Goal: Task Accomplishment & Management: Manage account settings

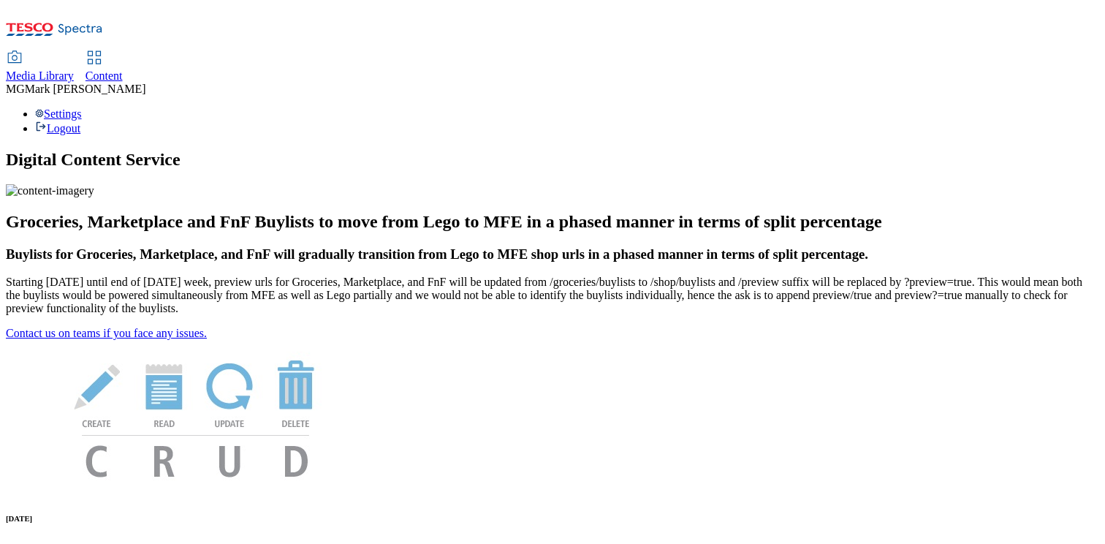
click at [74, 52] on link "Media Library" at bounding box center [40, 67] width 68 height 31
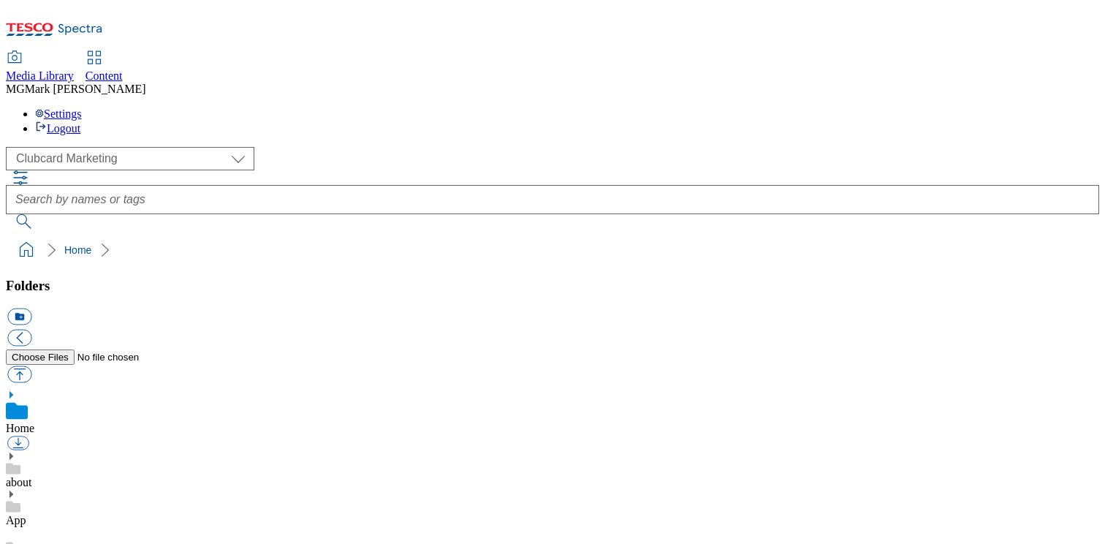
scroll to position [2, 0]
click at [123, 69] on span "Content" at bounding box center [103, 75] width 37 height 12
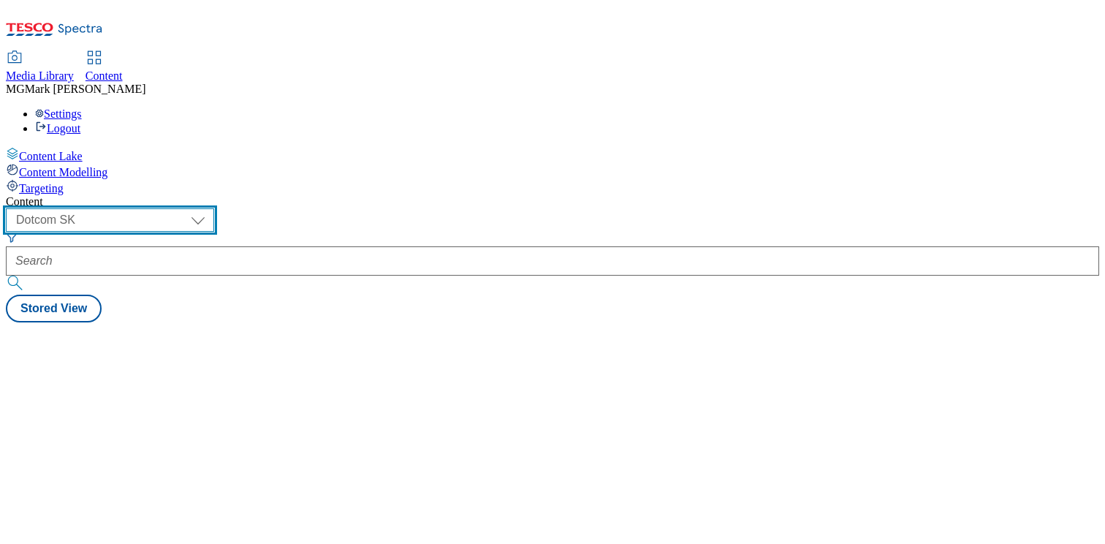
click at [202, 208] on select "Dotcom CZ Dotcom SK ghs-roi ghs-uk Phones UK" at bounding box center [110, 219] width 208 height 23
select select "ghs-uk"
click at [190, 208] on select "Dotcom CZ Dotcom SK ghs-roi ghs-uk Phones UK" at bounding box center [110, 219] width 208 height 23
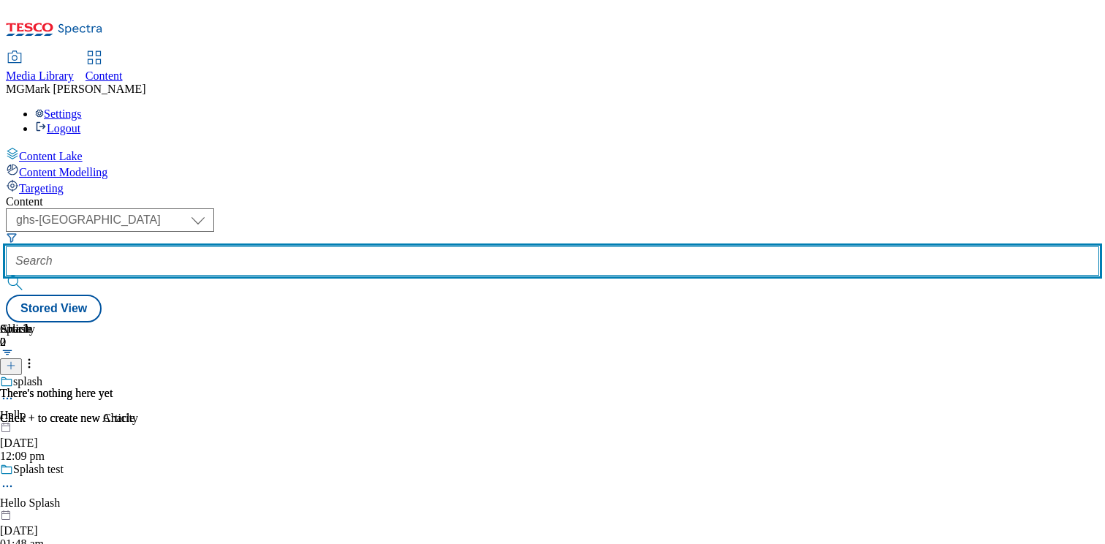
click at [345, 246] on input "text" at bounding box center [552, 260] width 1093 height 29
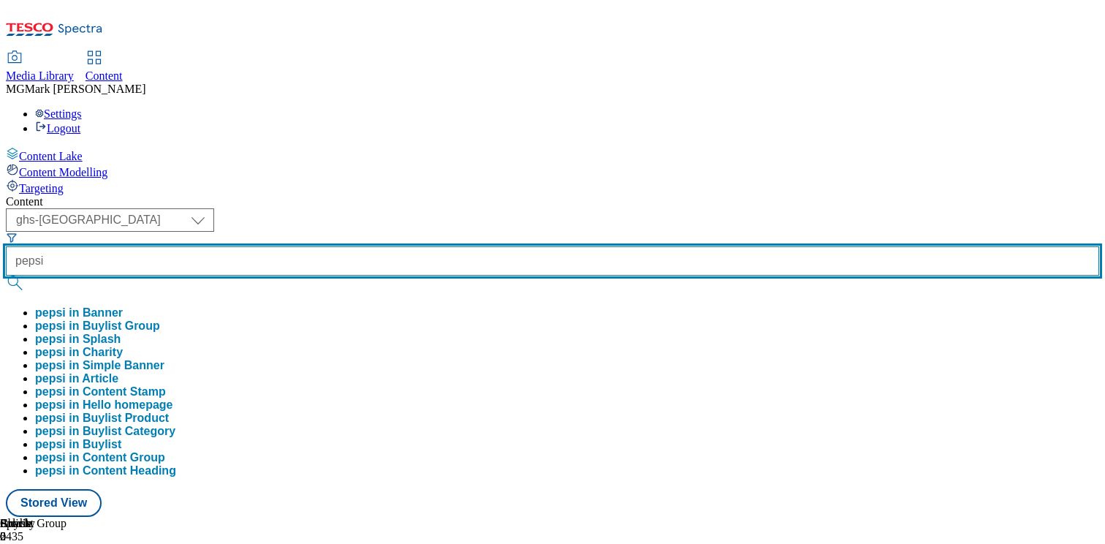
click at [6, 275] on button "submit" at bounding box center [16, 282] width 20 height 15
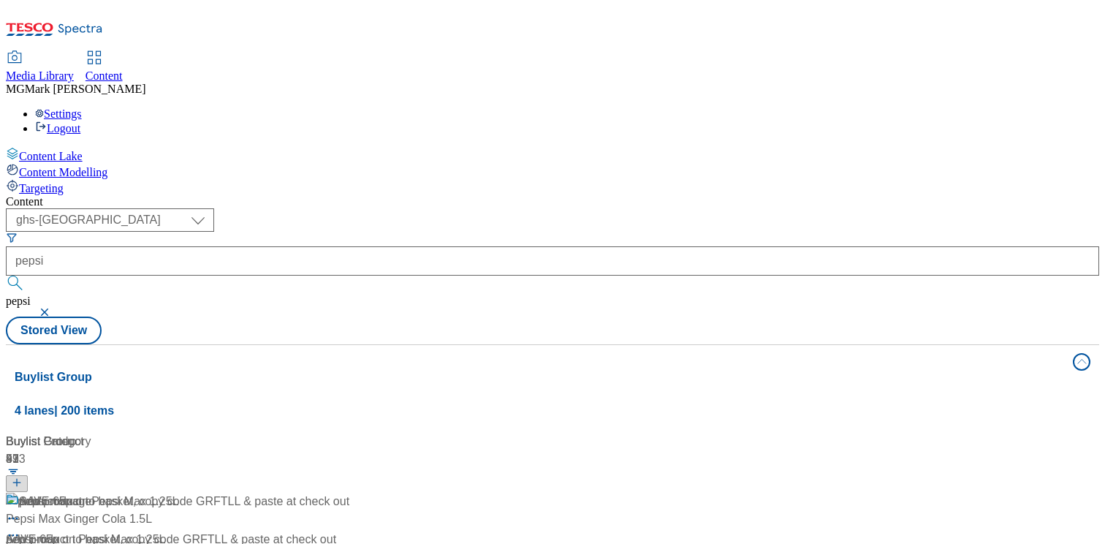
click at [601, 195] on div "Content" at bounding box center [552, 201] width 1093 height 13
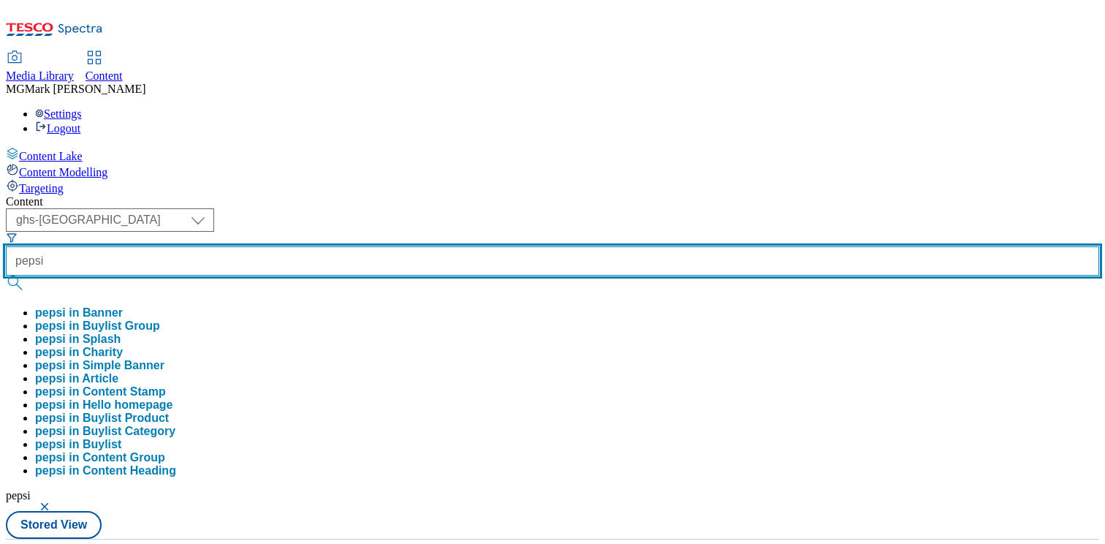
click at [372, 246] on input "pepsi" at bounding box center [552, 260] width 1093 height 29
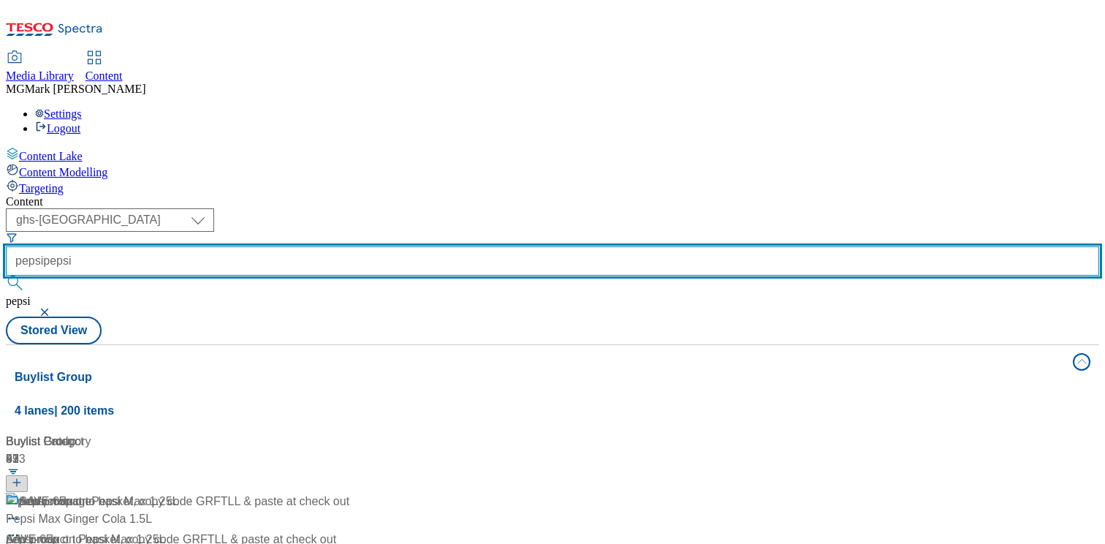
click at [385, 246] on input "pepsipepsi" at bounding box center [552, 260] width 1093 height 29
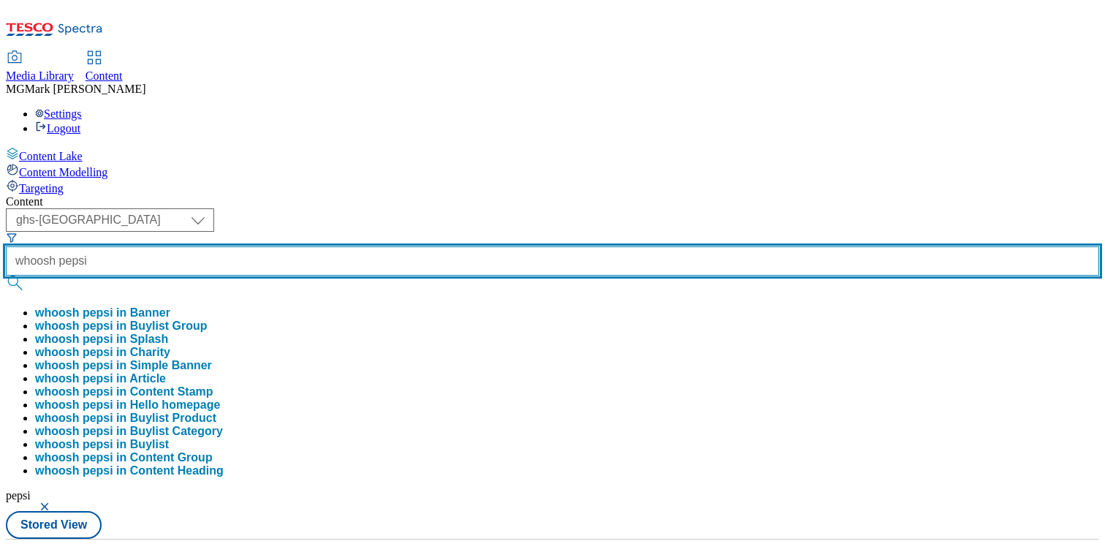
type input "whoosh pepsi"
click at [6, 275] on button "submit" at bounding box center [16, 282] width 20 height 15
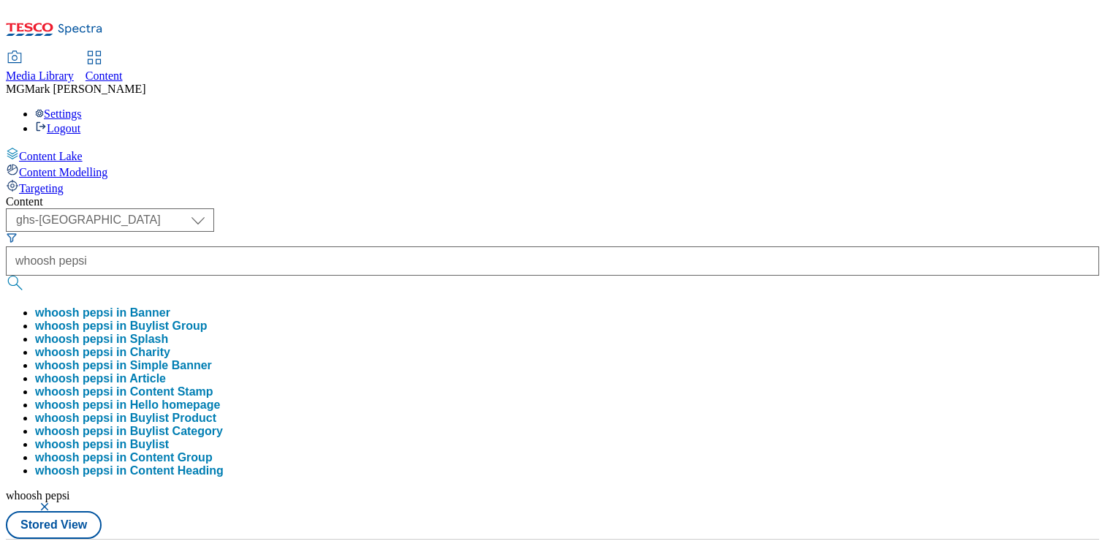
click at [671, 195] on div "Content" at bounding box center [552, 201] width 1093 height 13
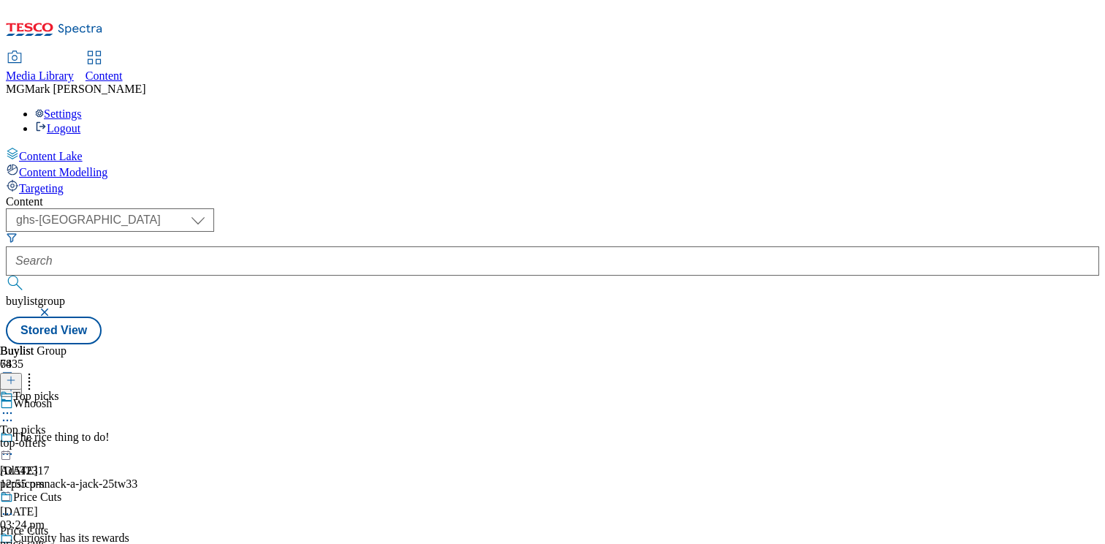
scroll to position [11258, 0]
click at [80, 436] on div "pepsi-max" at bounding box center [40, 442] width 80 height 13
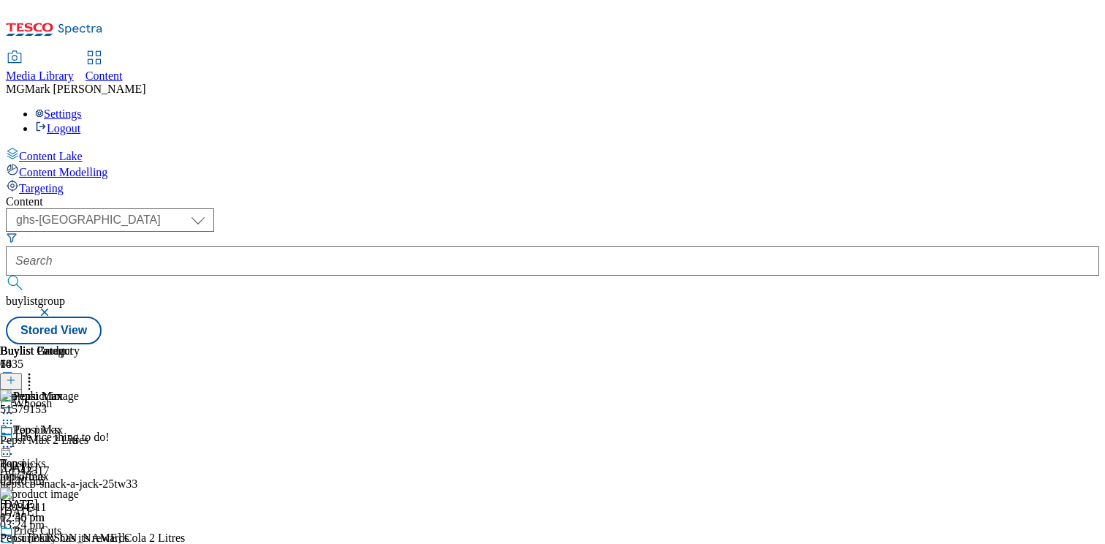
scroll to position [0, 192]
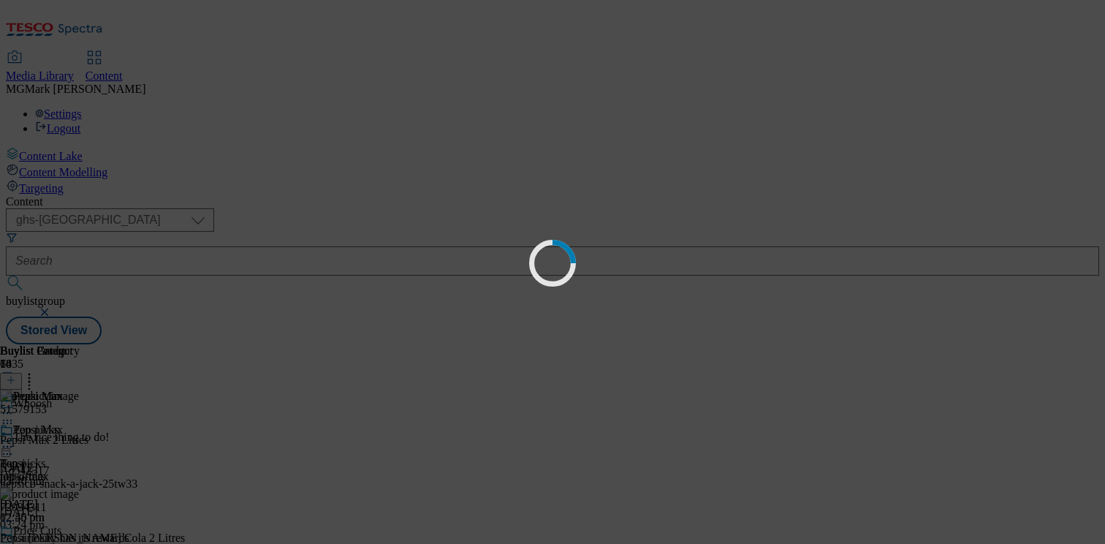
scroll to position [0, 0]
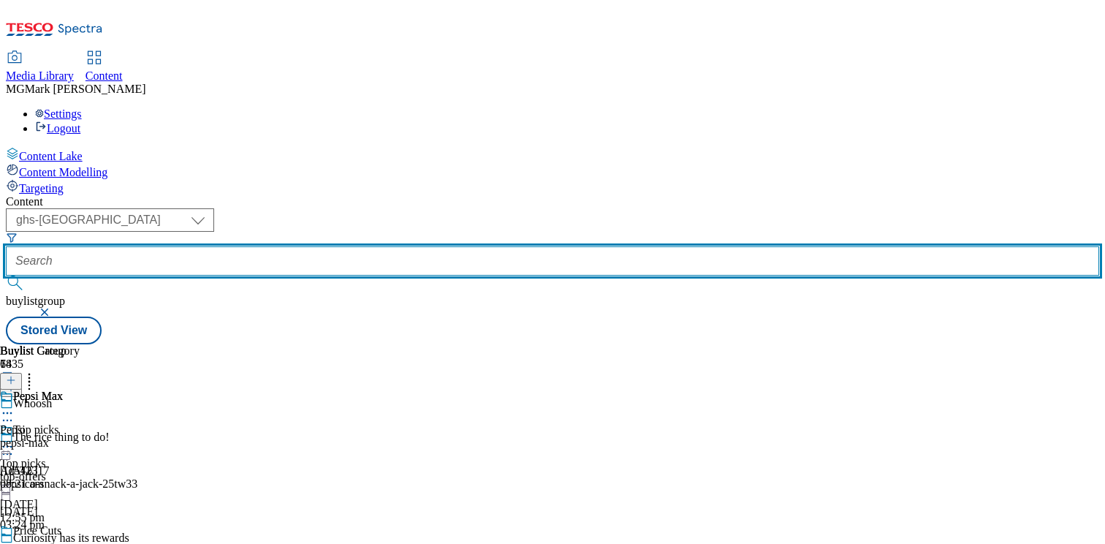
click at [349, 246] on input "text" at bounding box center [552, 260] width 1093 height 29
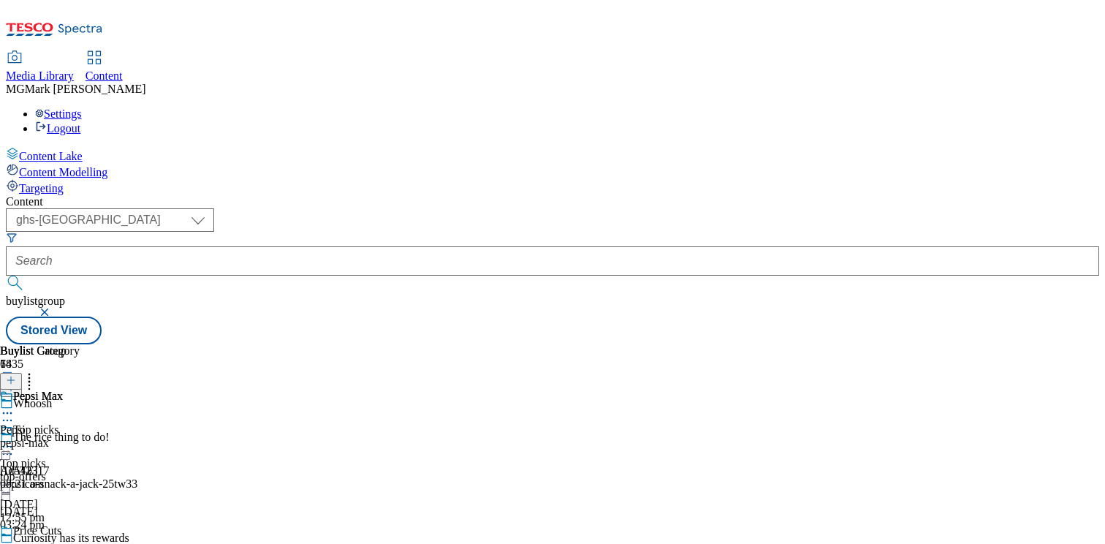
click at [53, 308] on button "button" at bounding box center [46, 312] width 15 height 9
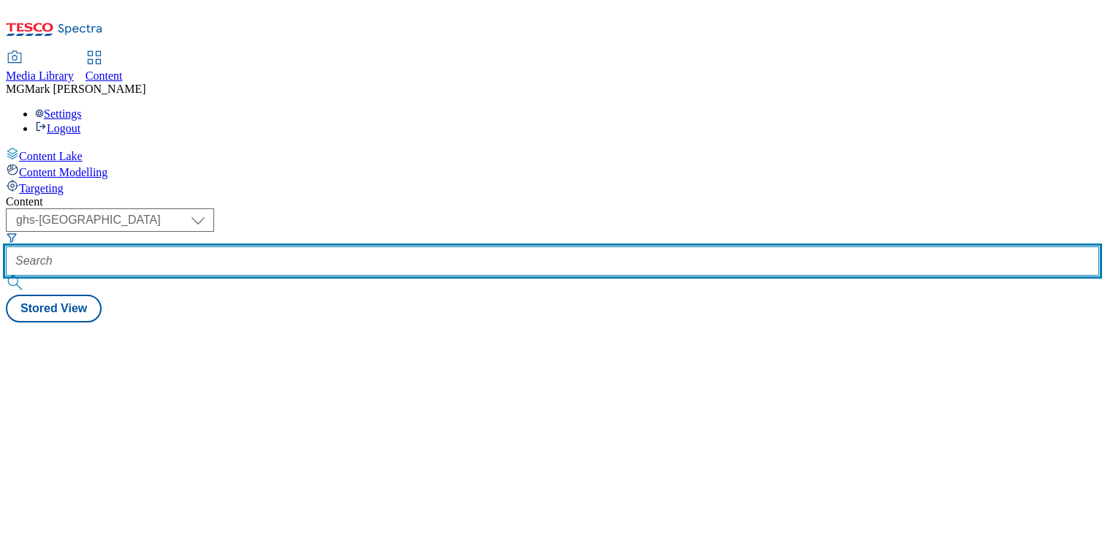
click at [341, 246] on input "text" at bounding box center [552, 260] width 1093 height 29
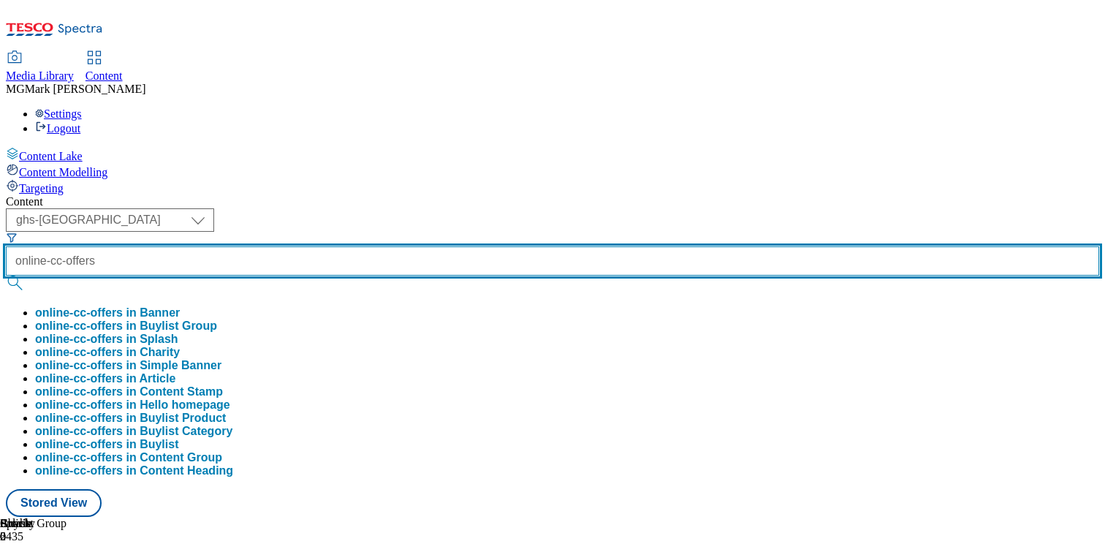
type input "online-cc-offers"
click at [6, 275] on button "submit" at bounding box center [16, 282] width 20 height 15
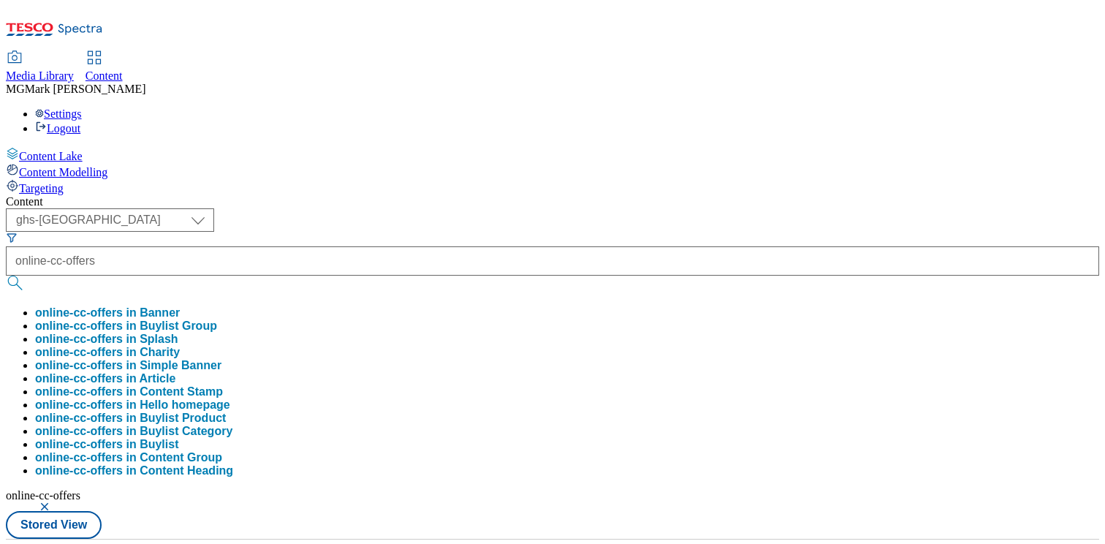
click at [674, 195] on div "Content" at bounding box center [552, 201] width 1093 height 13
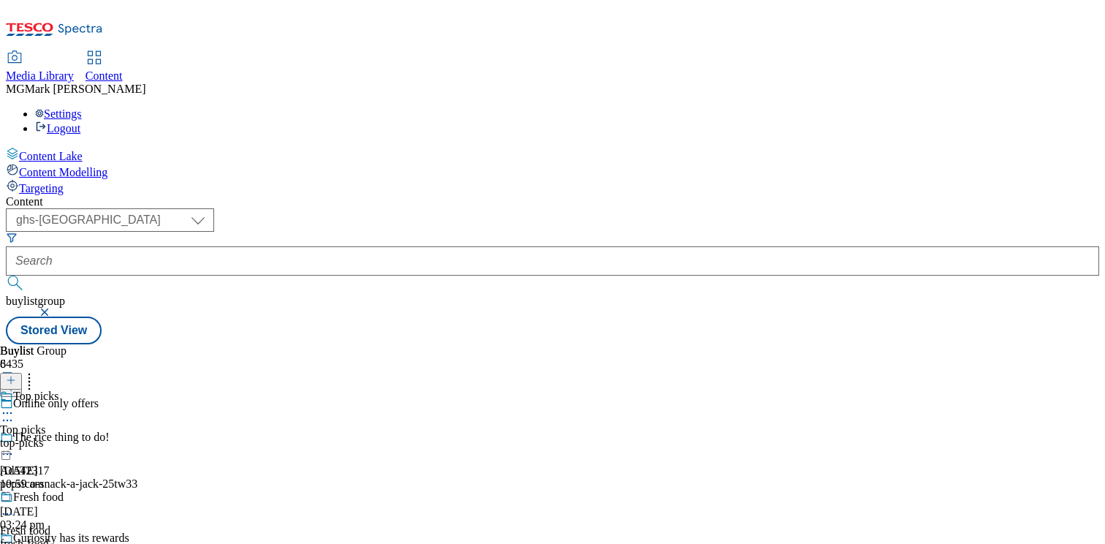
click at [122, 436] on div "top-picks" at bounding box center [61, 442] width 122 height 13
click at [15, 439] on icon at bounding box center [7, 446] width 15 height 15
click at [80, 436] on div "top-picks" at bounding box center [40, 442] width 80 height 13
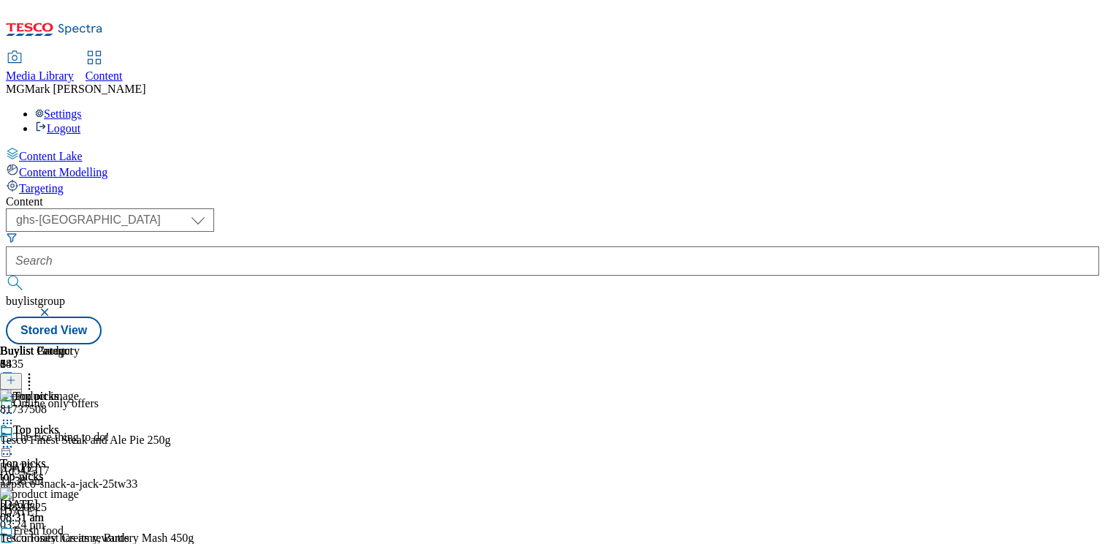
scroll to position [0, 192]
click at [37, 370] on icon at bounding box center [29, 377] width 15 height 15
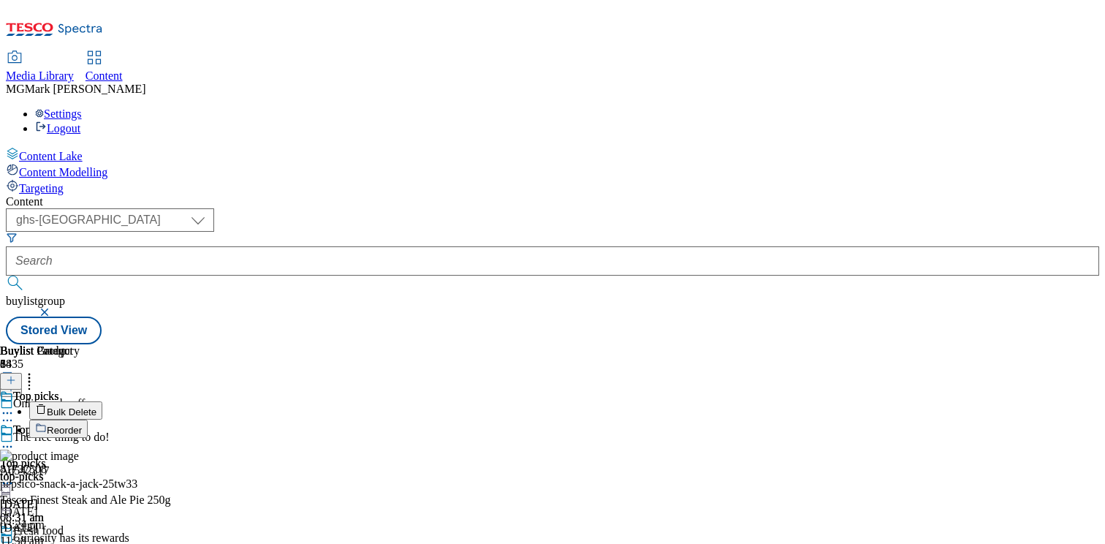
click at [96, 406] on span "Bulk Delete" at bounding box center [72, 411] width 50 height 11
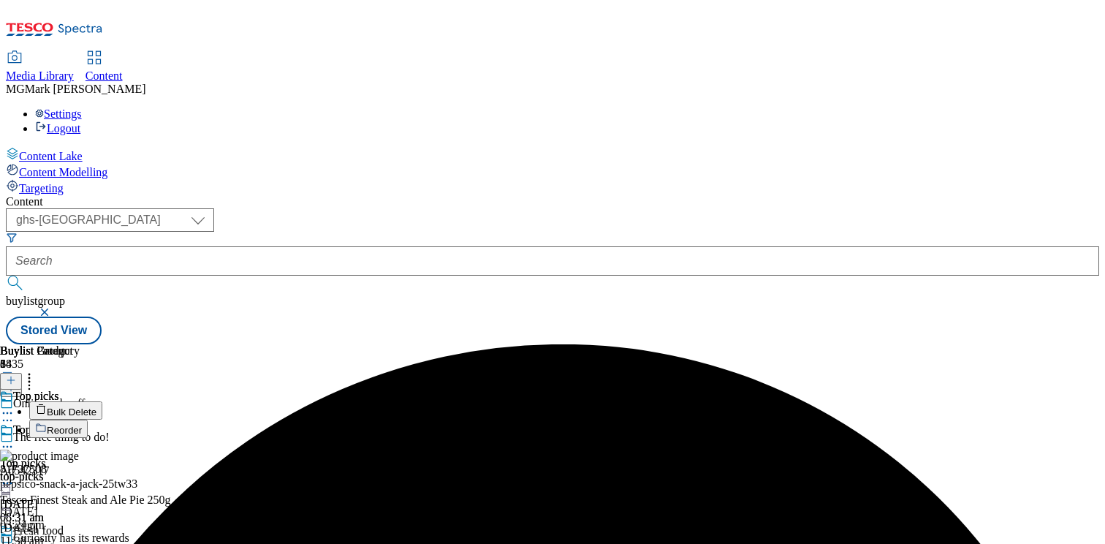
click at [9, 446] on circle at bounding box center [8, 447] width 2 height 2
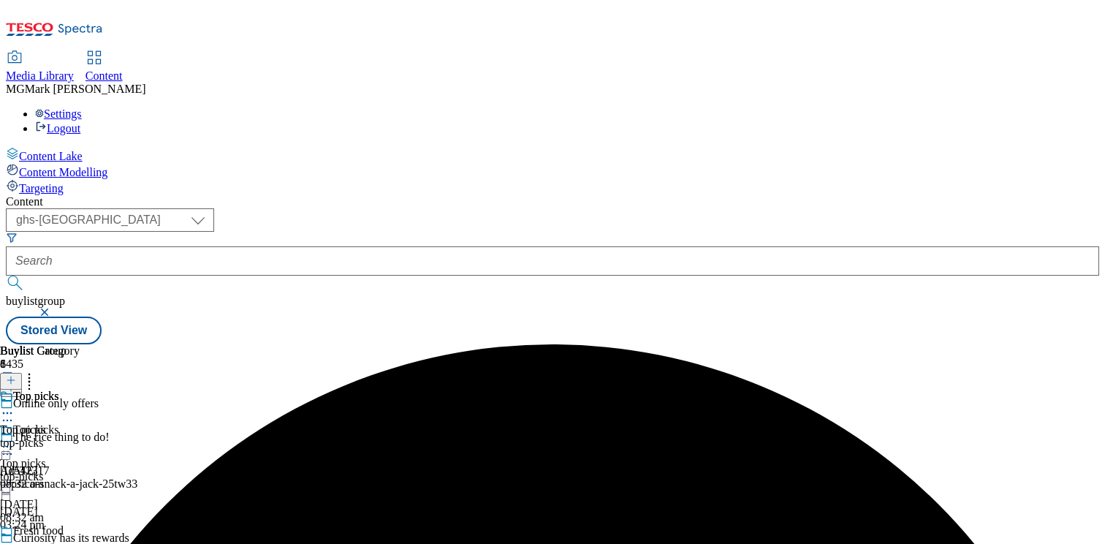
click at [80, 436] on div "top-picks" at bounding box center [40, 442] width 80 height 13
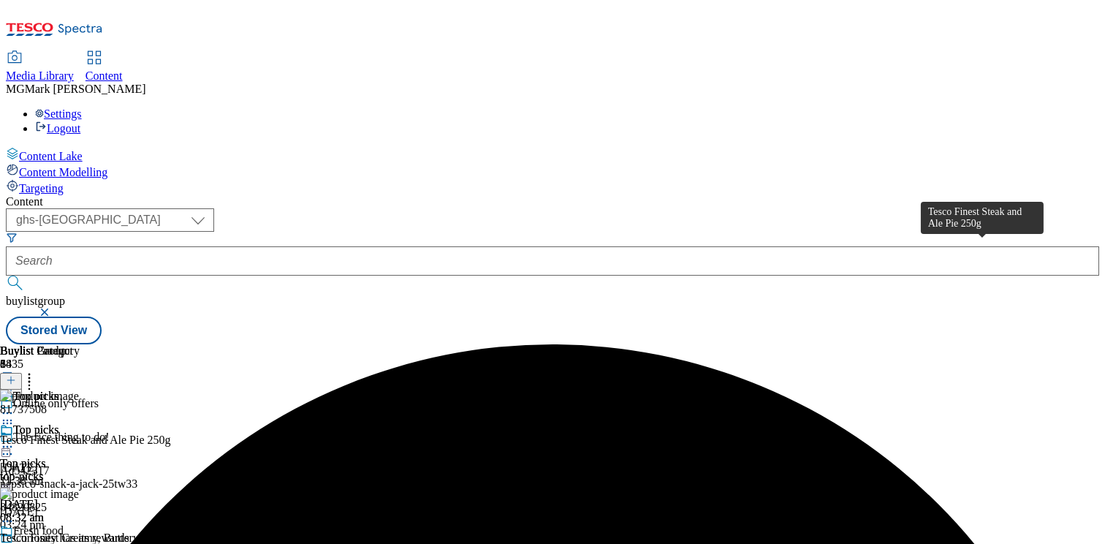
scroll to position [0, 192]
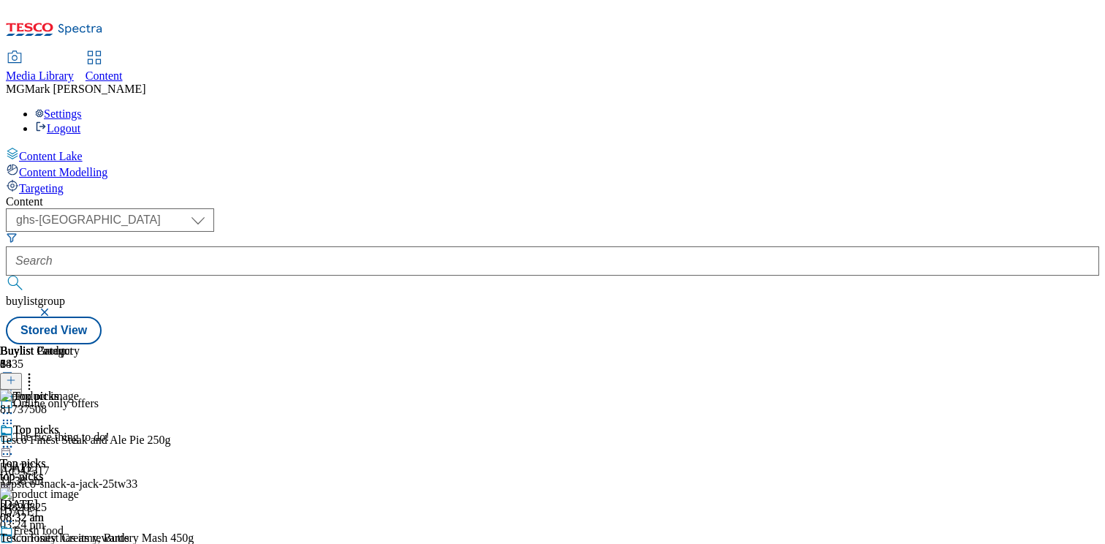
click at [37, 370] on icon at bounding box center [29, 377] width 15 height 15
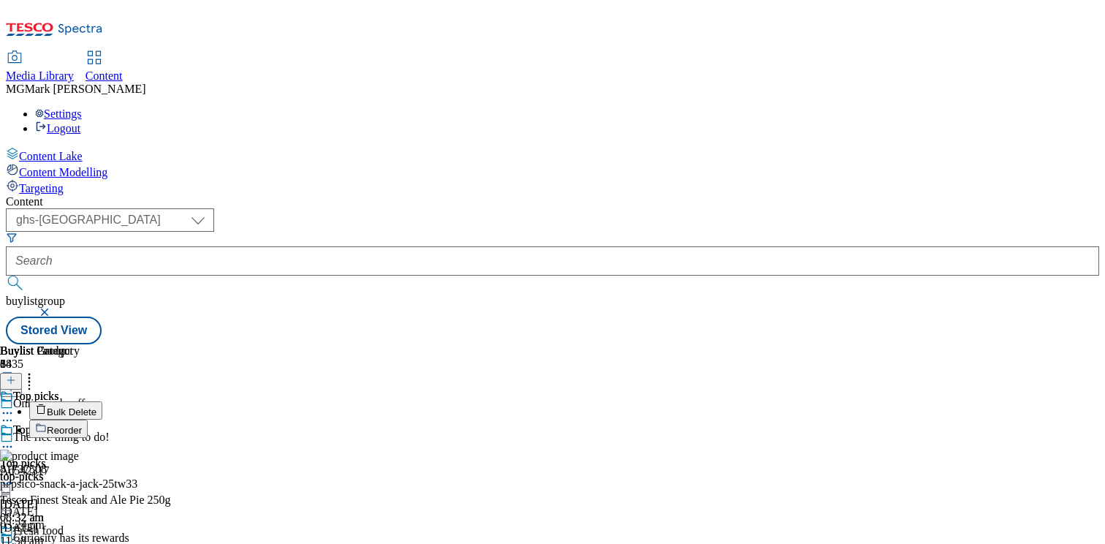
click at [102, 401] on button "Bulk Delete" at bounding box center [65, 410] width 73 height 18
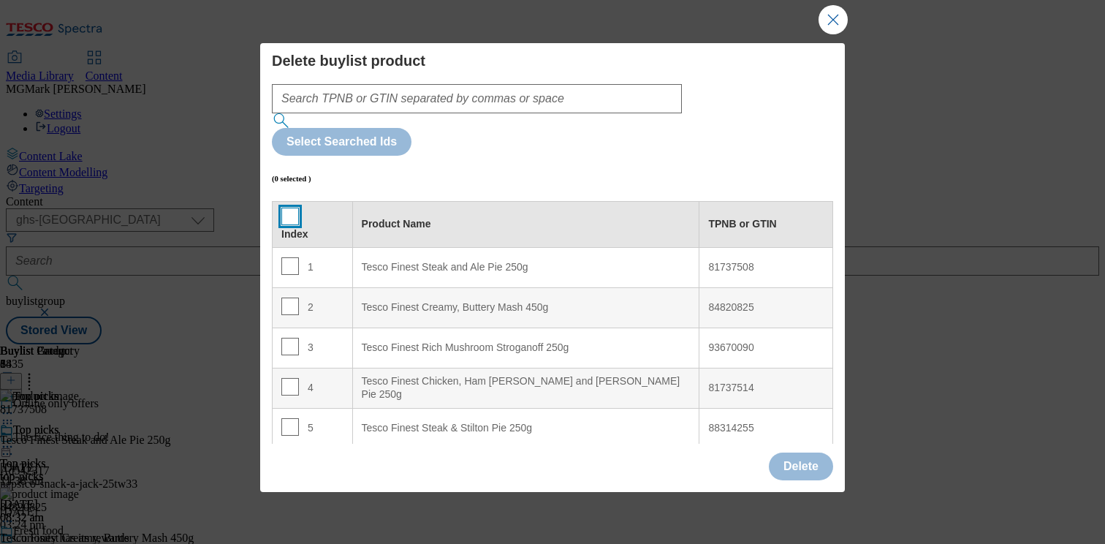
click at [282, 207] on input "Modal" at bounding box center [290, 216] width 18 height 18
checkbox input "true"
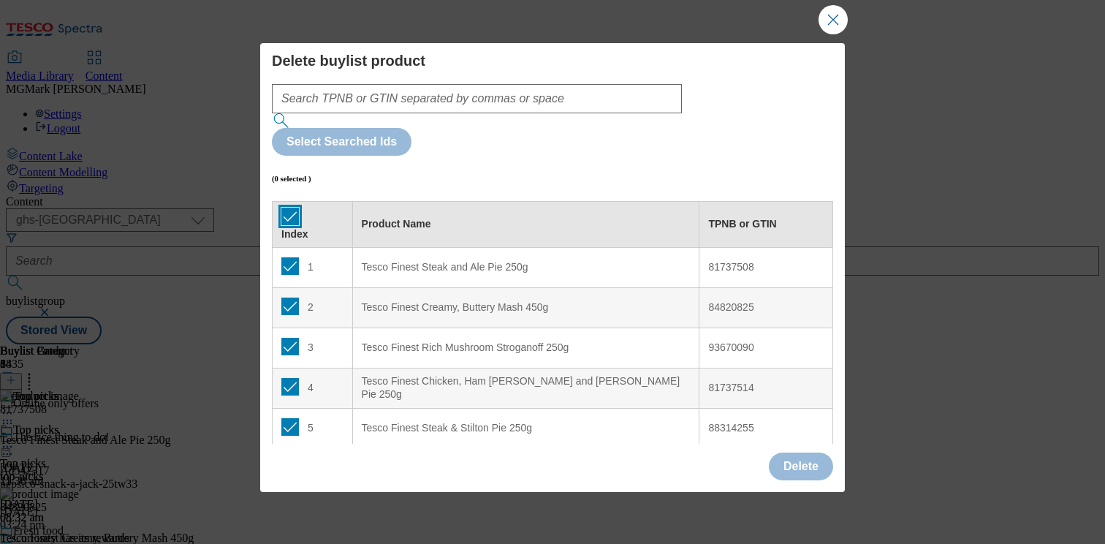
checkbox input "true"
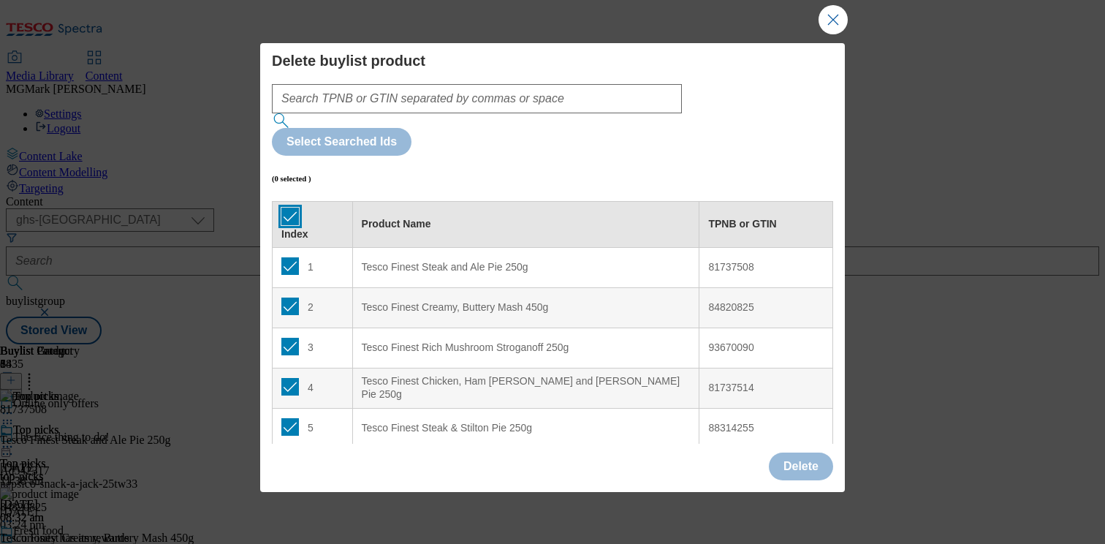
checkbox input "true"
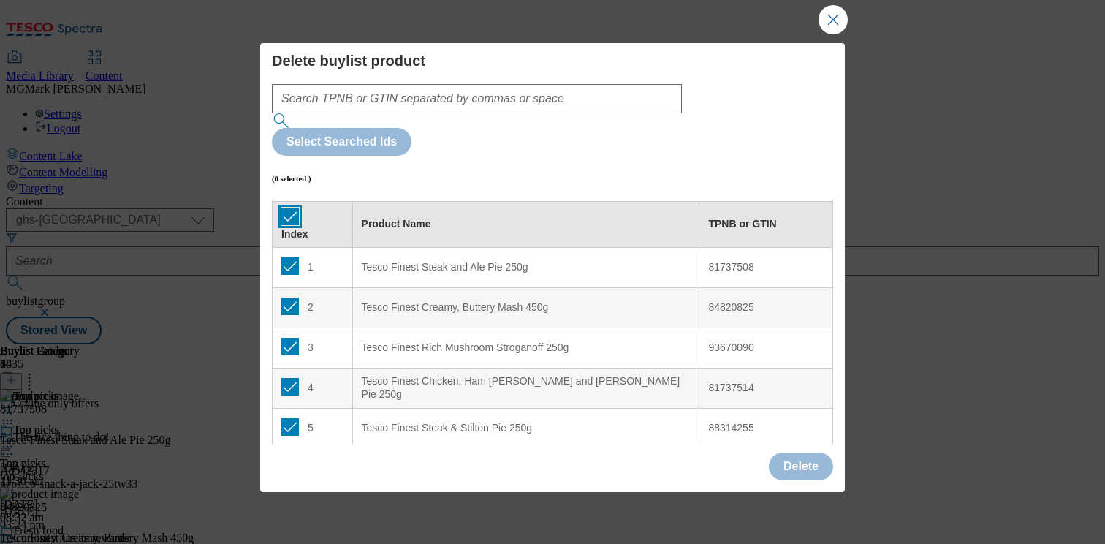
checkbox input "true"
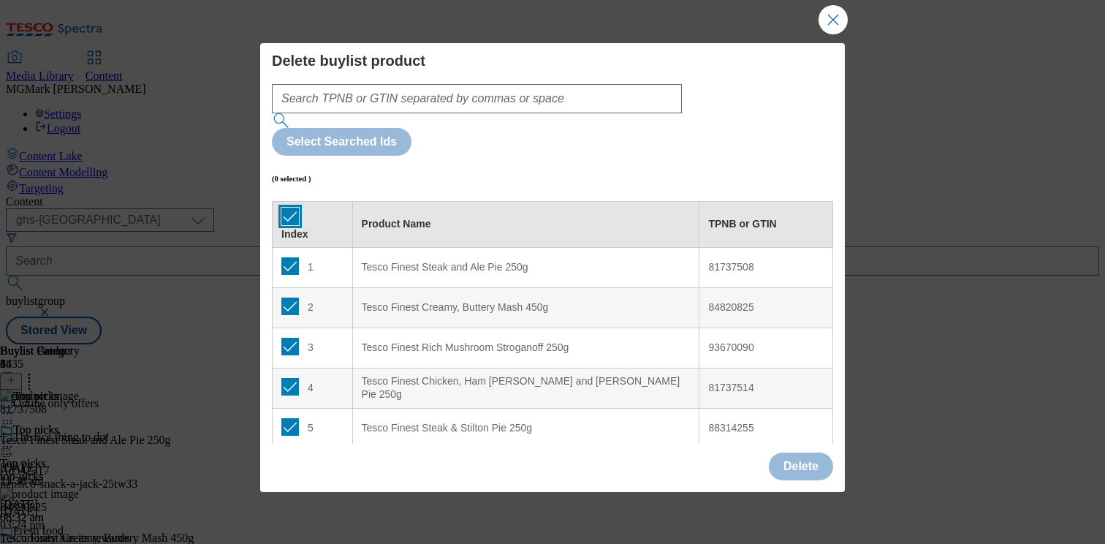
checkbox input "true"
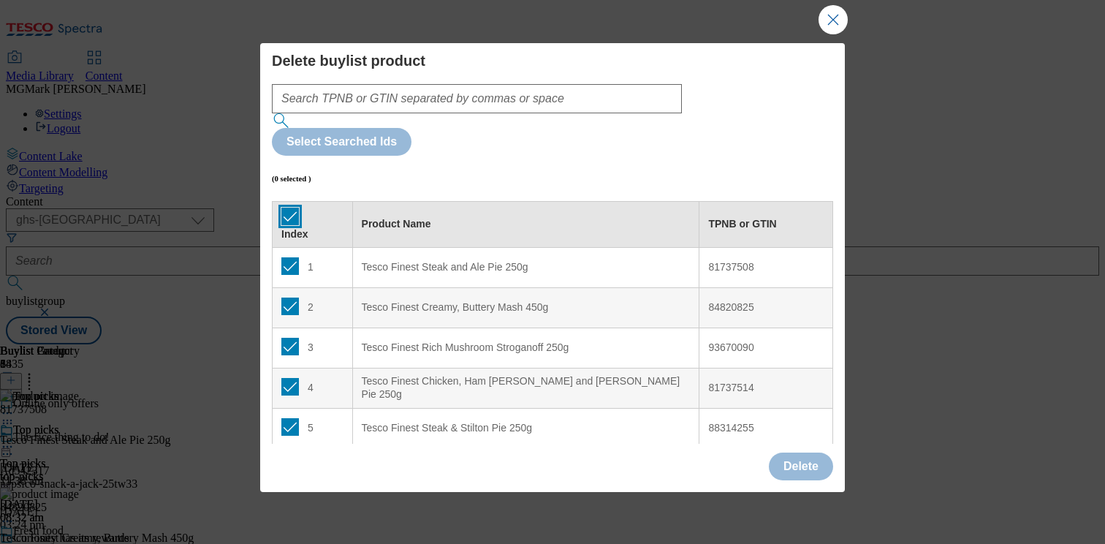
checkbox input "true"
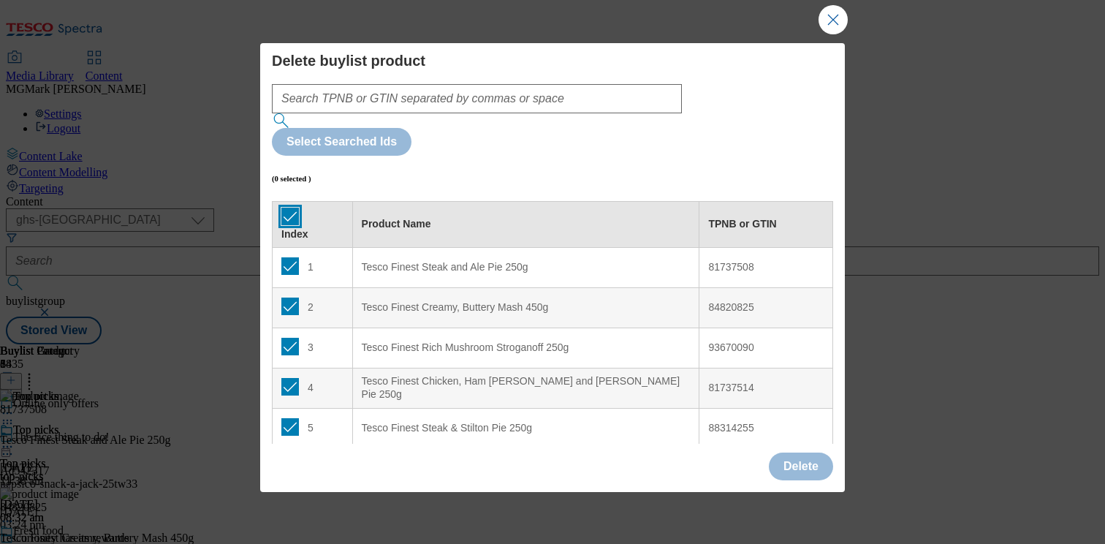
checkbox input "true"
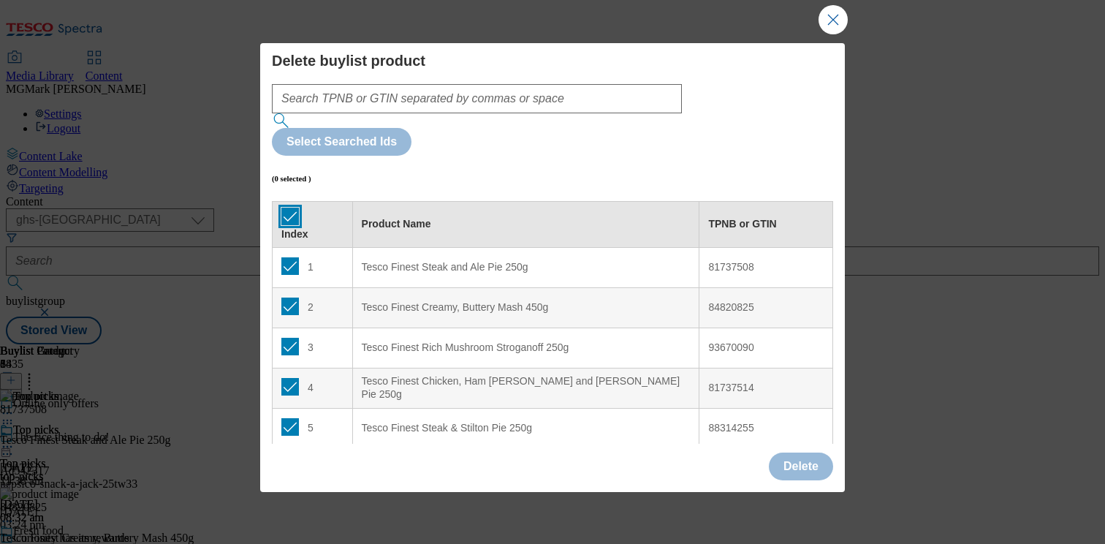
checkbox input "true"
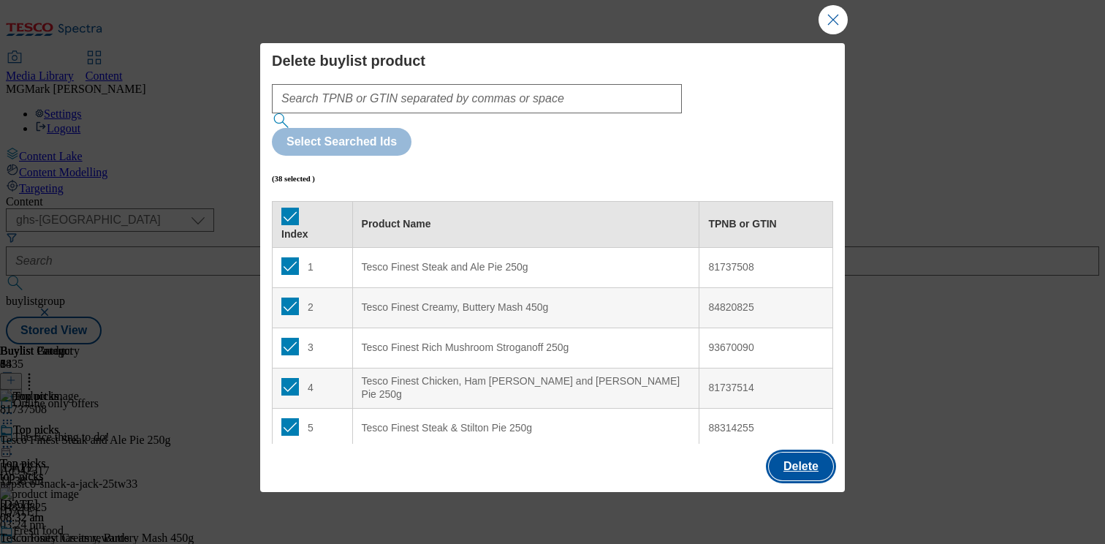
click at [788, 465] on button "Delete" at bounding box center [801, 466] width 64 height 28
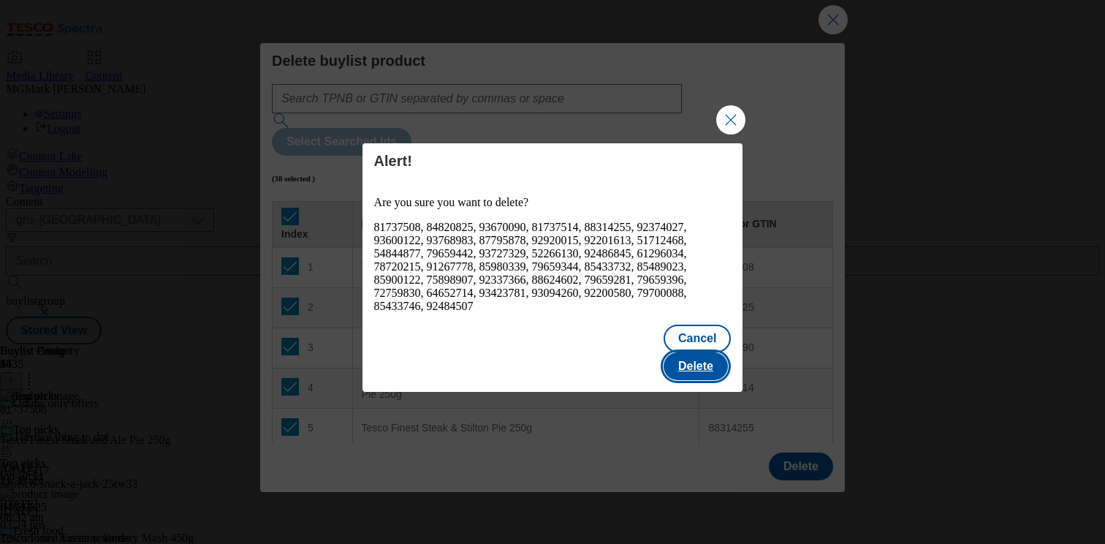
click at [701, 354] on button "Delete" at bounding box center [695, 366] width 64 height 28
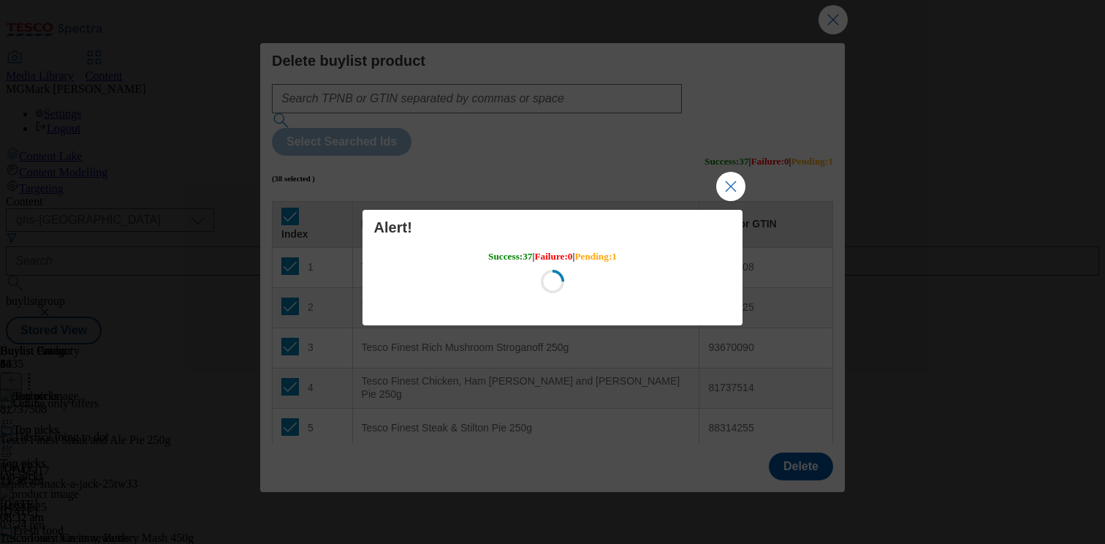
scroll to position [0, 0]
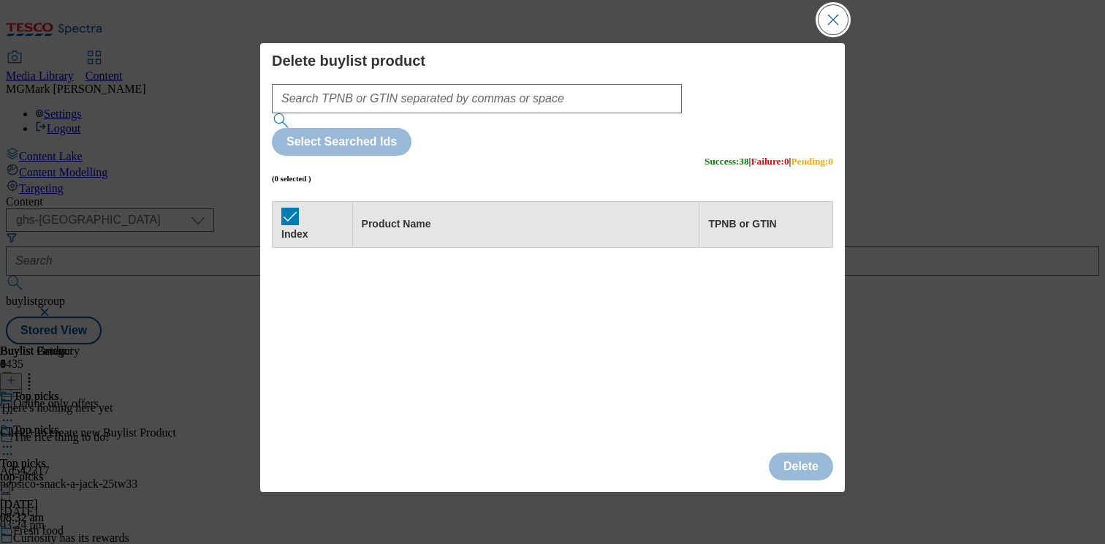
click at [827, 25] on button "Close Modal" at bounding box center [832, 19] width 29 height 29
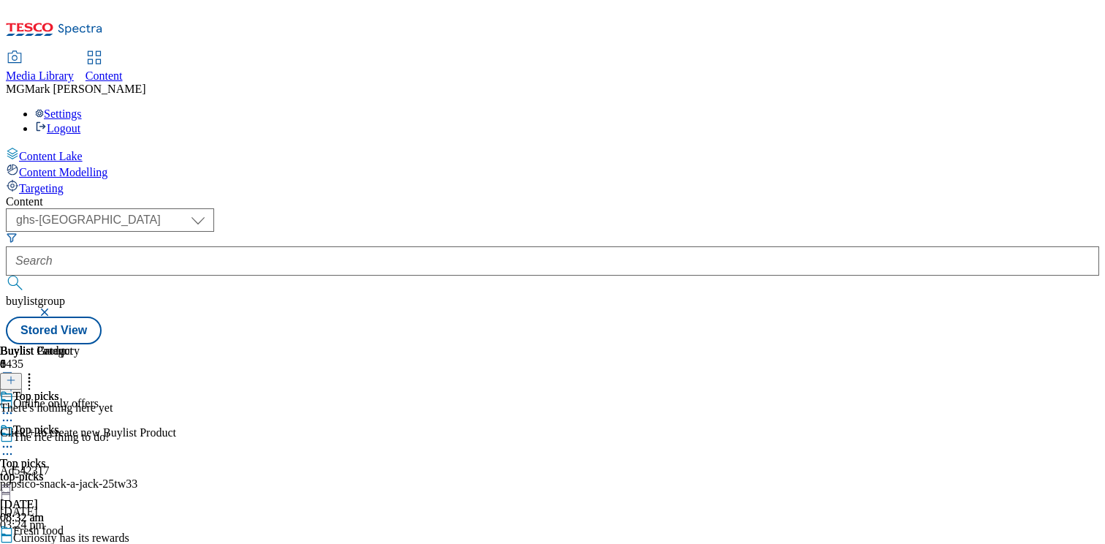
scroll to position [0, 192]
click at [15, 439] on icon at bounding box center [7, 446] width 15 height 15
click at [80, 438] on div "Top picks Top picks top-picks 6 Oct 2025 08:32 am" at bounding box center [40, 473] width 80 height 101
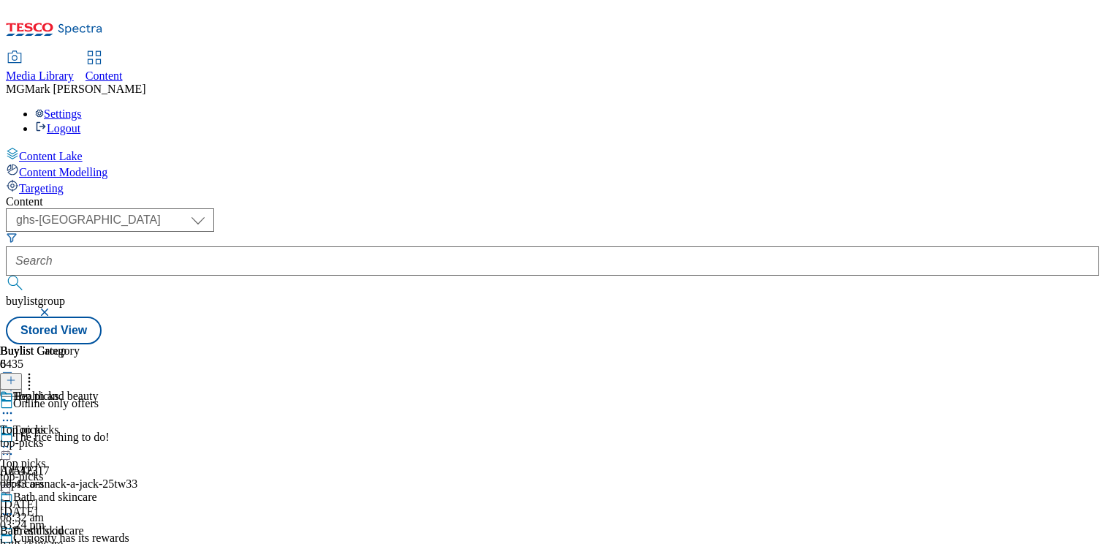
scroll to position [408, 0]
click at [97, 436] on div "top-picks" at bounding box center [48, 442] width 97 height 13
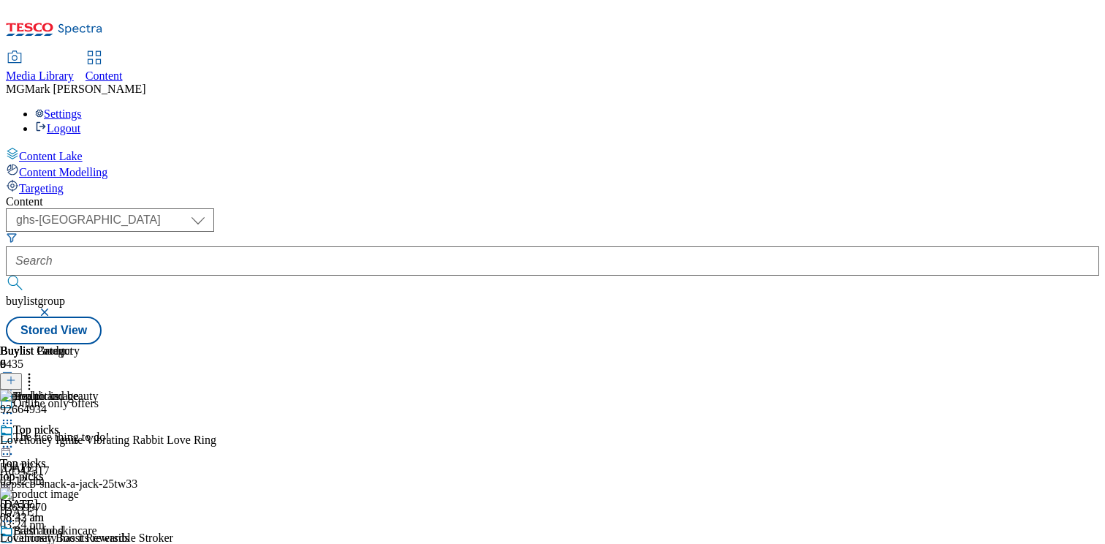
scroll to position [0, 165]
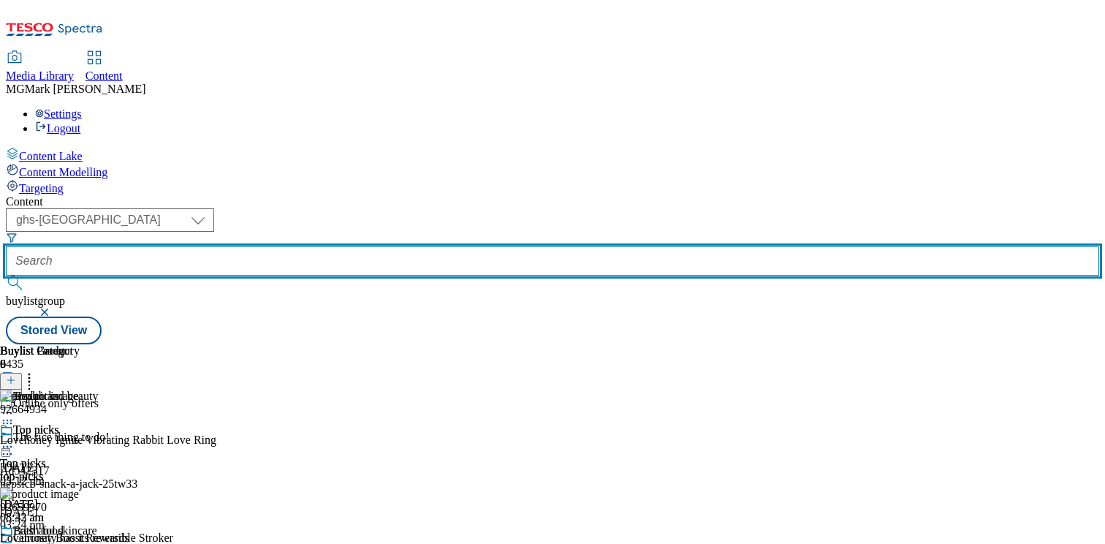
click at [370, 246] on input "text" at bounding box center [552, 260] width 1093 height 29
paste input "online-only-cc-offers"
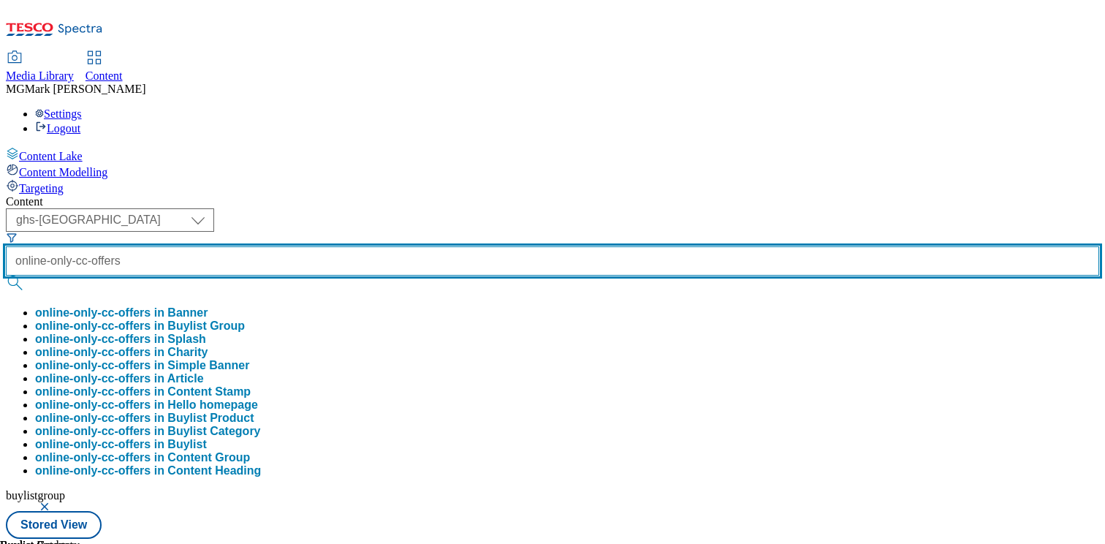
type input "online-only-cc-offers"
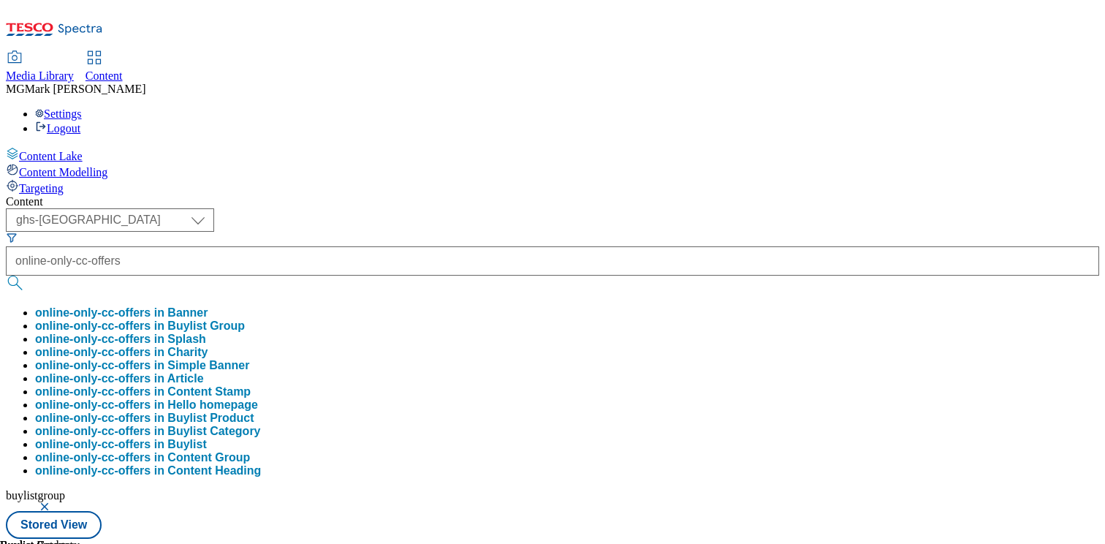
click at [207, 306] on button "online-only-cc-offers in Banner" at bounding box center [121, 312] width 172 height 13
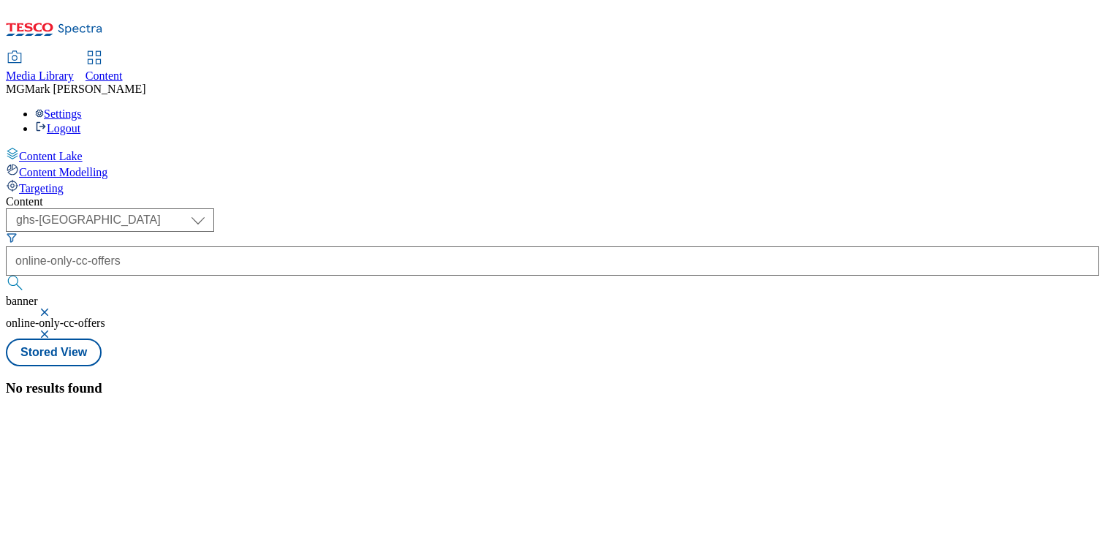
click at [53, 308] on button "button" at bounding box center [46, 312] width 15 height 9
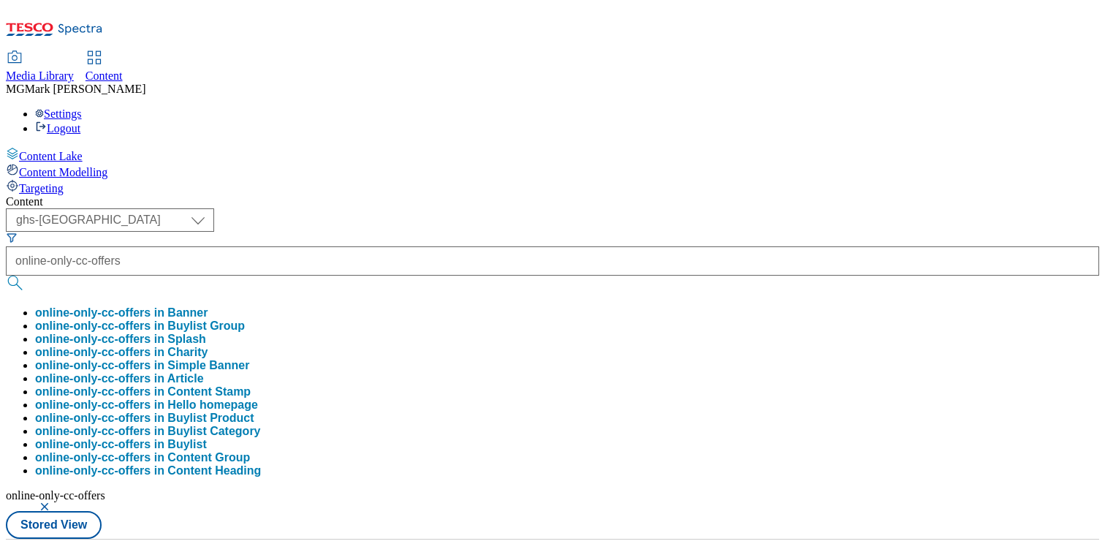
click at [53, 502] on button "button" at bounding box center [46, 506] width 15 height 9
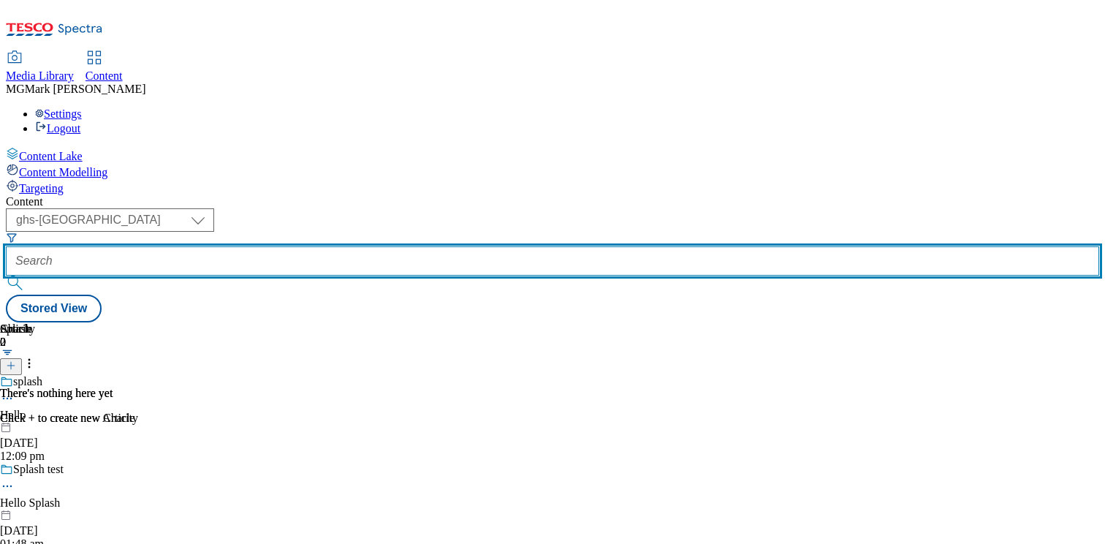
click at [391, 246] on input "text" at bounding box center [552, 260] width 1093 height 29
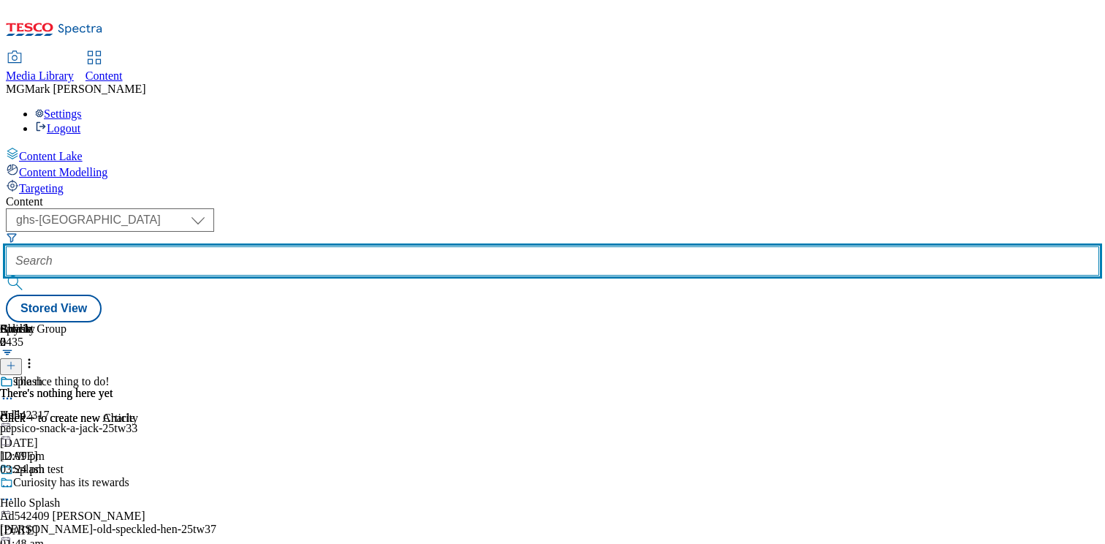
paste input "online-only-cc-offers"
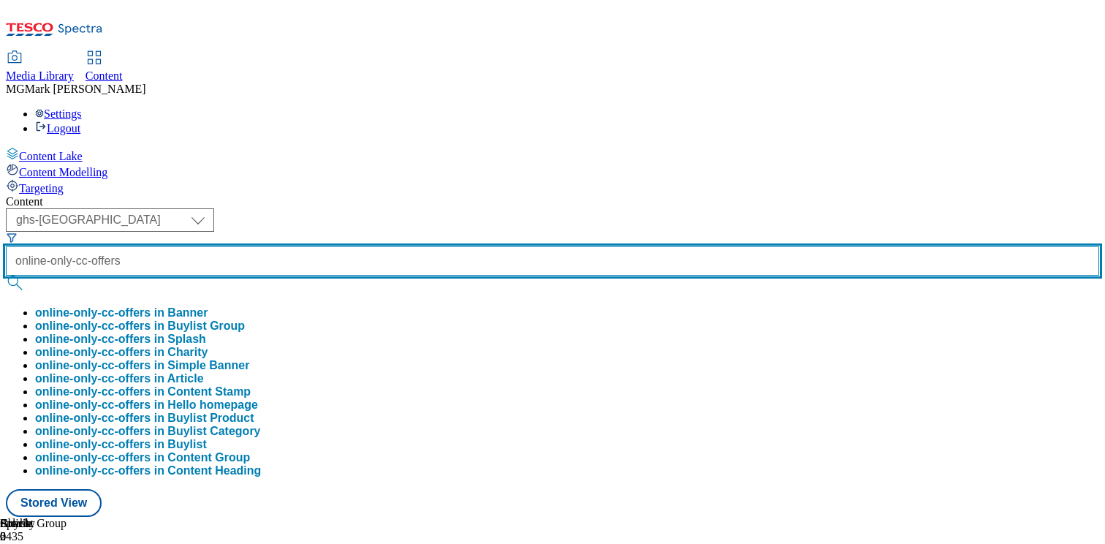
type input "online-only-cc-offers"
click at [6, 275] on button "submit" at bounding box center [16, 282] width 20 height 15
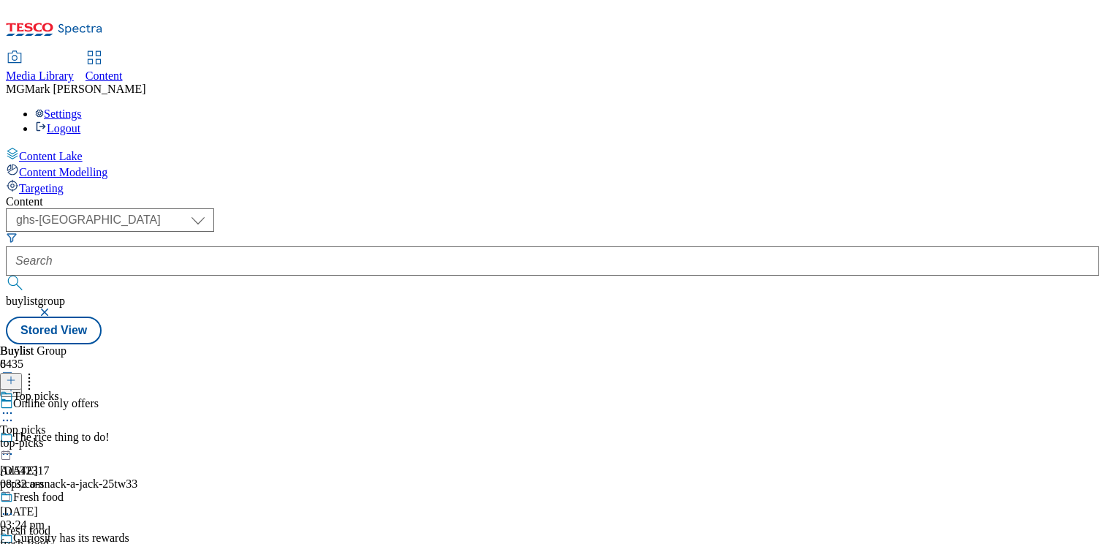
scroll to position [1, 0]
click at [122, 436] on div "top-picks" at bounding box center [61, 442] width 122 height 13
click at [80, 436] on div "top-picks" at bounding box center [40, 442] width 80 height 13
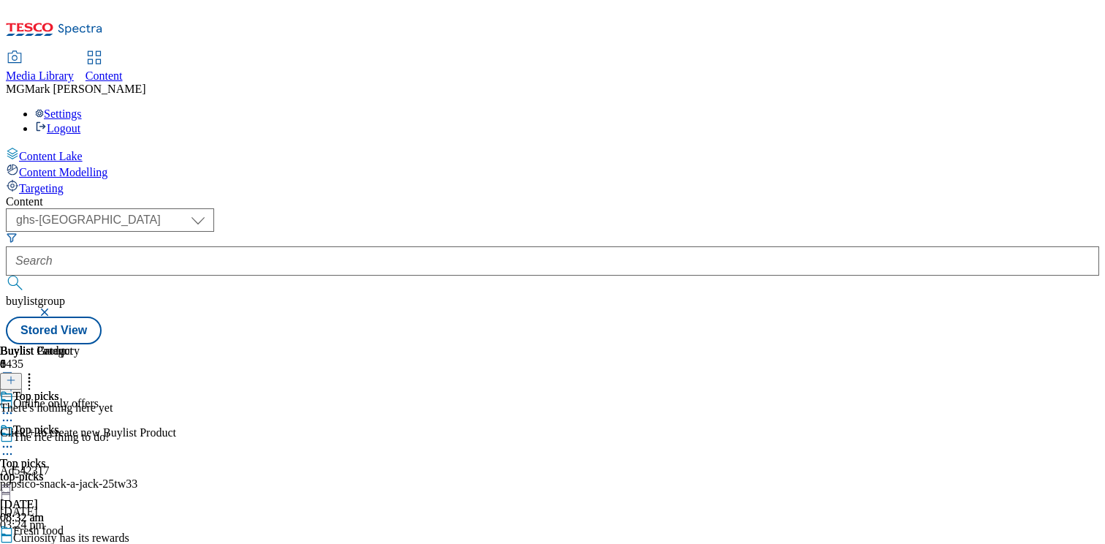
scroll to position [457, 0]
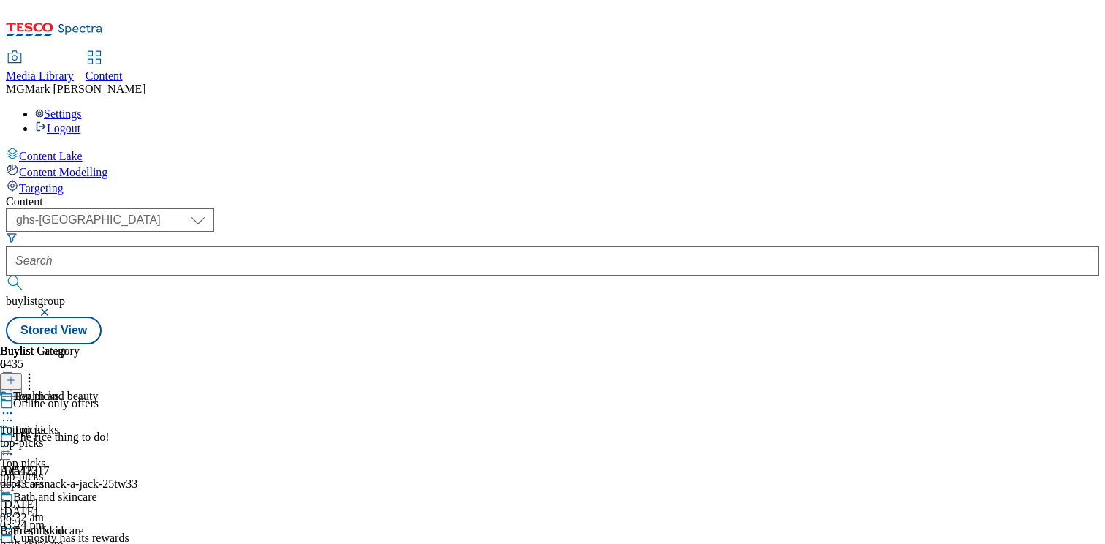
click at [122, 470] on div "top-picks" at bounding box center [61, 476] width 122 height 13
click at [80, 389] on div "Top picks Top picks top-picks 6 Oct 2025 08:32 am" at bounding box center [40, 439] width 80 height 101
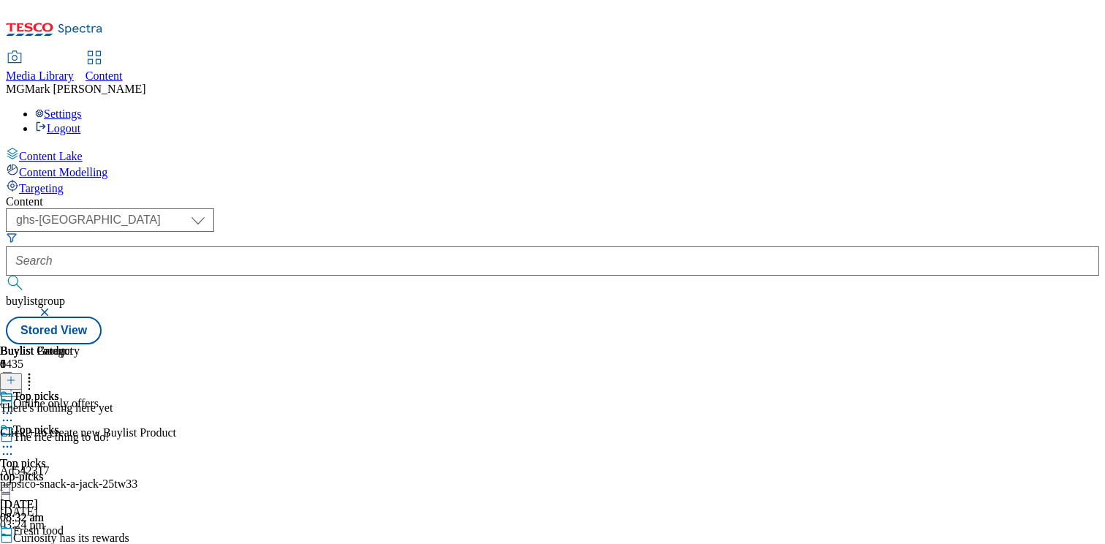
scroll to position [0, 192]
click at [16, 375] on icon at bounding box center [11, 380] width 10 height 10
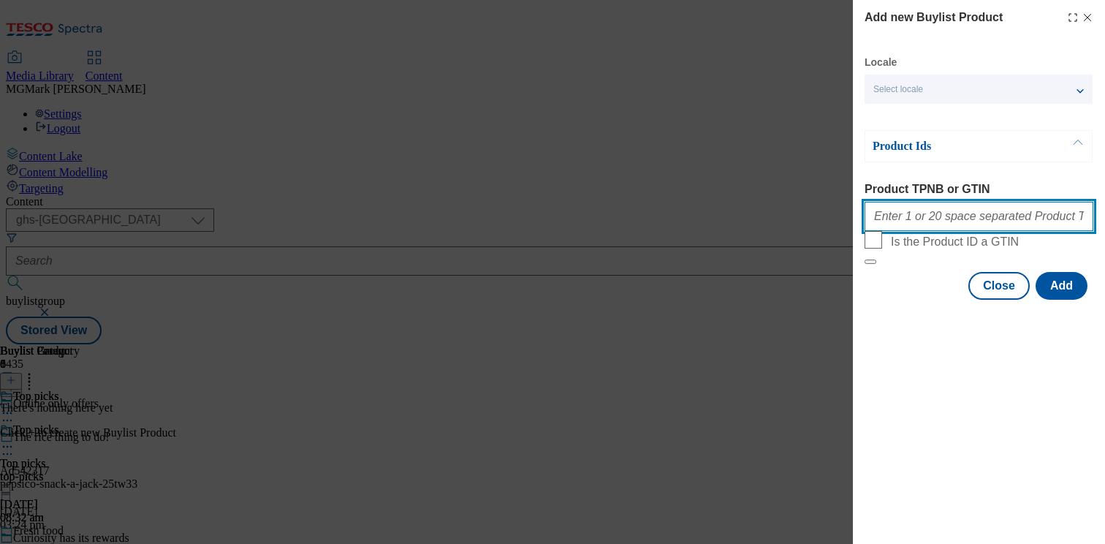
click at [929, 229] on input "Product TPNB or GTIN" at bounding box center [978, 216] width 229 height 29
paste input "62749955 85792153 87178532 93221363 93538697 86488921 92601756 96491014 8995421…"
type input "62749955 85792153 87178532 93221363 93538697 86488921 92601756 96491014 8995421…"
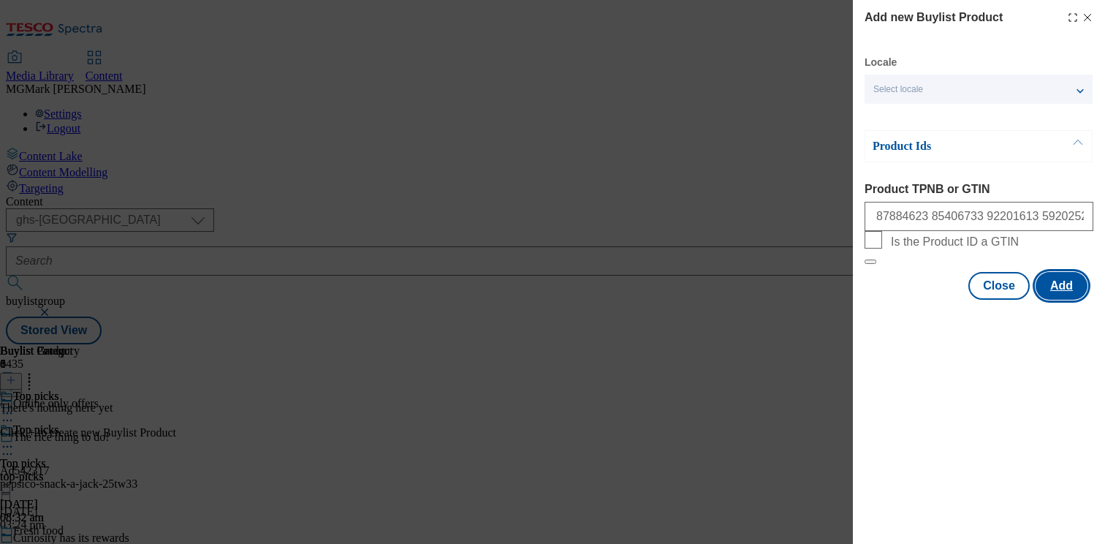
click at [1051, 300] on button "Add" at bounding box center [1061, 286] width 52 height 28
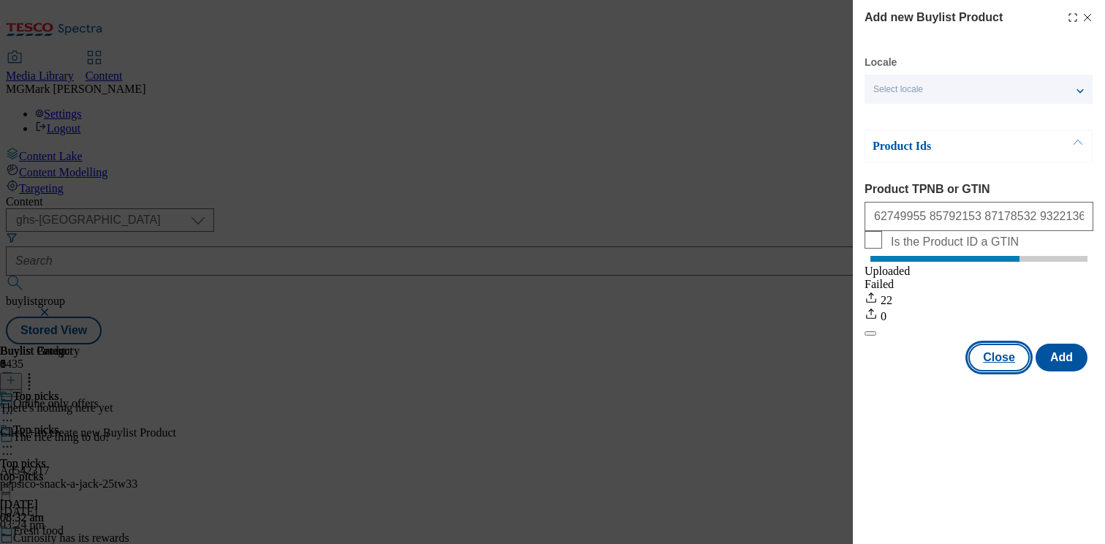
click at [994, 371] on button "Close" at bounding box center [998, 357] width 61 height 28
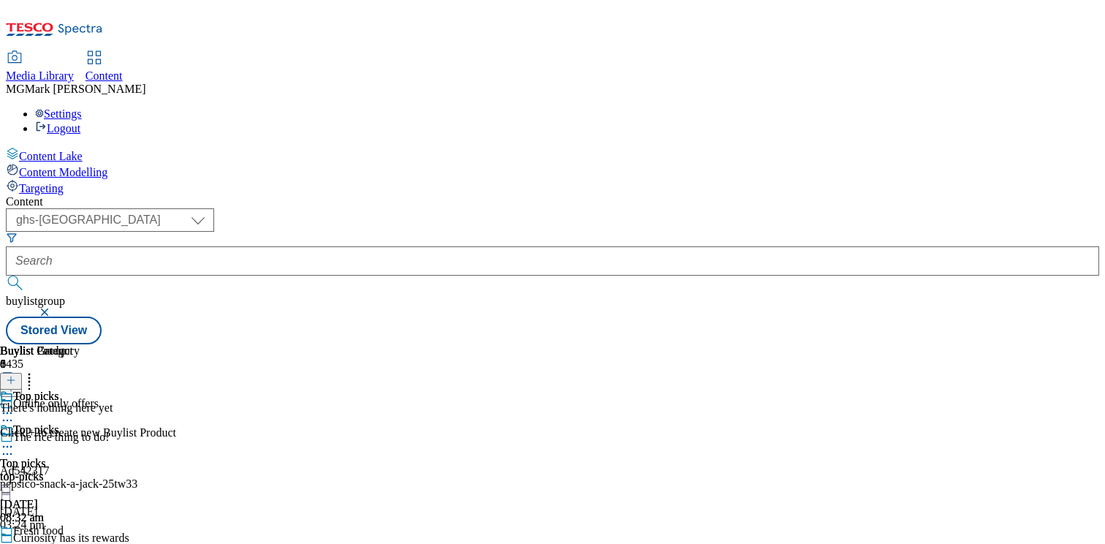
click at [16, 375] on icon at bounding box center [11, 380] width 10 height 10
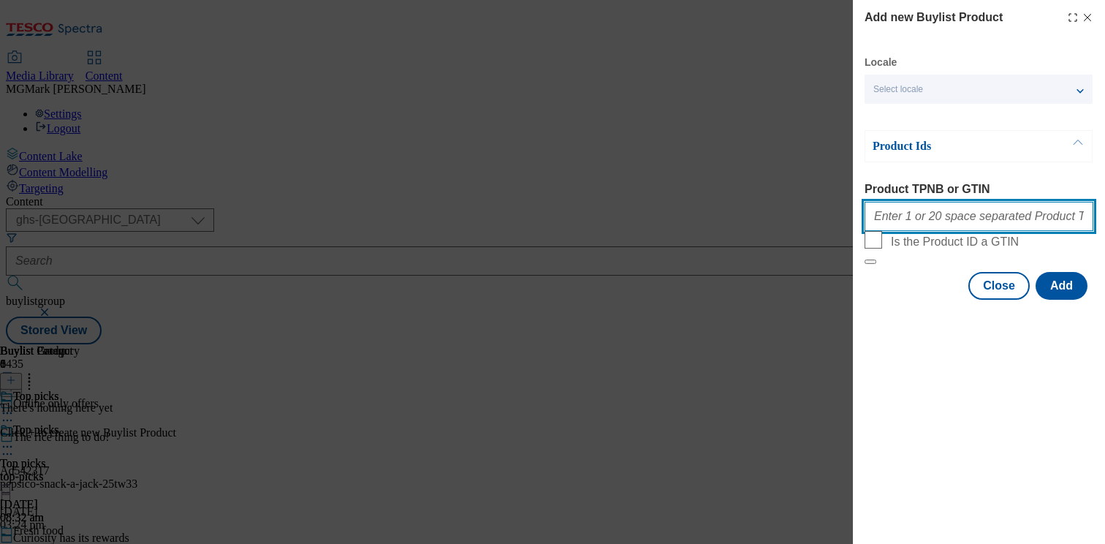
click at [960, 231] on input "Product TPNB or GTIN" at bounding box center [978, 216] width 229 height 29
paste input "62749955 85792153 87178532 93221363 93538697 86488921 92601756 96491014 8995421…"
type input "62749955 85792153 87178532 93221363 93538697 86488921 92601756 96491014 8995421…"
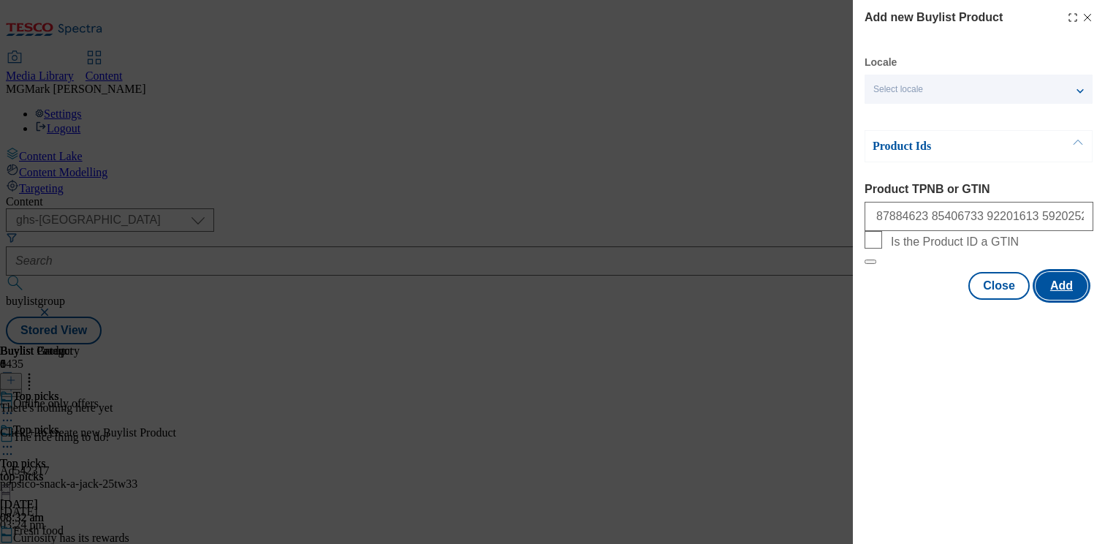
scroll to position [0, 0]
click at [1065, 300] on button "Add" at bounding box center [1061, 286] width 52 height 28
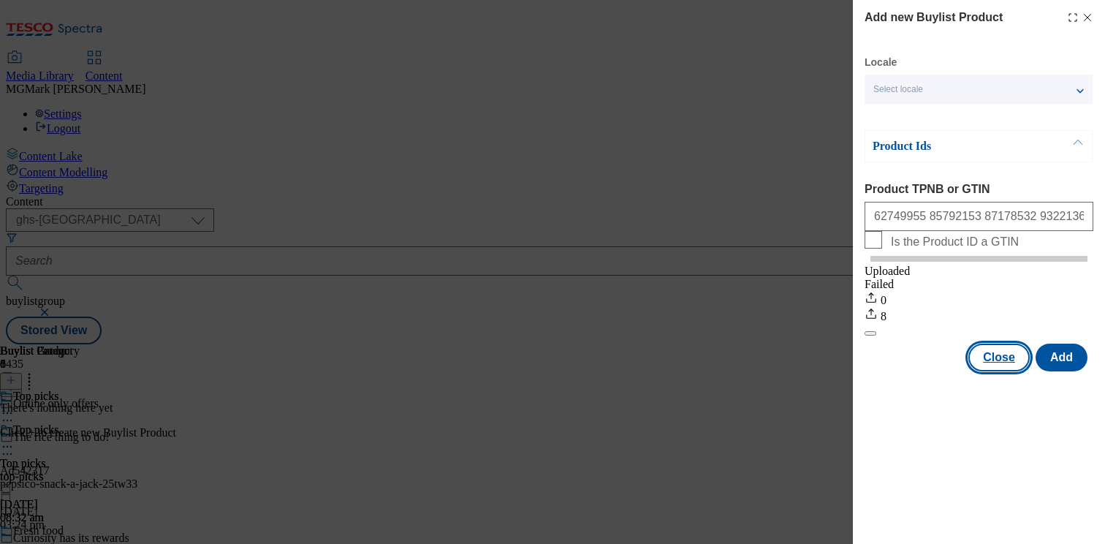
click at [994, 371] on button "Close" at bounding box center [998, 357] width 61 height 28
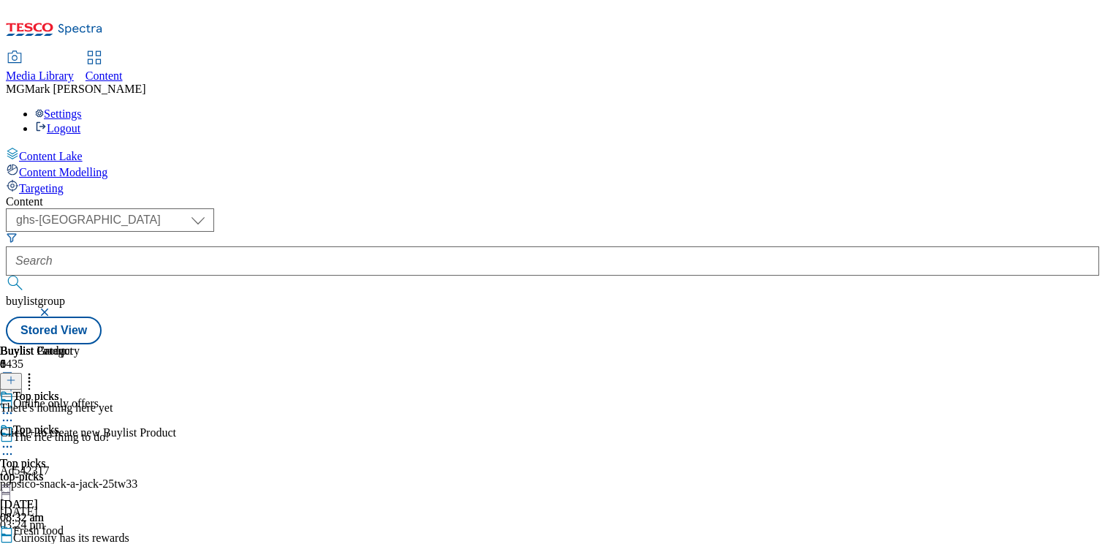
click at [74, 69] on span "Media Library" at bounding box center [40, 75] width 68 height 12
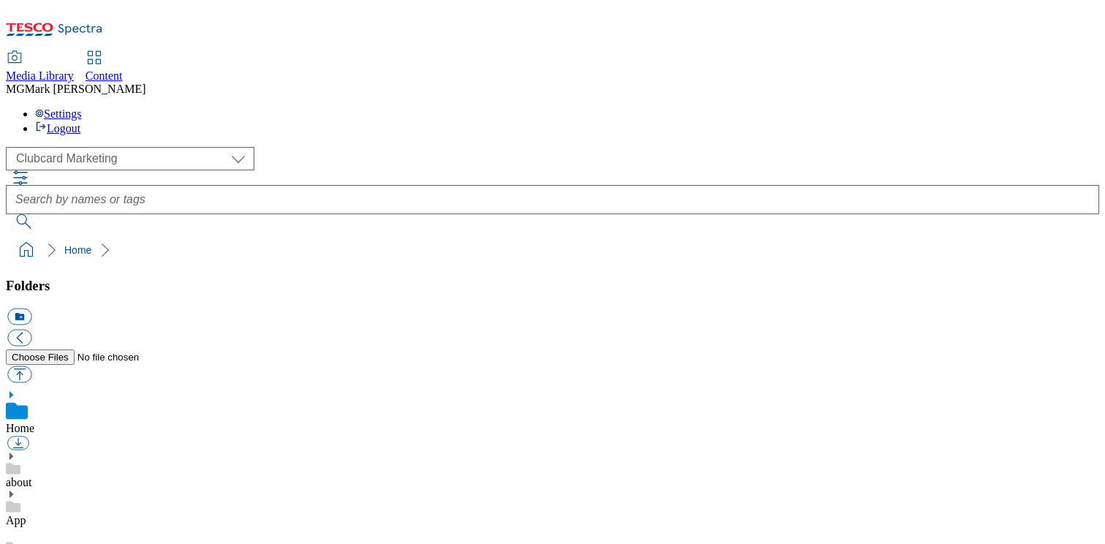
select select "flare-clubcard-mktg"
click at [123, 69] on span "Content" at bounding box center [103, 75] width 37 height 12
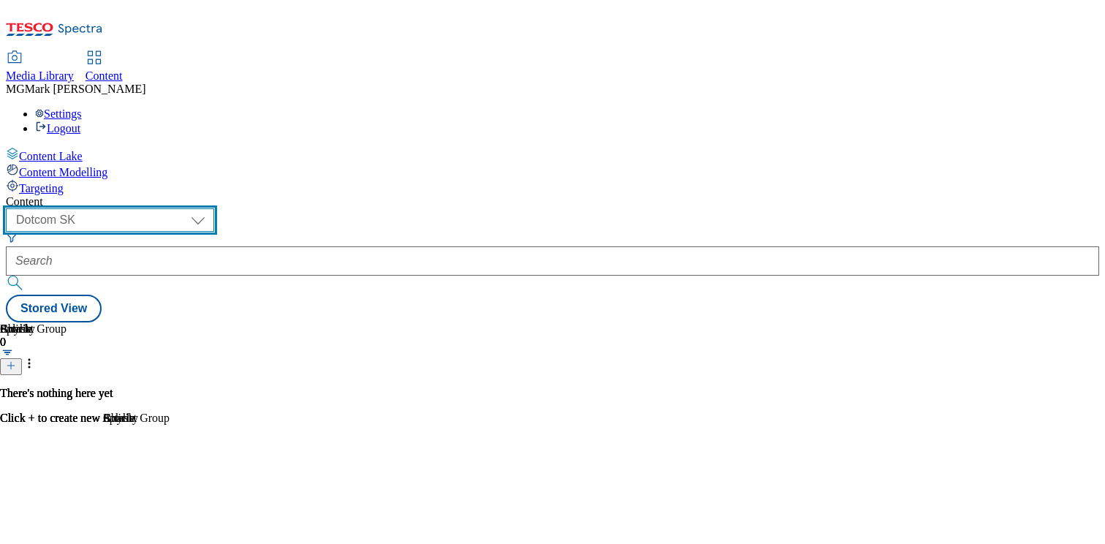
click at [214, 208] on select "Dotcom CZ Dotcom SK ghs-roi ghs-uk Phones UK" at bounding box center [110, 219] width 208 height 23
select select "ghs-uk"
click at [190, 208] on select "Dotcom CZ Dotcom SK ghs-roi ghs-uk Phones UK" at bounding box center [110, 219] width 208 height 23
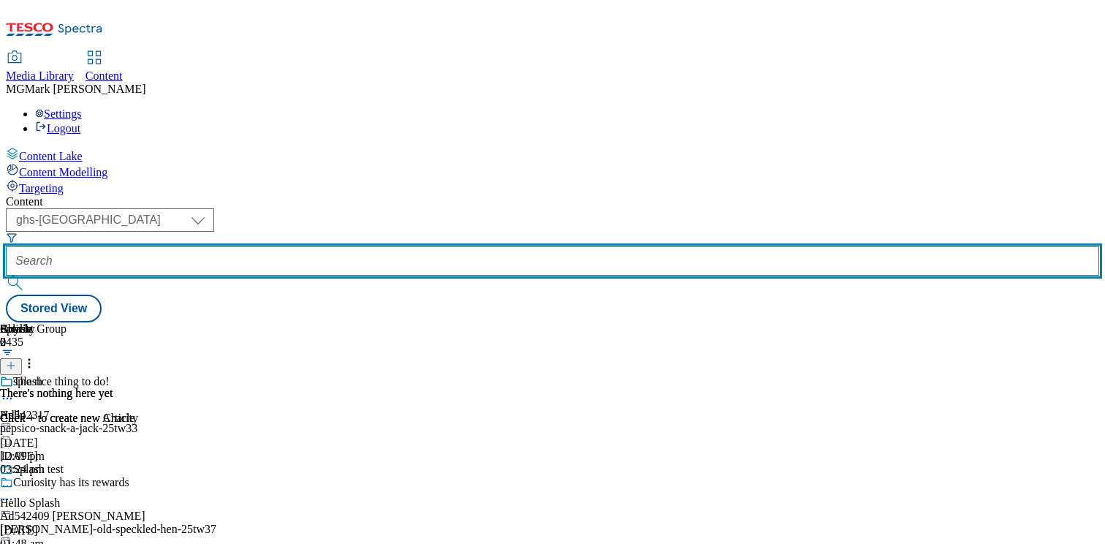
click at [376, 246] on input "text" at bounding box center [552, 260] width 1093 height 29
click at [363, 246] on input "text" at bounding box center [552, 260] width 1093 height 29
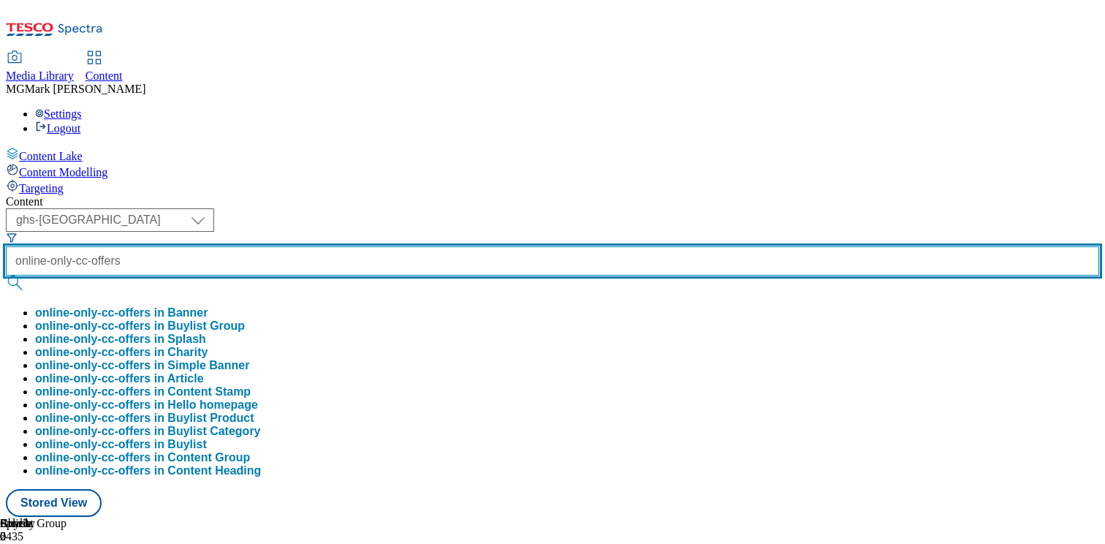
type input "online-only-cc-offers"
click at [6, 275] on button "submit" at bounding box center [16, 282] width 20 height 15
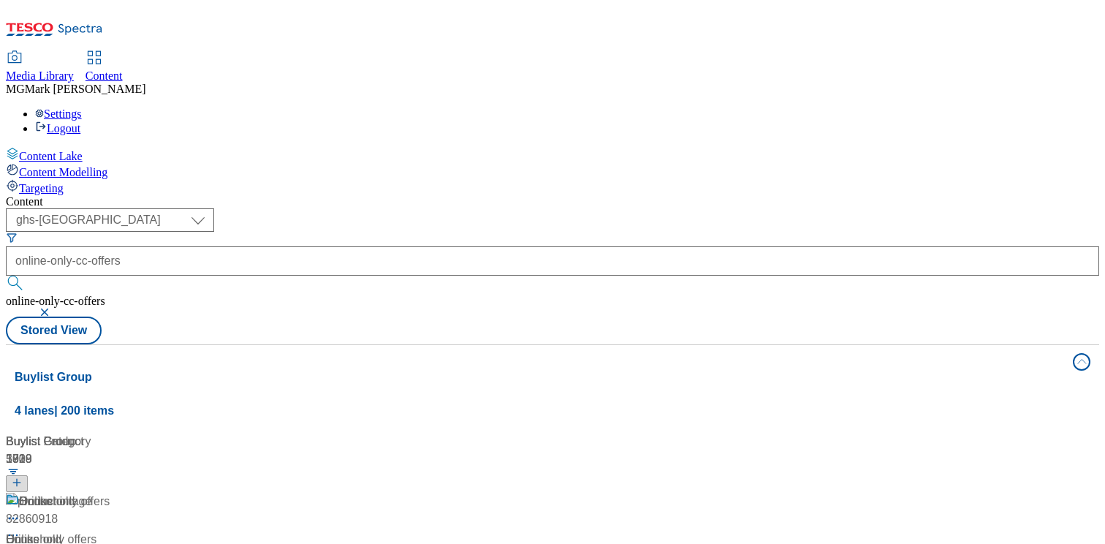
click at [793, 195] on div "Content" at bounding box center [552, 201] width 1093 height 13
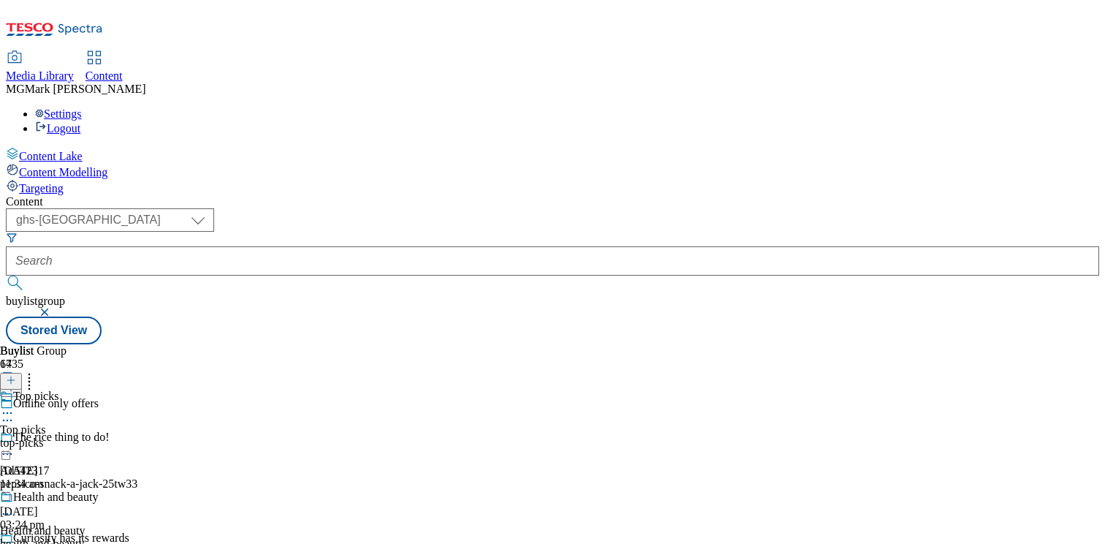
click at [107, 436] on div "top-picks" at bounding box center [53, 442] width 107 height 13
click at [80, 389] on div "Top picks Top picks top-picks 29 Jul 2025 09:45 am" at bounding box center [40, 439] width 80 height 101
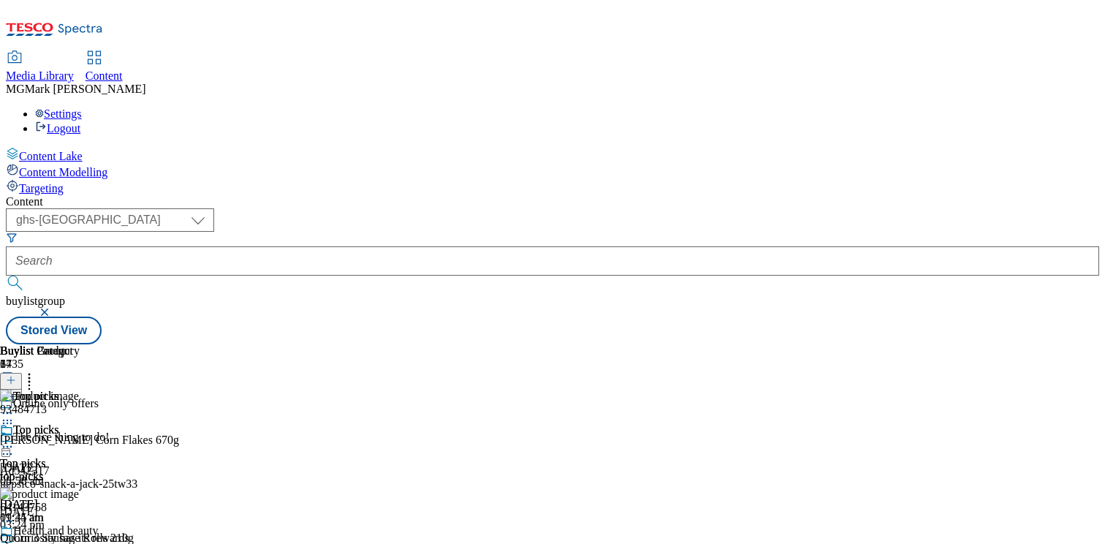
scroll to position [0, 192]
click at [37, 370] on icon at bounding box center [29, 377] width 15 height 15
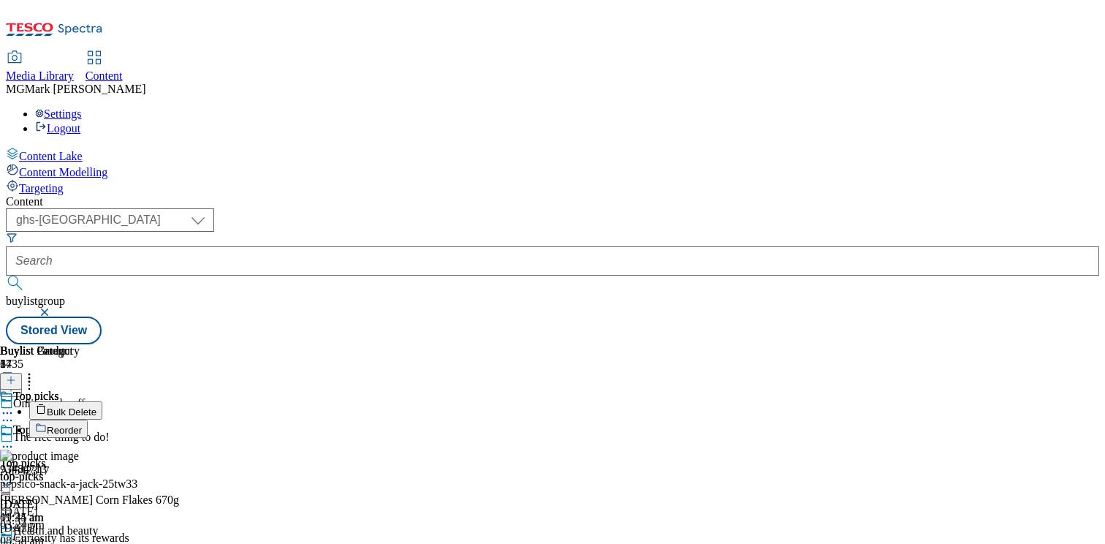
click at [15, 439] on icon at bounding box center [7, 446] width 15 height 15
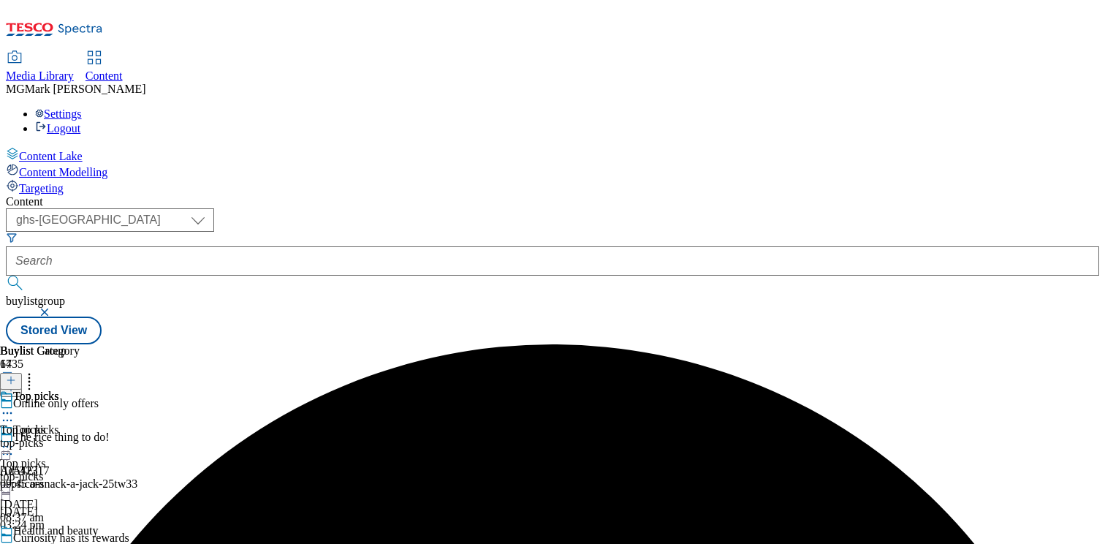
click at [15, 405] on icon at bounding box center [7, 412] width 15 height 15
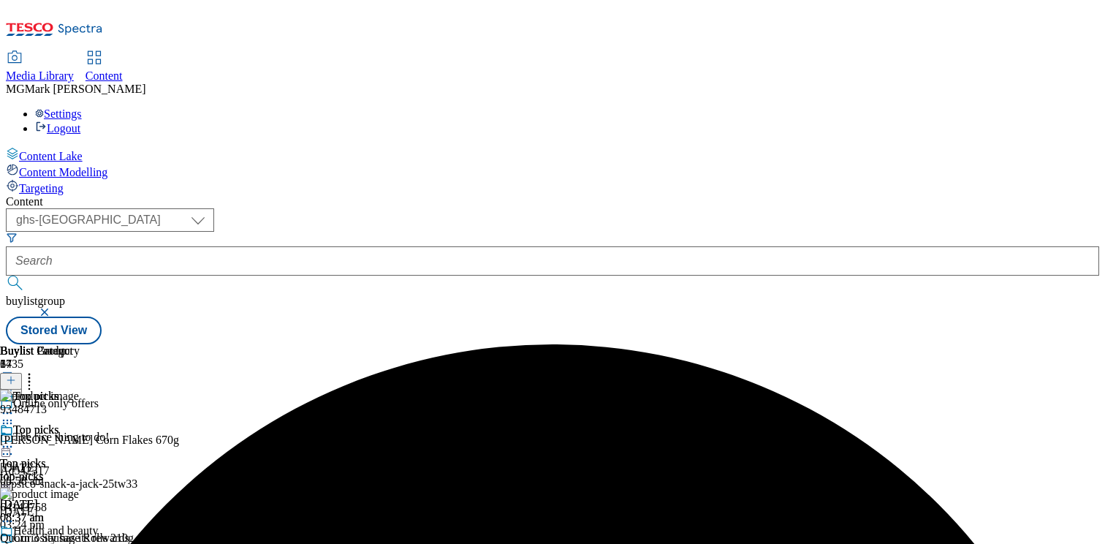
click at [80, 459] on div "Top picks Top picks top-picks 6 Oct 2025 08:37 am" at bounding box center [40, 473] width 80 height 101
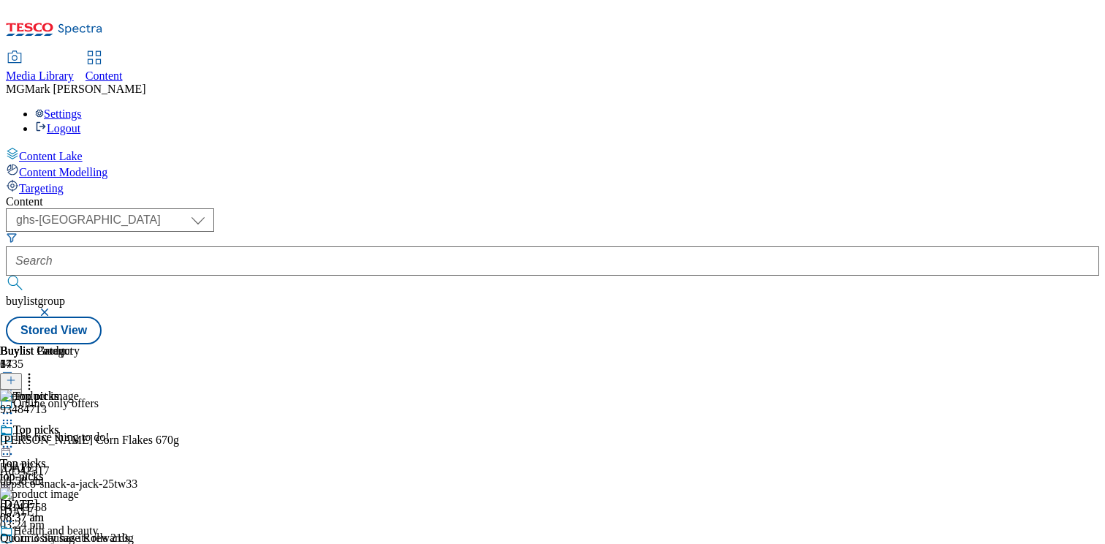
click at [80, 455] on div "Top picks Top picks top-picks 6 Oct 2025 08:37 am" at bounding box center [40, 473] width 80 height 101
click at [31, 381] on circle at bounding box center [29, 382] width 2 height 2
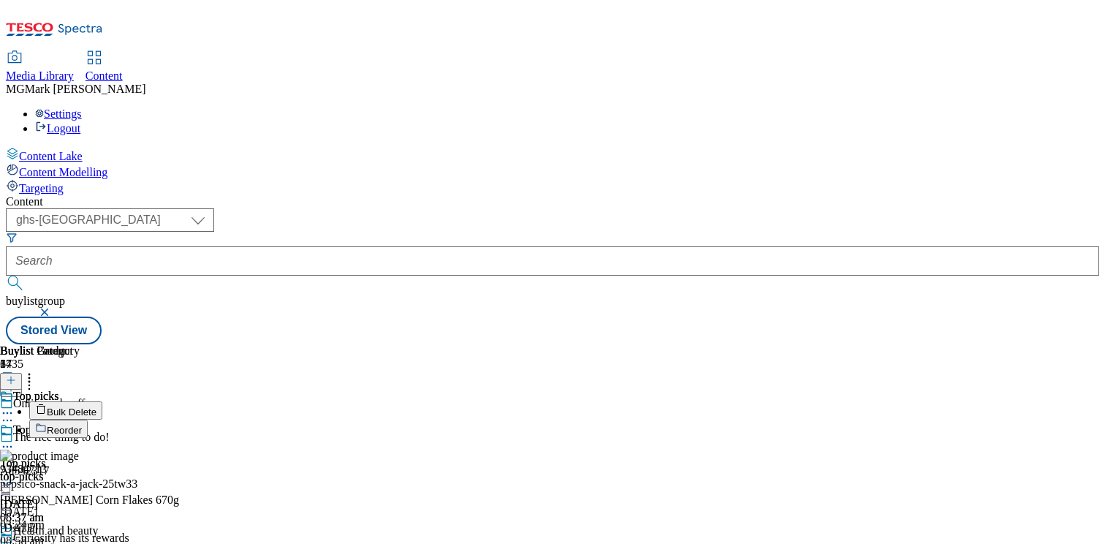
click at [102, 401] on button "Bulk Delete" at bounding box center [65, 410] width 73 height 18
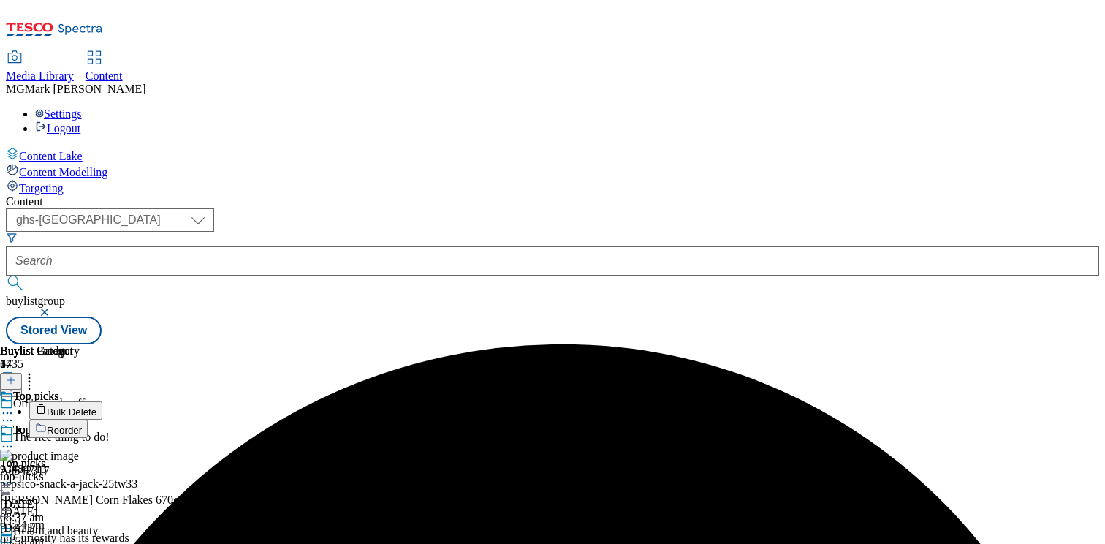
click at [15, 439] on icon at bounding box center [7, 446] width 15 height 15
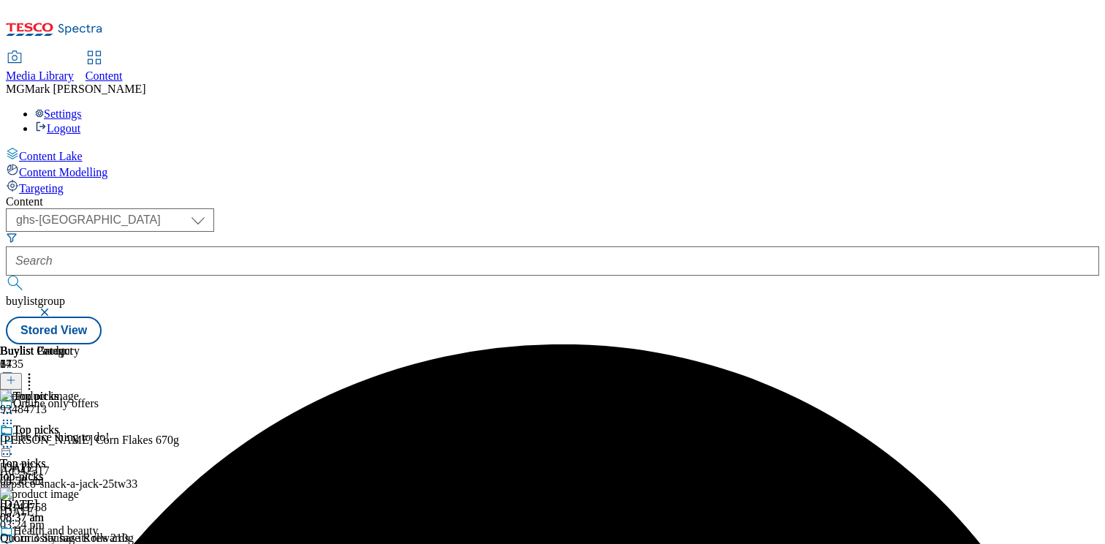
click at [9, 446] on circle at bounding box center [8, 447] width 2 height 2
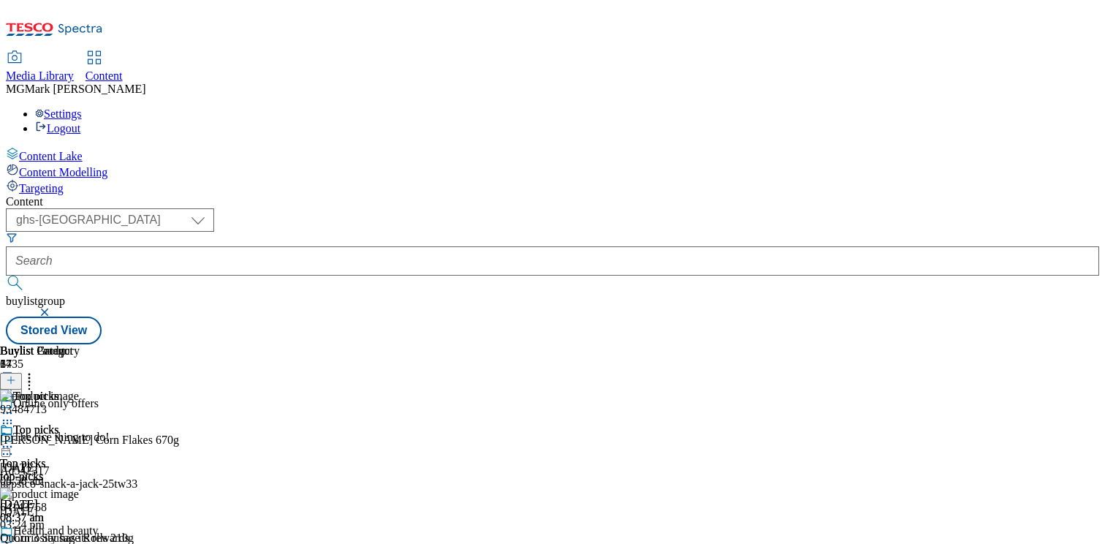
click at [37, 370] on icon at bounding box center [29, 377] width 15 height 15
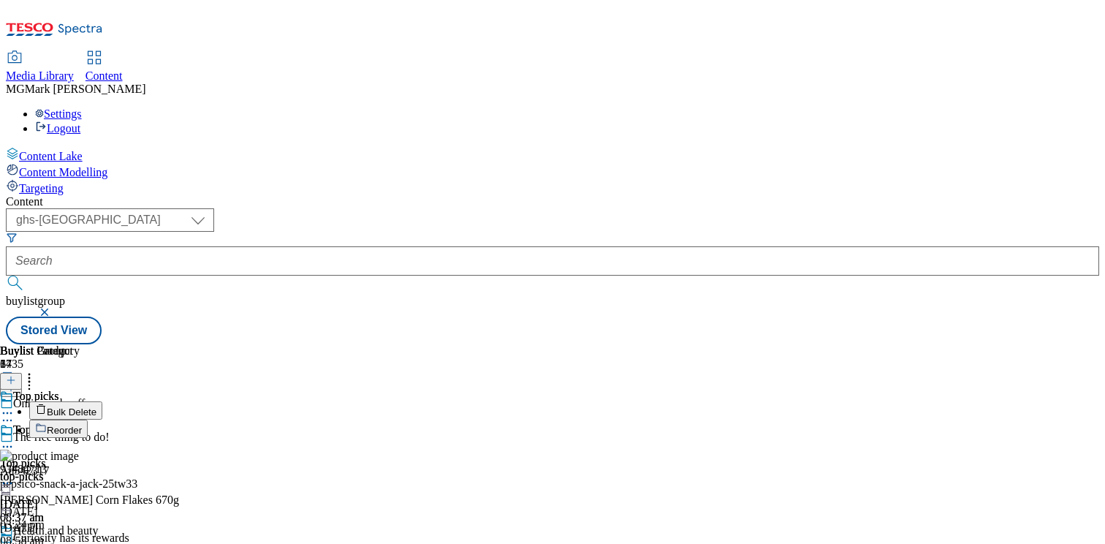
click at [102, 401] on button "Bulk Delete" at bounding box center [65, 410] width 73 height 18
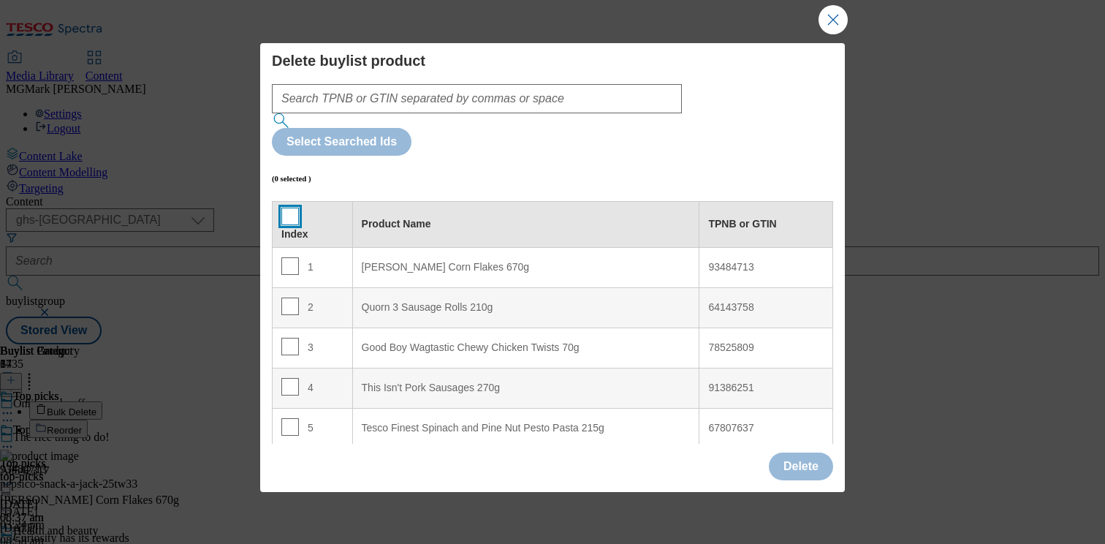
click at [288, 207] on input "Modal" at bounding box center [290, 216] width 18 height 18
checkbox input "true"
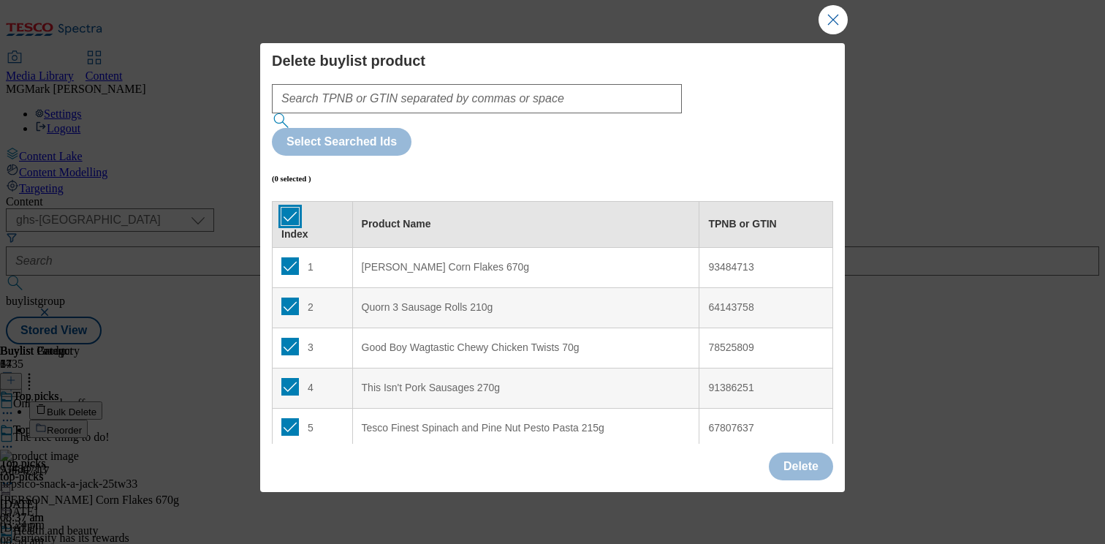
checkbox input "true"
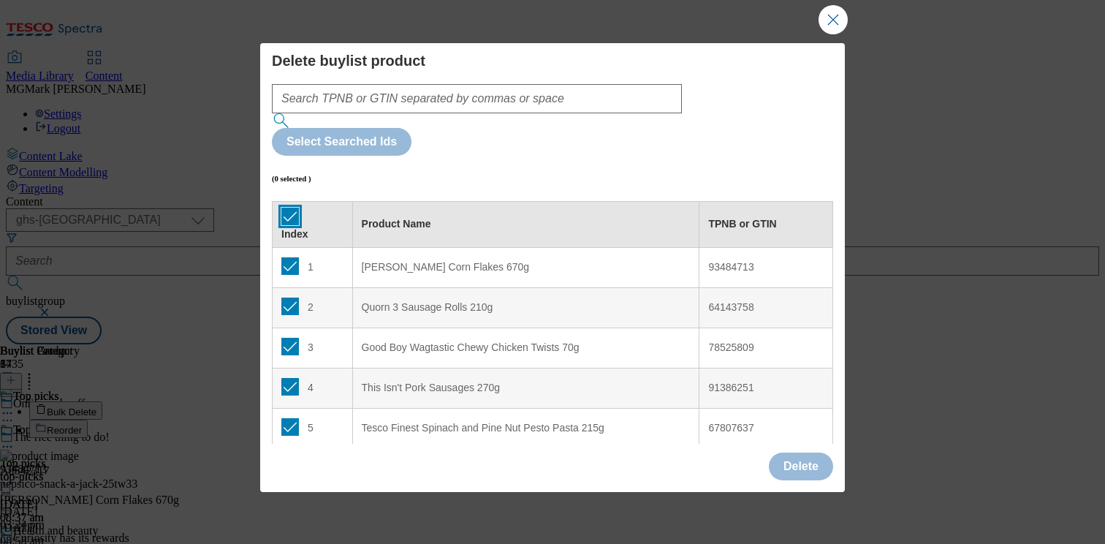
checkbox input "true"
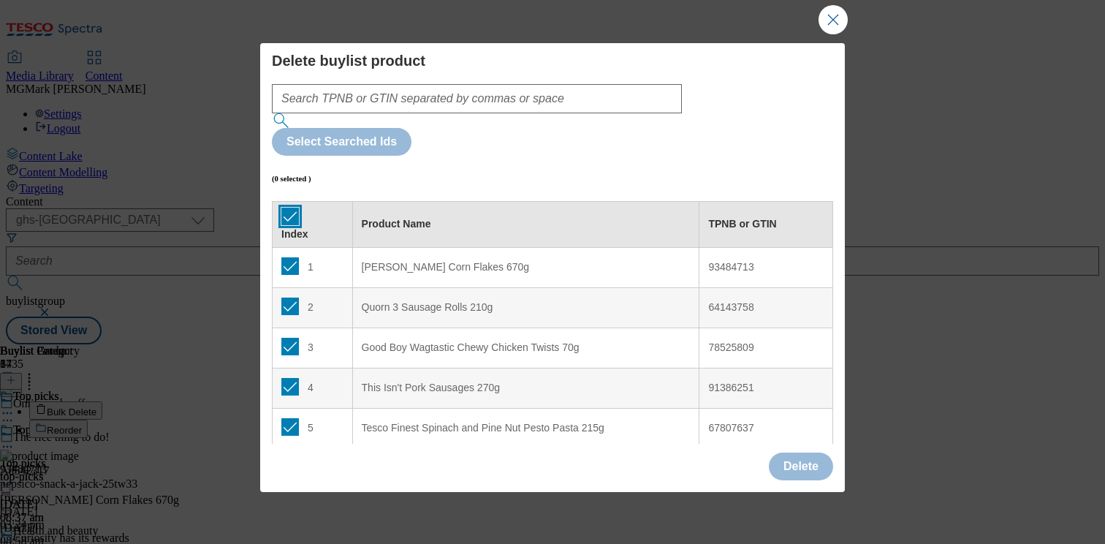
checkbox input "true"
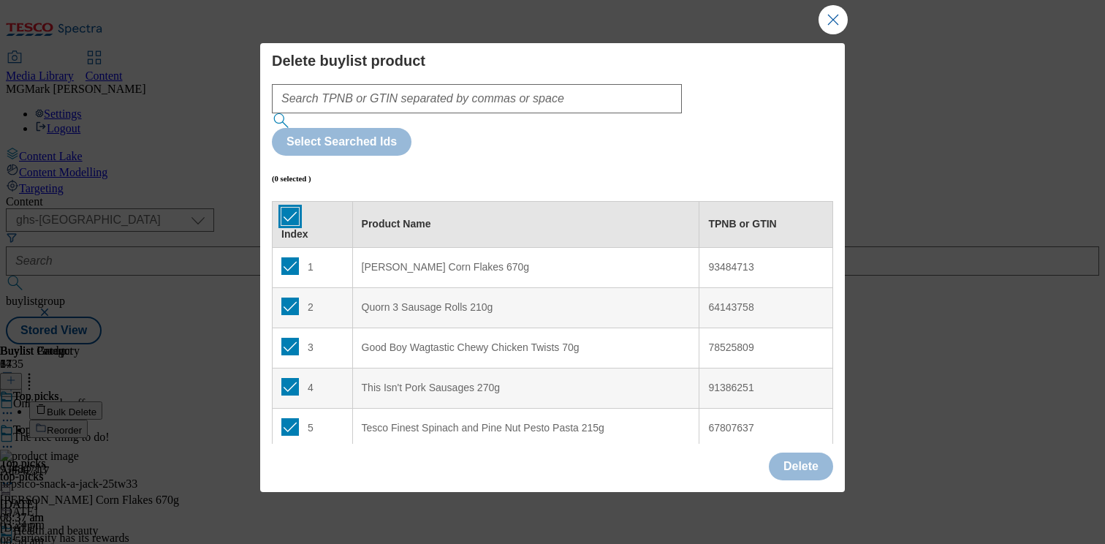
checkbox input "true"
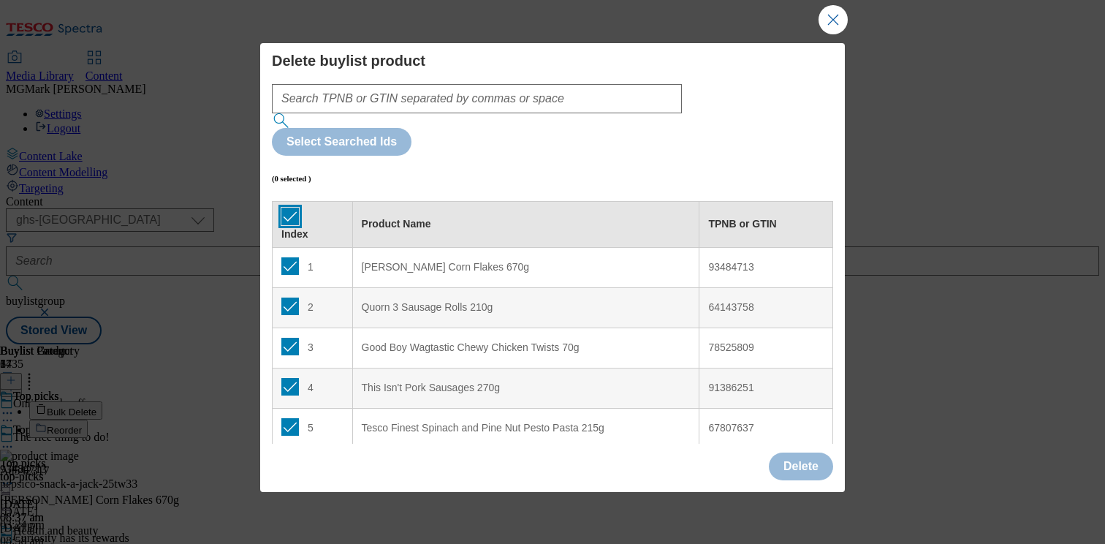
checkbox input "true"
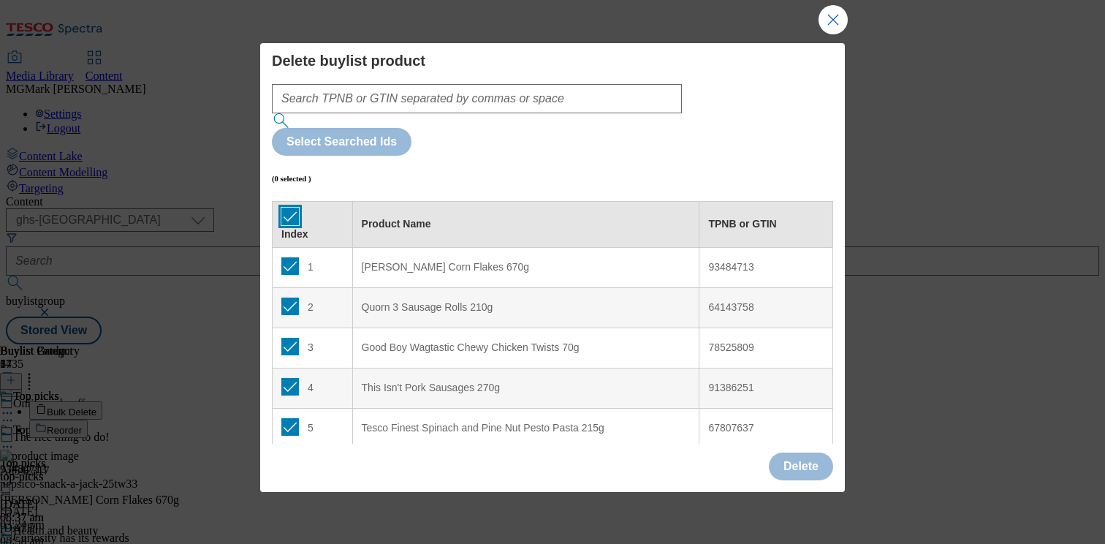
checkbox input "true"
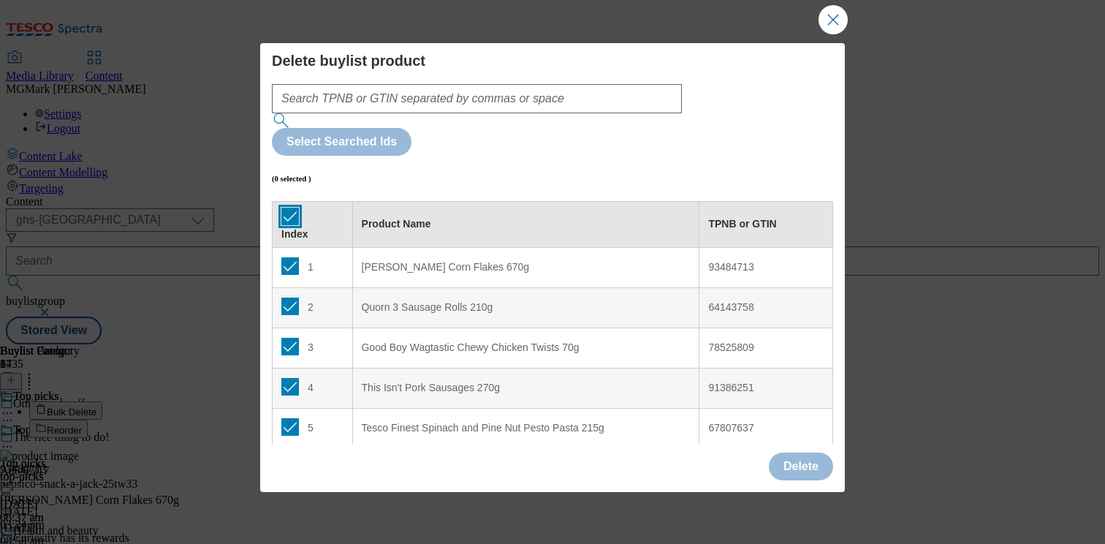
checkbox input "true"
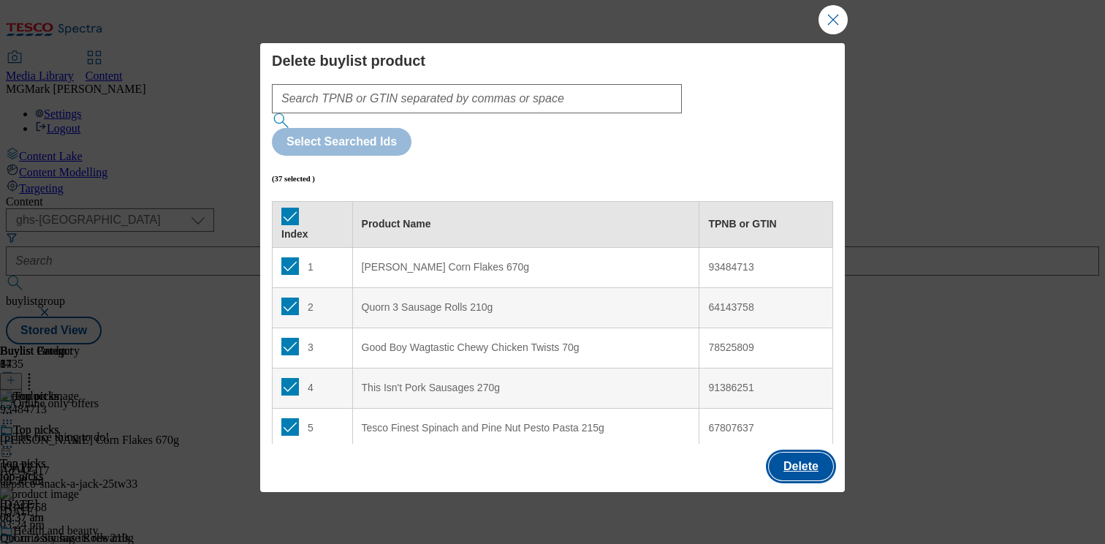
click at [802, 465] on button "Delete" at bounding box center [801, 466] width 64 height 28
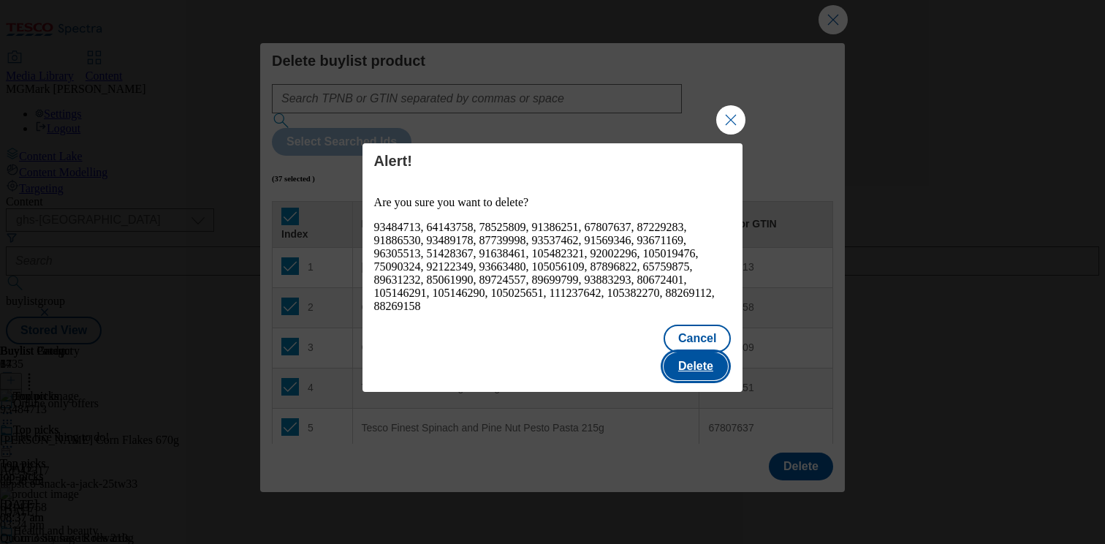
click at [715, 358] on button "Delete" at bounding box center [695, 366] width 64 height 28
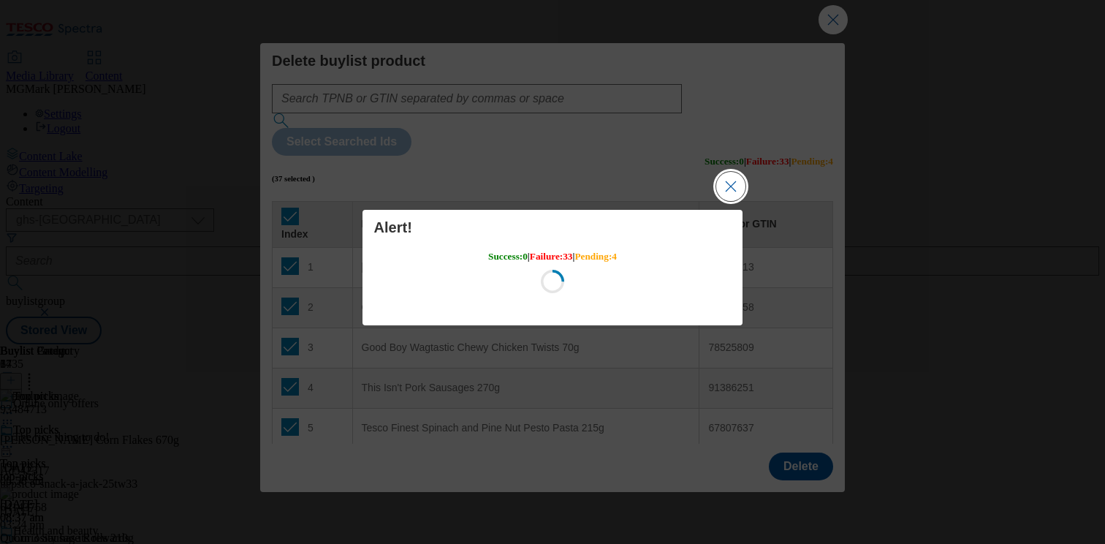
click at [722, 193] on button "Close Modal" at bounding box center [730, 186] width 29 height 29
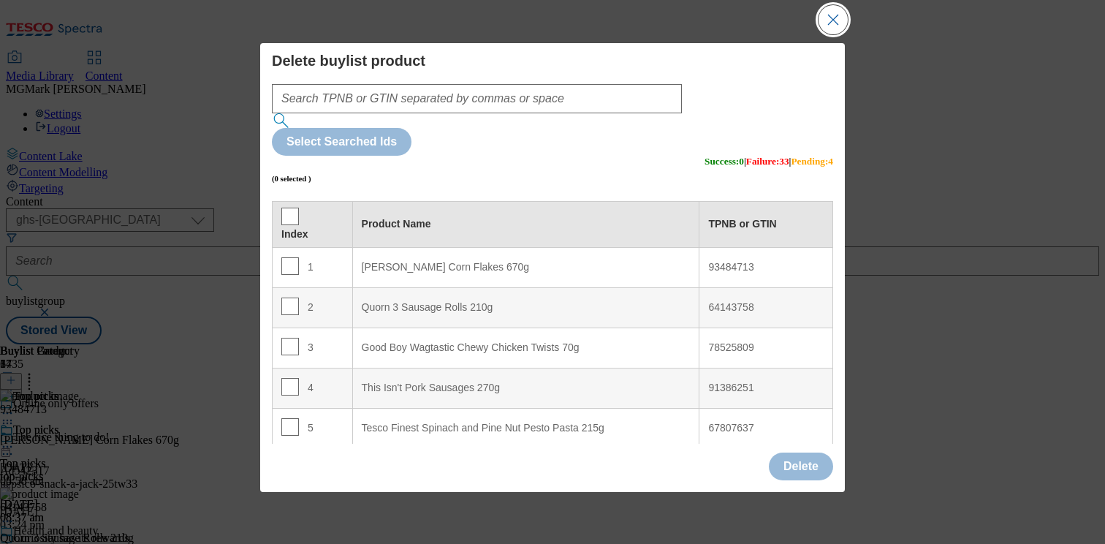
click at [830, 15] on button "Close Modal" at bounding box center [832, 19] width 29 height 29
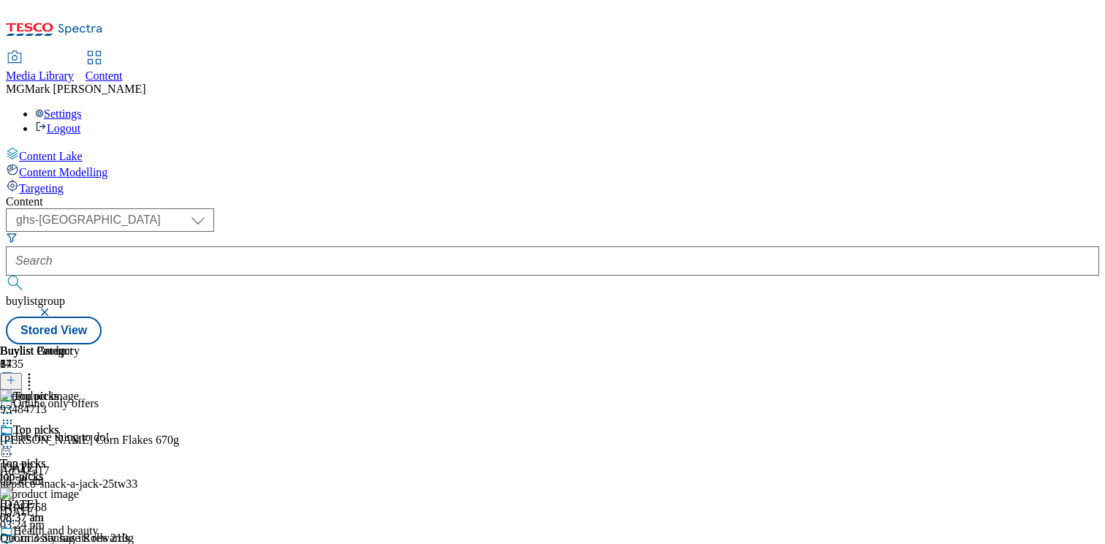
click at [15, 439] on icon at bounding box center [7, 446] width 15 height 15
click at [80, 439] on div at bounding box center [40, 448] width 80 height 18
click at [37, 370] on icon at bounding box center [29, 377] width 15 height 15
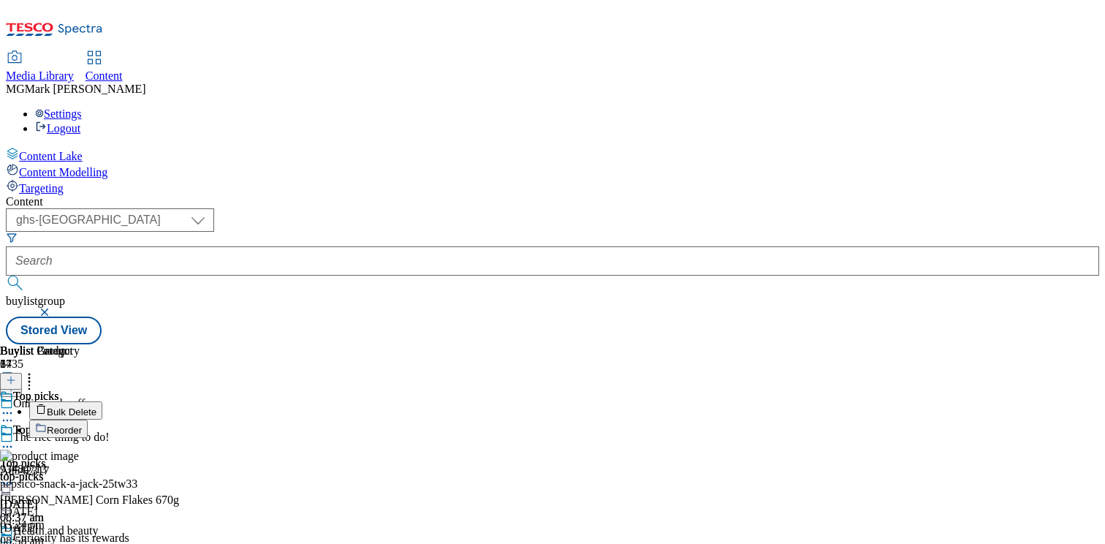
click at [452, 401] on li "Bulk Delete" at bounding box center [240, 410] width 422 height 18
click at [96, 406] on span "Bulk Delete" at bounding box center [72, 411] width 50 height 11
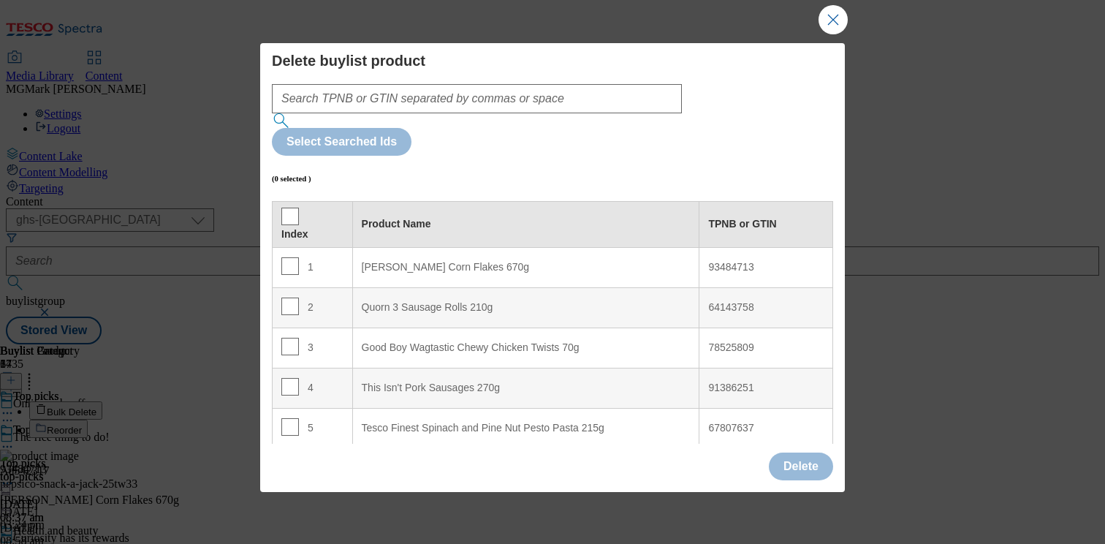
click at [273, 201] on th "Index" at bounding box center [313, 224] width 80 height 46
click at [298, 201] on th "Index" at bounding box center [313, 224] width 80 height 46
click at [284, 201] on th "Index" at bounding box center [313, 224] width 80 height 46
click at [291, 207] on input "Modal" at bounding box center [290, 216] width 18 height 18
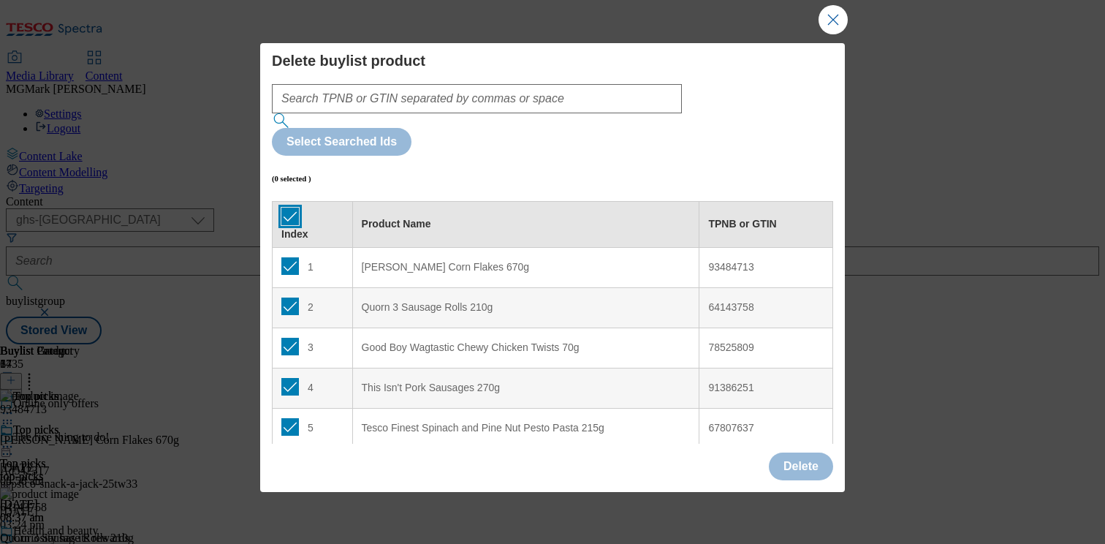
checkbox input "true"
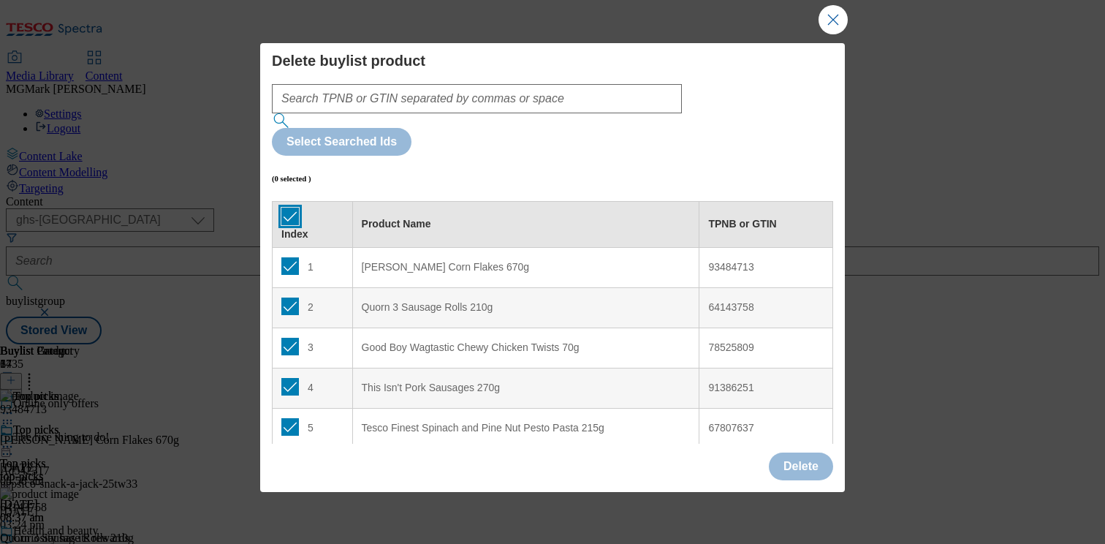
checkbox input "true"
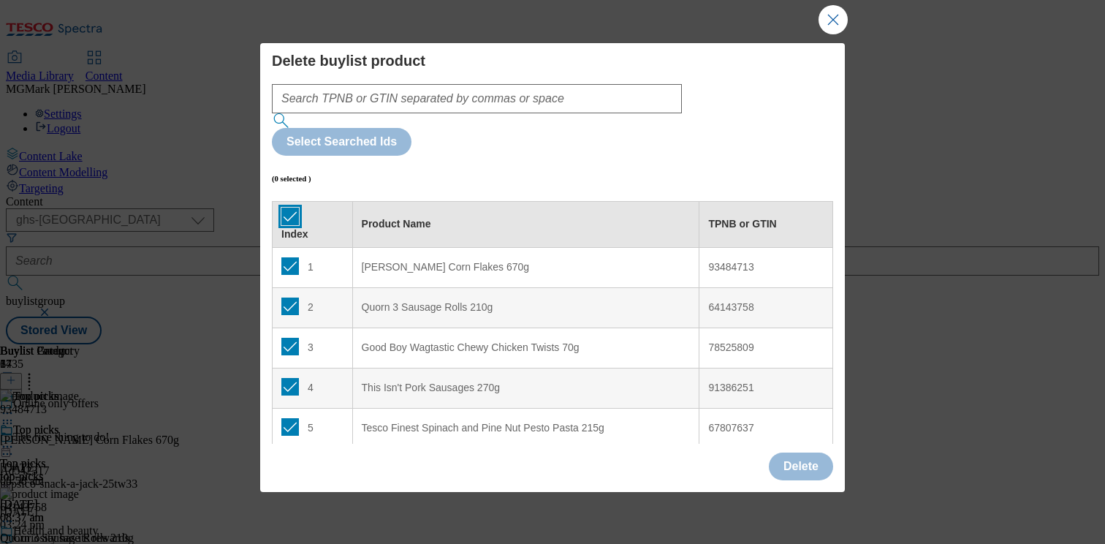
checkbox input "true"
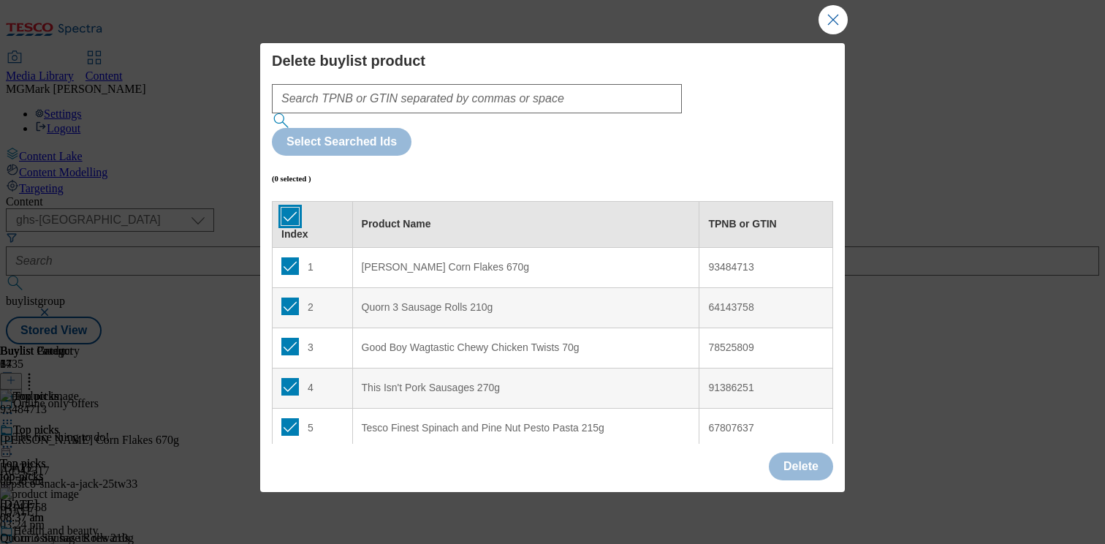
checkbox input "true"
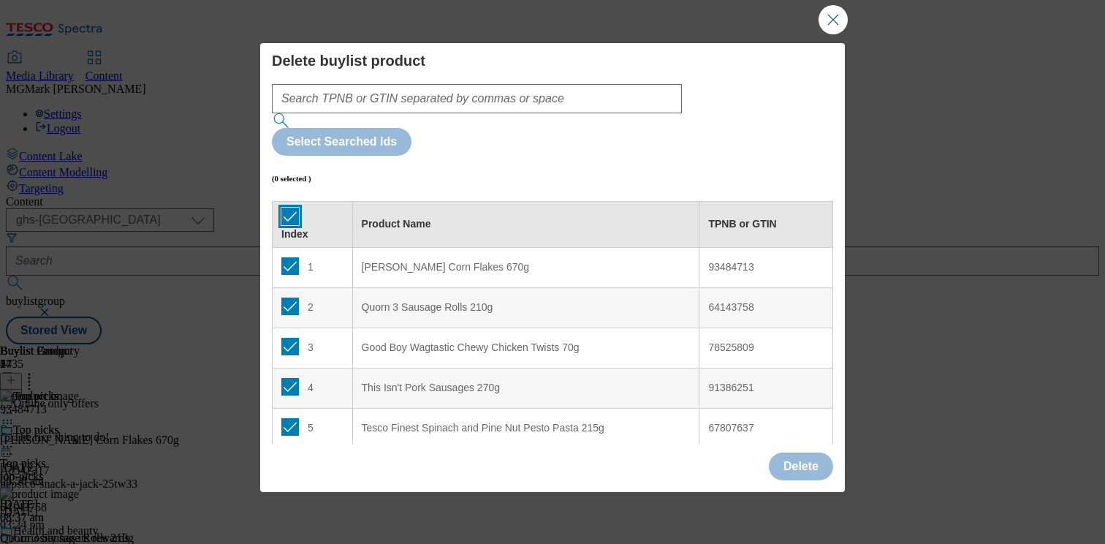
checkbox input "true"
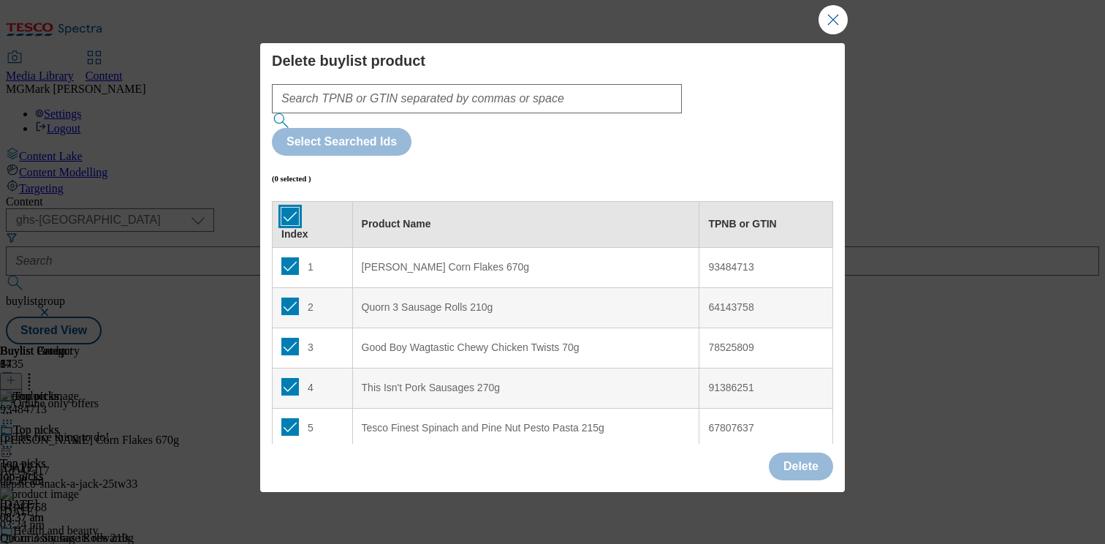
checkbox input "true"
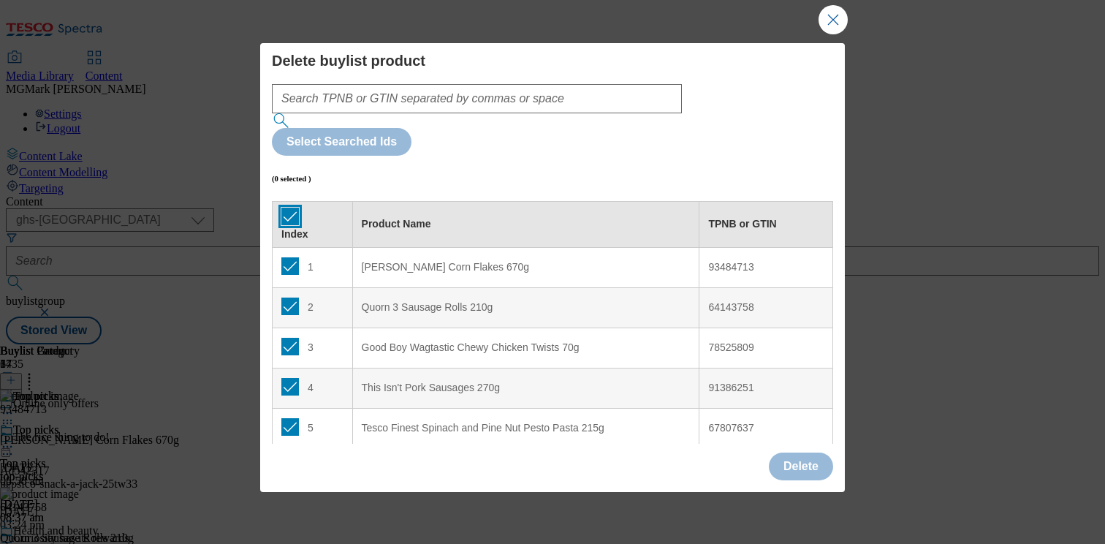
checkbox input "true"
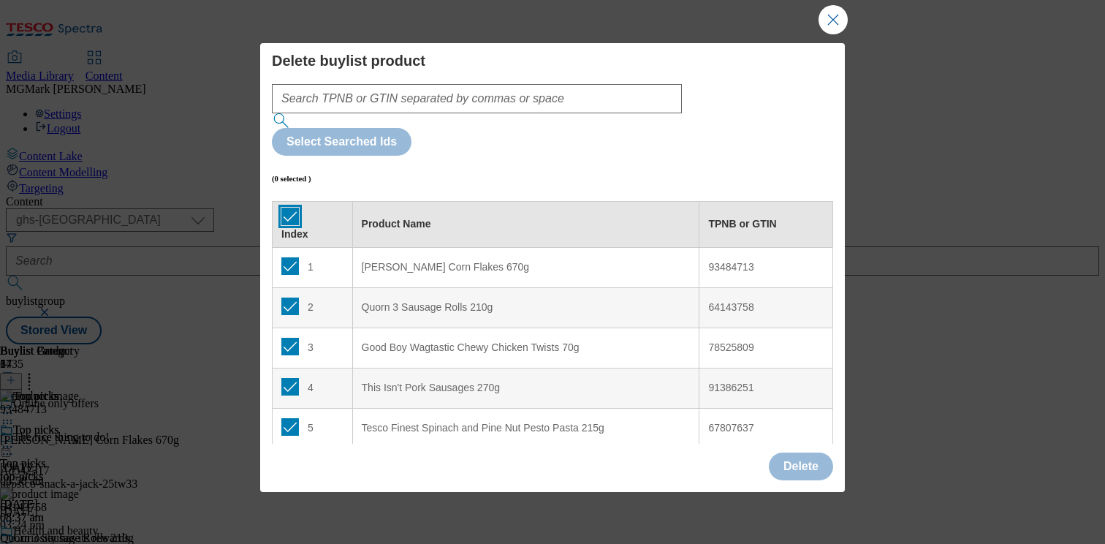
checkbox input "true"
click at [801, 459] on button "Delete" at bounding box center [801, 466] width 64 height 28
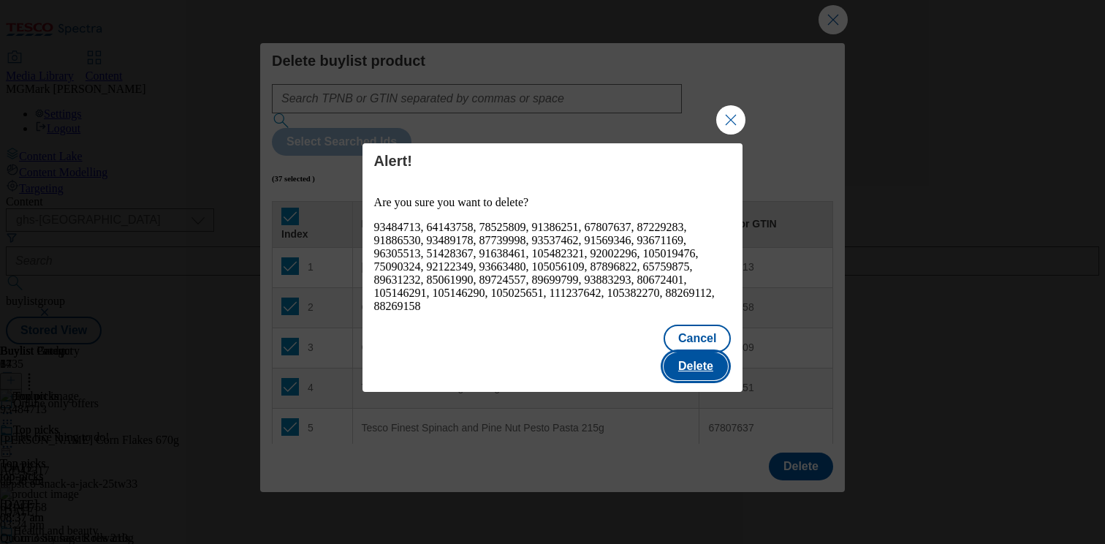
click at [694, 352] on button "Delete" at bounding box center [695, 366] width 64 height 28
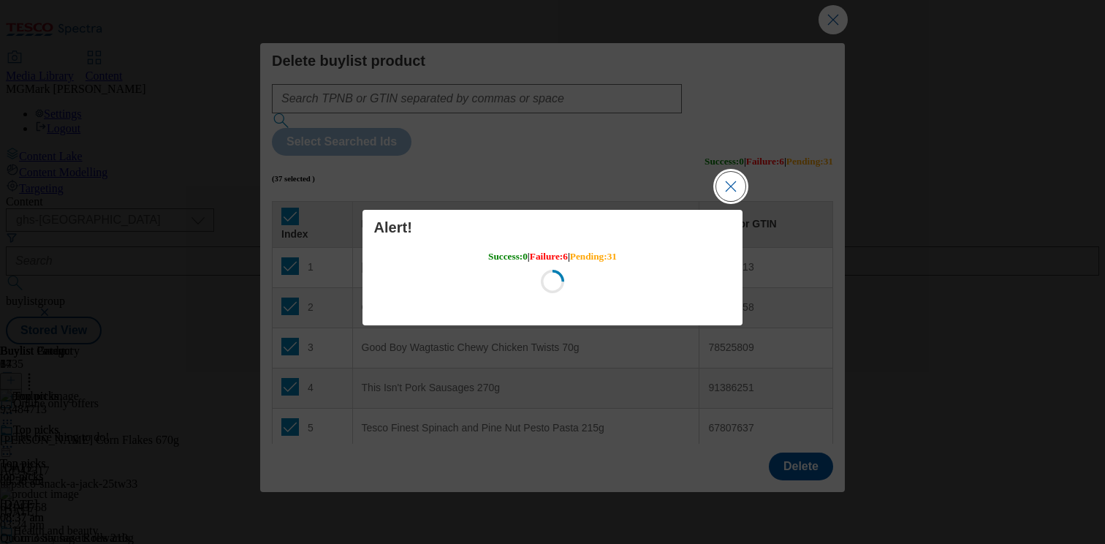
click at [731, 194] on button "Close Modal" at bounding box center [730, 186] width 29 height 29
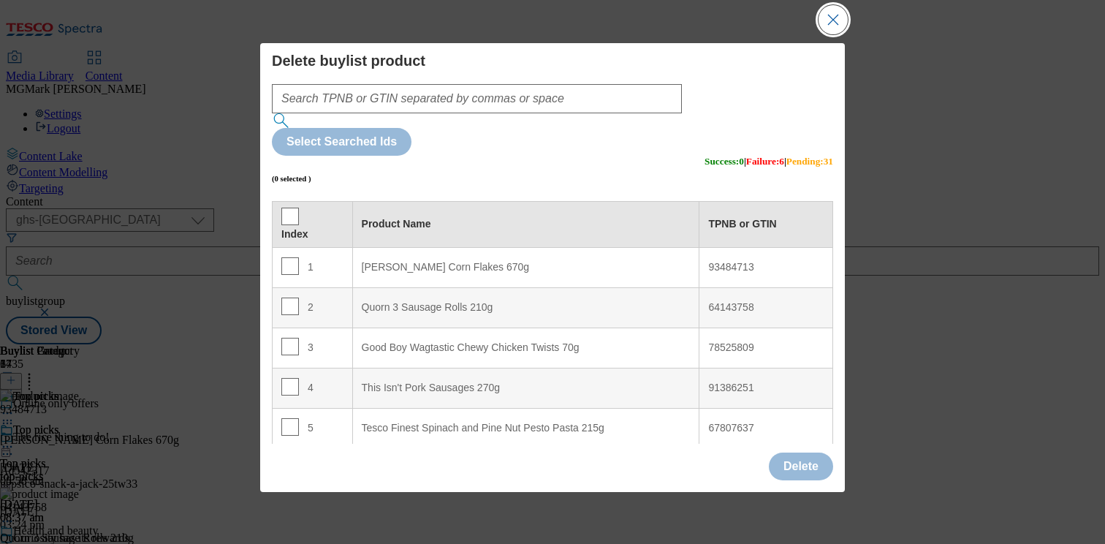
click at [838, 23] on button "Close Modal" at bounding box center [832, 19] width 29 height 29
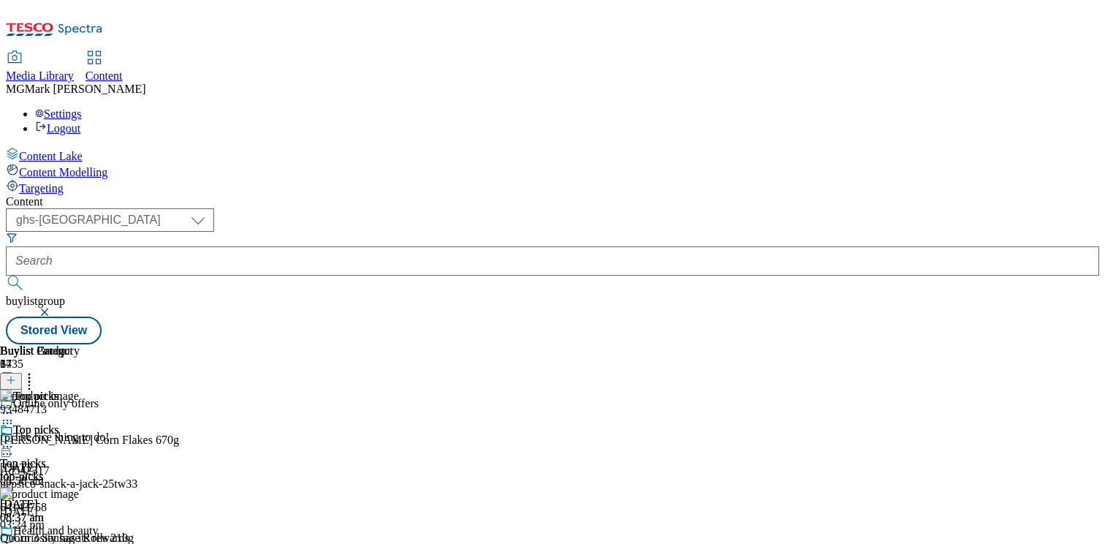
scroll to position [0, 0]
click at [216, 397] on div "Online only offers" at bounding box center [108, 414] width 216 height 34
click at [15, 413] on icon at bounding box center [7, 420] width 15 height 15
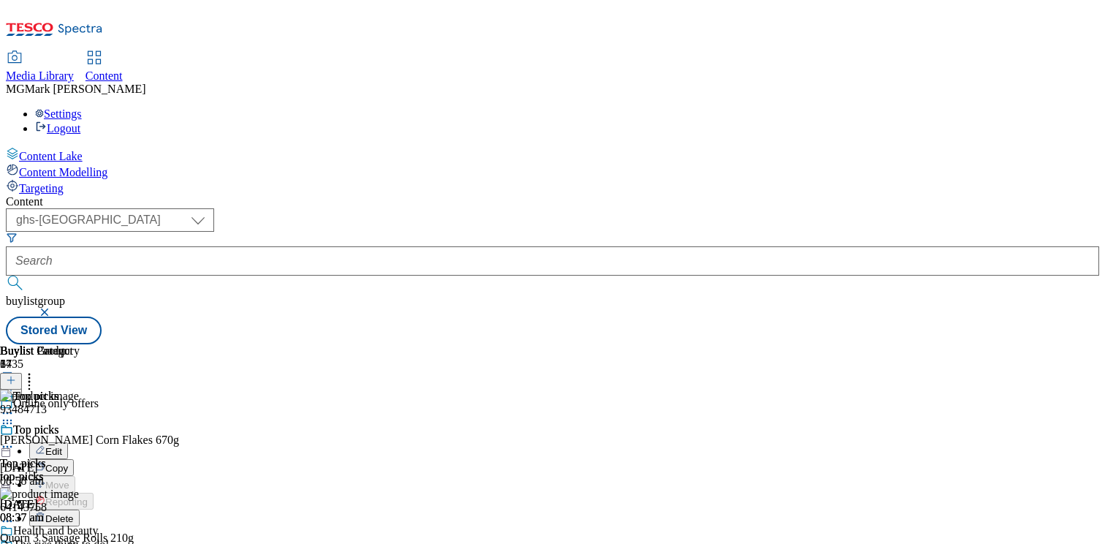
click at [107, 470] on div "top-picks" at bounding box center [53, 476] width 107 height 13
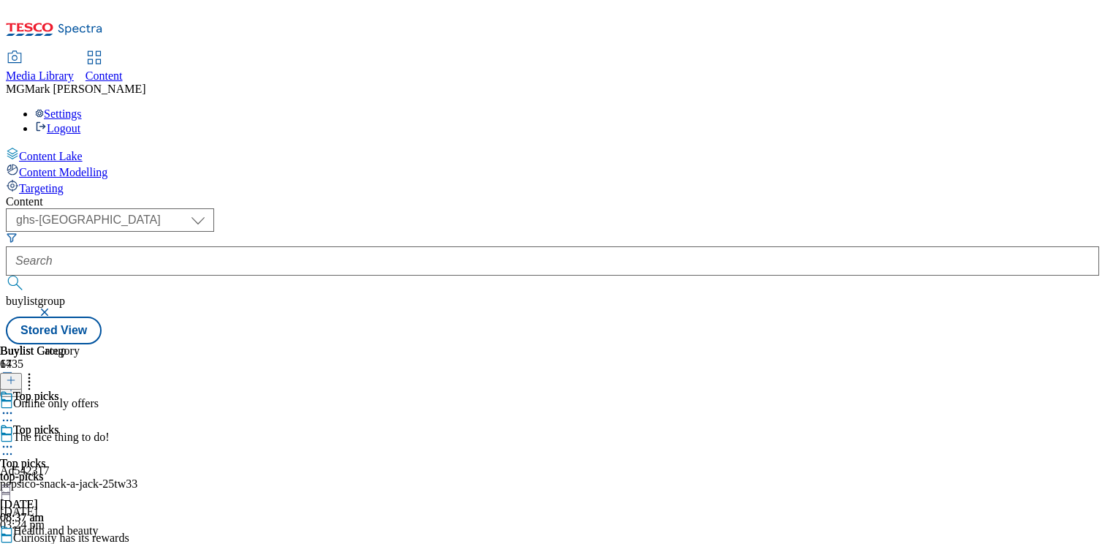
click at [107, 470] on div "top-picks" at bounding box center [53, 476] width 107 height 13
click at [80, 389] on div "Top picks Top picks top-picks 6 Oct 2025 08:37 am" at bounding box center [40, 439] width 80 height 101
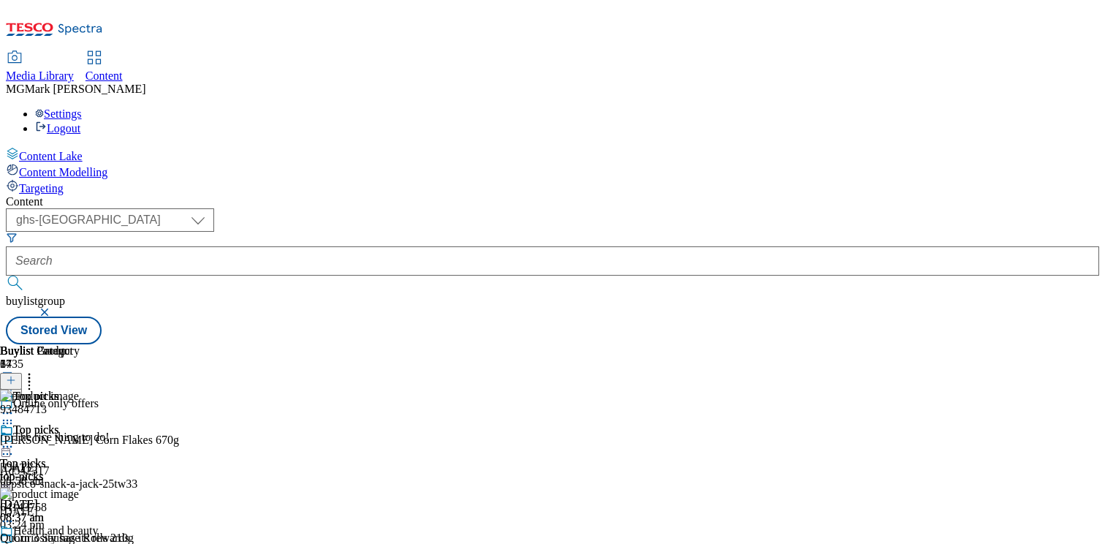
scroll to position [0, 192]
click at [37, 370] on icon at bounding box center [29, 377] width 15 height 15
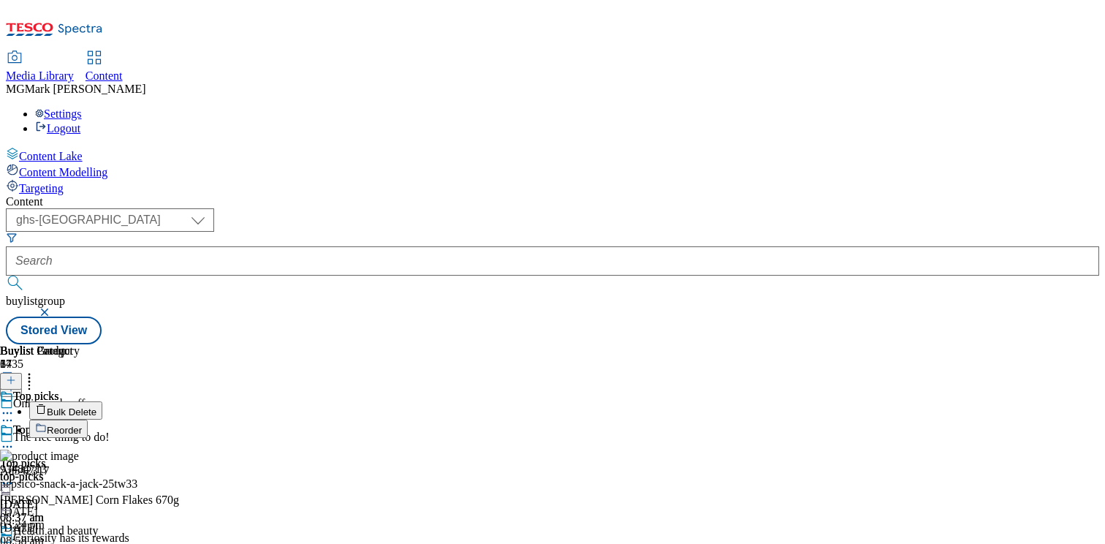
click at [452, 401] on li "Bulk Delete" at bounding box center [240, 410] width 422 height 18
click at [96, 406] on span "Bulk Delete" at bounding box center [72, 411] width 50 height 11
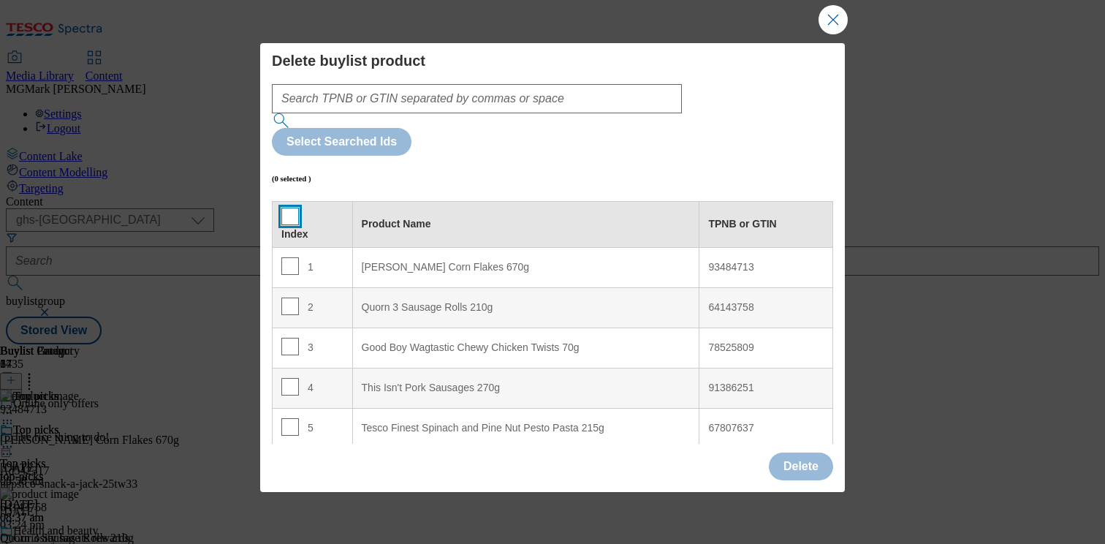
click at [294, 207] on input "Modal" at bounding box center [290, 216] width 18 height 18
checkbox input "true"
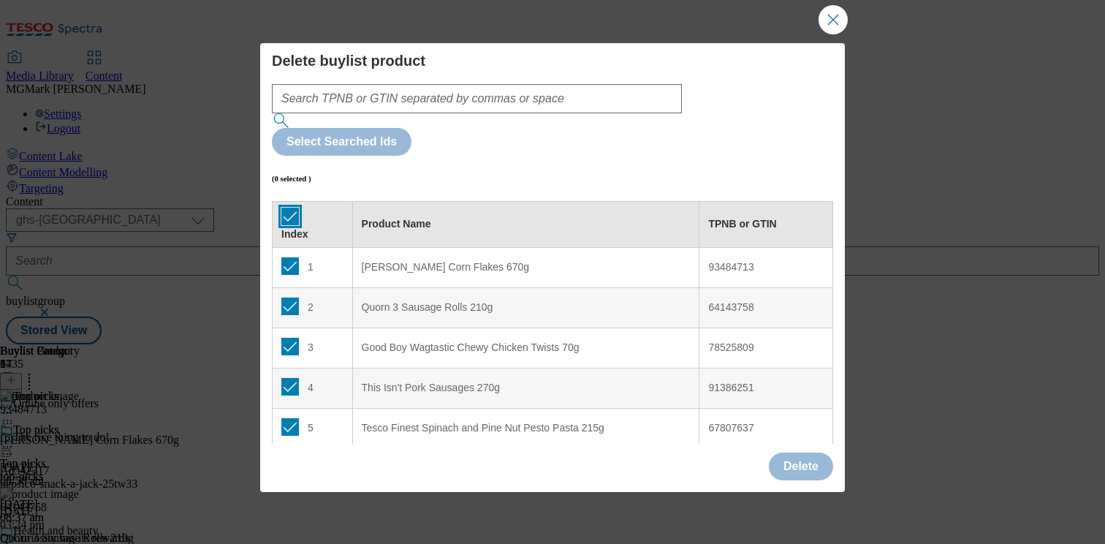
checkbox input "true"
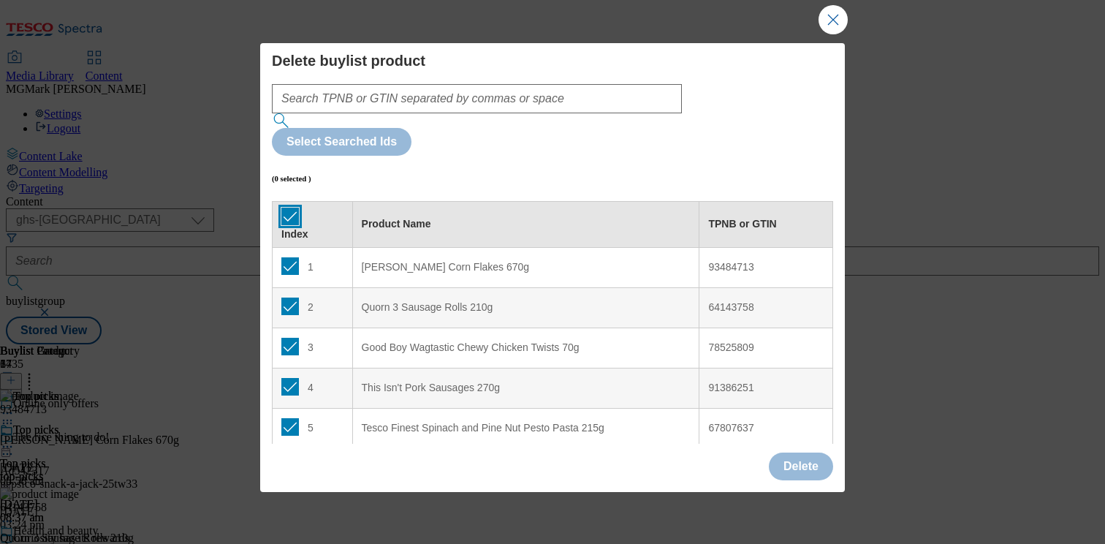
checkbox input "true"
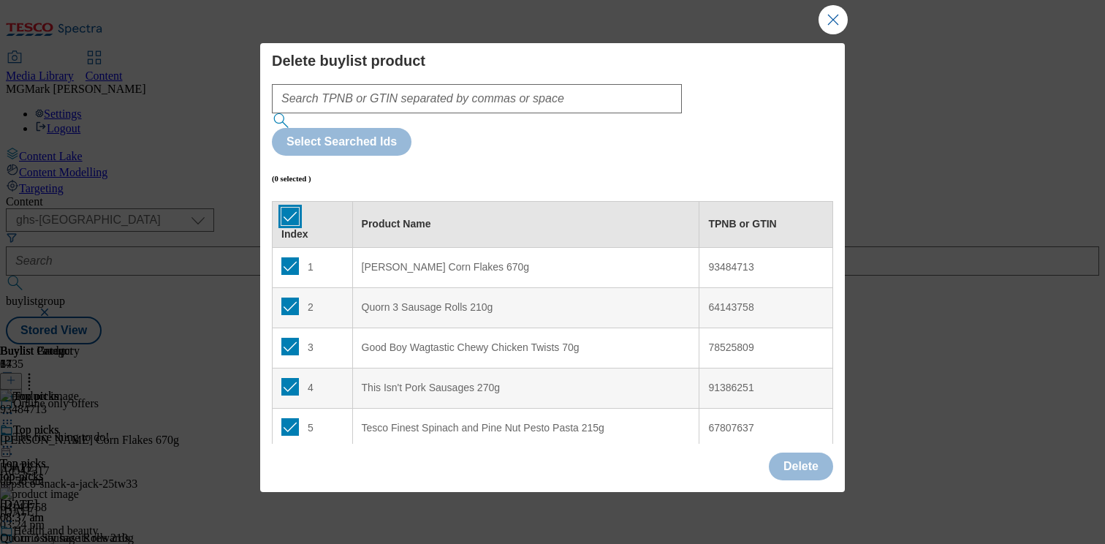
checkbox input "true"
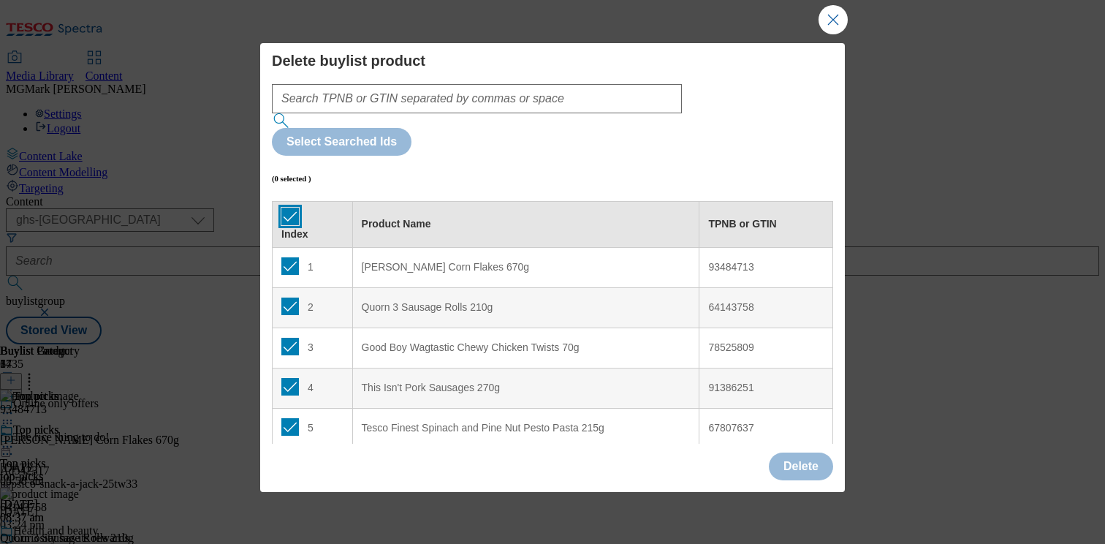
checkbox input "true"
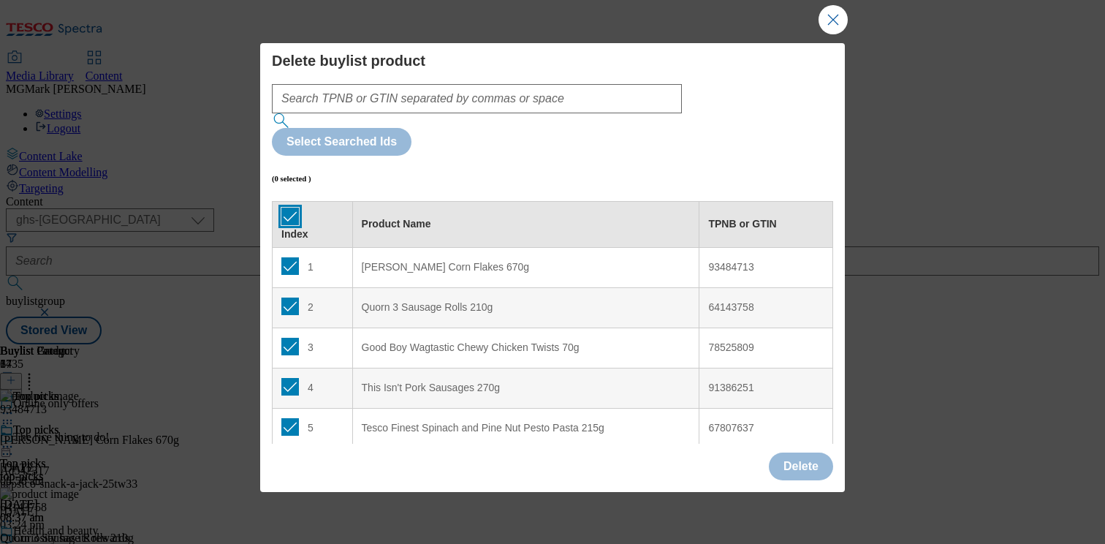
checkbox input "true"
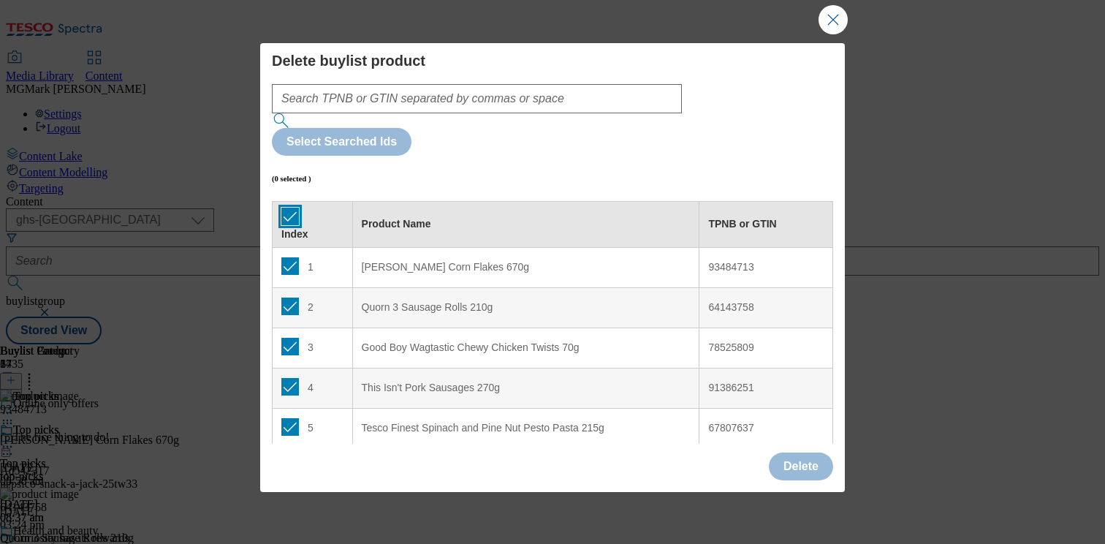
checkbox input "true"
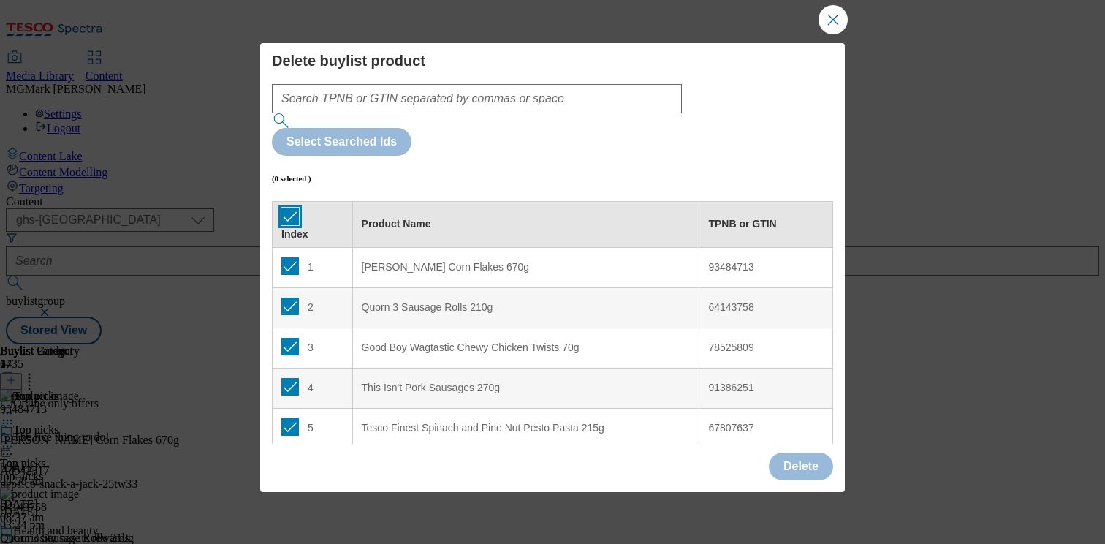
checkbox input "true"
click at [831, 27] on button "Close Modal" at bounding box center [832, 19] width 29 height 29
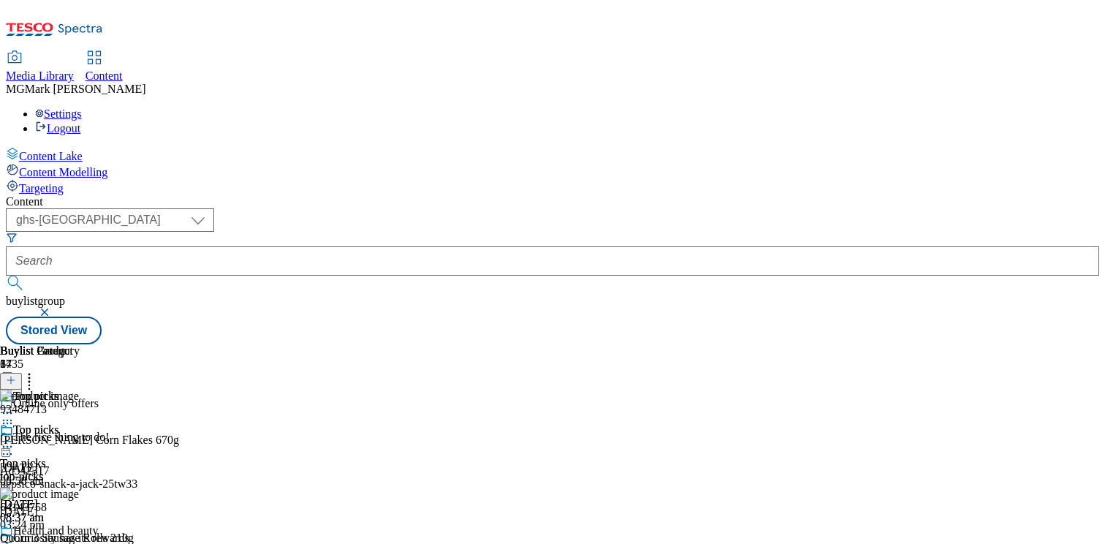
click at [15, 439] on icon at bounding box center [7, 446] width 15 height 15
click at [80, 539] on span "Preview" at bounding box center [62, 544] width 34 height 11
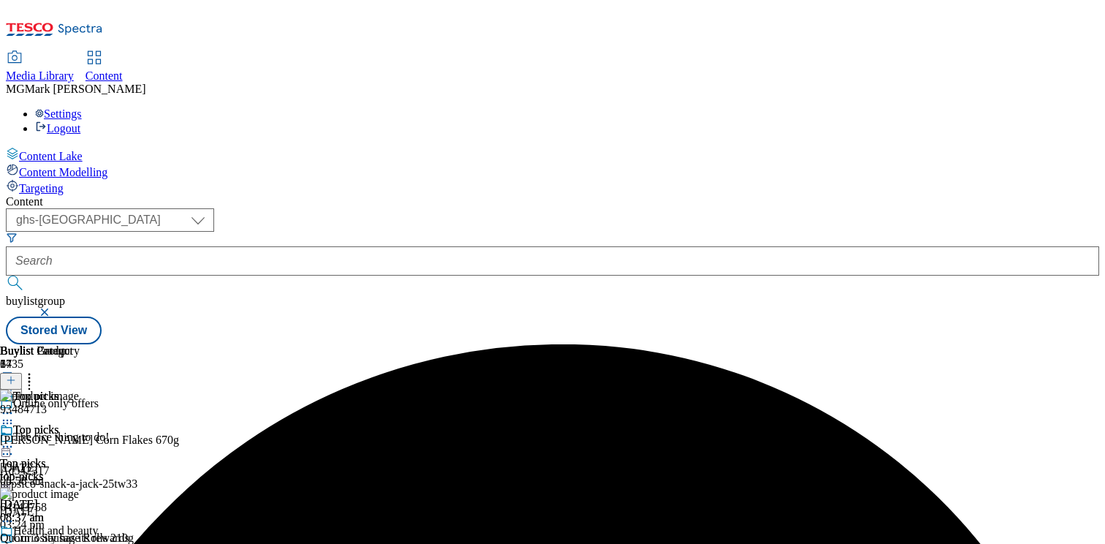
click at [15, 439] on icon at bounding box center [7, 446] width 15 height 15
click at [80, 539] on span "Preview" at bounding box center [62, 544] width 34 height 11
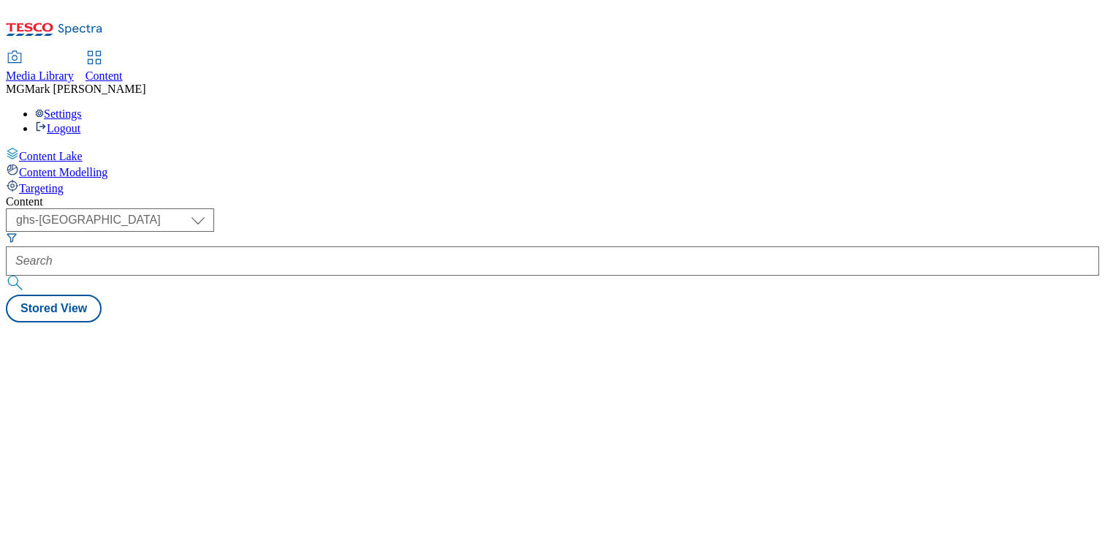
select select "ghs-[GEOGRAPHIC_DATA]"
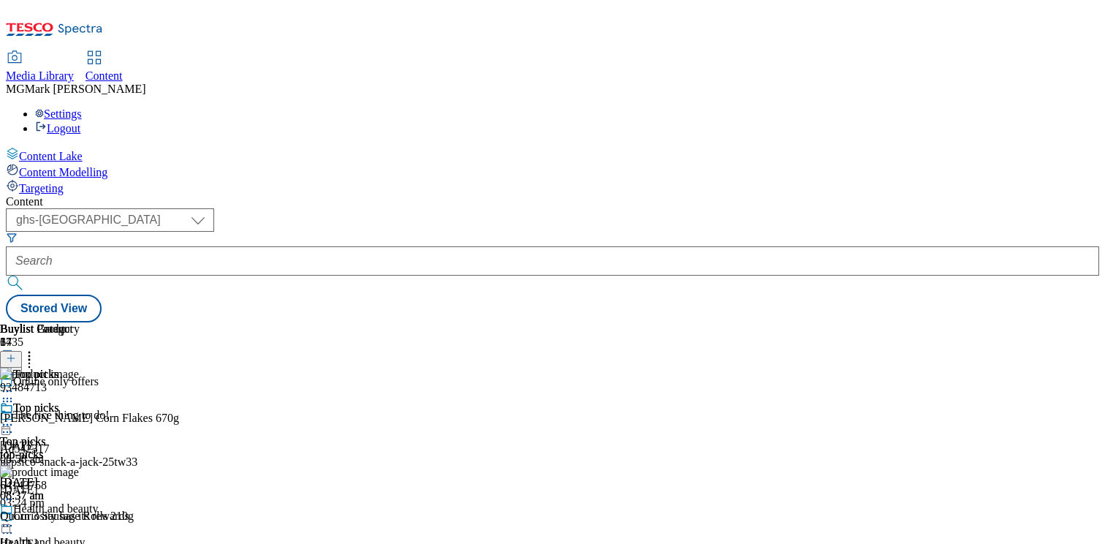
click at [15, 417] on icon at bounding box center [7, 424] width 15 height 15
click at [80, 517] on span "Preview" at bounding box center [62, 522] width 34 height 11
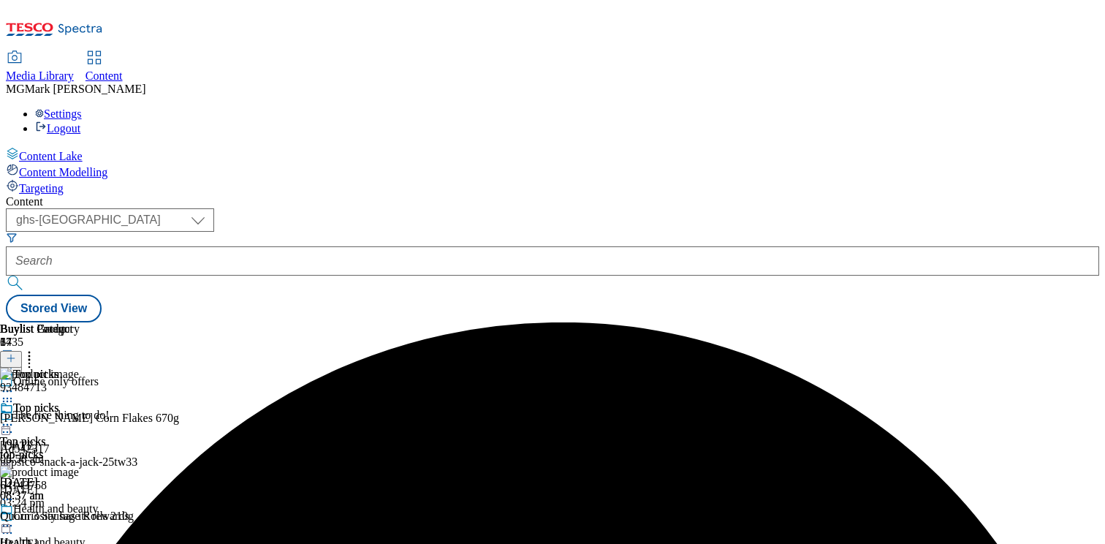
click at [15, 417] on icon at bounding box center [7, 424] width 15 height 15
click at [80, 517] on span "Preview" at bounding box center [62, 522] width 34 height 11
click at [15, 417] on icon at bounding box center [7, 424] width 15 height 15
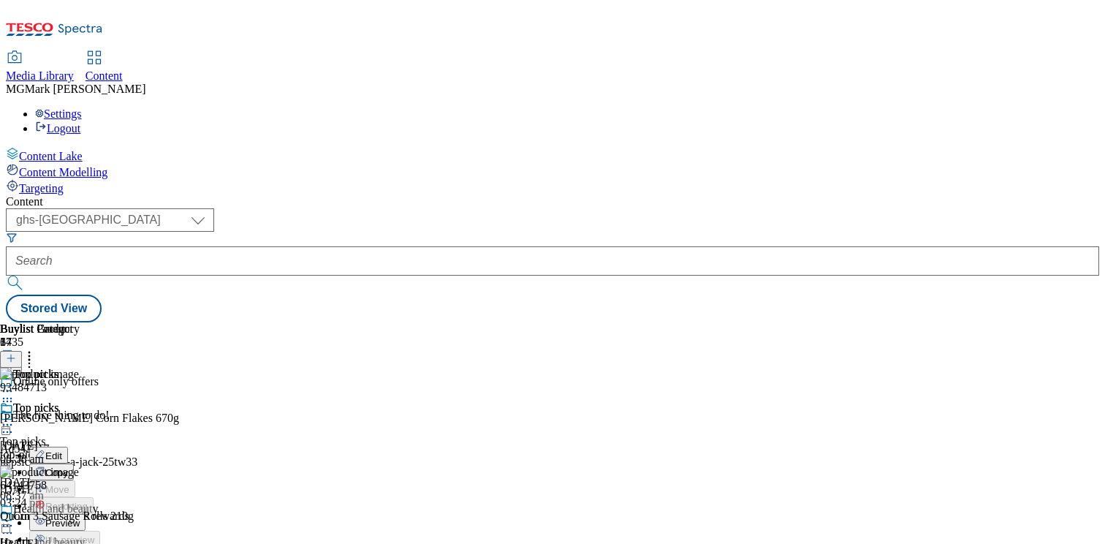
click at [80, 517] on span "Preview" at bounding box center [62, 522] width 34 height 11
click at [15, 417] on icon at bounding box center [7, 424] width 15 height 15
click at [452, 322] on header "Buylist Product 37" at bounding box center [226, 344] width 452 height 45
click at [107, 401] on div "Top picks Top picks top-picks 6 Oct 2025 08:37 am" at bounding box center [53, 451] width 107 height 101
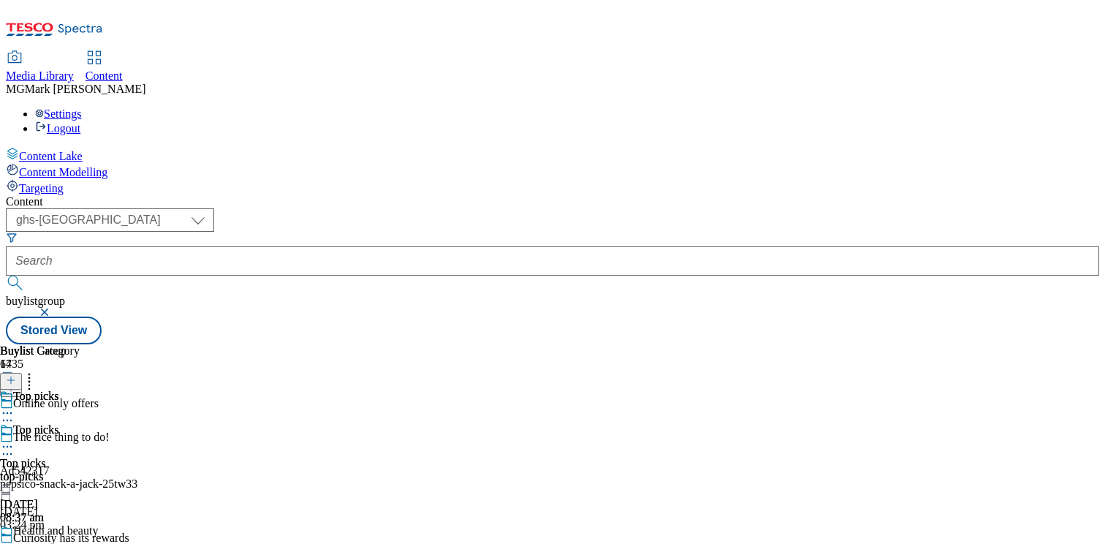
click at [15, 439] on icon at bounding box center [7, 446] width 15 height 15
click at [80, 539] on span "Preview" at bounding box center [62, 544] width 34 height 11
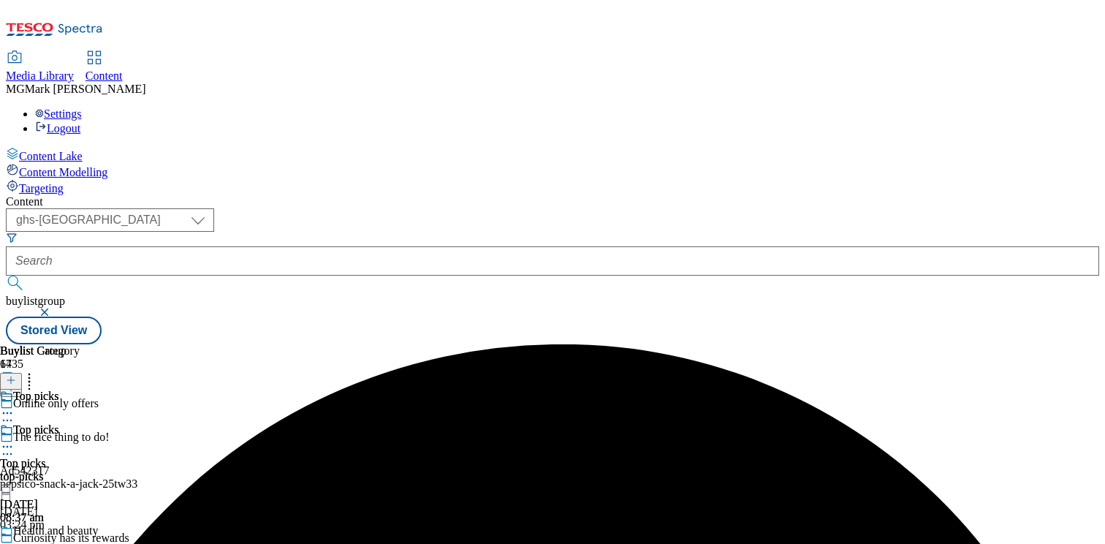
click at [15, 439] on icon at bounding box center [7, 446] width 15 height 15
click at [80, 539] on span "Preview" at bounding box center [62, 544] width 34 height 11
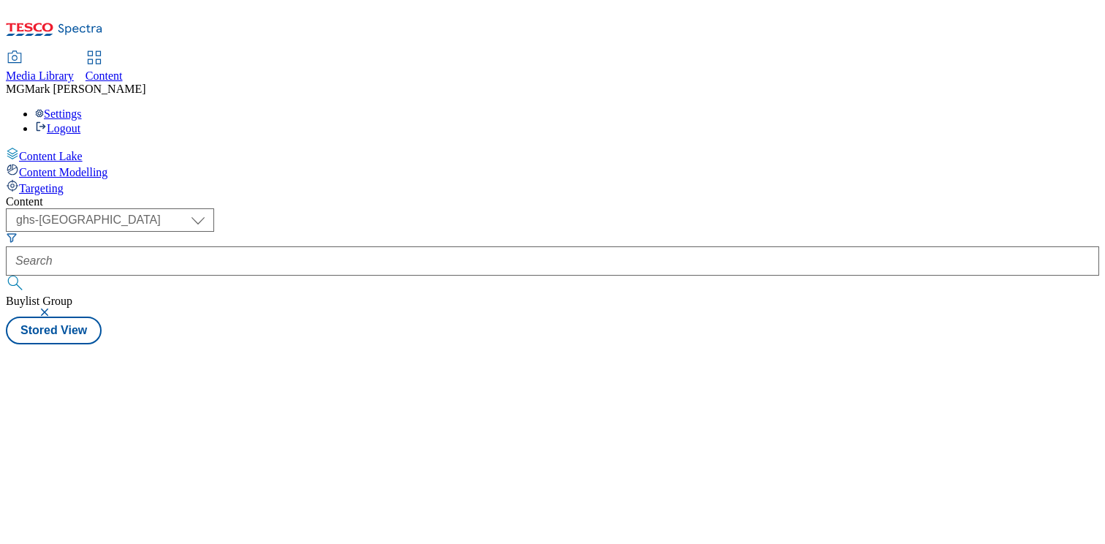
select select "ghs-[GEOGRAPHIC_DATA]"
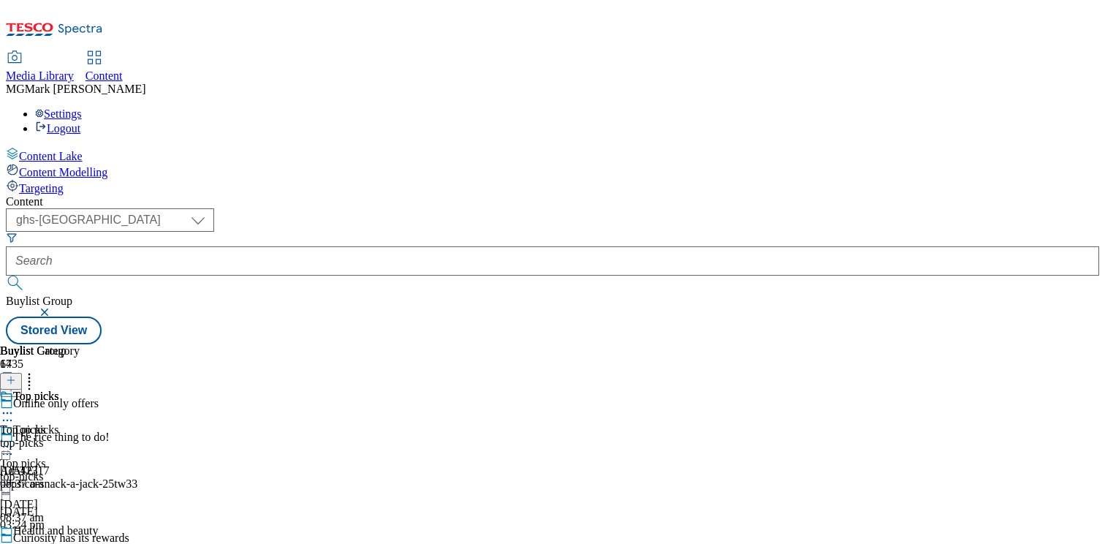
click at [15, 405] on icon at bounding box center [7, 412] width 15 height 15
click at [85, 502] on button "Preview" at bounding box center [57, 510] width 56 height 17
click at [15, 405] on icon at bounding box center [7, 412] width 15 height 15
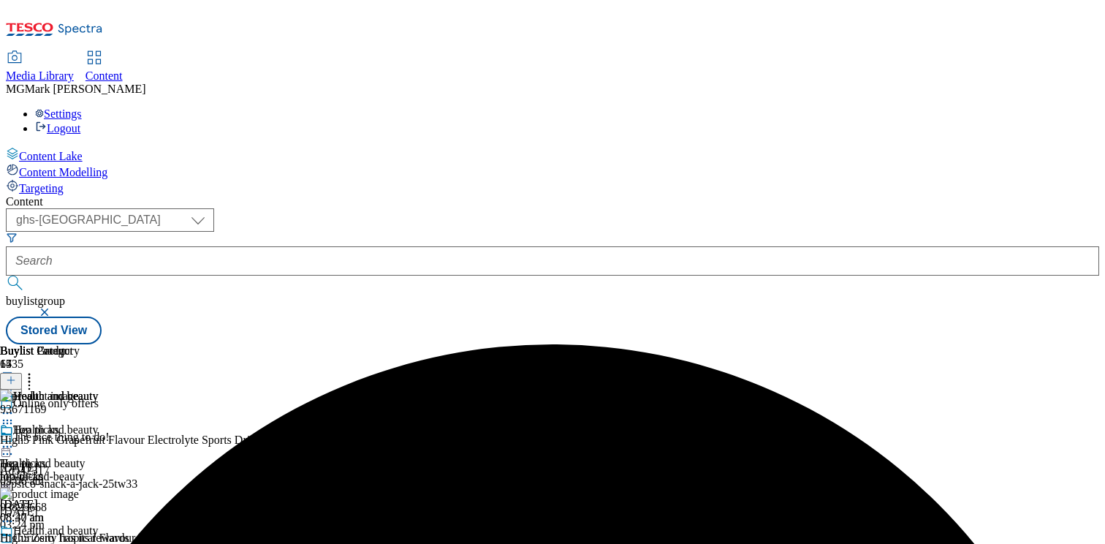
click at [107, 470] on div "top-picks" at bounding box center [53, 476] width 107 height 13
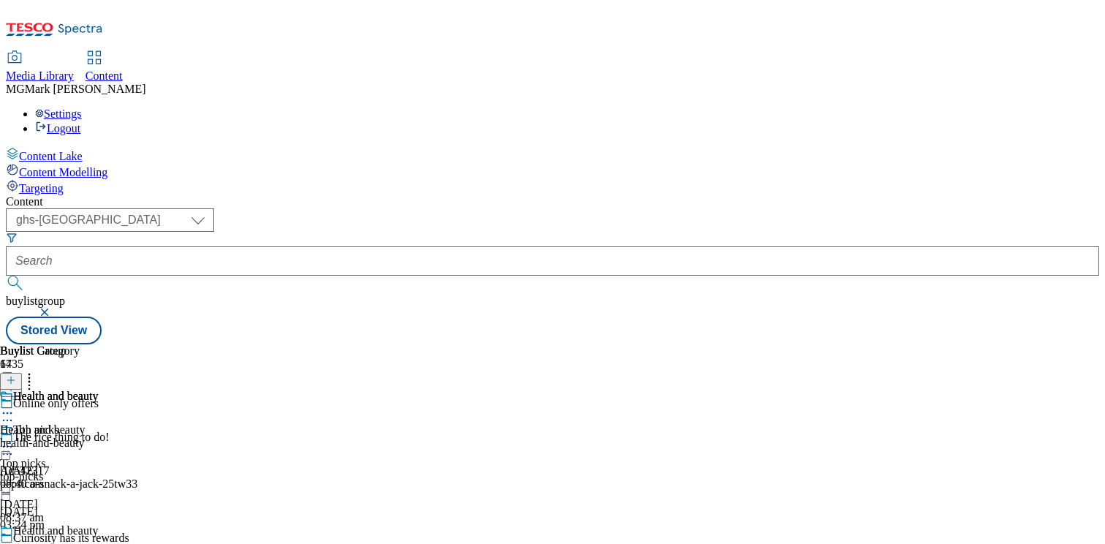
click at [98, 389] on div "Health and beauty Health and beauty health-and-beauty [DATE] 08:40 am" at bounding box center [49, 439] width 98 height 101
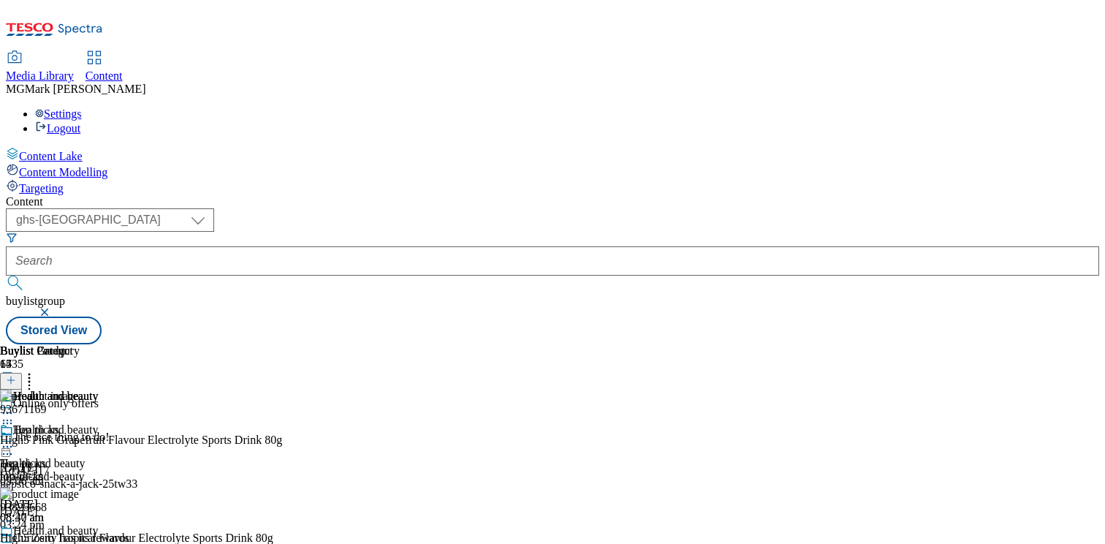
click at [98, 424] on div "Health and beauty Health and beauty health-and-beauty [DATE] 08:40 am" at bounding box center [49, 473] width 98 height 101
click at [37, 370] on icon at bounding box center [29, 377] width 15 height 15
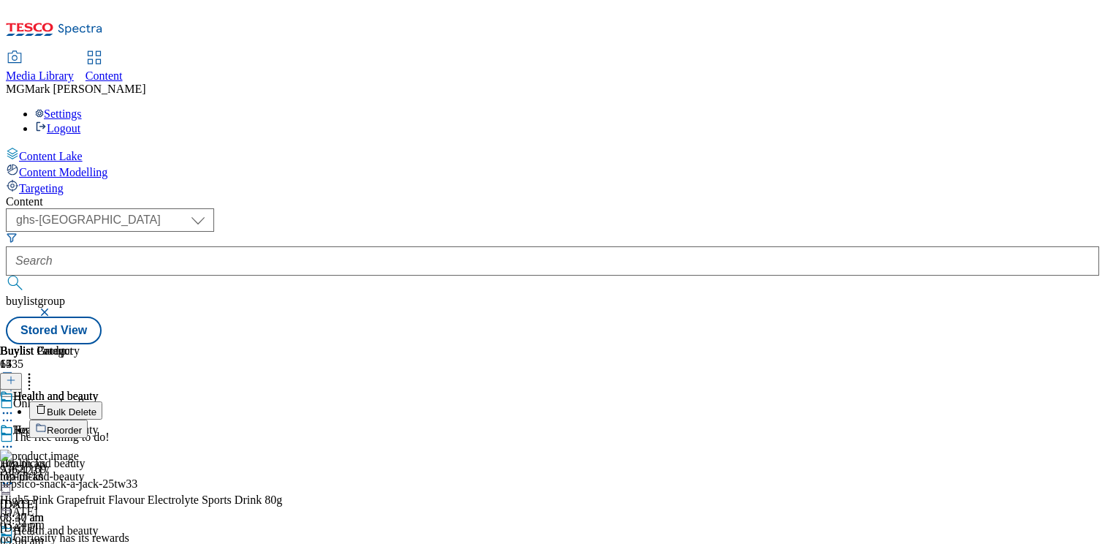
click at [102, 401] on button "Bulk Delete" at bounding box center [65, 410] width 73 height 18
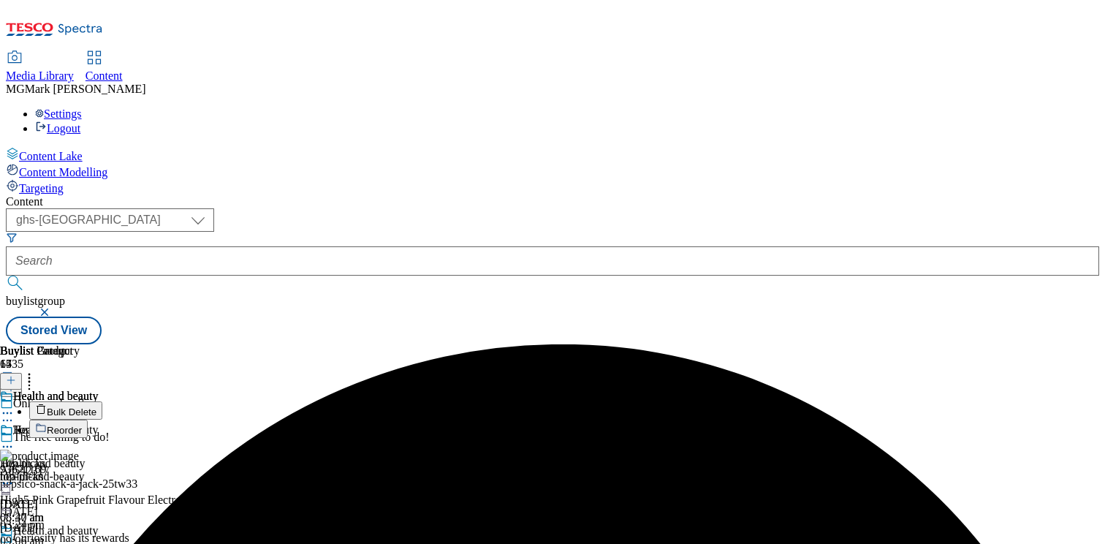
click at [15, 540] on icon at bounding box center [7, 547] width 15 height 15
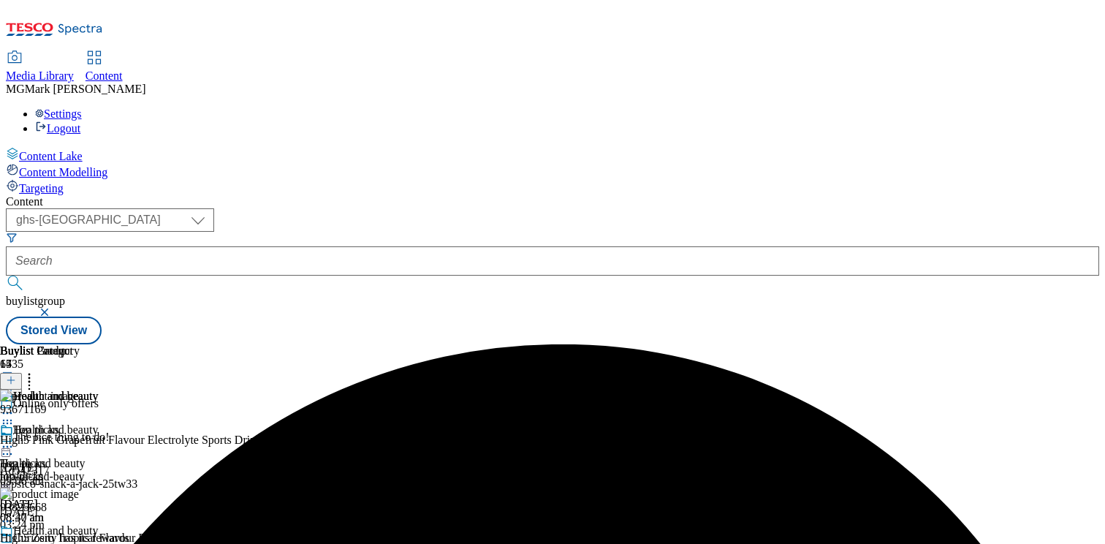
scroll to position [107, 0]
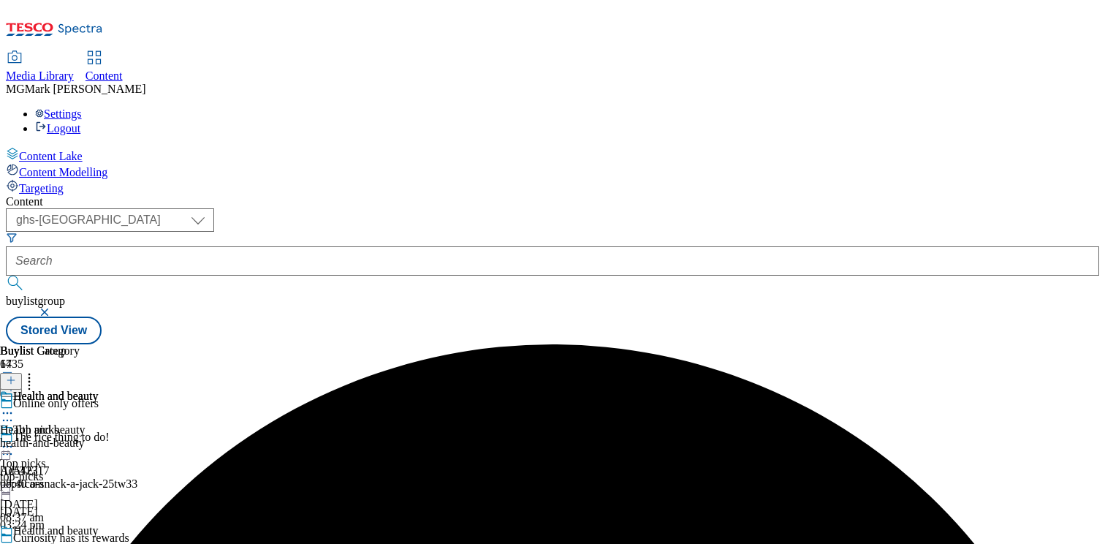
click at [98, 436] on div "health-and-beauty" at bounding box center [49, 442] width 98 height 13
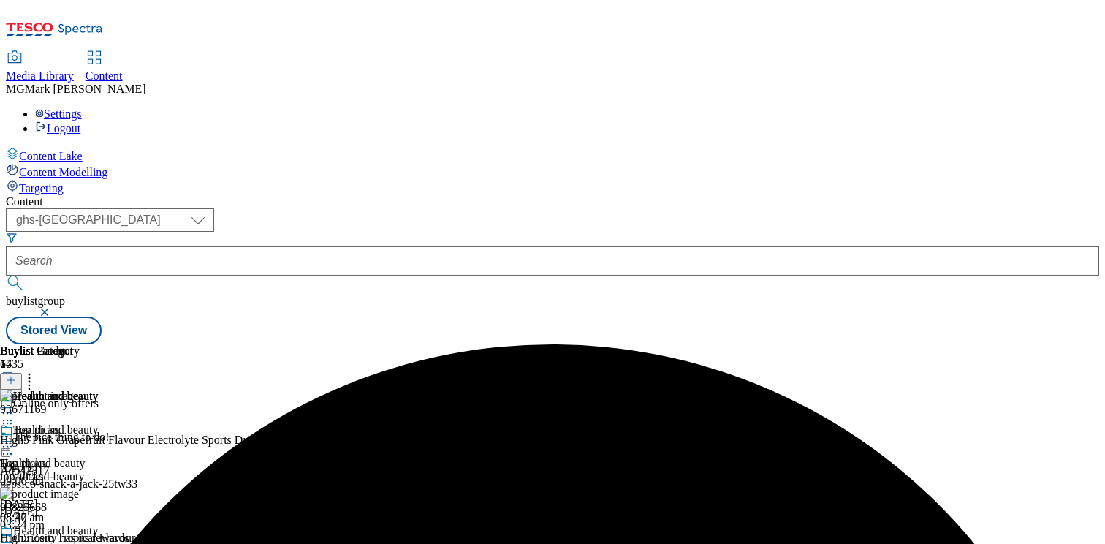
scroll to position [0, 192]
click at [37, 370] on icon at bounding box center [29, 377] width 15 height 15
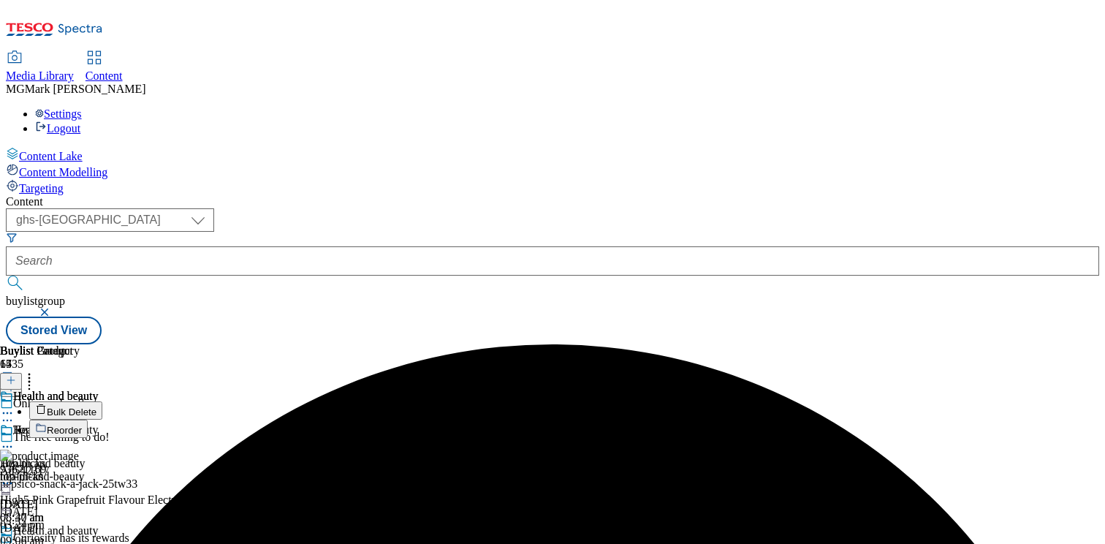
click at [96, 406] on span "Bulk Delete" at bounding box center [72, 411] width 50 height 11
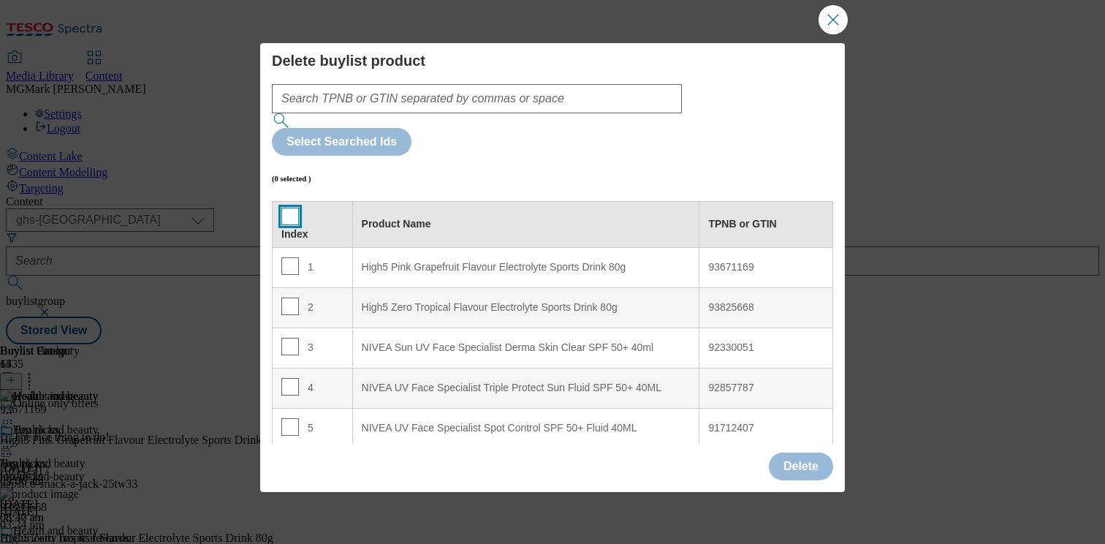
click at [293, 207] on input "Modal" at bounding box center [290, 216] width 18 height 18
checkbox input "true"
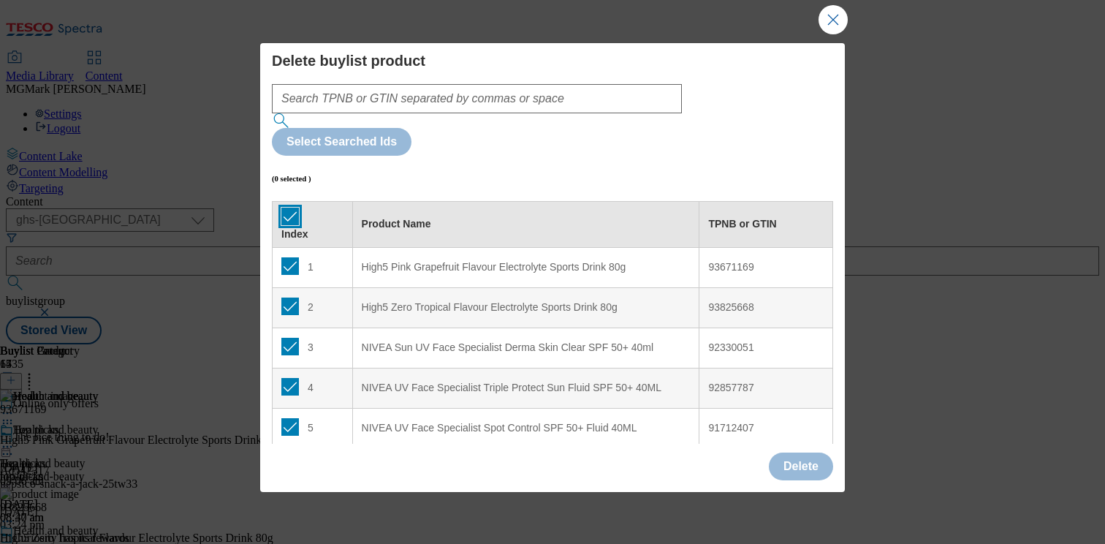
checkbox input "true"
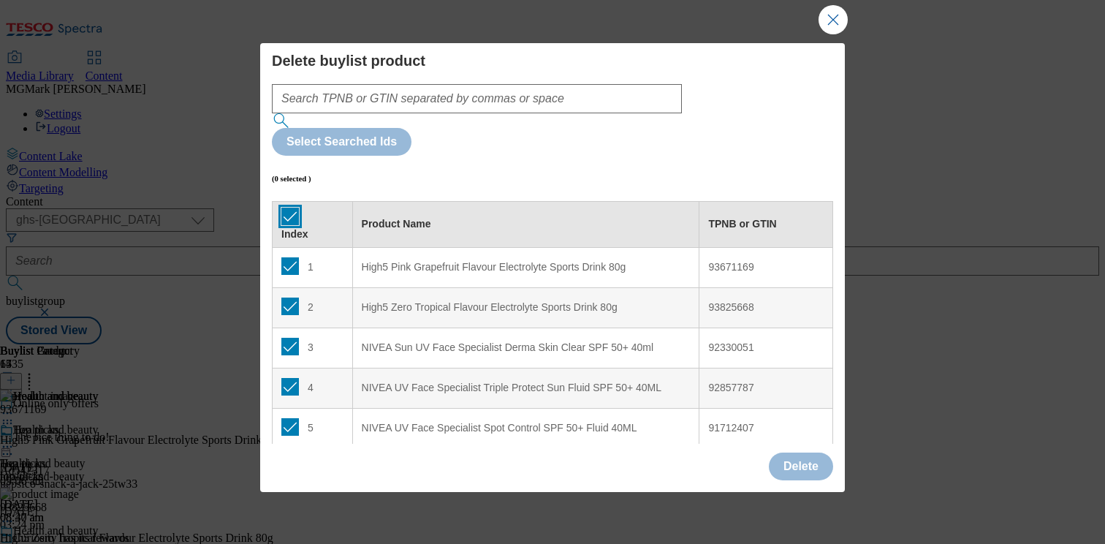
checkbox input "true"
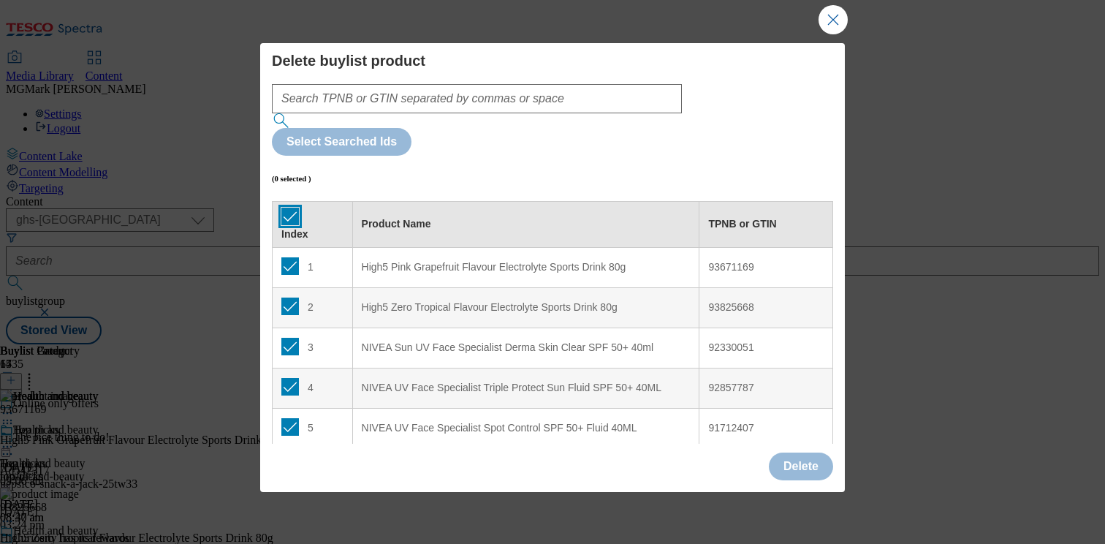
checkbox input "true"
click at [796, 466] on button "Delete" at bounding box center [801, 466] width 64 height 28
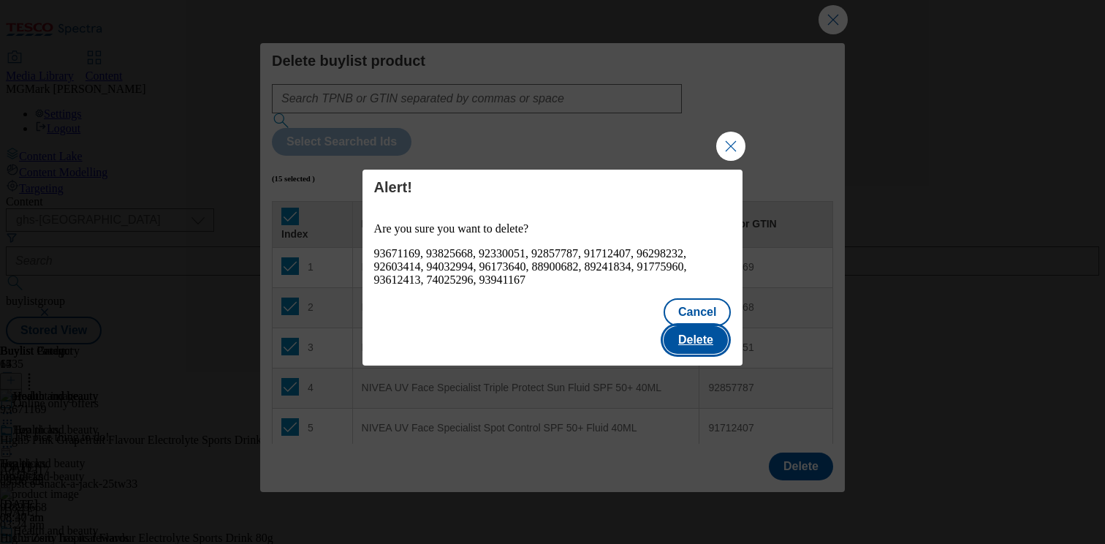
click at [689, 337] on button "Delete" at bounding box center [695, 340] width 64 height 28
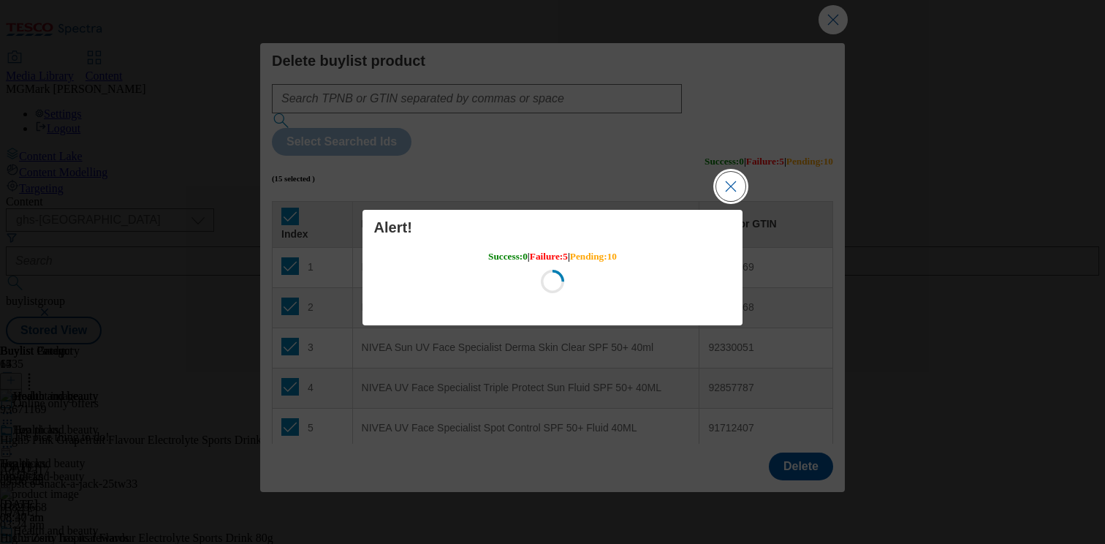
click at [739, 194] on button "Close Modal" at bounding box center [730, 186] width 29 height 29
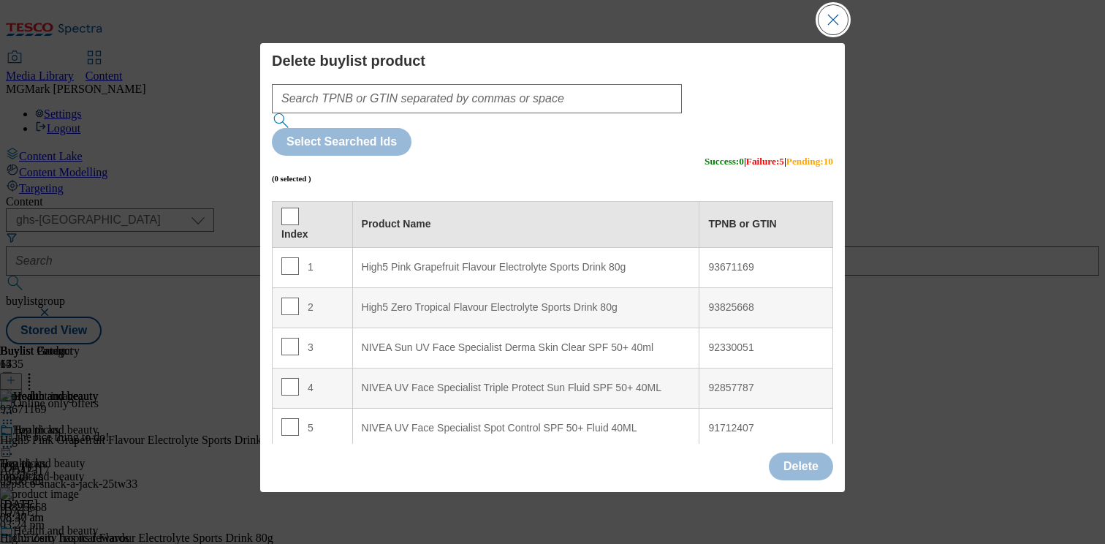
click at [835, 23] on button "Close Modal" at bounding box center [832, 19] width 29 height 29
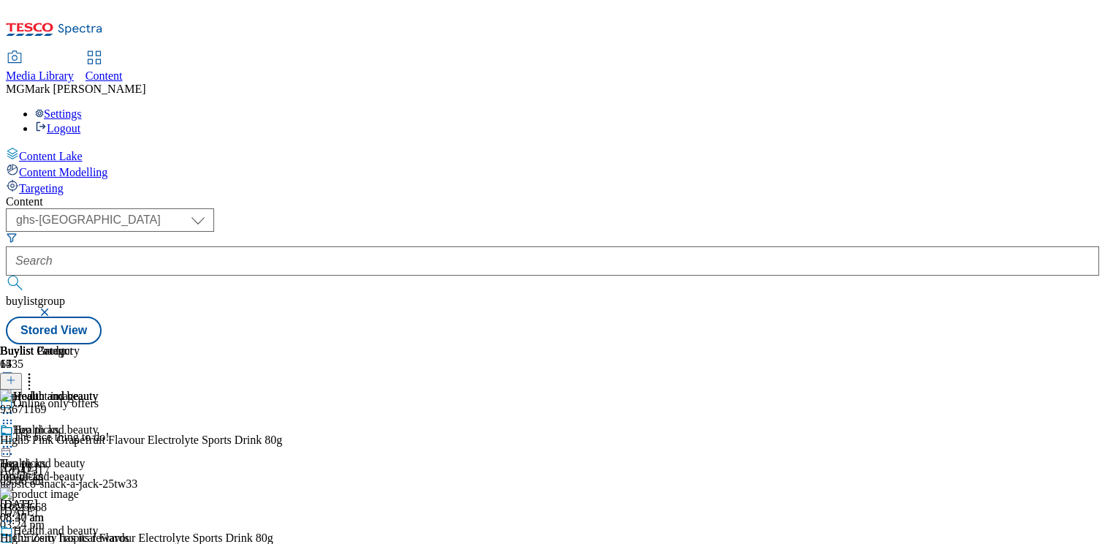
click at [15, 540] on icon at bounding box center [7, 547] width 15 height 15
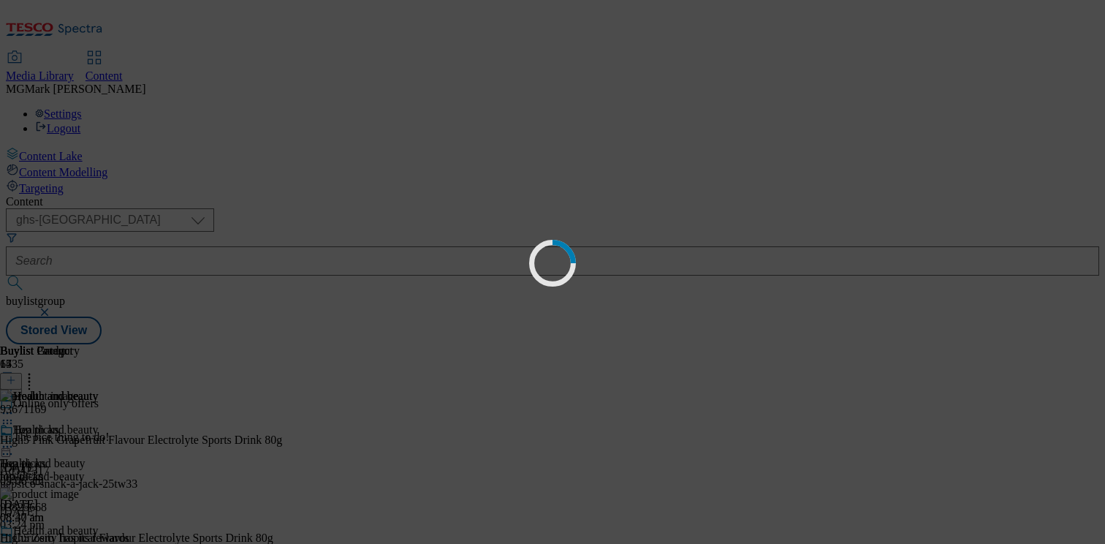
scroll to position [29, 0]
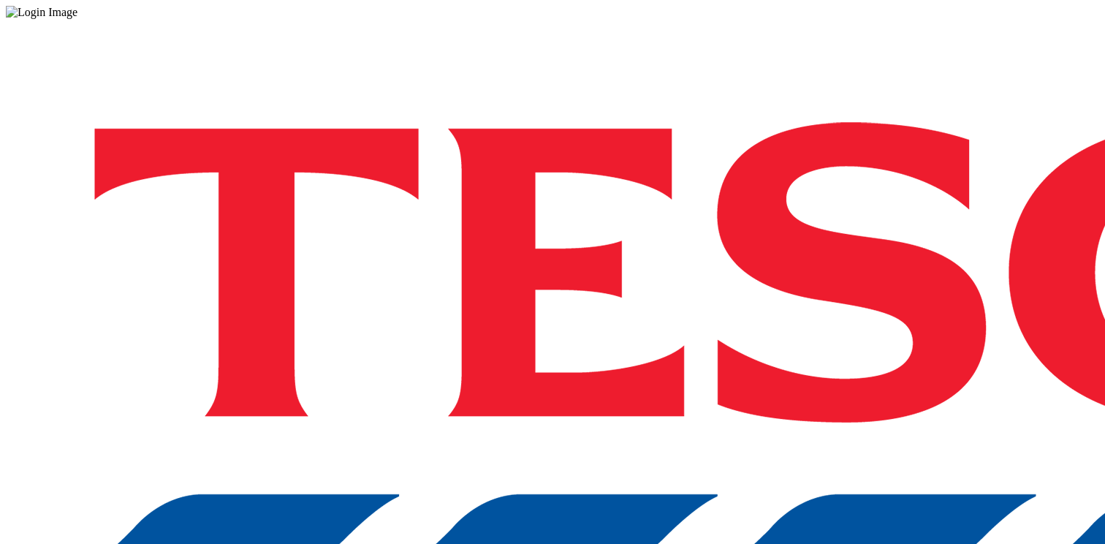
click at [757, 354] on div "Log in to the Spectra’s dashboard using [PERSON_NAME]’s credentials. If you don…" at bounding box center [552, 382] width 1093 height 726
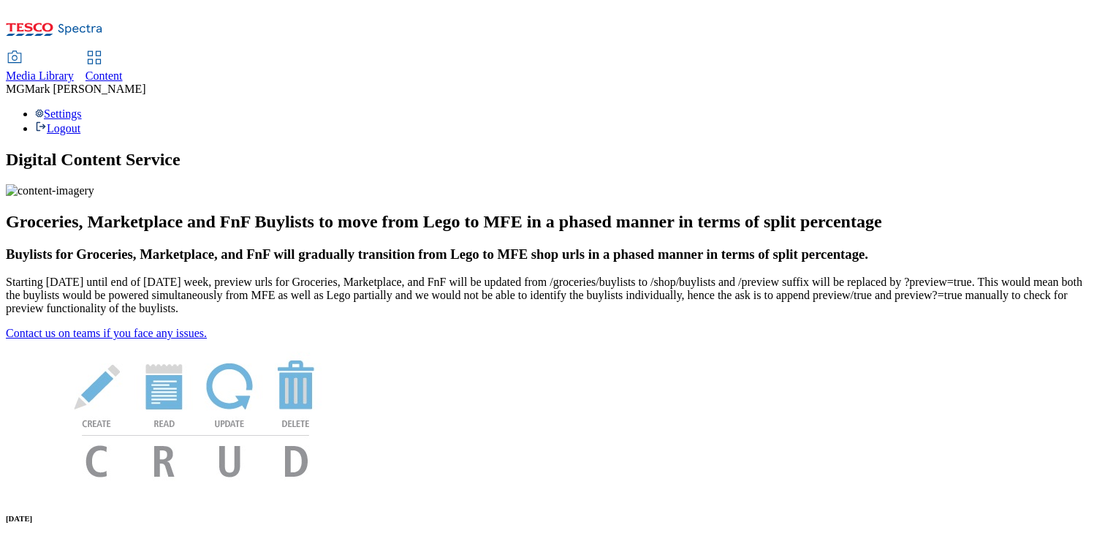
click at [283, 52] on div "Media Library Content" at bounding box center [552, 67] width 1093 height 31
click at [123, 69] on span "Content" at bounding box center [103, 75] width 37 height 12
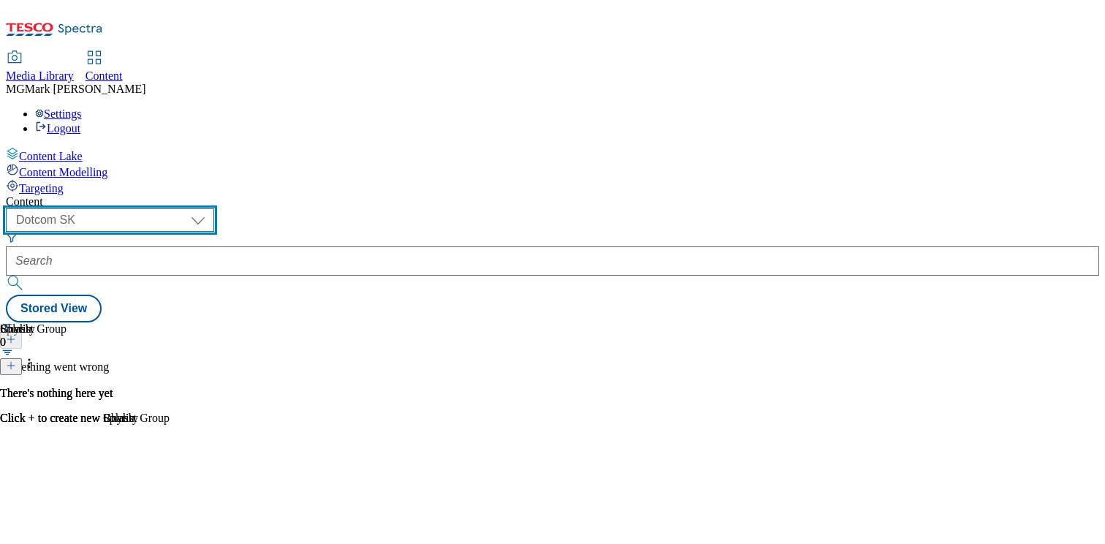
click at [214, 208] on select "Dotcom CZ Dotcom SK ghs-roi ghs-uk Phones [GEOGRAPHIC_DATA]" at bounding box center [110, 219] width 208 height 23
select select "ghs-[GEOGRAPHIC_DATA]"
click at [190, 208] on select "Dotcom CZ Dotcom SK ghs-roi ghs-uk Phones [GEOGRAPHIC_DATA]" at bounding box center [110, 219] width 208 height 23
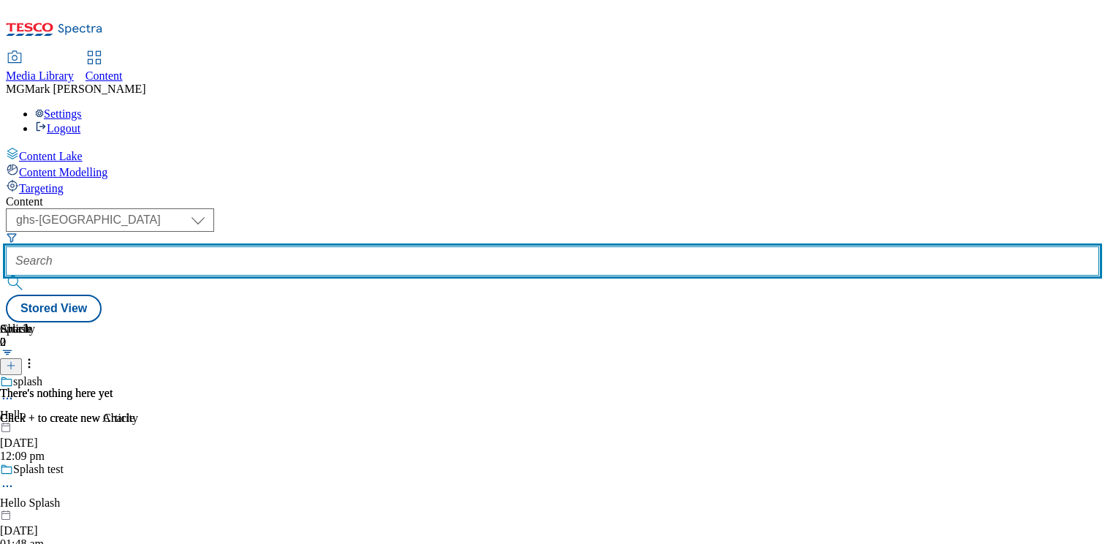
click at [384, 246] on input "text" at bounding box center [552, 260] width 1093 height 29
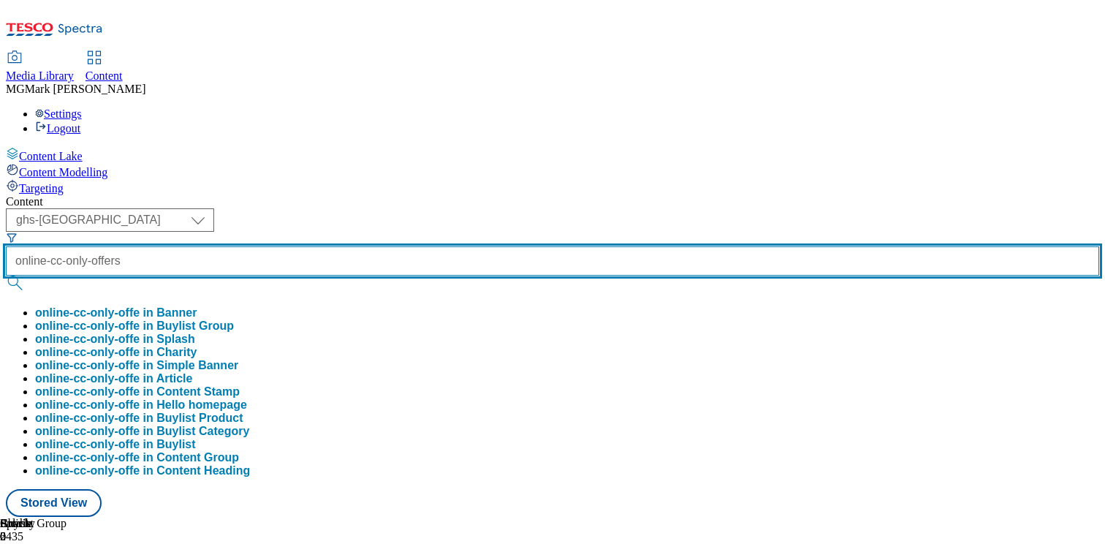
type input "online-cc-only-offers"
click at [6, 275] on button "submit" at bounding box center [16, 282] width 20 height 15
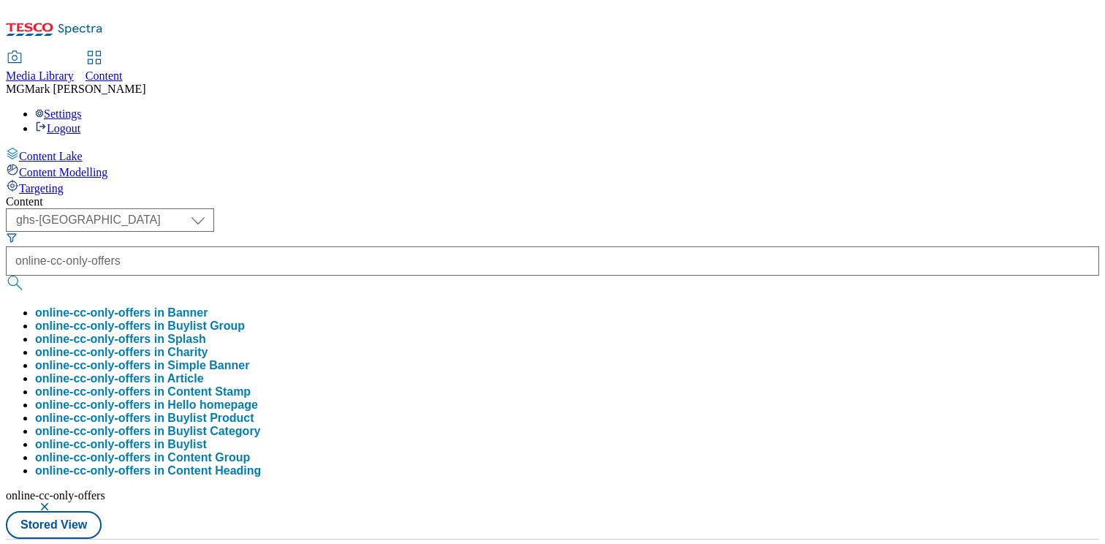
click at [641, 195] on div "Content" at bounding box center [552, 201] width 1093 height 13
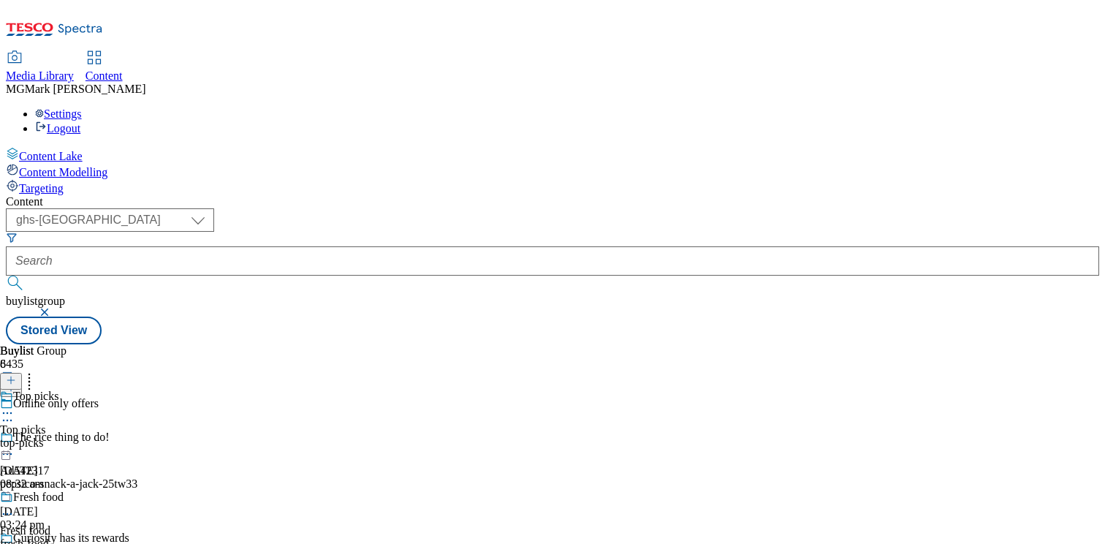
click at [122, 436] on div "top-picks" at bounding box center [61, 442] width 122 height 13
click at [80, 436] on div "top-picks" at bounding box center [40, 442] width 80 height 13
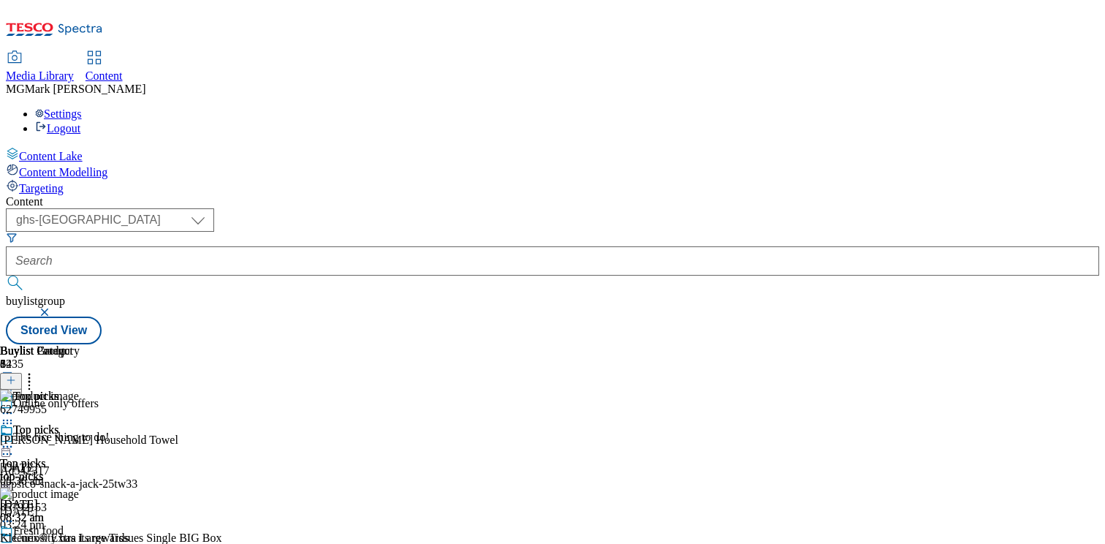
click at [663, 208] on div "( optional ) Dotcom CZ Dotcom SK ghs-roi ghs-uk Phones UK ghs-uk buylistgroup S…" at bounding box center [552, 276] width 1093 height 136
click at [216, 430] on div "The rice thing to do! Ad542317 pepsico-snack-a-jack-25tw33 3 Oct 2025 03:24 pm" at bounding box center [108, 480] width 216 height 101
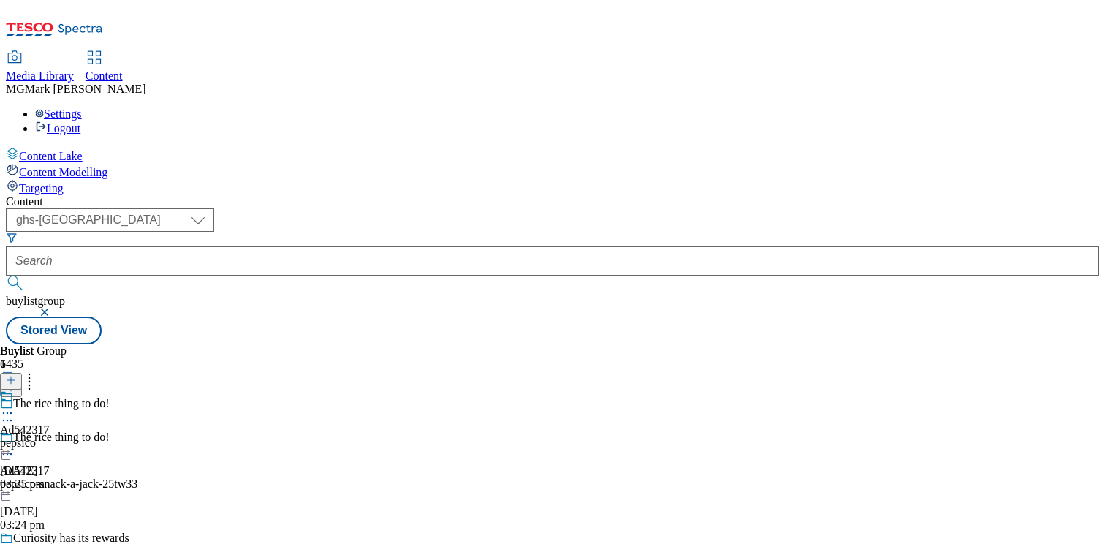
click at [53, 308] on button "button" at bounding box center [46, 312] width 15 height 9
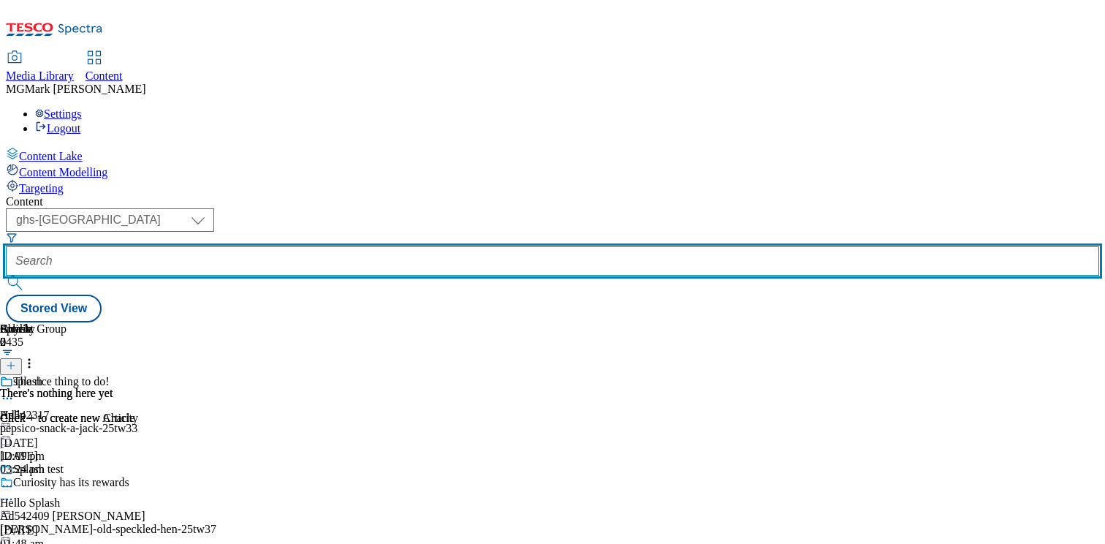
click at [349, 246] on input "text" at bounding box center [552, 260] width 1093 height 29
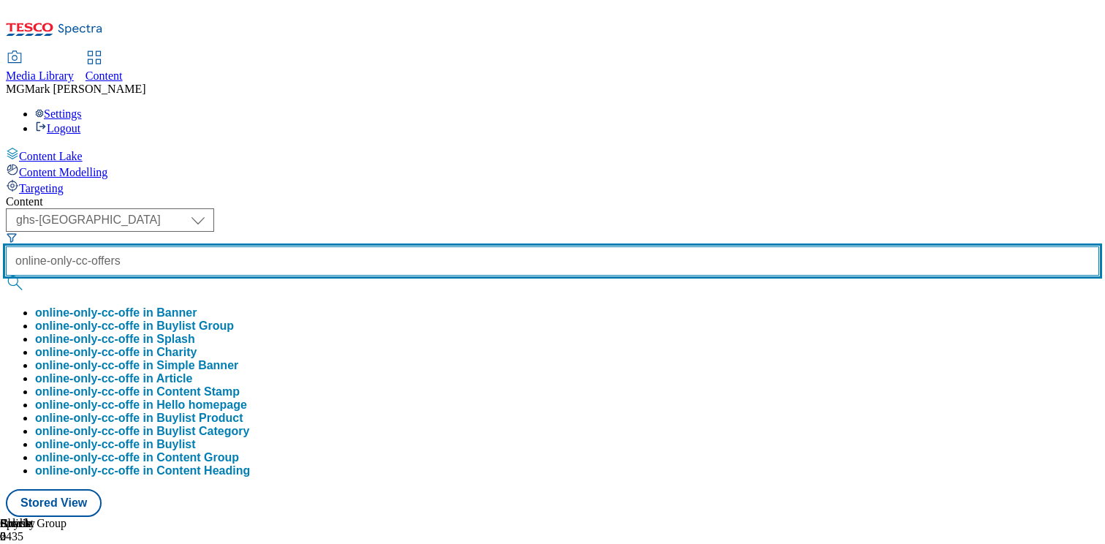
type input "online-only-cc-offers"
click at [6, 275] on button "submit" at bounding box center [16, 282] width 20 height 15
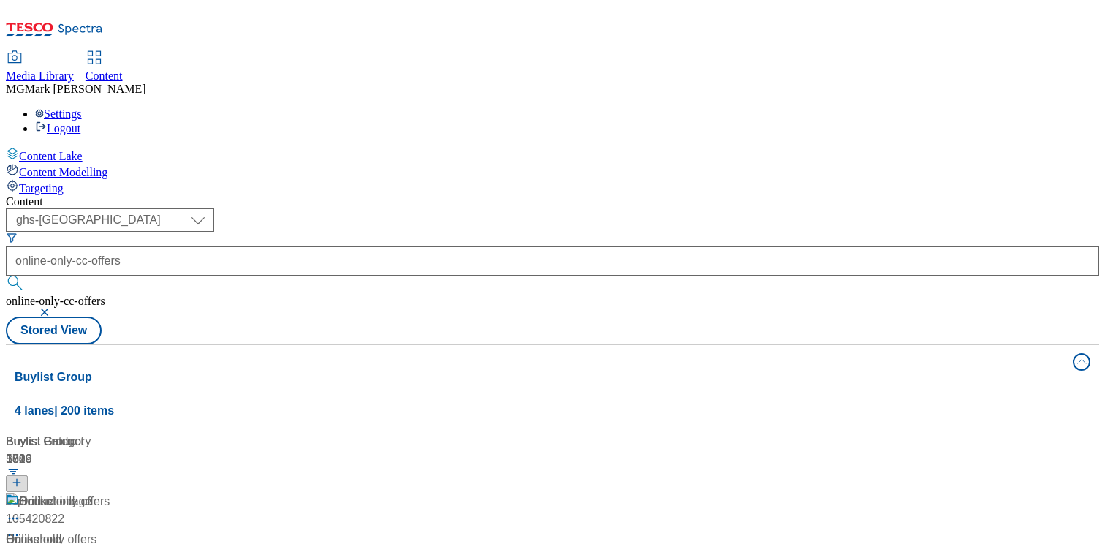
scroll to position [113, 0]
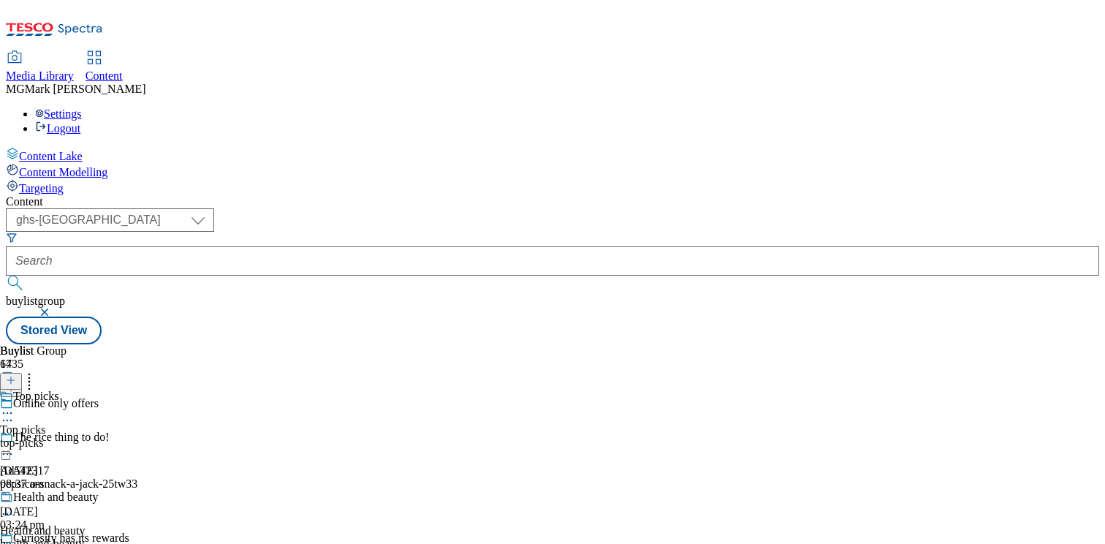
click at [107, 436] on div "top-picks" at bounding box center [53, 442] width 107 height 13
click at [80, 436] on div "top-picks" at bounding box center [40, 442] width 80 height 13
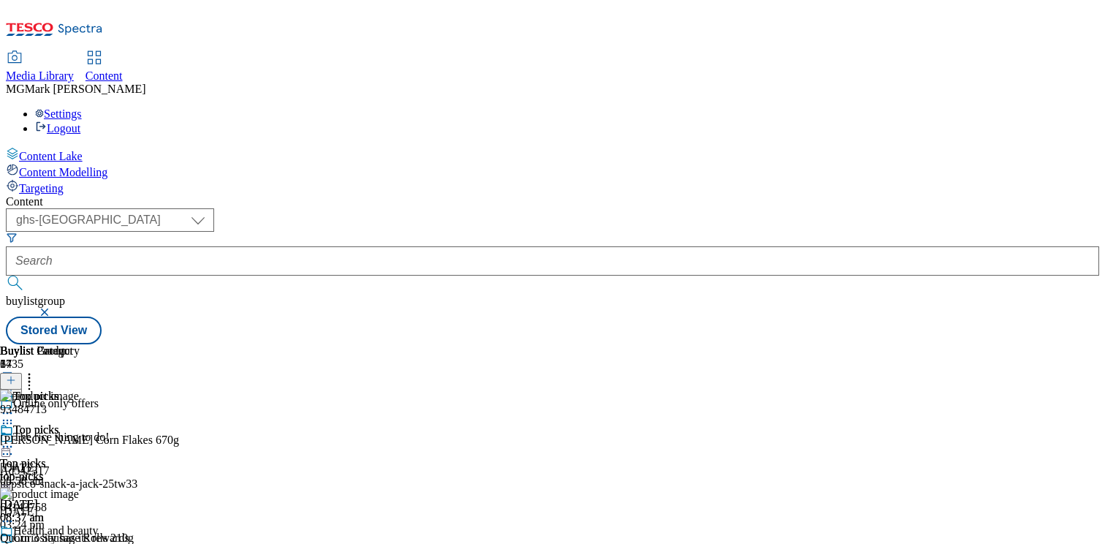
scroll to position [0, 56]
click at [15, 439] on icon at bounding box center [7, 446] width 15 height 15
click at [37, 370] on icon at bounding box center [29, 377] width 15 height 15
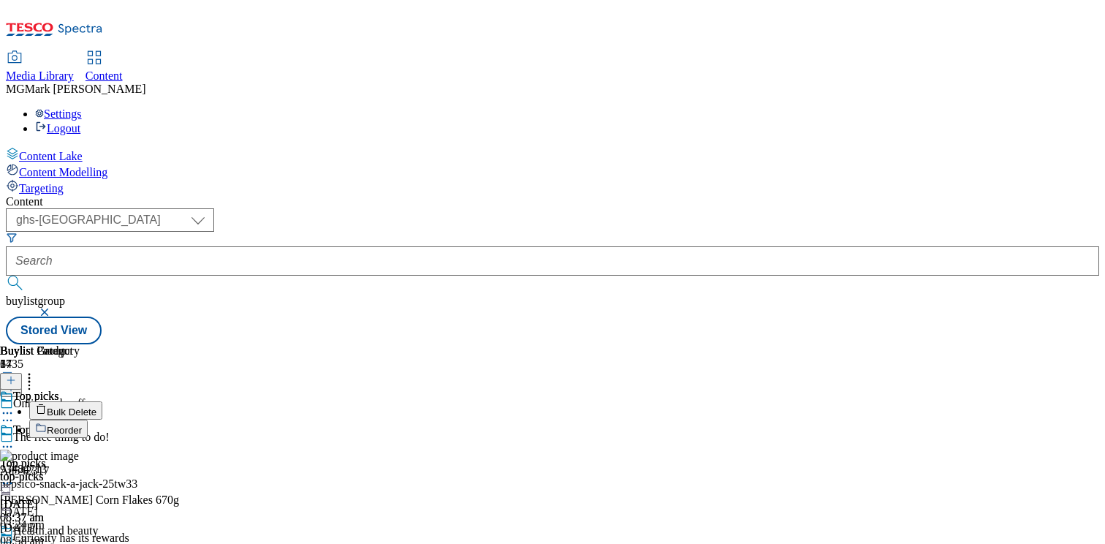
click at [96, 406] on span "Bulk Delete" at bounding box center [72, 411] width 50 height 11
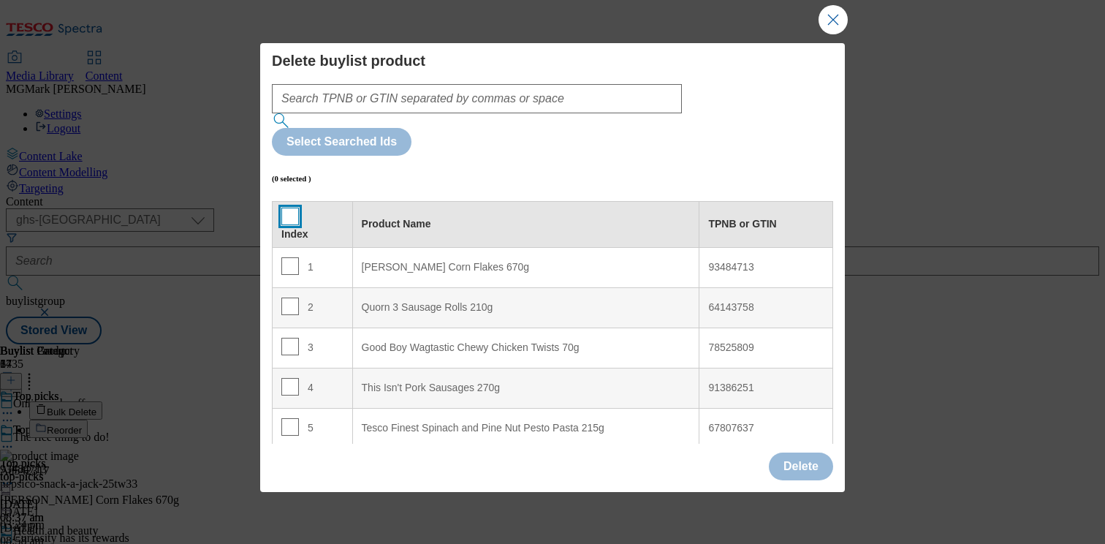
click at [287, 207] on input "Modal" at bounding box center [290, 216] width 18 height 18
checkbox input "true"
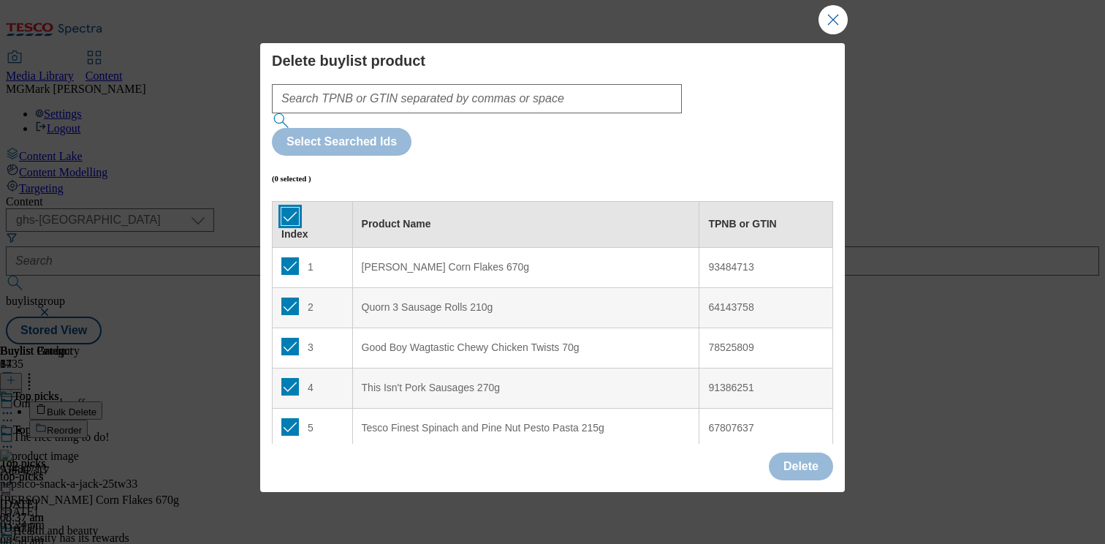
checkbox input "true"
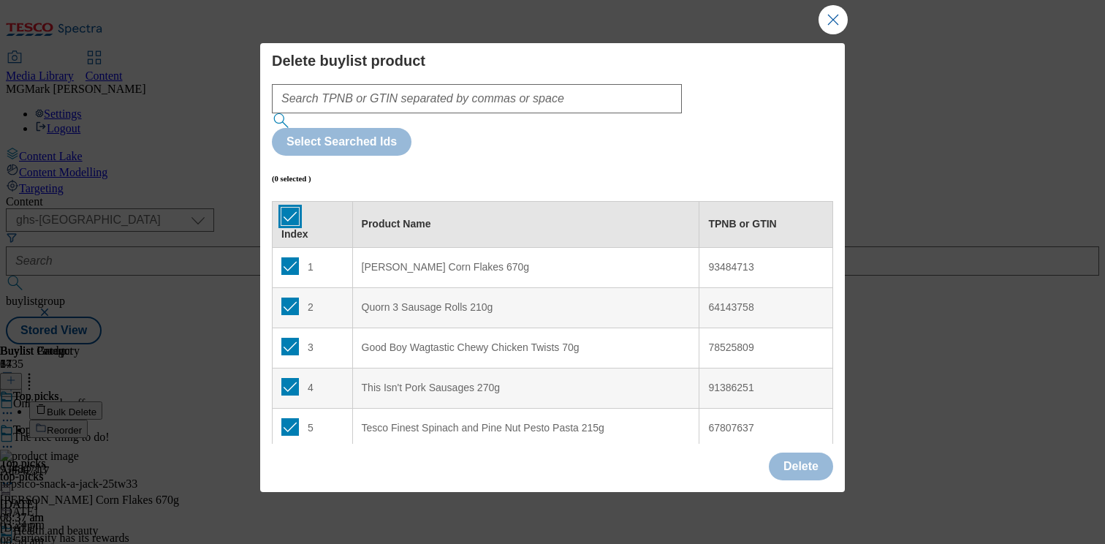
checkbox input "true"
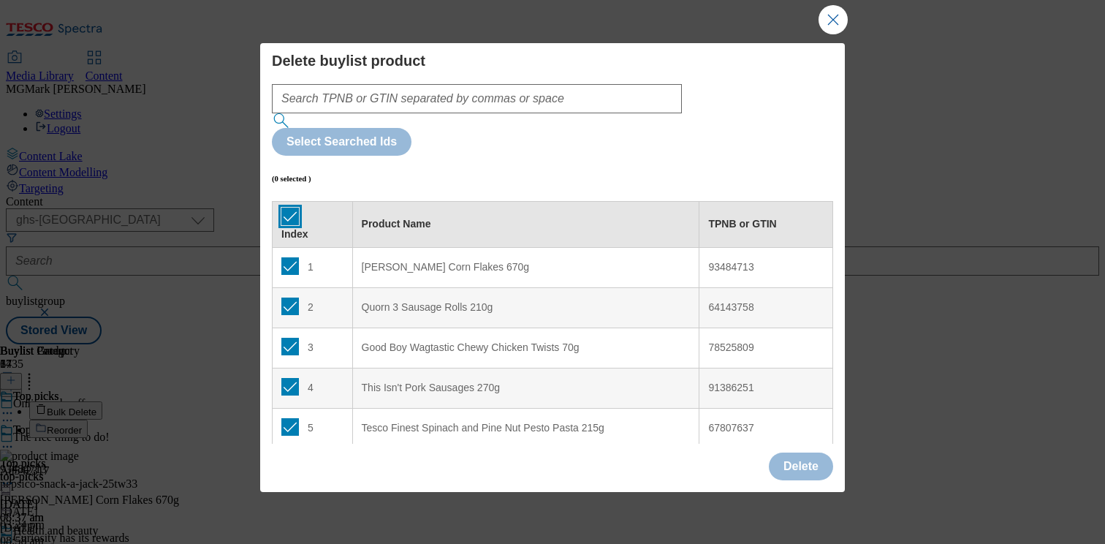
checkbox input "true"
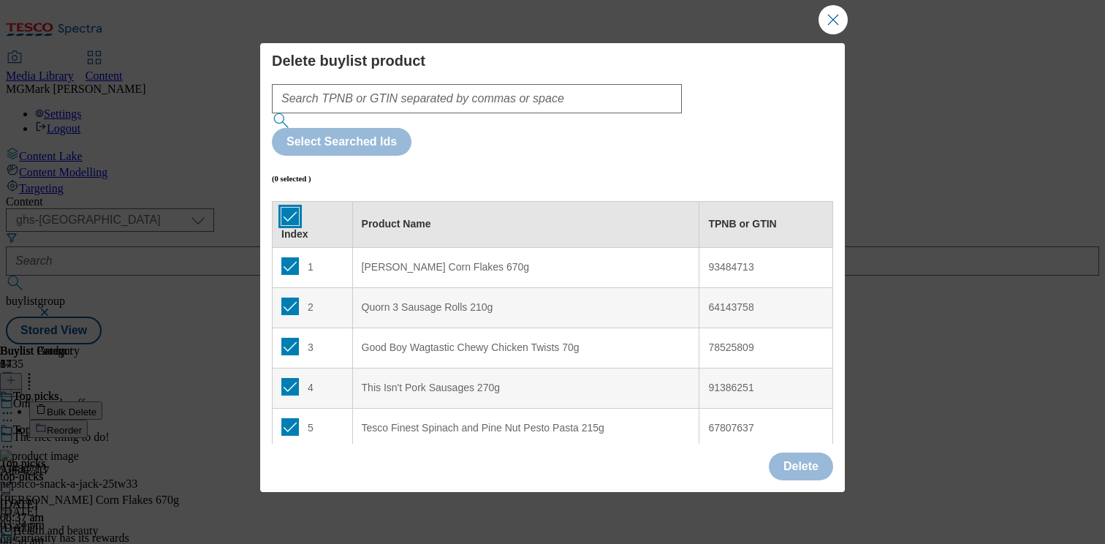
checkbox input "true"
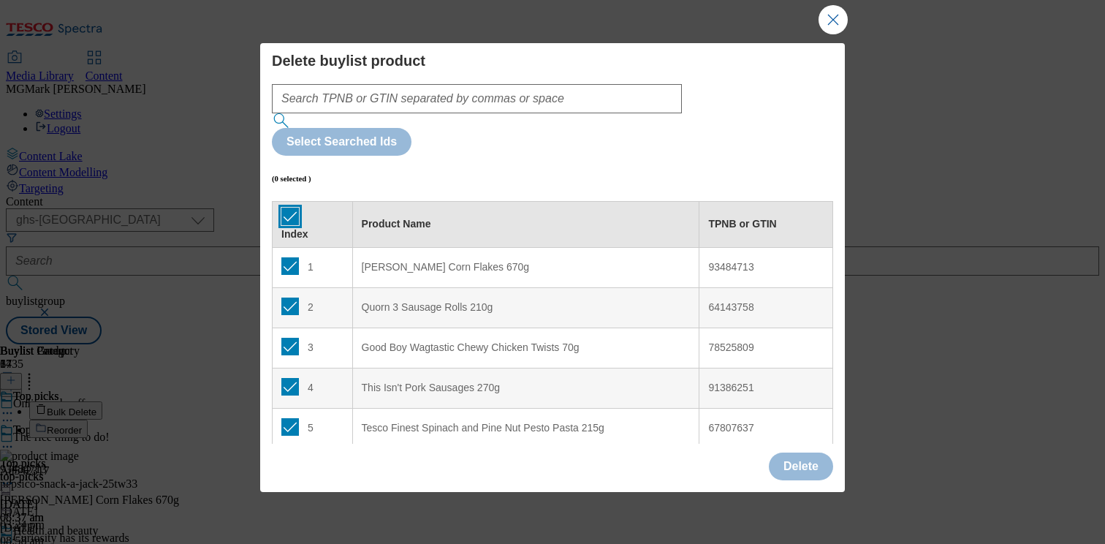
checkbox input "true"
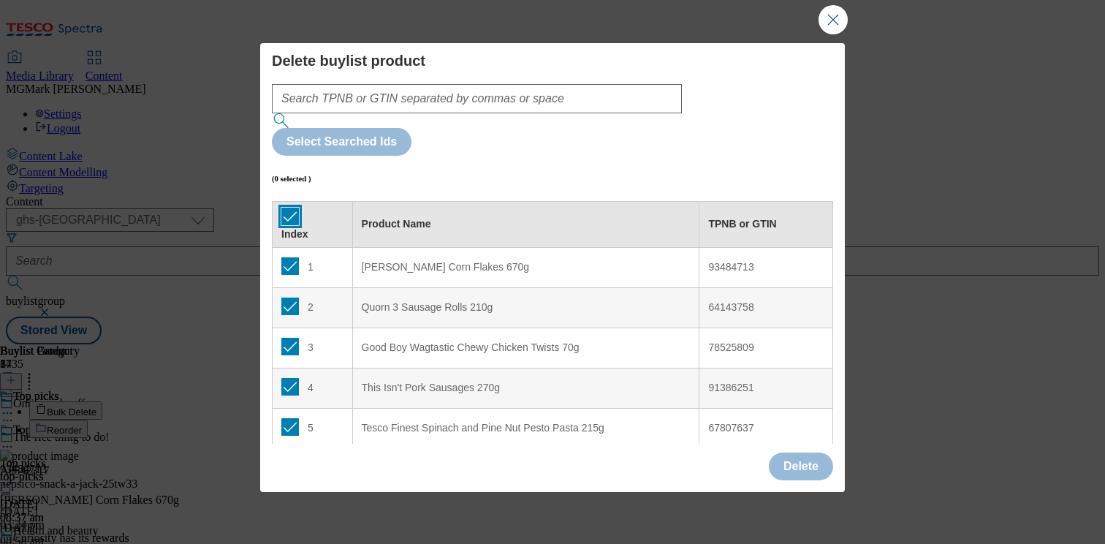
checkbox input "true"
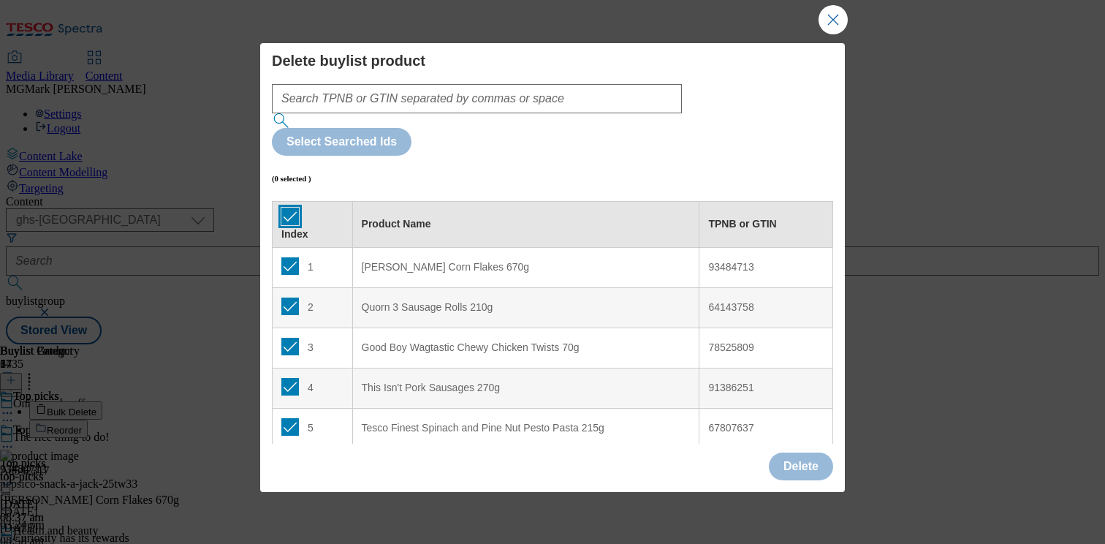
checkbox input "true"
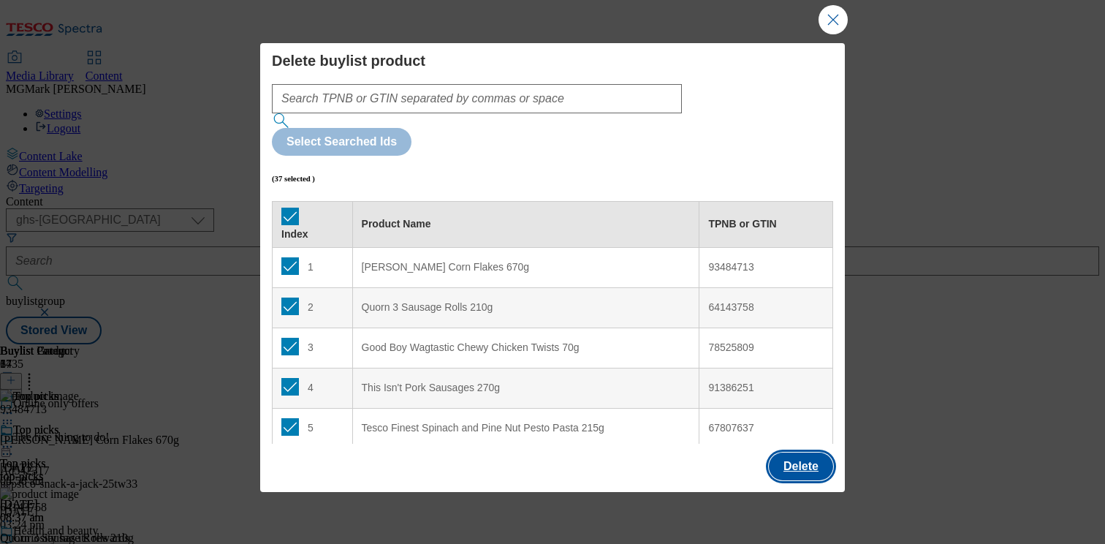
click at [793, 452] on button "Delete" at bounding box center [801, 466] width 64 height 28
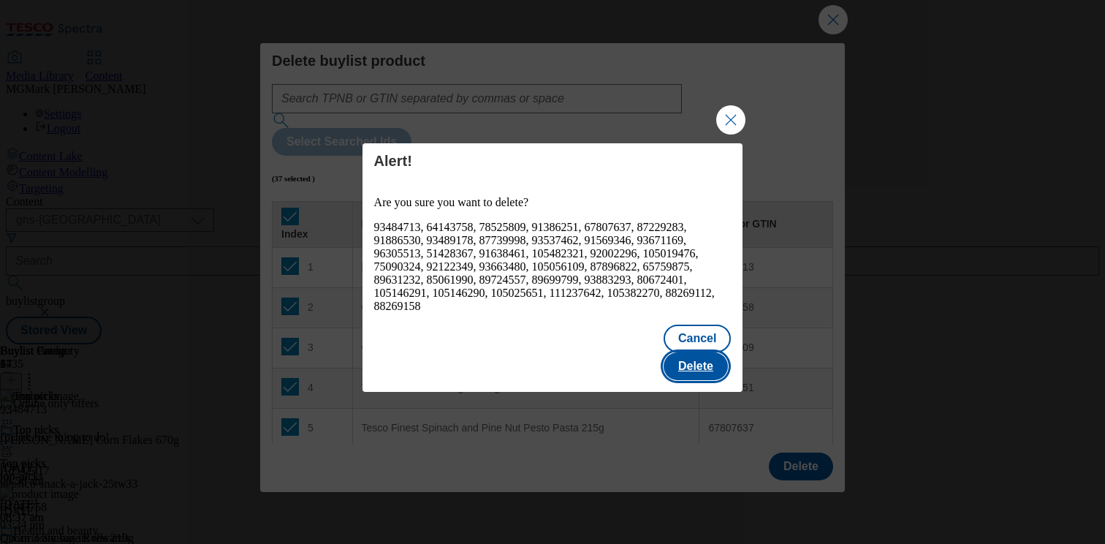
click at [713, 359] on button "Delete" at bounding box center [695, 366] width 64 height 28
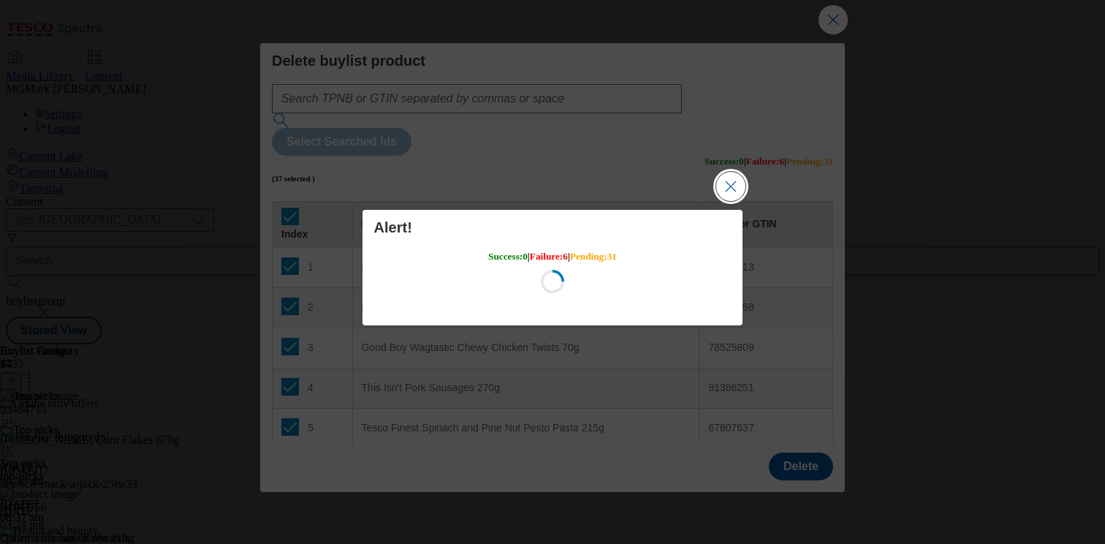
click at [738, 199] on button "Close Modal" at bounding box center [730, 186] width 29 height 29
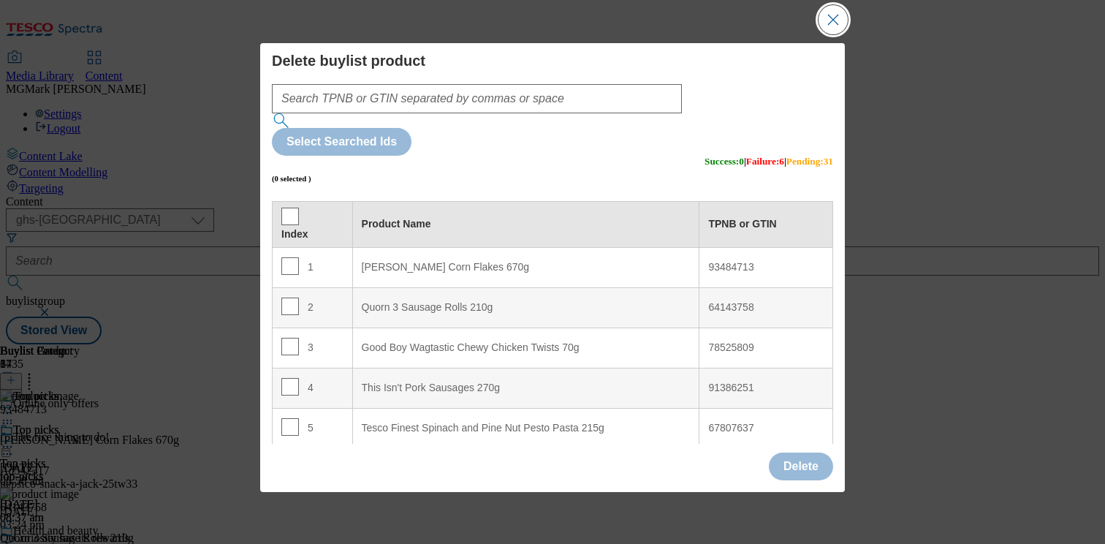
click at [835, 15] on button "Close Modal" at bounding box center [832, 19] width 29 height 29
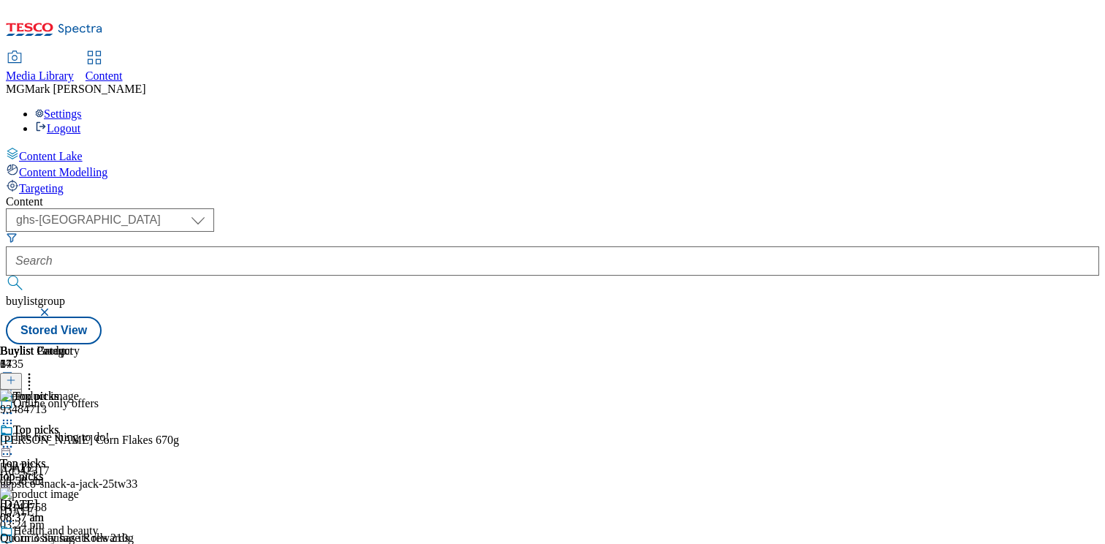
click at [107, 439] on div at bounding box center [53, 448] width 107 height 18
click at [80, 539] on span "Preview" at bounding box center [62, 544] width 34 height 11
click at [37, 370] on icon at bounding box center [29, 377] width 15 height 15
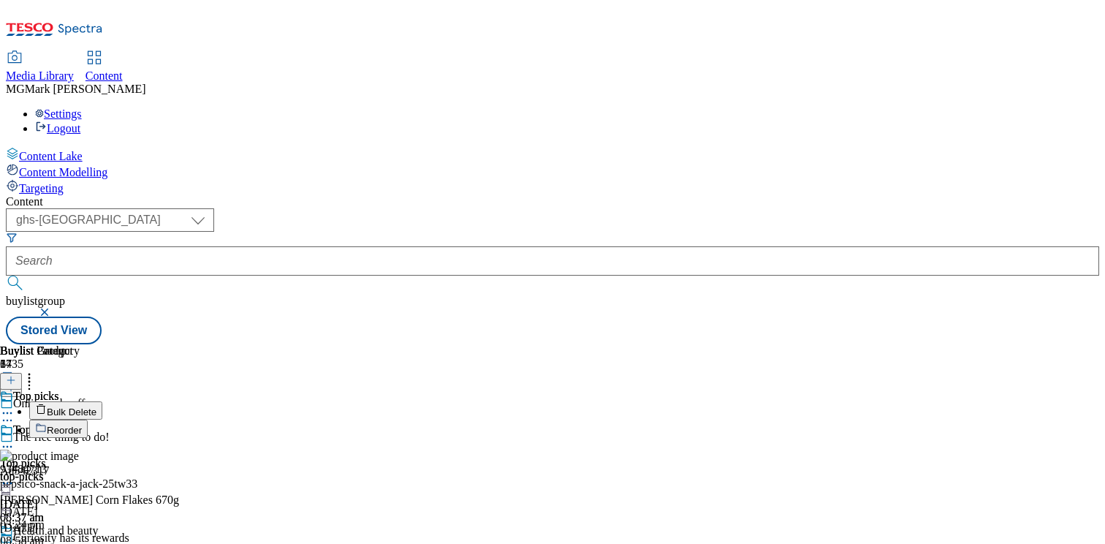
click at [102, 401] on button "Bulk Delete" at bounding box center [65, 410] width 73 height 18
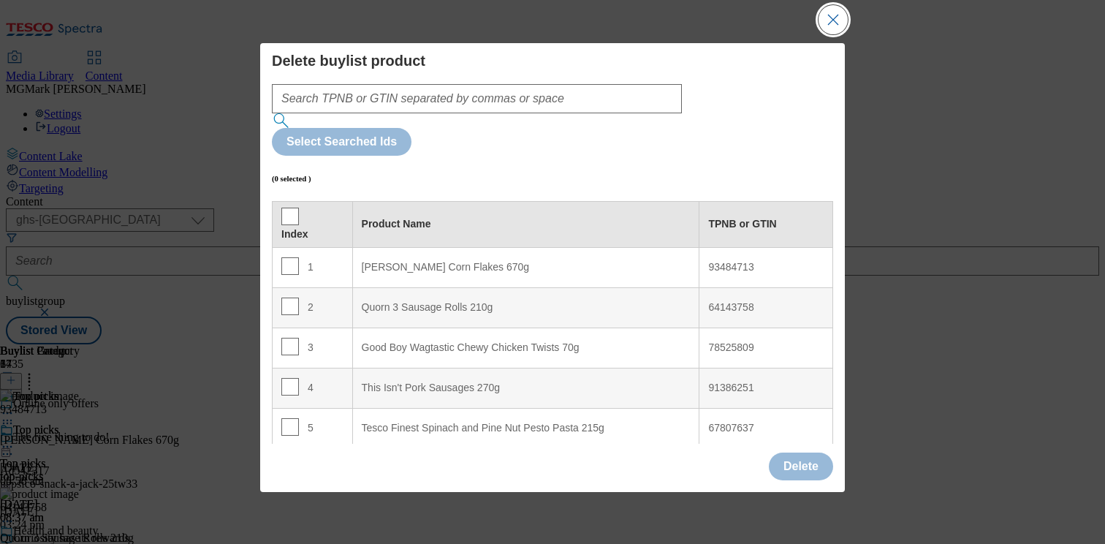
click at [825, 33] on button "Close Modal" at bounding box center [832, 19] width 29 height 29
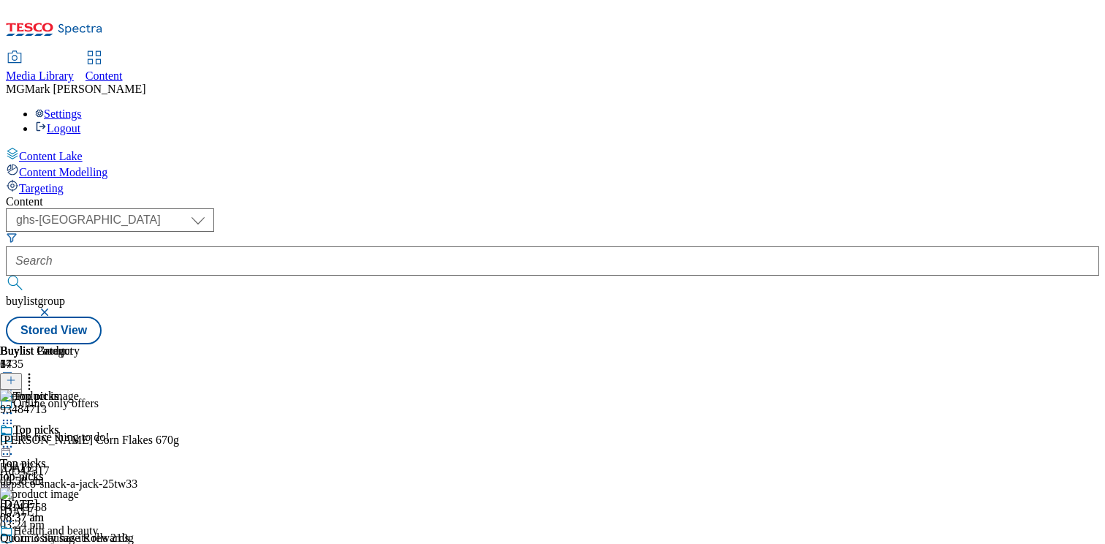
scroll to position [0, 0]
click at [15, 439] on icon at bounding box center [7, 446] width 15 height 15
click at [80, 539] on span "Preview" at bounding box center [62, 544] width 34 height 11
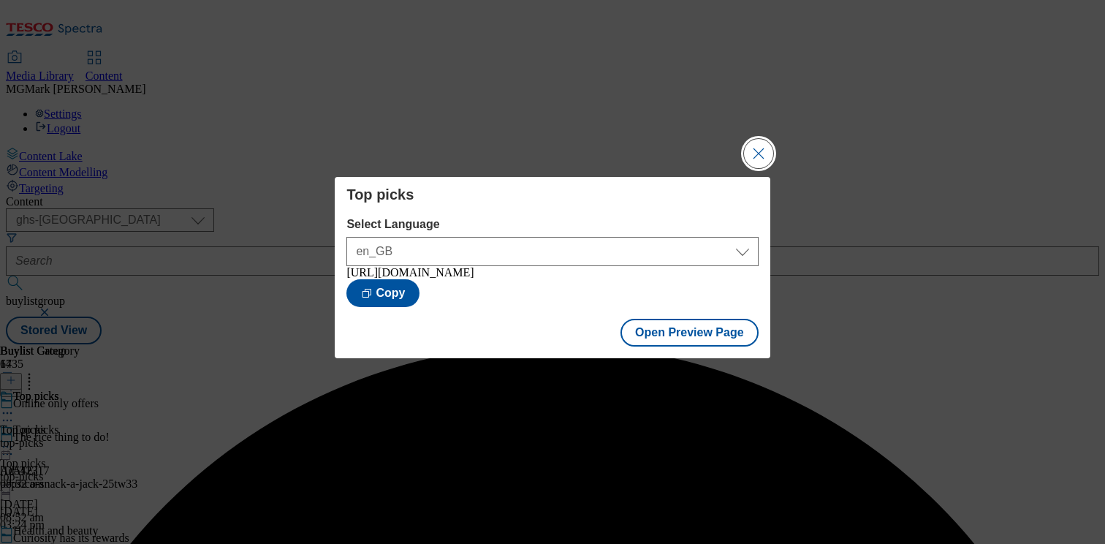
click at [755, 139] on button "Close Modal" at bounding box center [758, 153] width 29 height 29
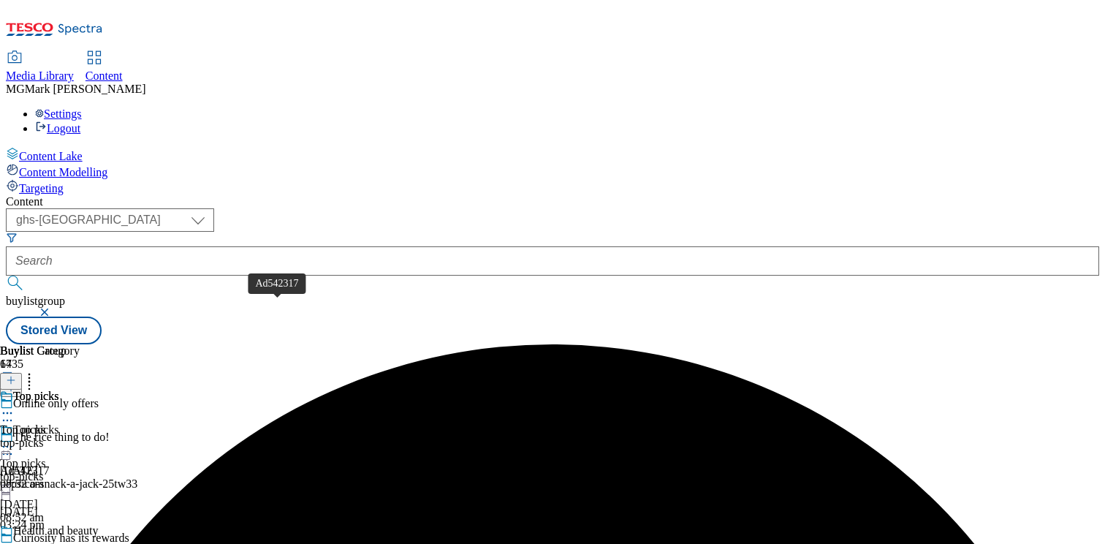
click at [50, 464] on span "Ad542317" at bounding box center [25, 470] width 50 height 13
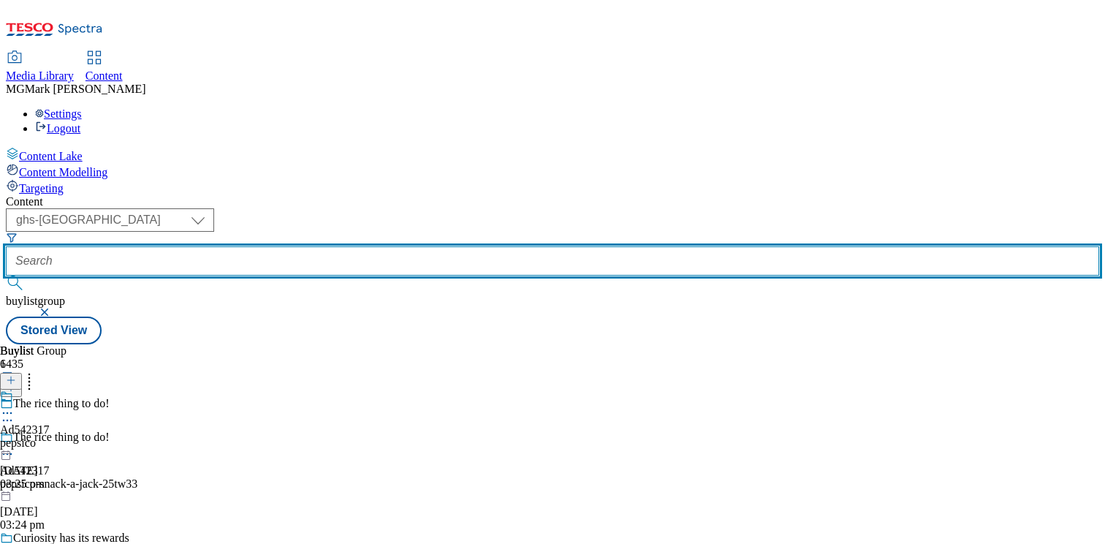
click at [378, 246] on input "text" at bounding box center [552, 260] width 1093 height 29
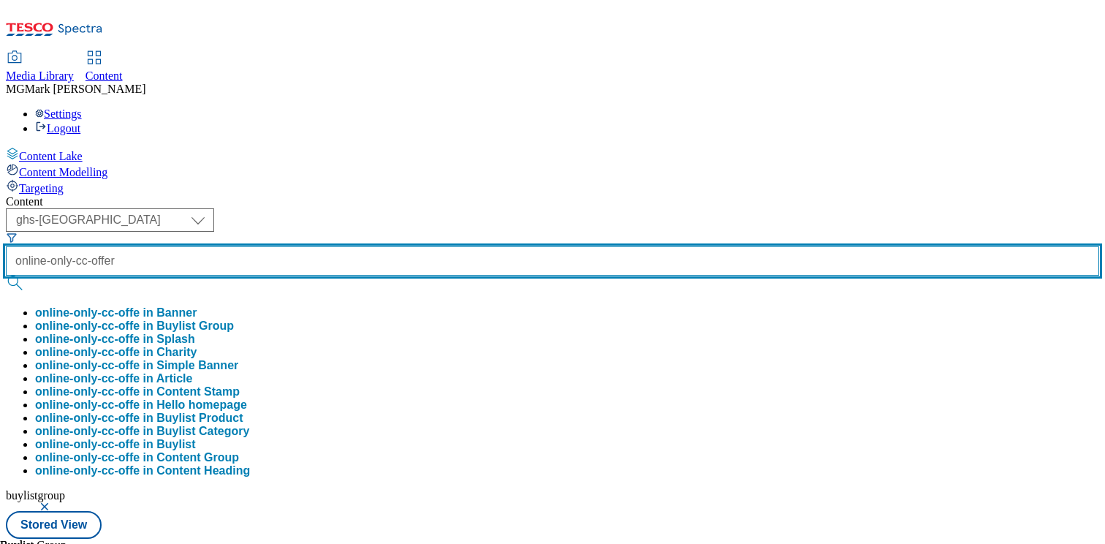
type input "online-only-cc-offer"
click at [6, 275] on button "submit" at bounding box center [16, 282] width 20 height 15
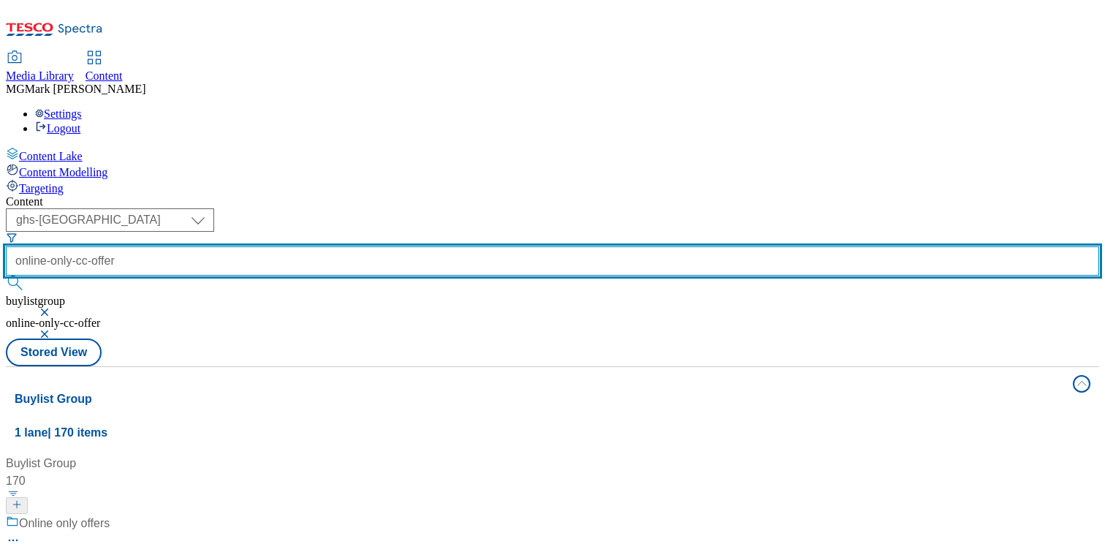
scroll to position [121, 0]
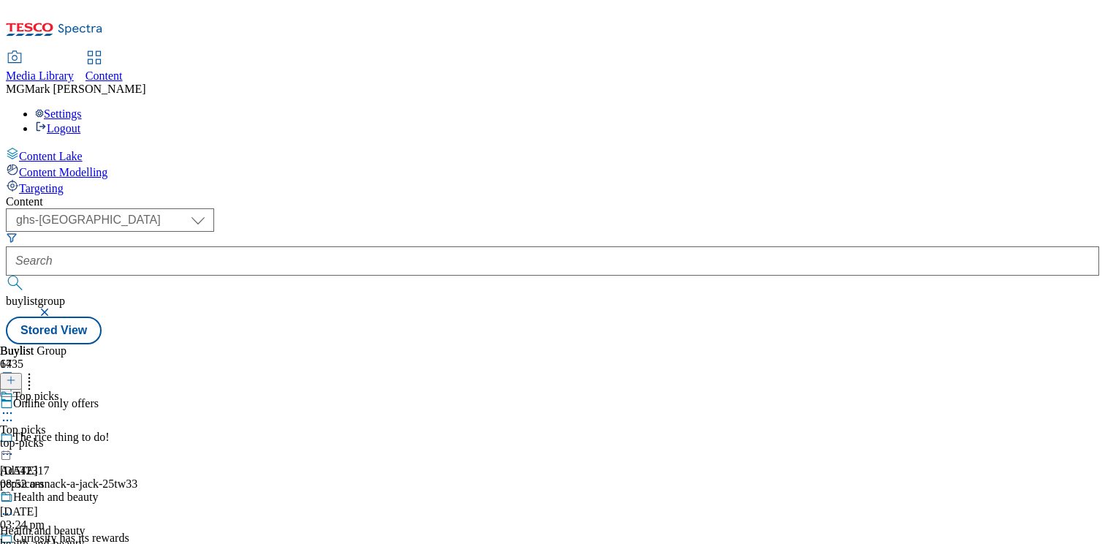
click at [107, 389] on div "Top picks Top picks top-picks 6 Oct 2025 08:52 am" at bounding box center [53, 439] width 107 height 101
click at [15, 439] on icon at bounding box center [7, 446] width 15 height 15
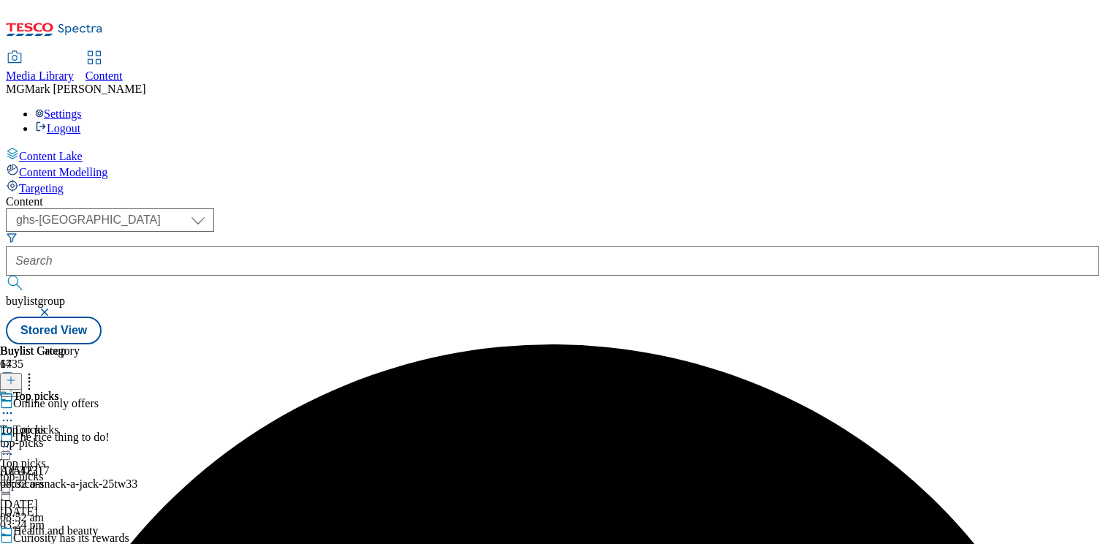
click at [80, 436] on div "top-picks" at bounding box center [40, 442] width 80 height 13
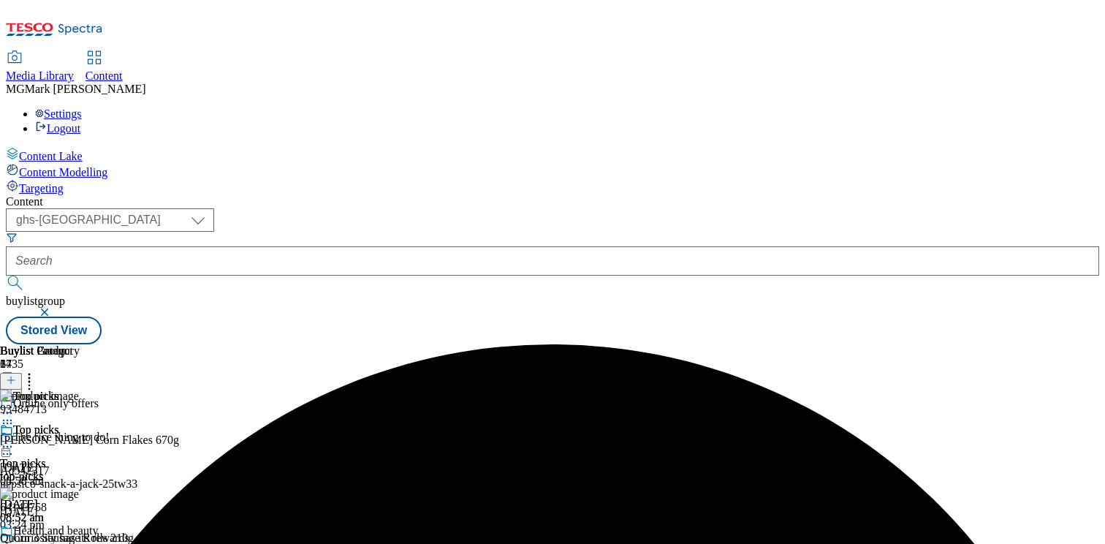
scroll to position [0, 192]
click at [15, 439] on icon at bounding box center [7, 446] width 15 height 15
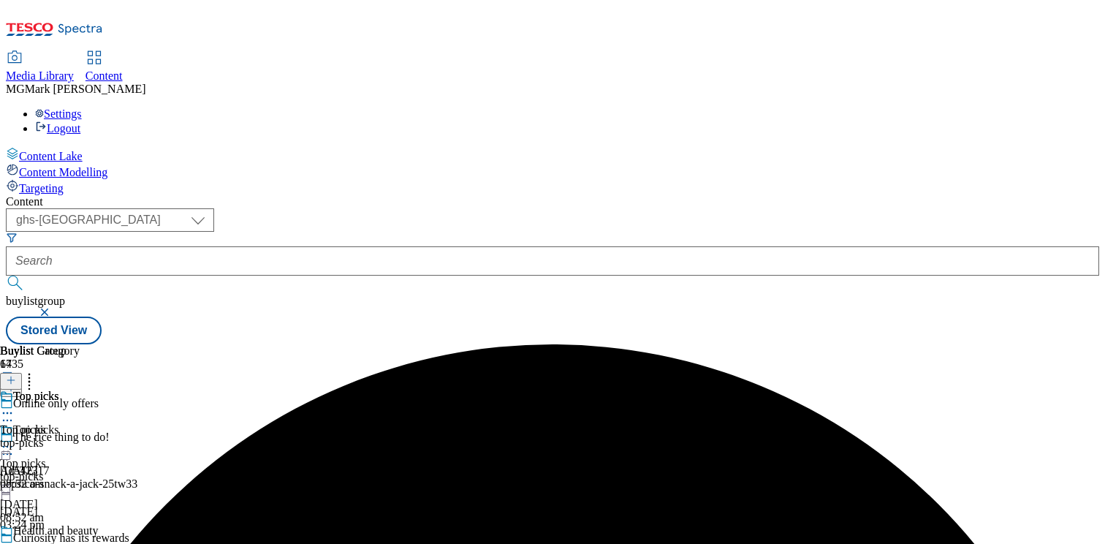
click at [107, 423] on div "Top picks" at bounding box center [53, 440] width 107 height 34
click at [15, 439] on icon at bounding box center [7, 446] width 15 height 15
click at [80, 436] on div "top-picks" at bounding box center [40, 442] width 80 height 13
click at [80, 470] on div "top-picks" at bounding box center [40, 476] width 80 height 13
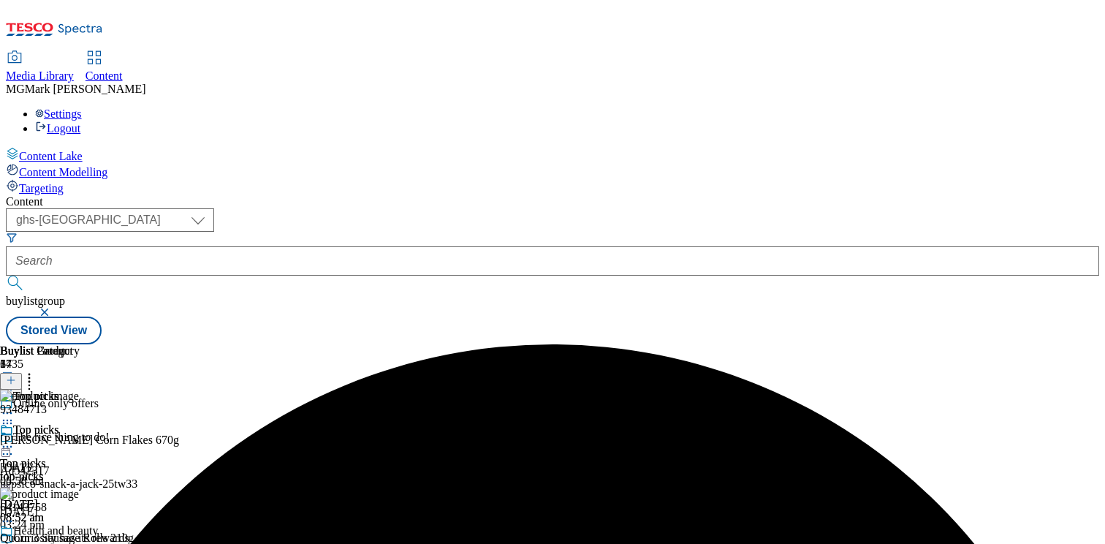
scroll to position [0, 192]
click at [37, 370] on icon at bounding box center [29, 377] width 15 height 15
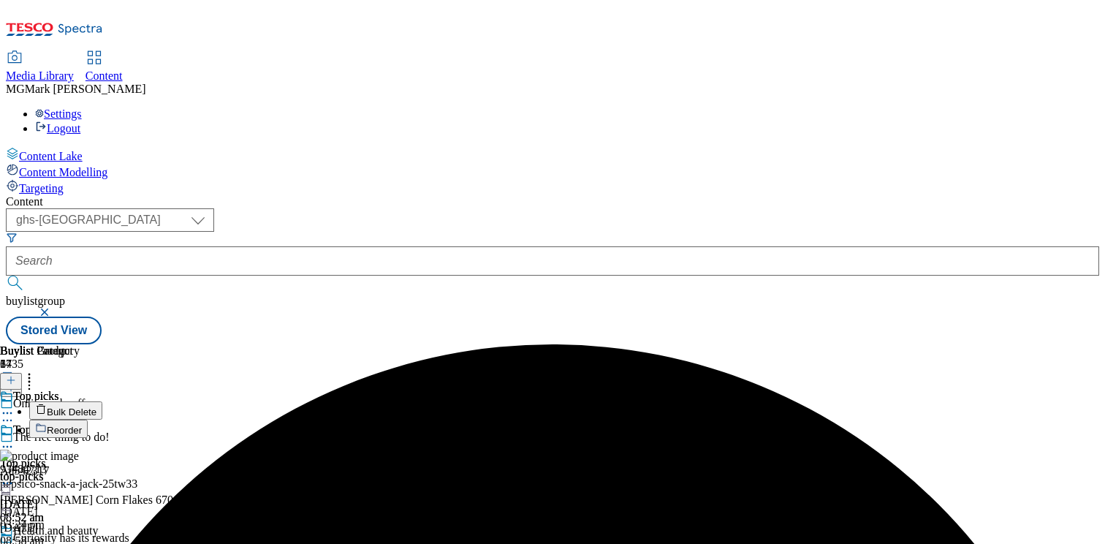
click at [102, 401] on button "Bulk Delete" at bounding box center [65, 410] width 73 height 18
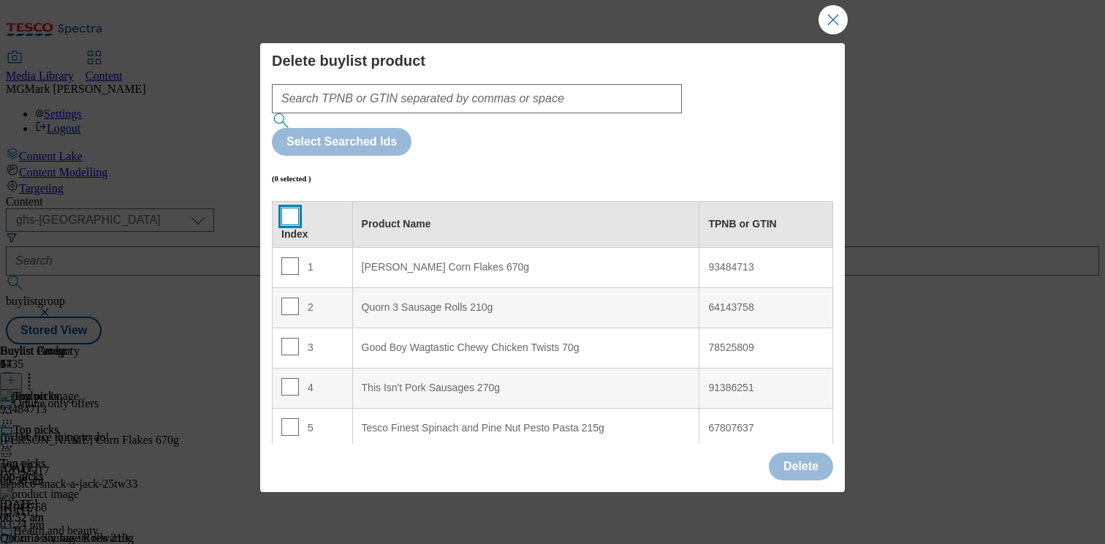
click at [283, 207] on input "Modal" at bounding box center [290, 216] width 18 height 18
checkbox input "true"
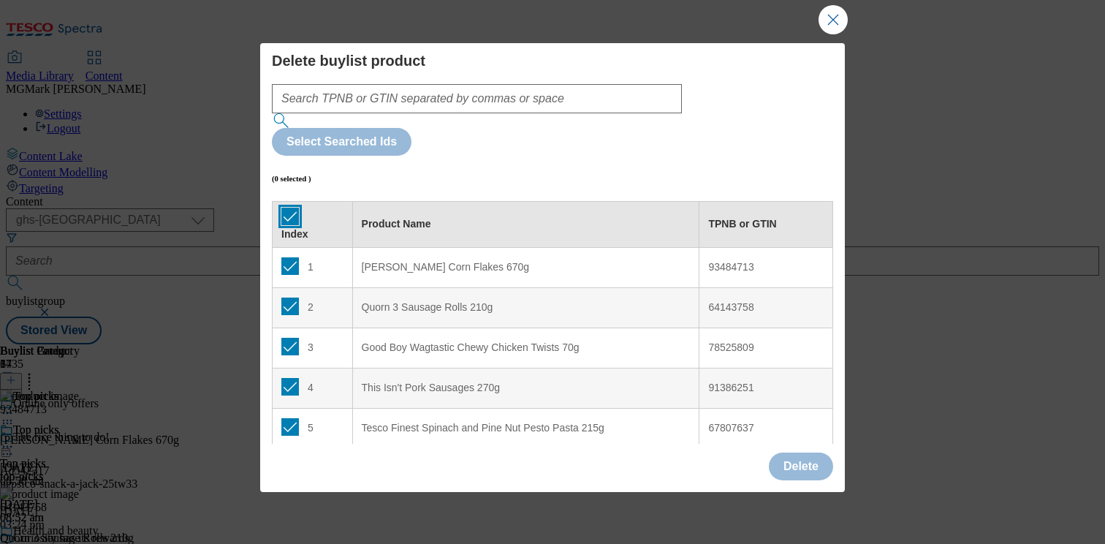
checkbox input "true"
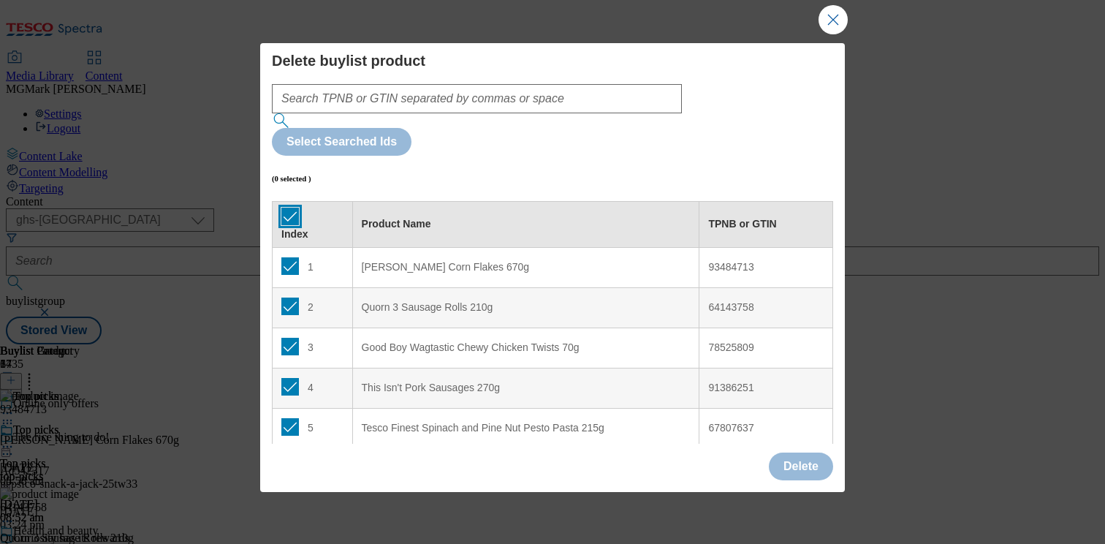
checkbox input "true"
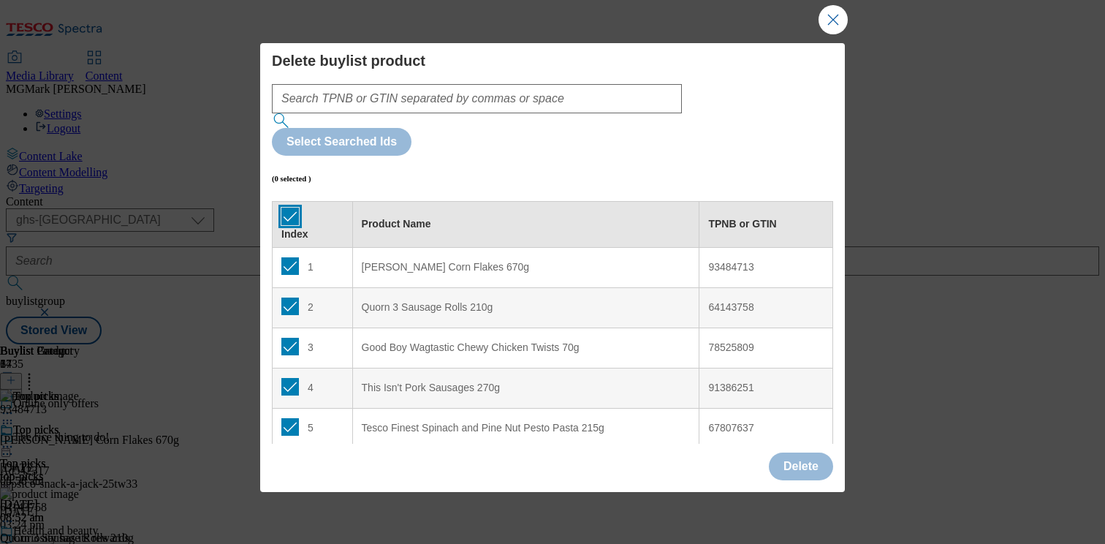
checkbox input "true"
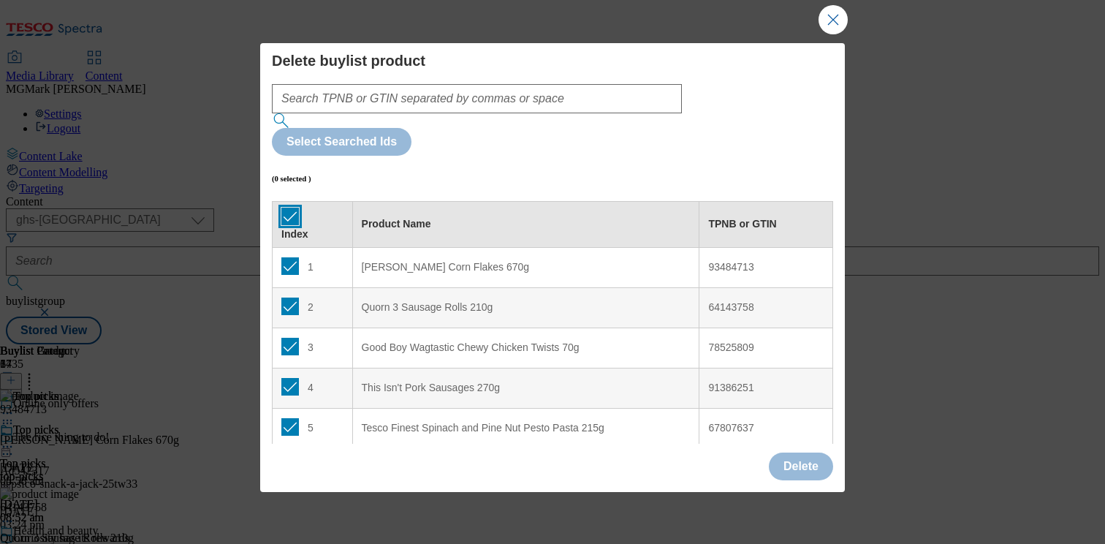
checkbox input "true"
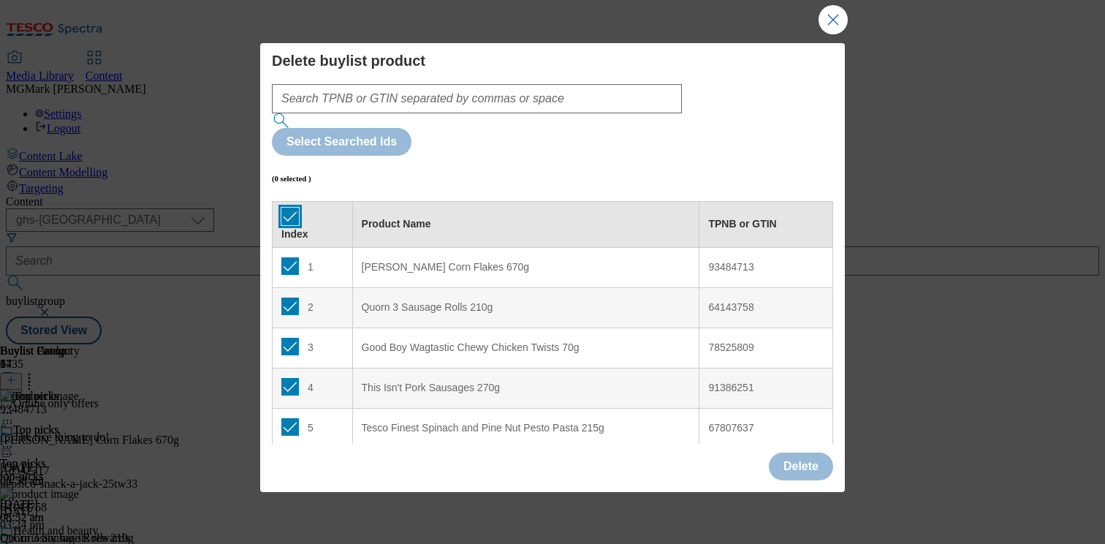
checkbox input "true"
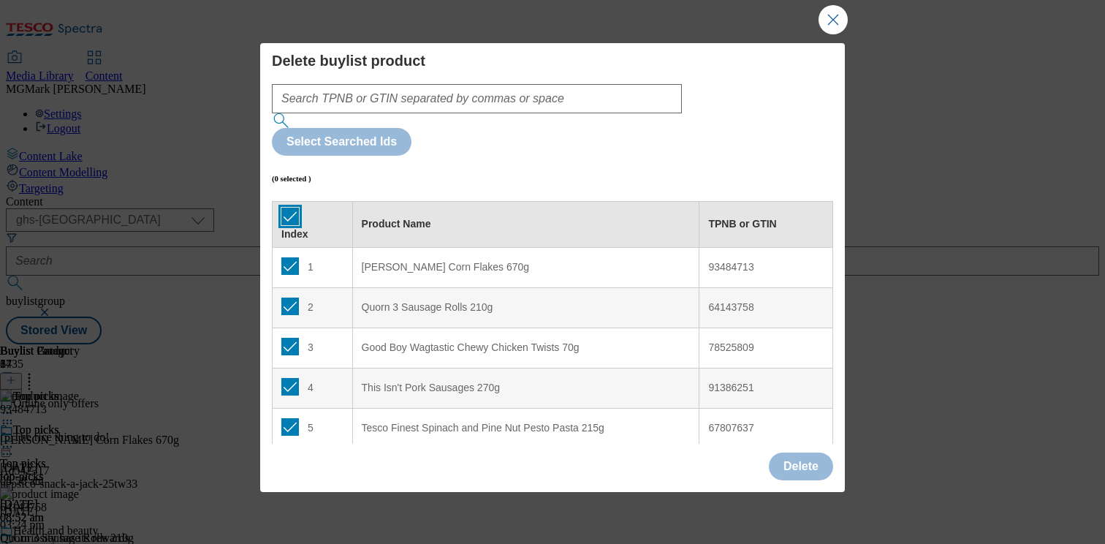
checkbox input "true"
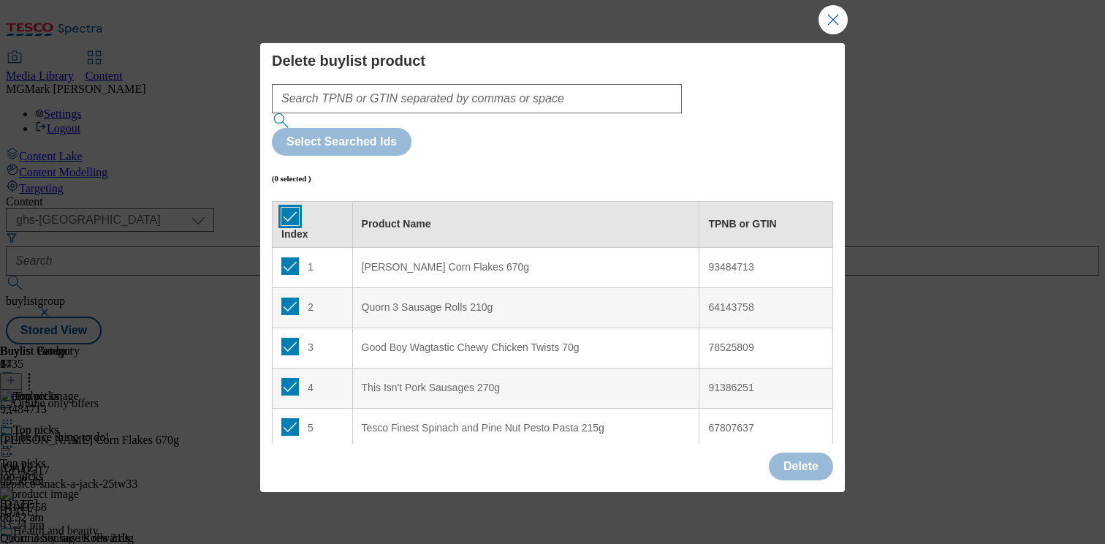
checkbox input "true"
click at [821, 470] on button "Delete" at bounding box center [801, 466] width 64 height 28
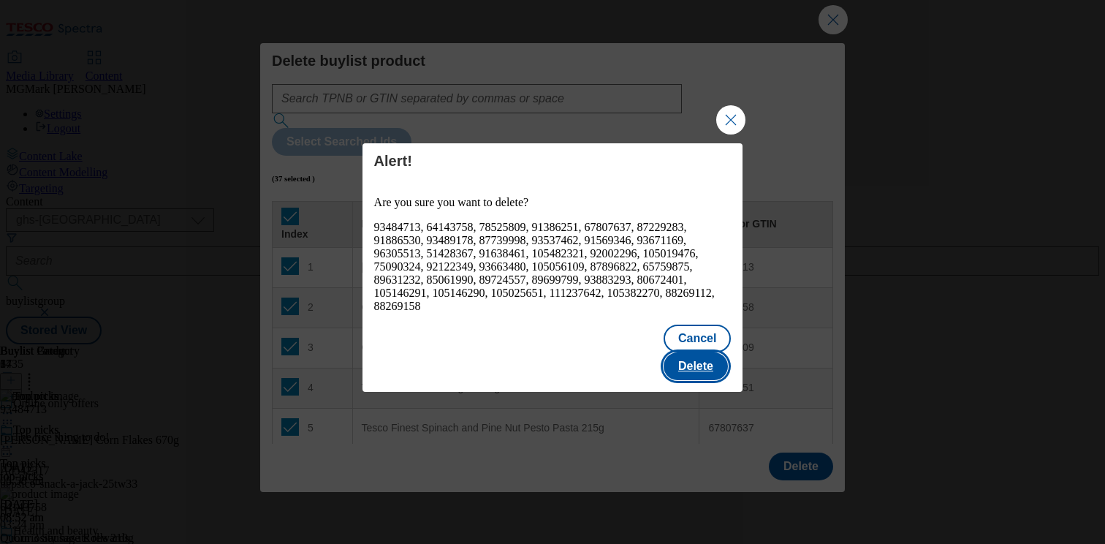
click at [707, 365] on button "Delete" at bounding box center [695, 366] width 64 height 28
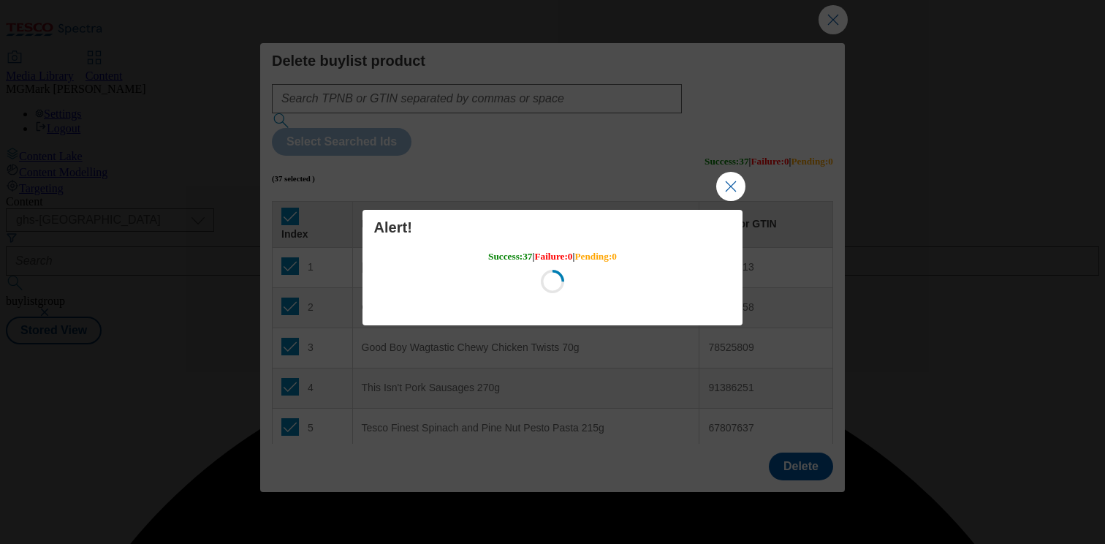
scroll to position [0, 0]
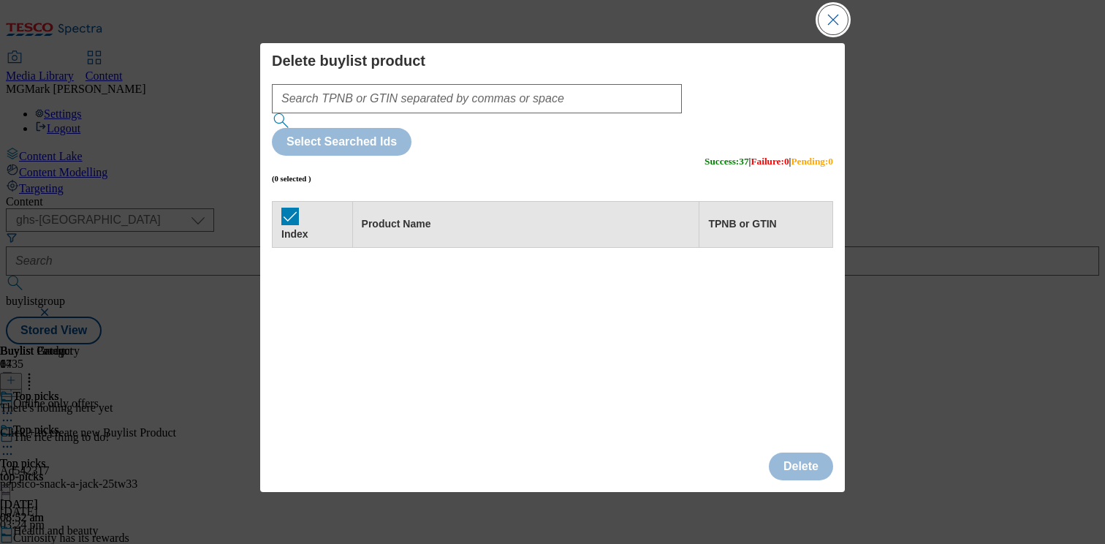
click at [835, 15] on button "Close Modal" at bounding box center [832, 19] width 29 height 29
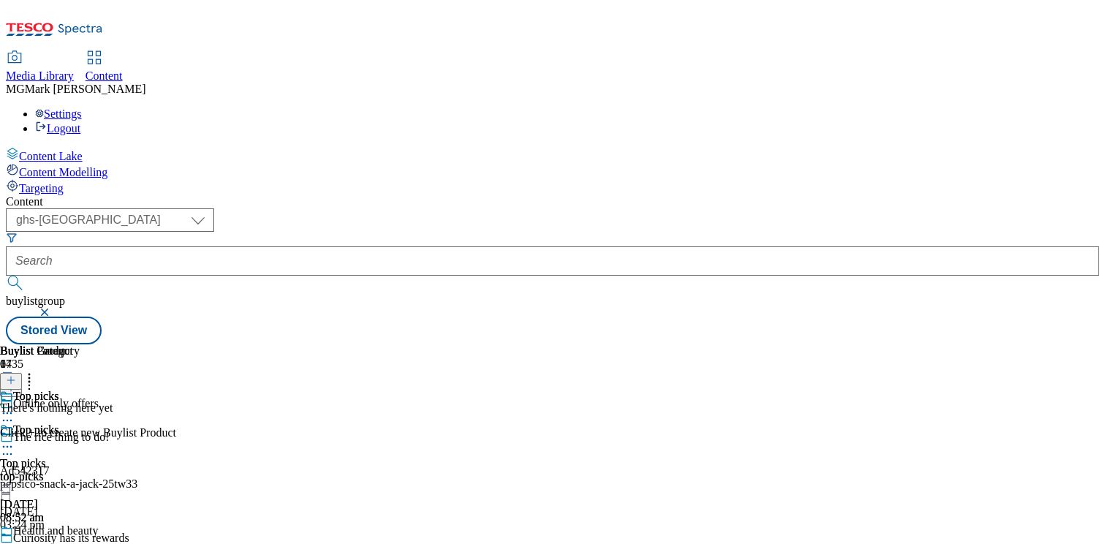
scroll to position [0, 192]
click at [176, 344] on header "Buylist Product 0" at bounding box center [88, 366] width 176 height 45
click at [16, 375] on icon at bounding box center [11, 380] width 10 height 10
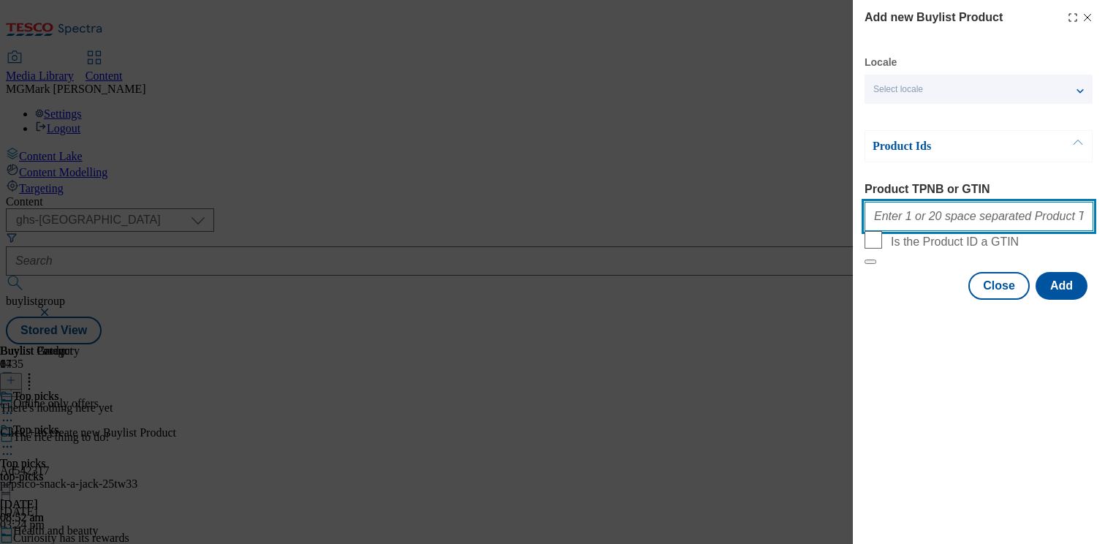
click at [919, 226] on input "Product TPNB or GTIN" at bounding box center [978, 216] width 229 height 29
paste input "62749955 85792153 87178532 93221363 93538697 86488921 92601756 96491014 8995421…"
type input "62749955 85792153 87178532 93221363 93538697 86488921 92601756 96491014 8995421…"
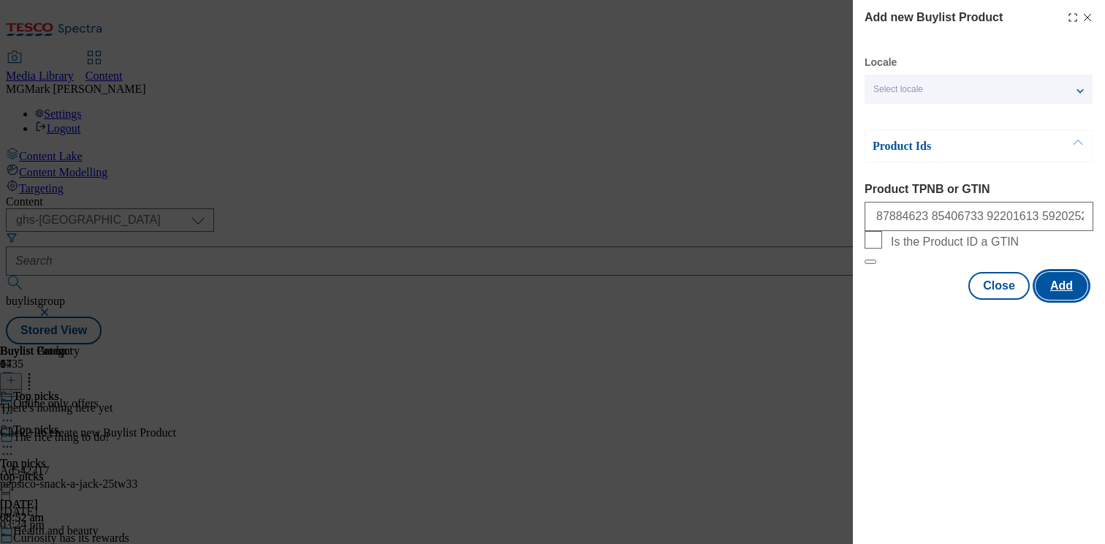
scroll to position [0, 0]
click at [1061, 300] on button "Add" at bounding box center [1061, 286] width 52 height 28
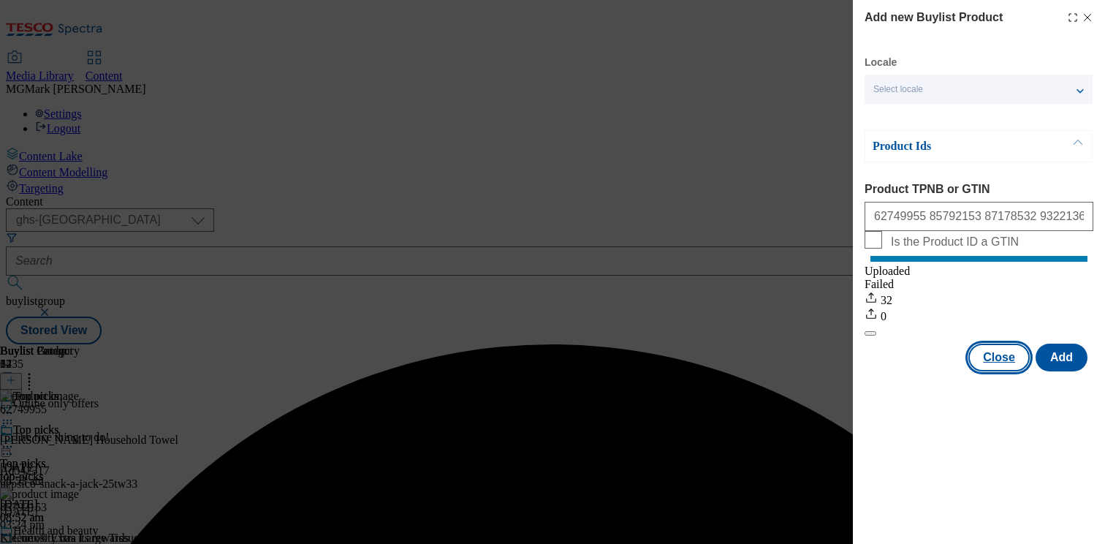
click at [1008, 371] on button "Close" at bounding box center [998, 357] width 61 height 28
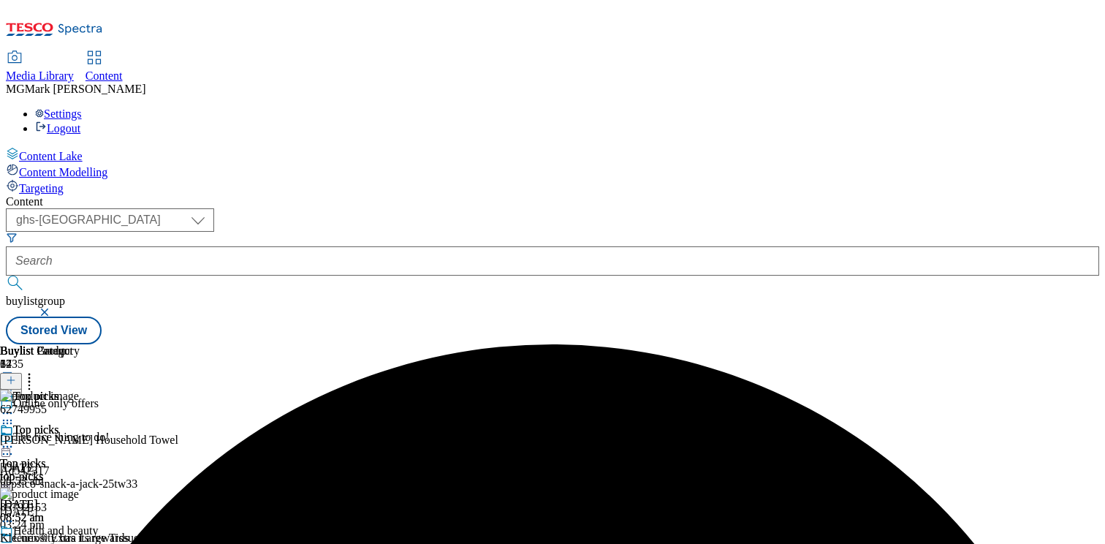
scroll to position [0, 192]
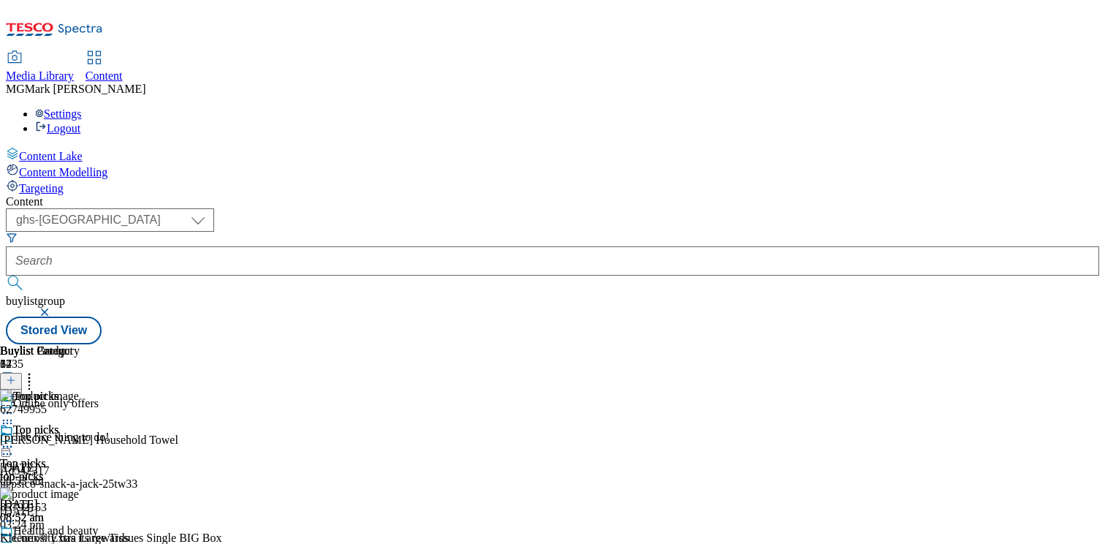
click at [15, 439] on icon at bounding box center [7, 446] width 15 height 15
click at [80, 539] on span "Preview" at bounding box center [62, 544] width 34 height 11
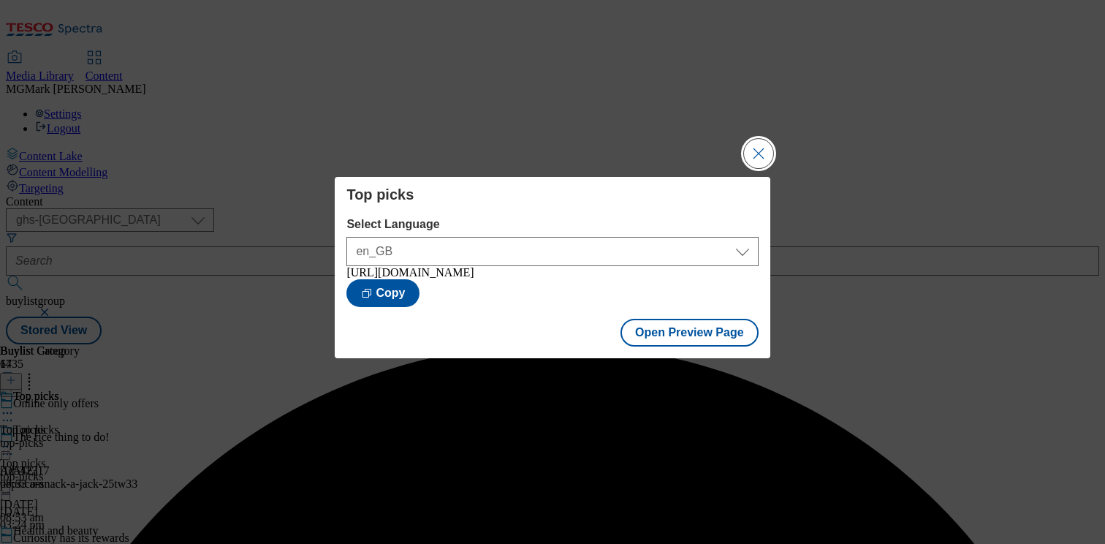
click at [763, 148] on button "Close Modal" at bounding box center [758, 153] width 29 height 29
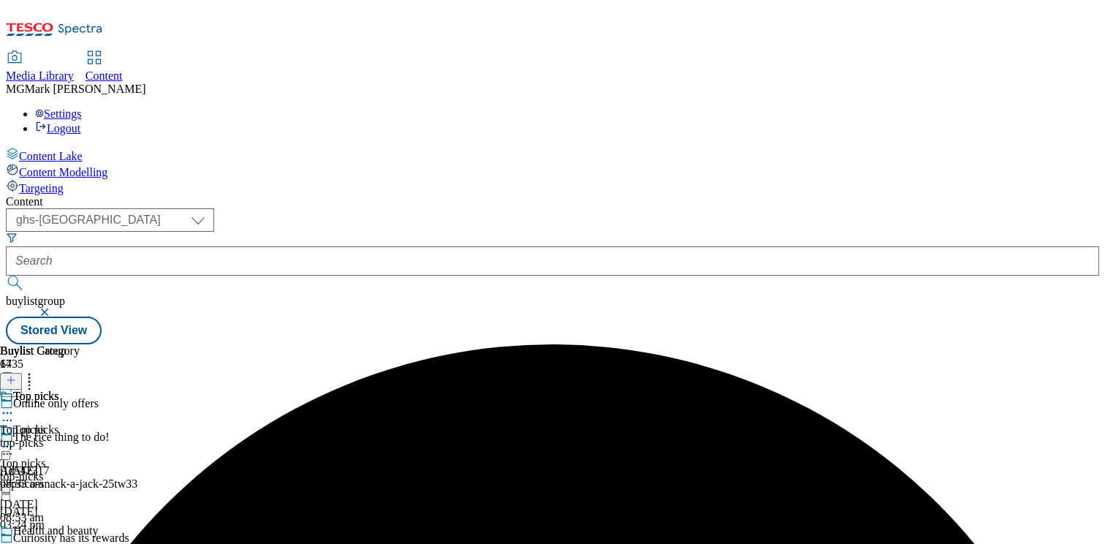
click at [15, 439] on icon at bounding box center [7, 446] width 15 height 15
click at [15, 540] on icon at bounding box center [7, 547] width 15 height 15
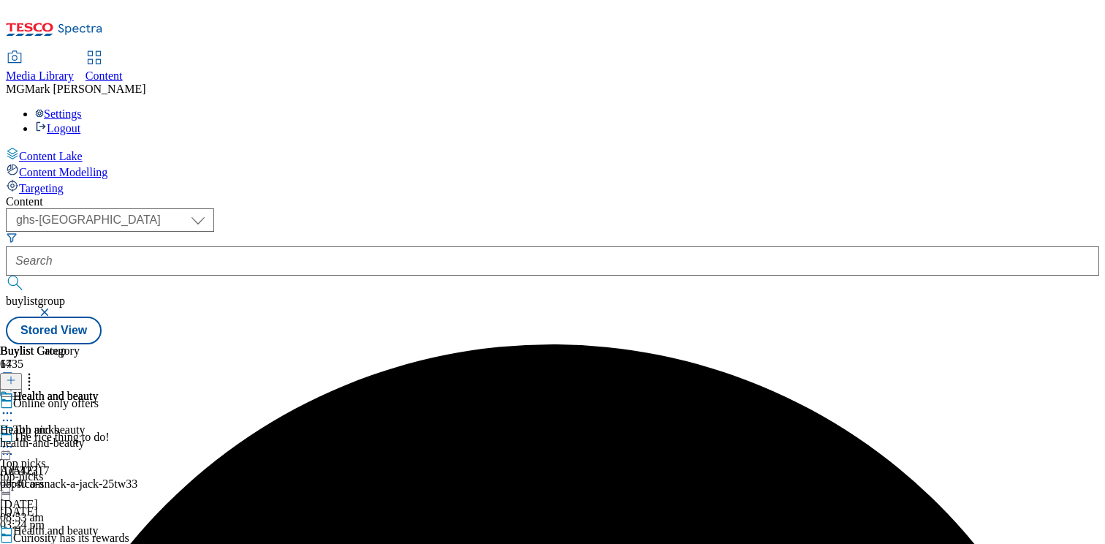
click at [98, 389] on div "Health and beauty Health and beauty health-and-beauty 6 Oct 2025 08:40 am" at bounding box center [49, 439] width 98 height 101
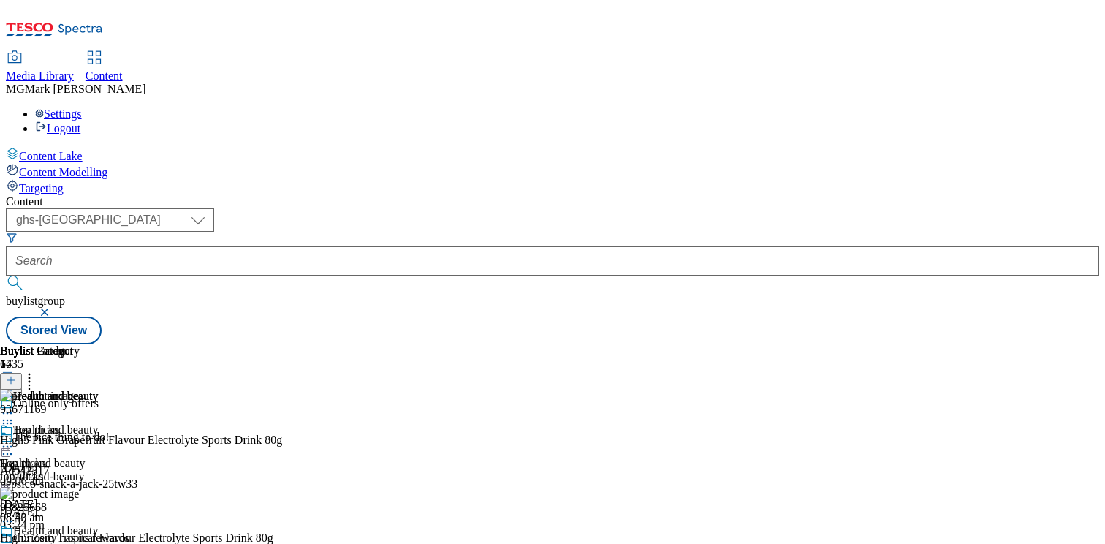
click at [37, 370] on icon at bounding box center [29, 377] width 15 height 15
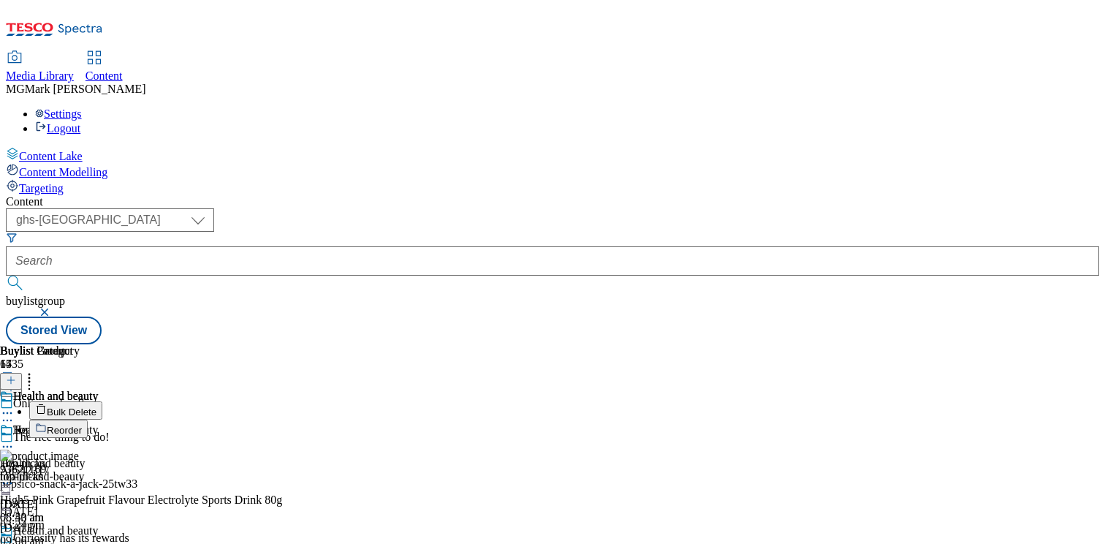
click at [102, 401] on button "Bulk Delete" at bounding box center [65, 410] width 73 height 18
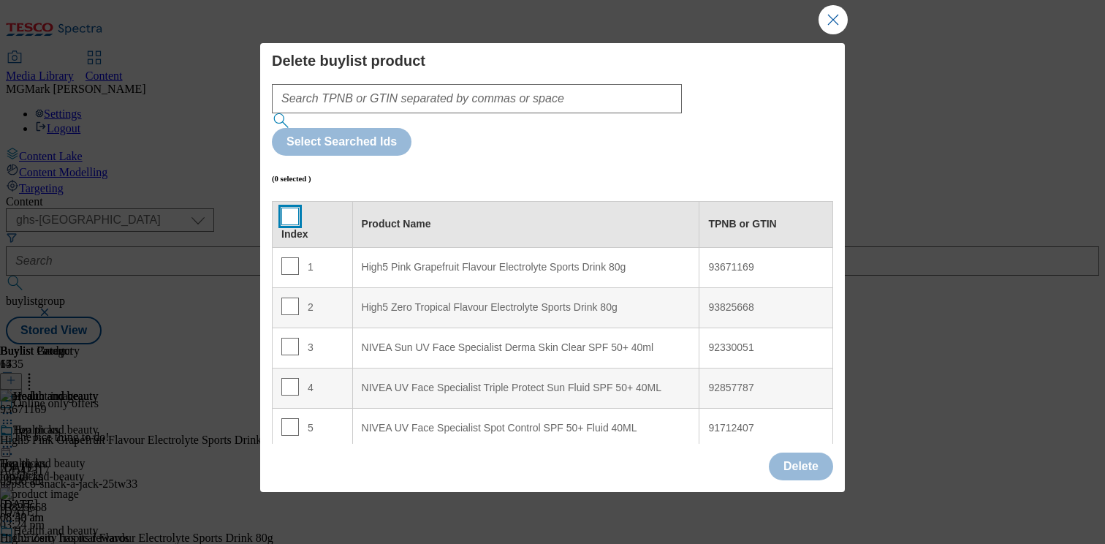
click at [286, 207] on input "Modal" at bounding box center [290, 216] width 18 height 18
checkbox input "true"
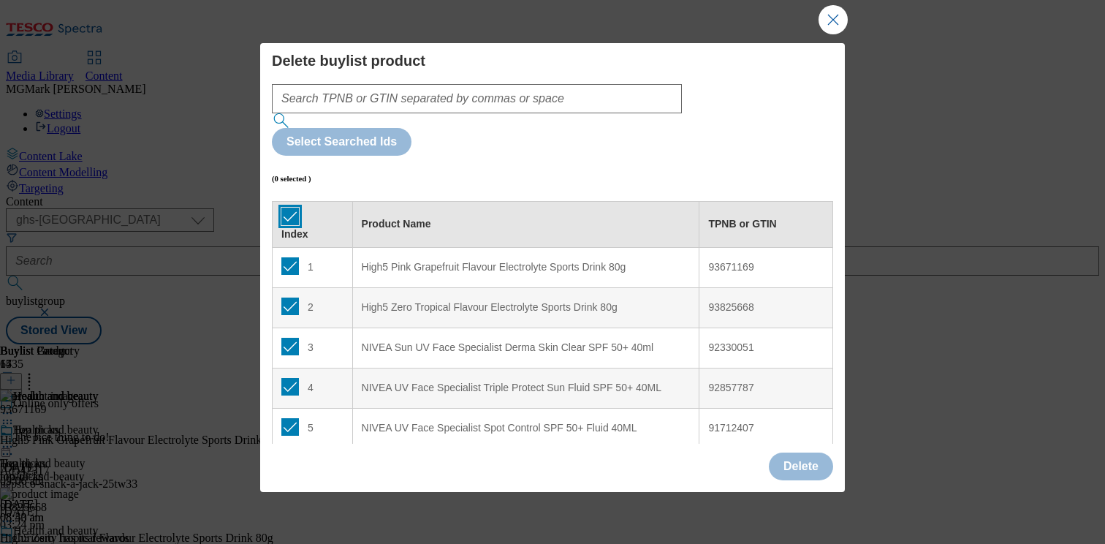
checkbox input "true"
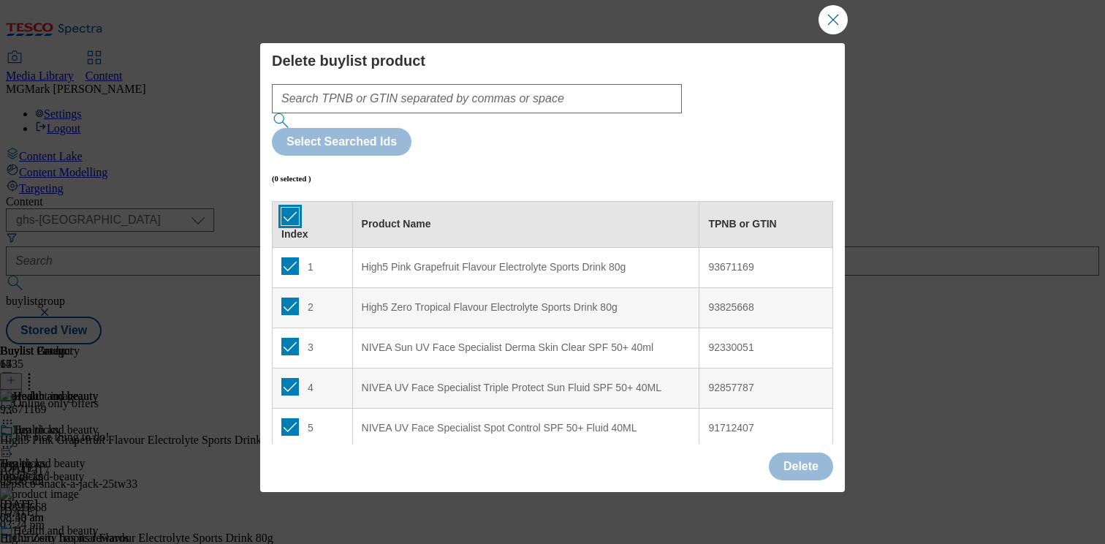
checkbox input "true"
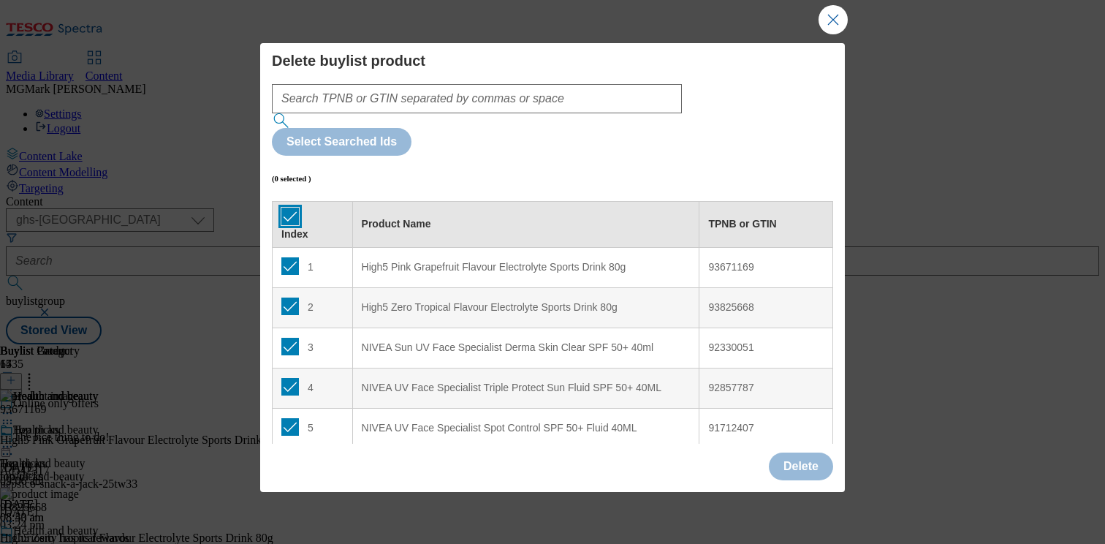
checkbox input "true"
click at [815, 465] on button "Delete" at bounding box center [801, 466] width 64 height 28
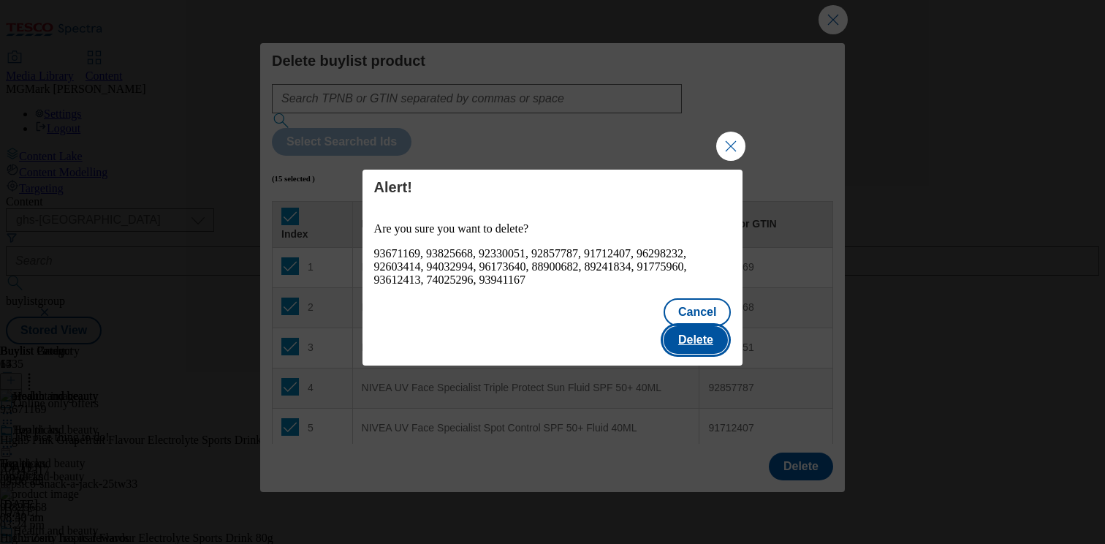
click at [711, 326] on button "Delete" at bounding box center [695, 340] width 64 height 28
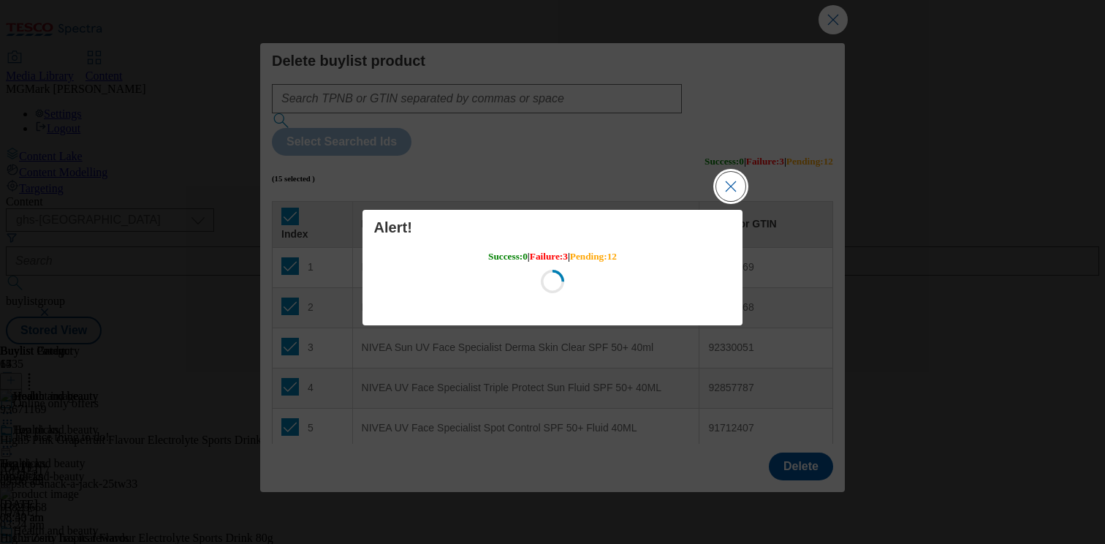
click at [717, 197] on button "Close Modal" at bounding box center [730, 186] width 29 height 29
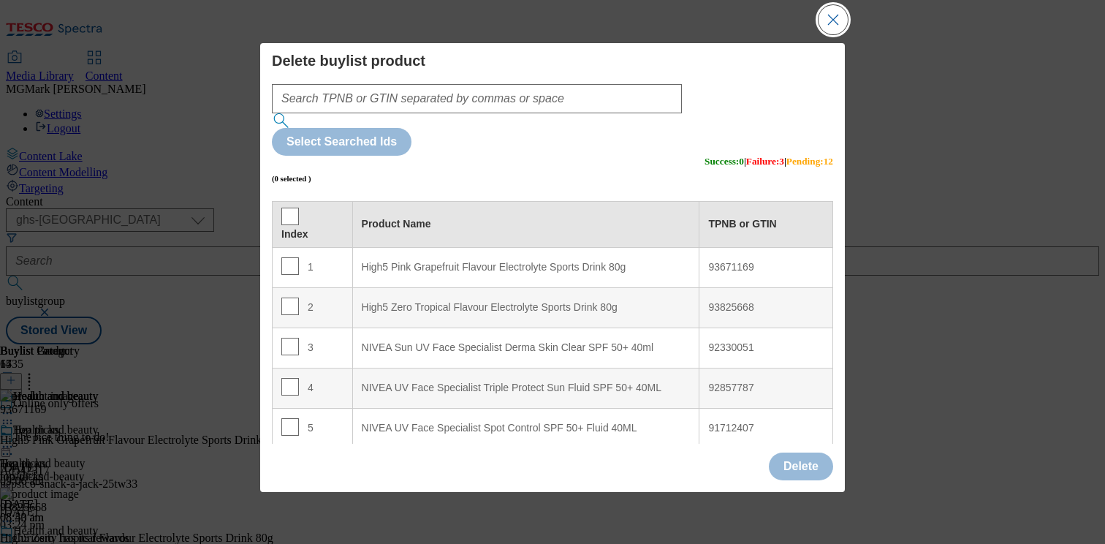
click at [824, 31] on button "Close Modal" at bounding box center [832, 19] width 29 height 29
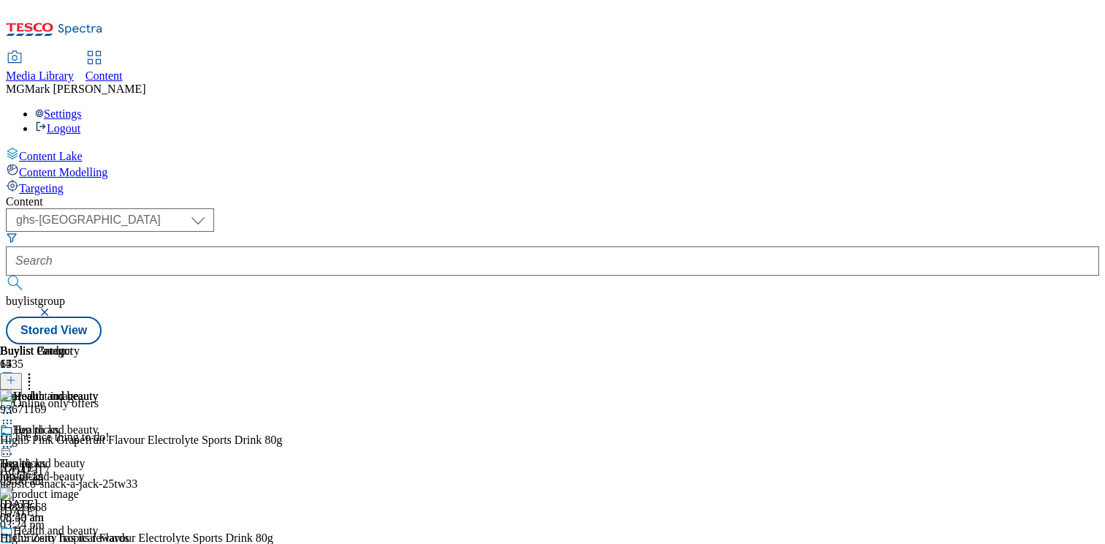
scroll to position [63, 0]
click at [15, 540] on icon at bounding box center [7, 547] width 15 height 15
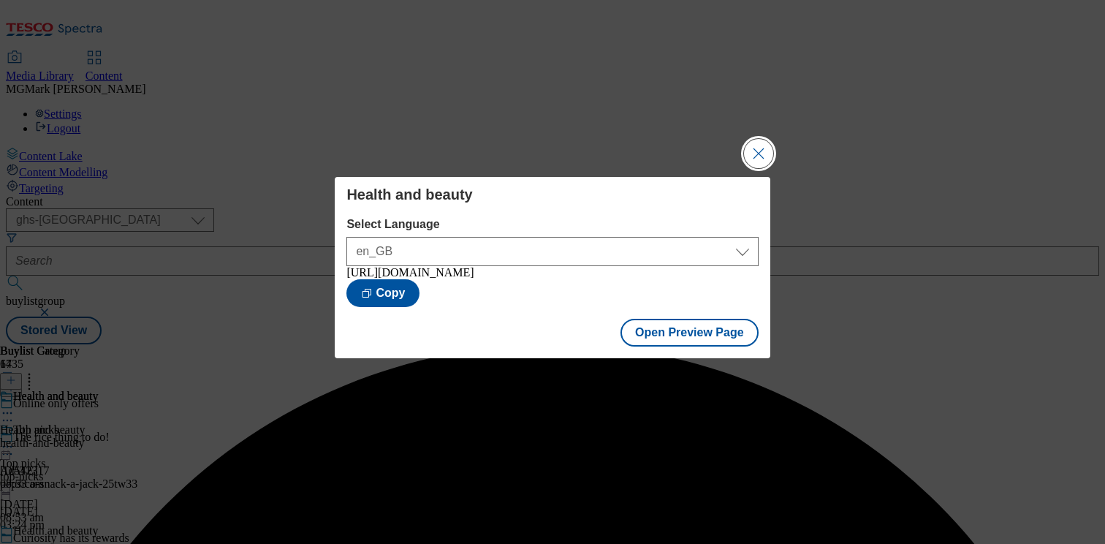
click at [760, 146] on button "Close Modal" at bounding box center [758, 153] width 29 height 29
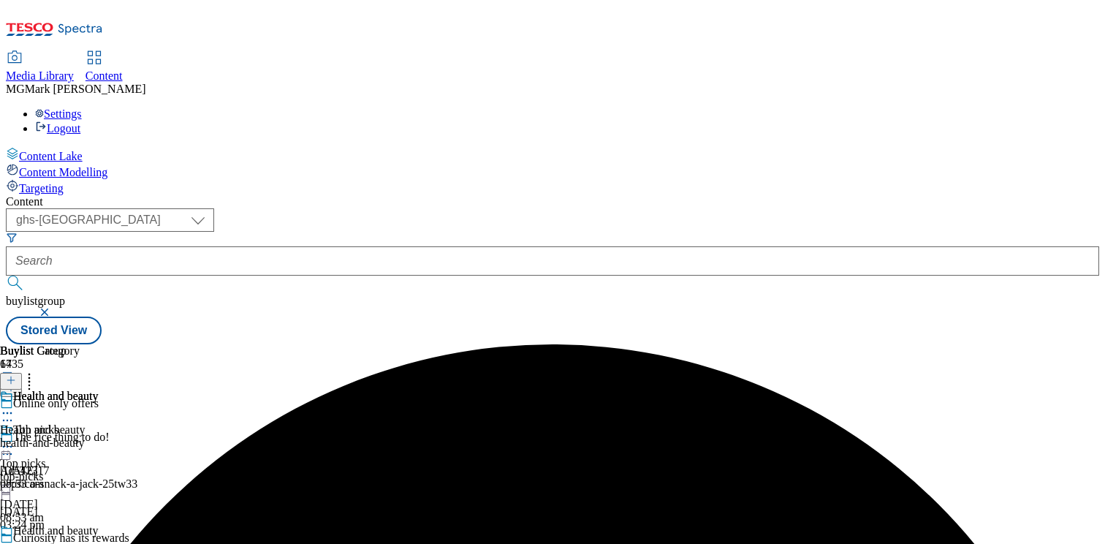
click at [15, 540] on icon at bounding box center [7, 547] width 15 height 15
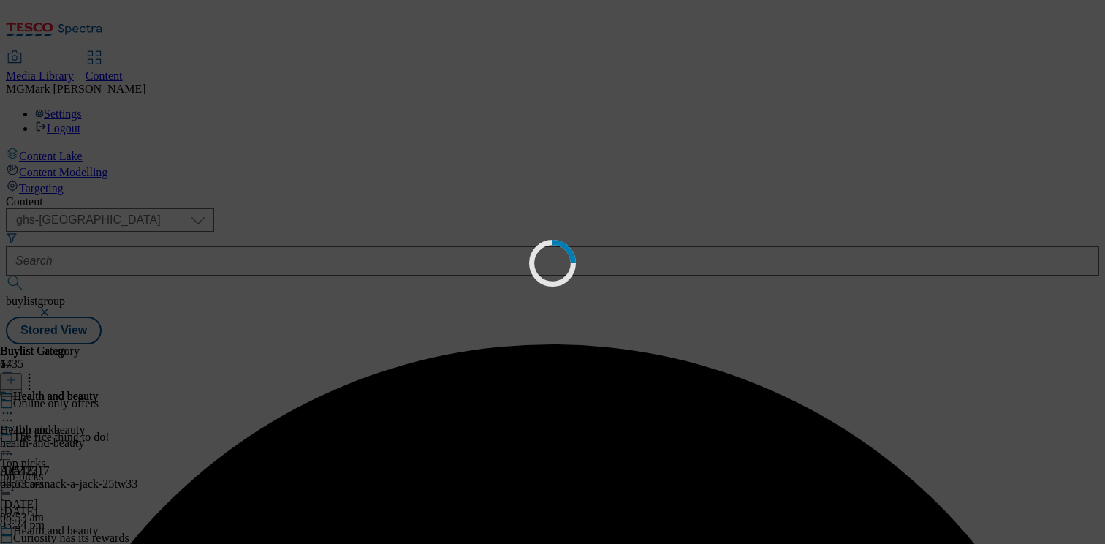
scroll to position [67, 0]
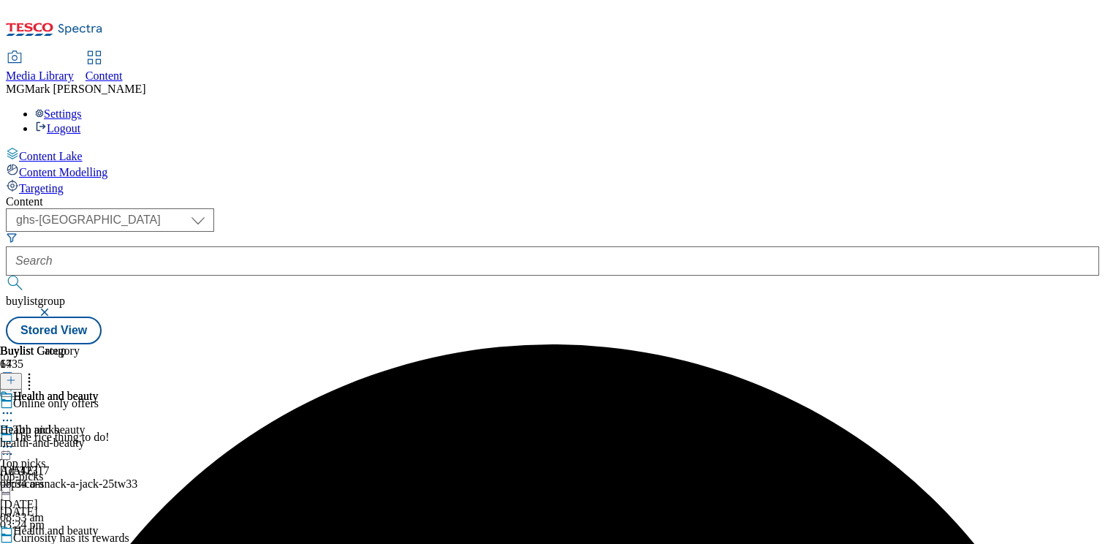
click at [98, 436] on div "health-and-beauty" at bounding box center [49, 442] width 98 height 13
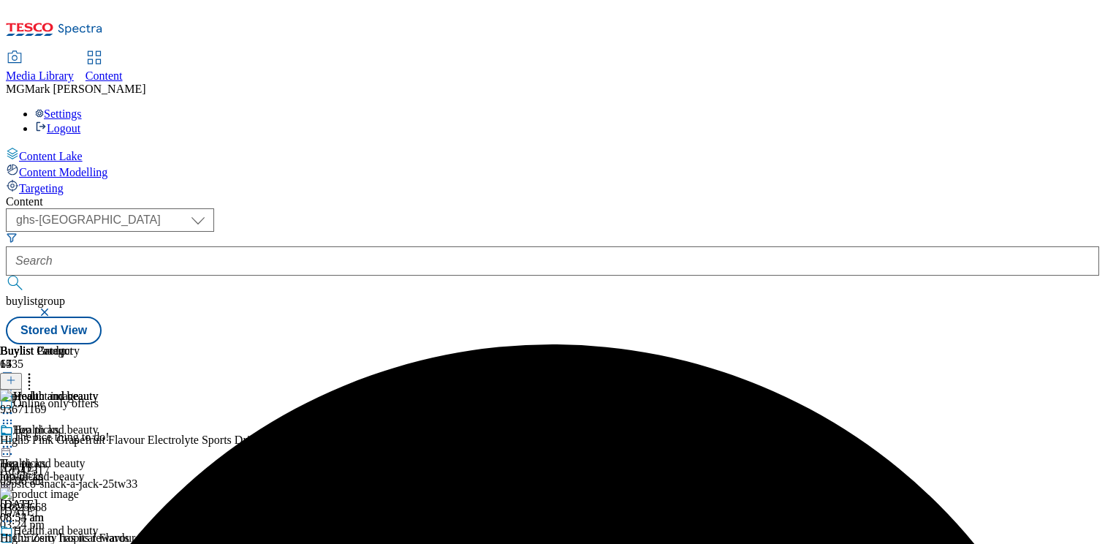
scroll to position [0, 192]
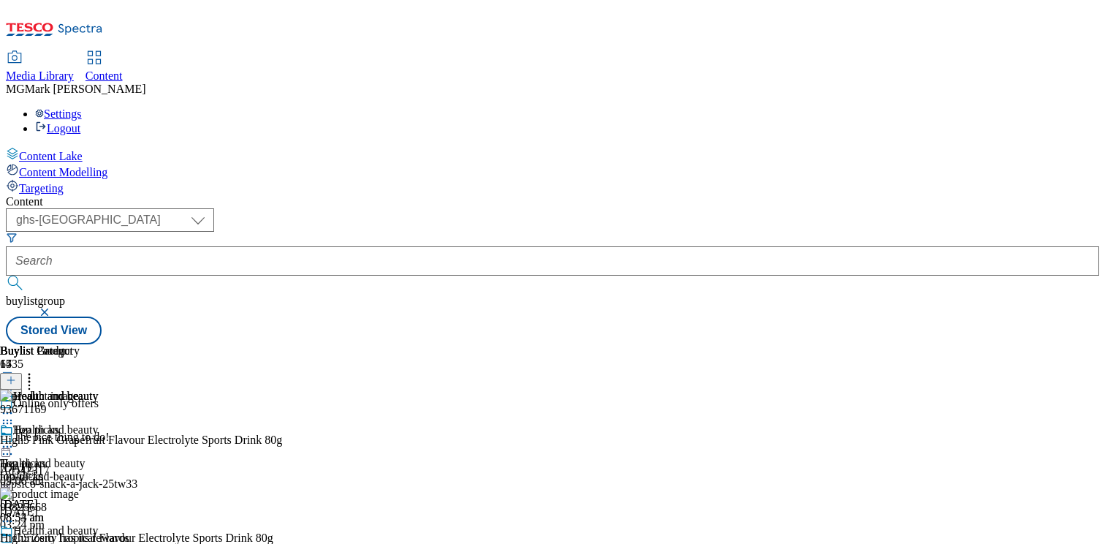
click at [15, 540] on icon at bounding box center [7, 547] width 15 height 15
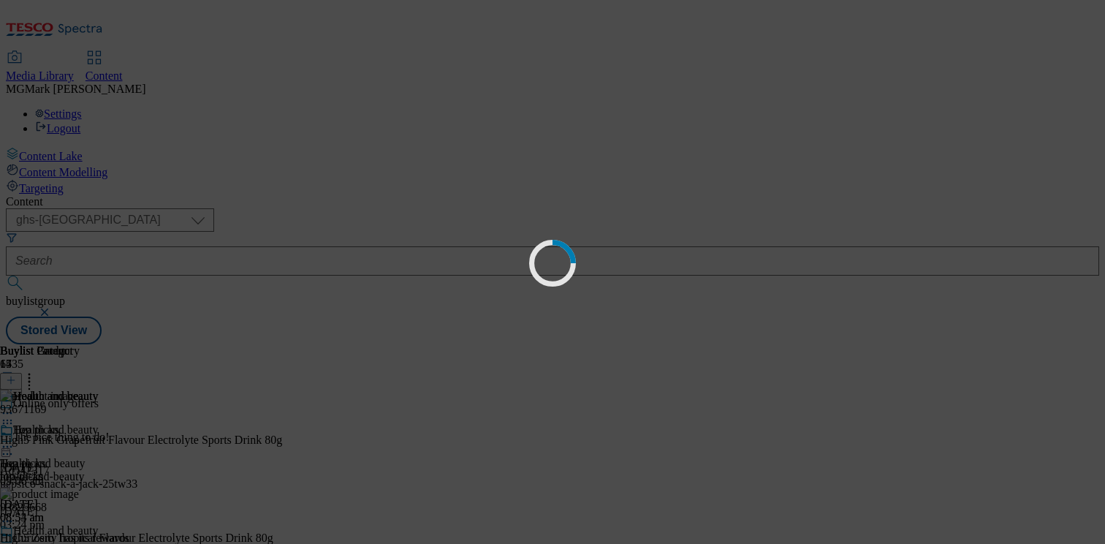
scroll to position [34, 0]
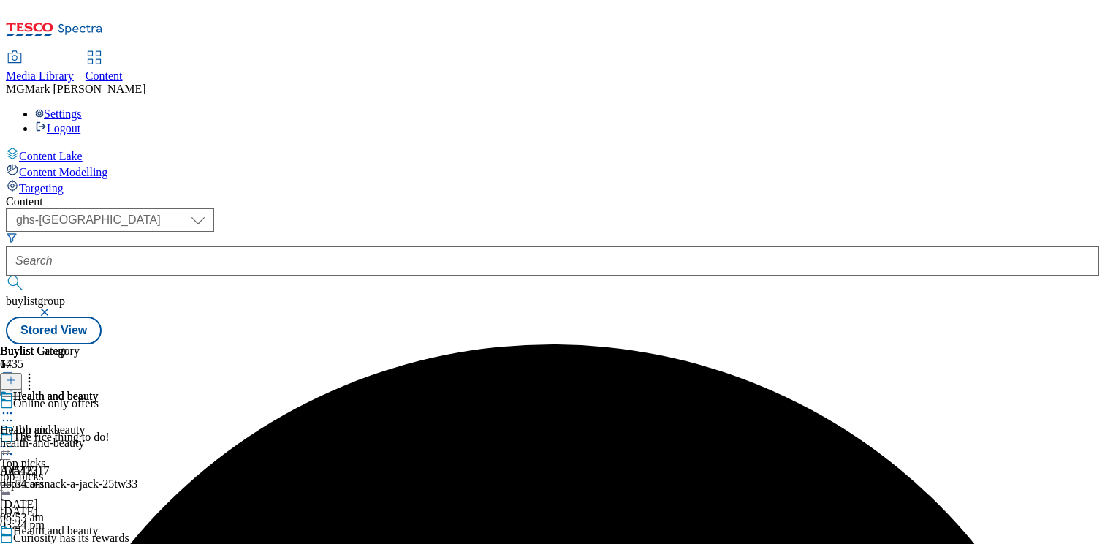
click at [15, 540] on icon at bounding box center [7, 547] width 15 height 15
click at [98, 436] on div "health-and-beauty" at bounding box center [49, 442] width 98 height 13
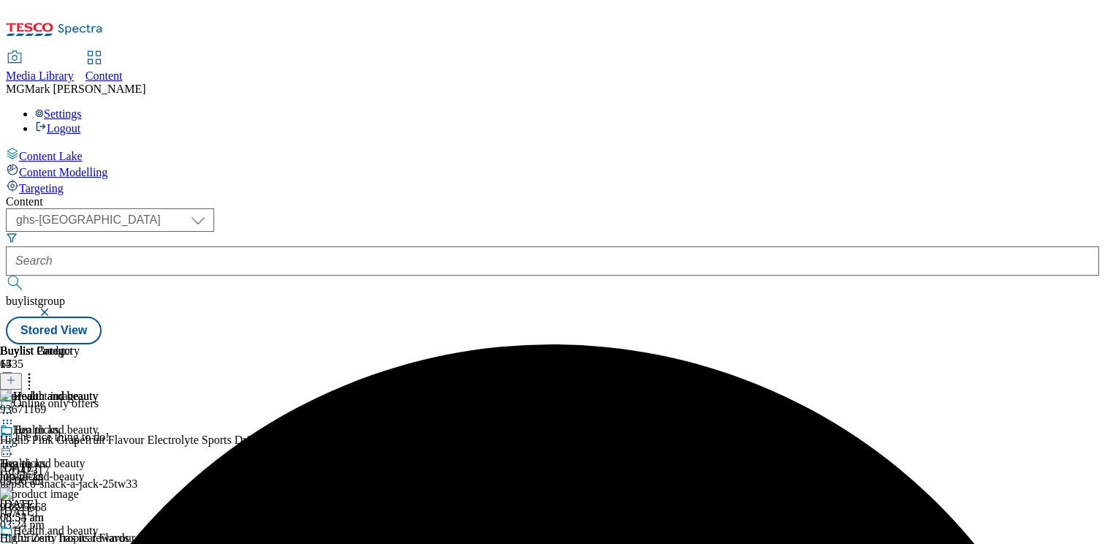
click at [37, 370] on icon at bounding box center [29, 377] width 15 height 15
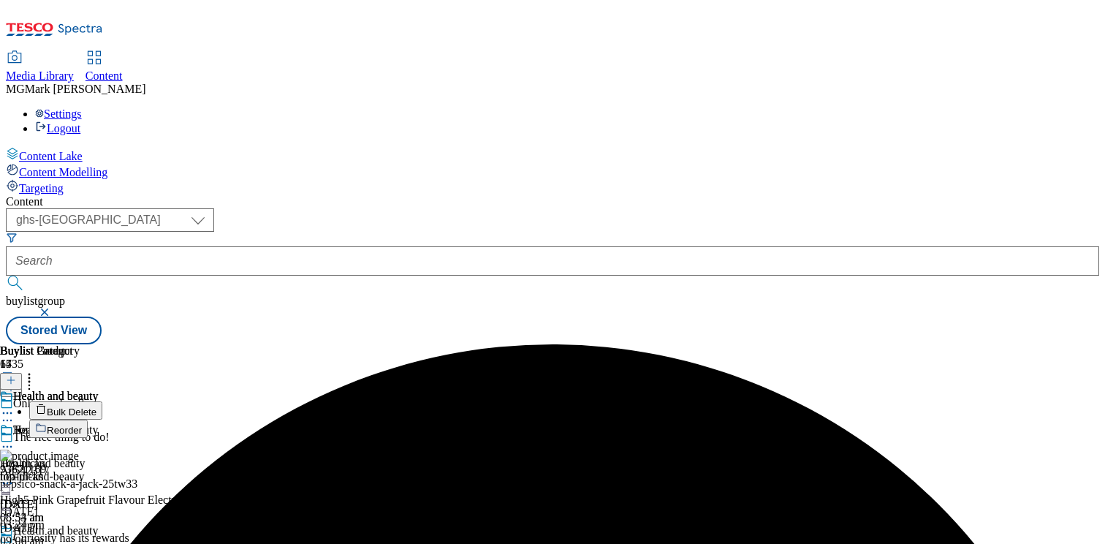
click at [96, 406] on span "Bulk Delete" at bounding box center [72, 411] width 50 height 11
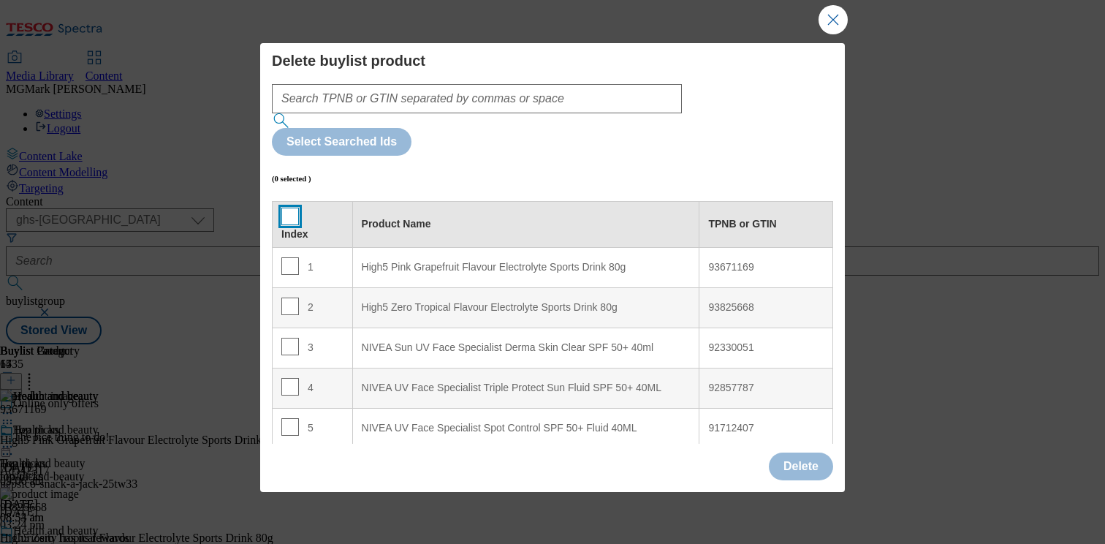
click at [281, 207] on input "Modal" at bounding box center [290, 216] width 18 height 18
checkbox input "true"
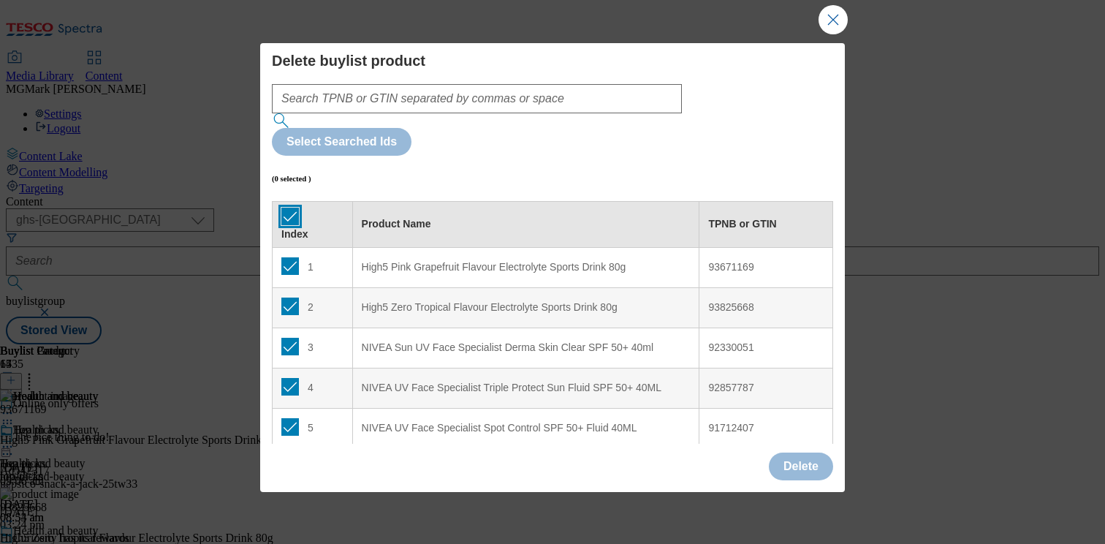
checkbox input "true"
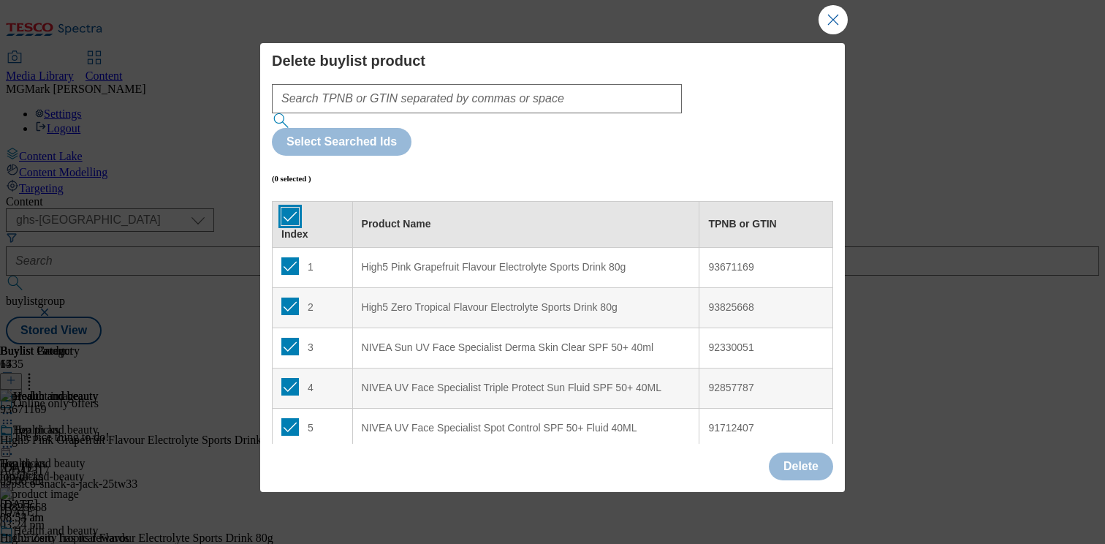
checkbox input "true"
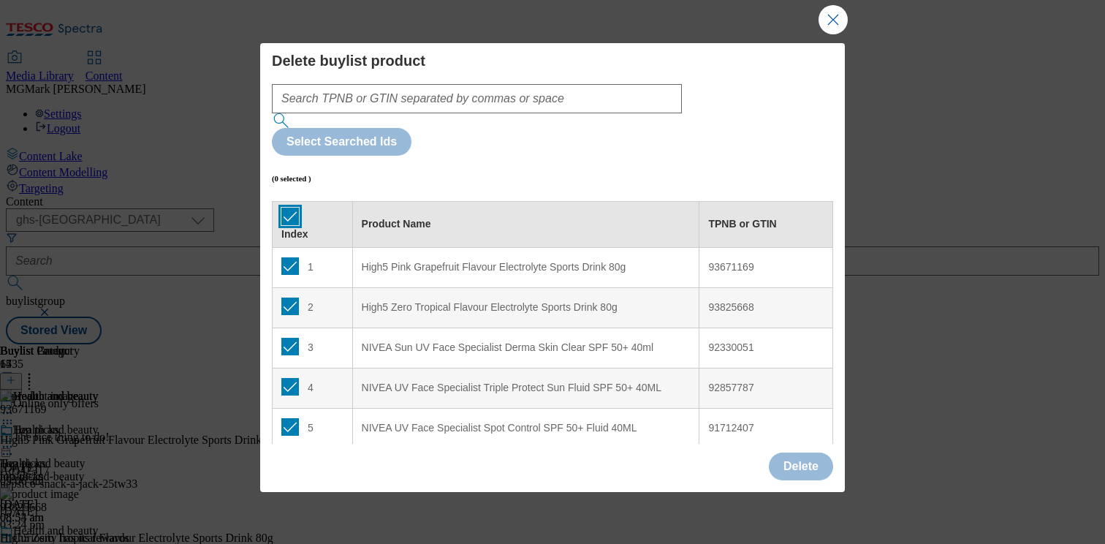
checkbox input "true"
click at [812, 466] on button "Delete" at bounding box center [801, 466] width 64 height 28
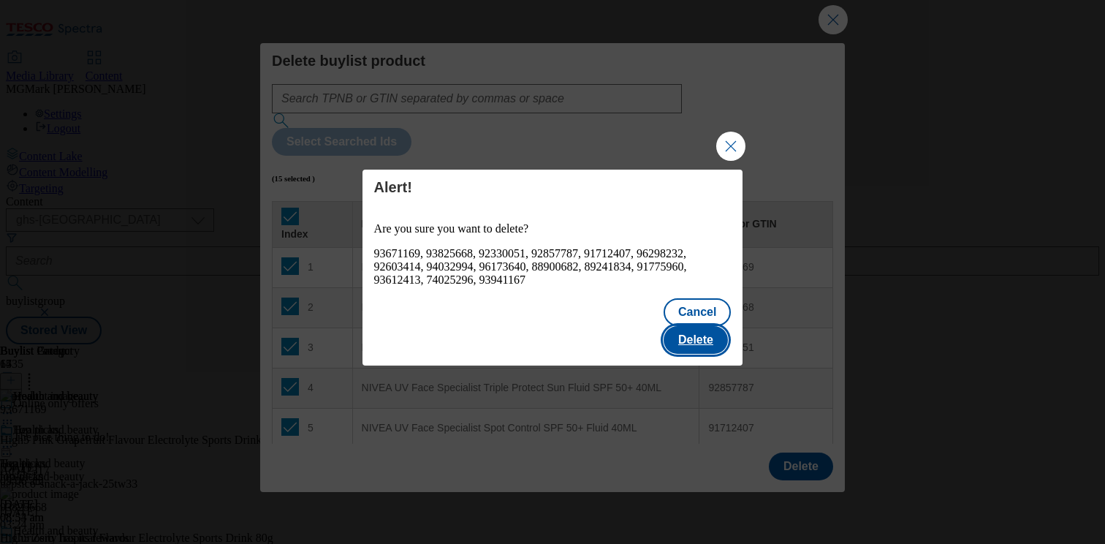
click at [691, 326] on button "Delete" at bounding box center [695, 340] width 64 height 28
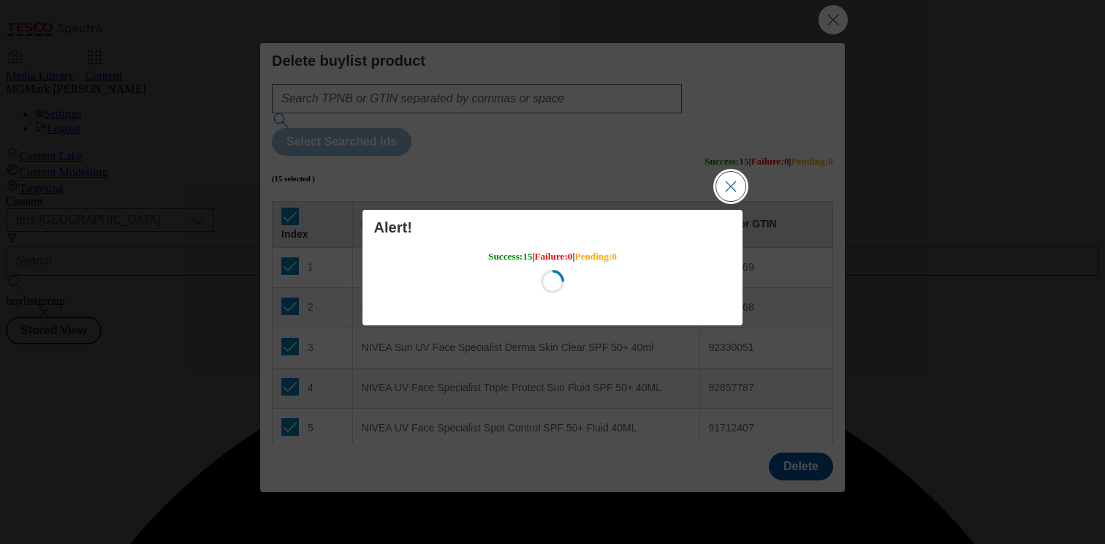
scroll to position [0, 0]
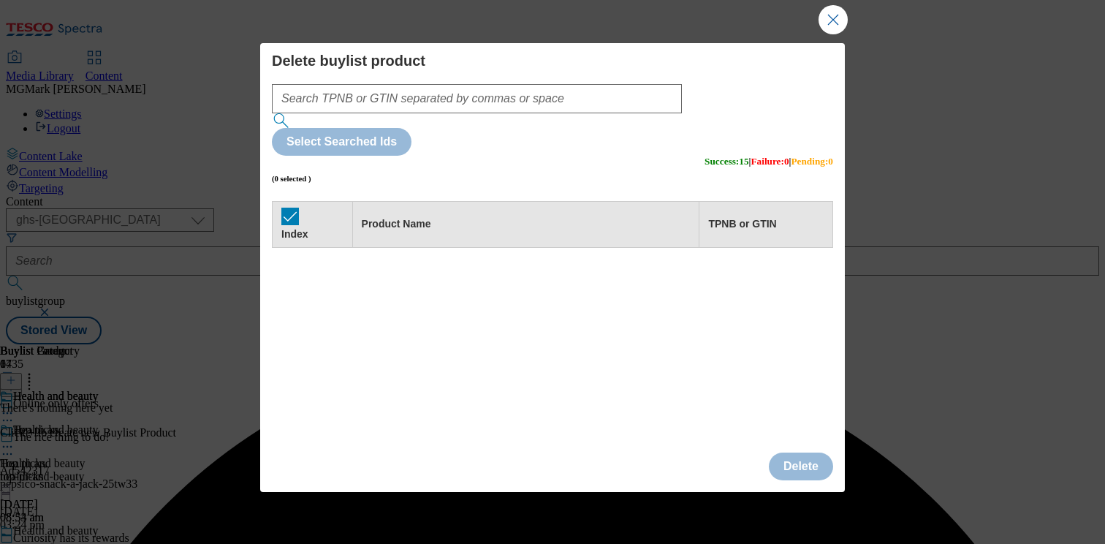
click at [831, 344] on div "Success - Content Deleted" at bounding box center [552, 344] width 1093 height 0
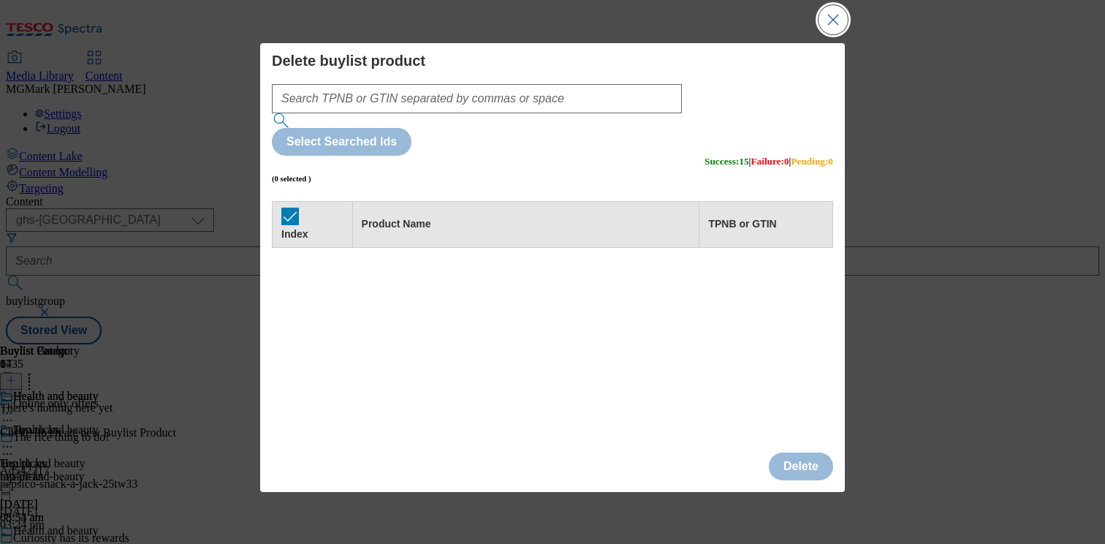
click at [831, 27] on button "Close Modal" at bounding box center [832, 19] width 29 height 29
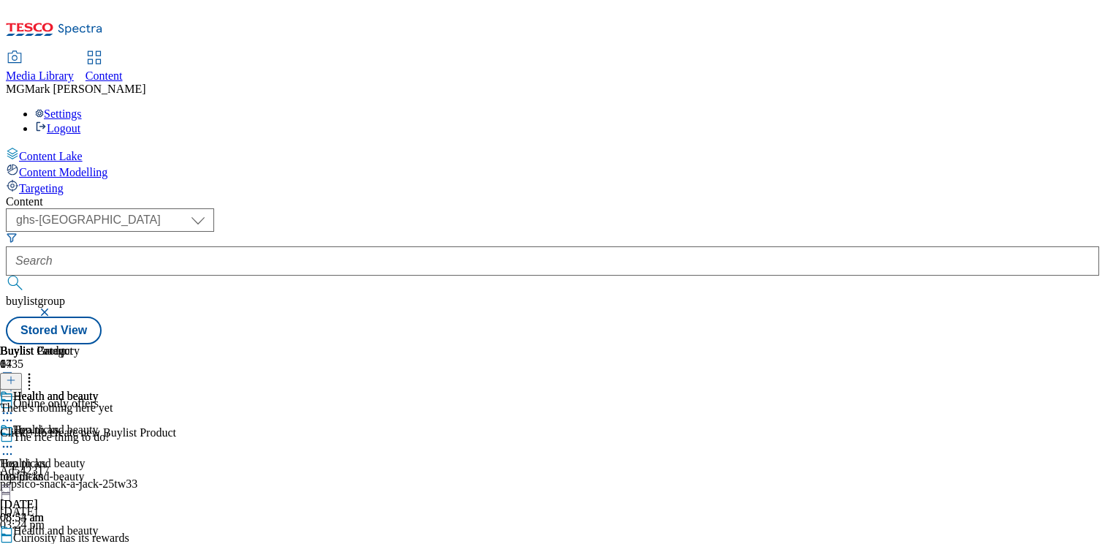
scroll to position [0, 192]
click at [98, 470] on div "health-and-beauty" at bounding box center [49, 476] width 98 height 13
click at [22, 375] on div at bounding box center [11, 381] width 22 height 12
click at [16, 375] on icon at bounding box center [11, 380] width 10 height 10
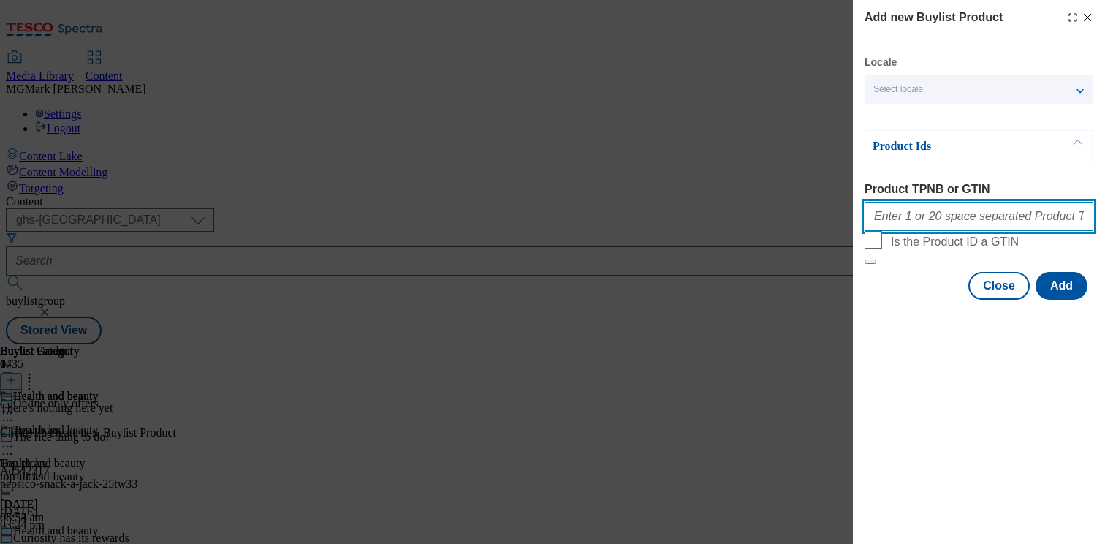
click at [998, 230] on input "Product TPNB or GTIN" at bounding box center [978, 216] width 229 height 29
paste input "52231125 52568556 86488921 52644529 74035192 81317948 86688431 90718790 9648331…"
type input "52231125 52568556 86488921 52644529 74035192 81317948 86688431 90718790 9648331…"
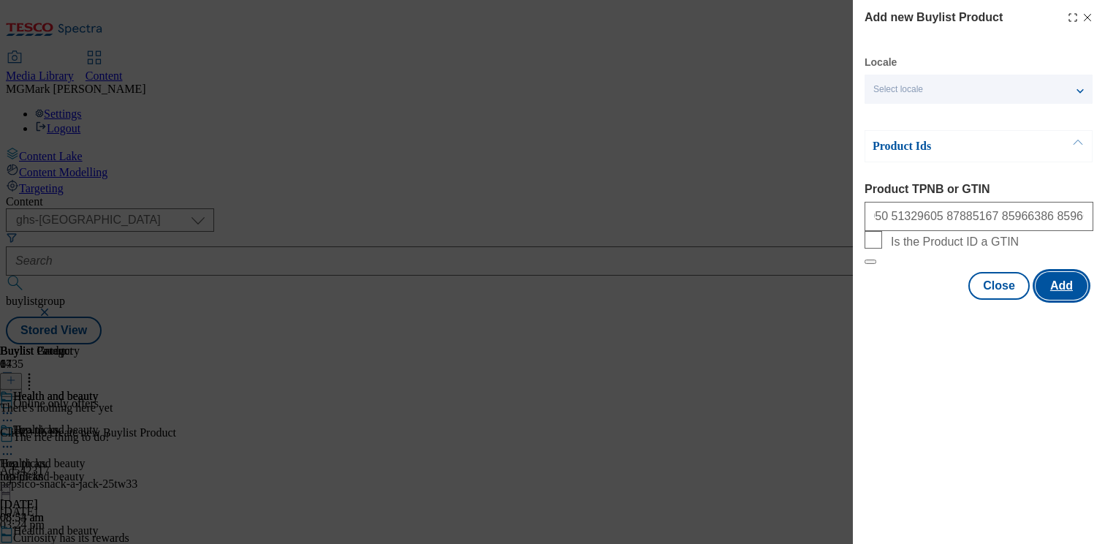
scroll to position [0, 0]
click at [1079, 300] on button "Add" at bounding box center [1061, 286] width 52 height 28
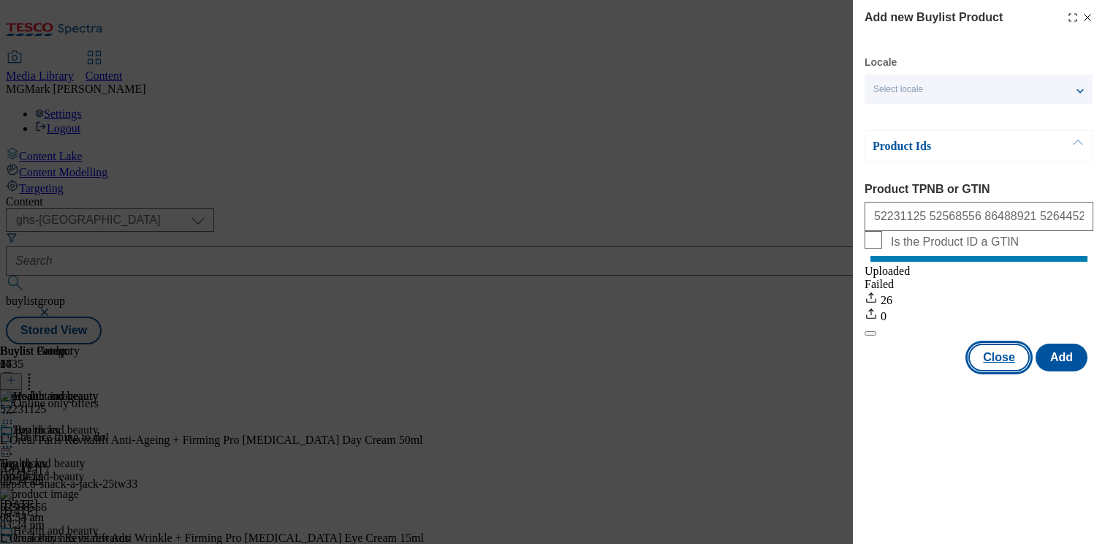
click at [991, 371] on button "Close" at bounding box center [998, 357] width 61 height 28
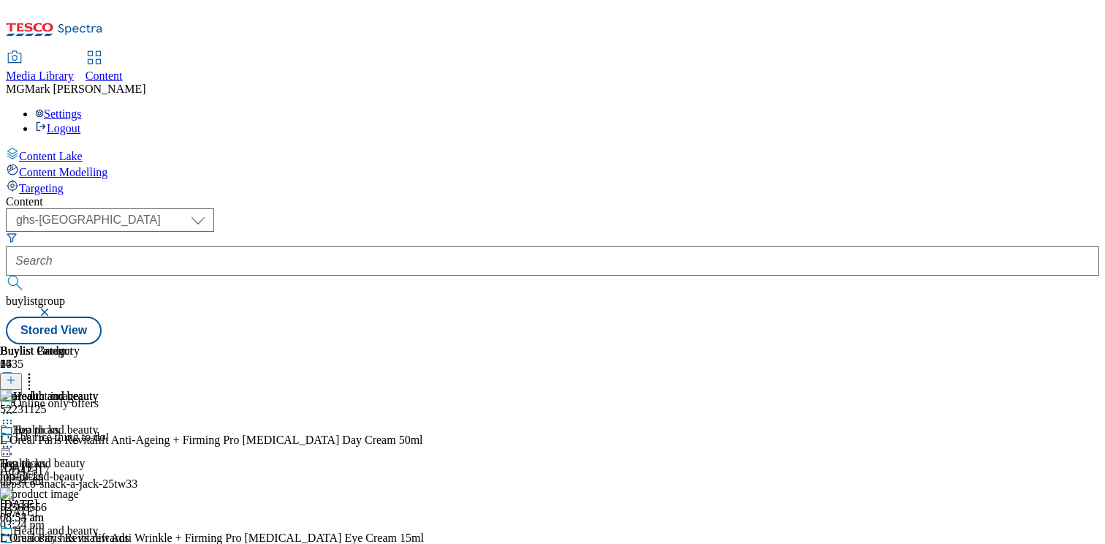
scroll to position [121, 0]
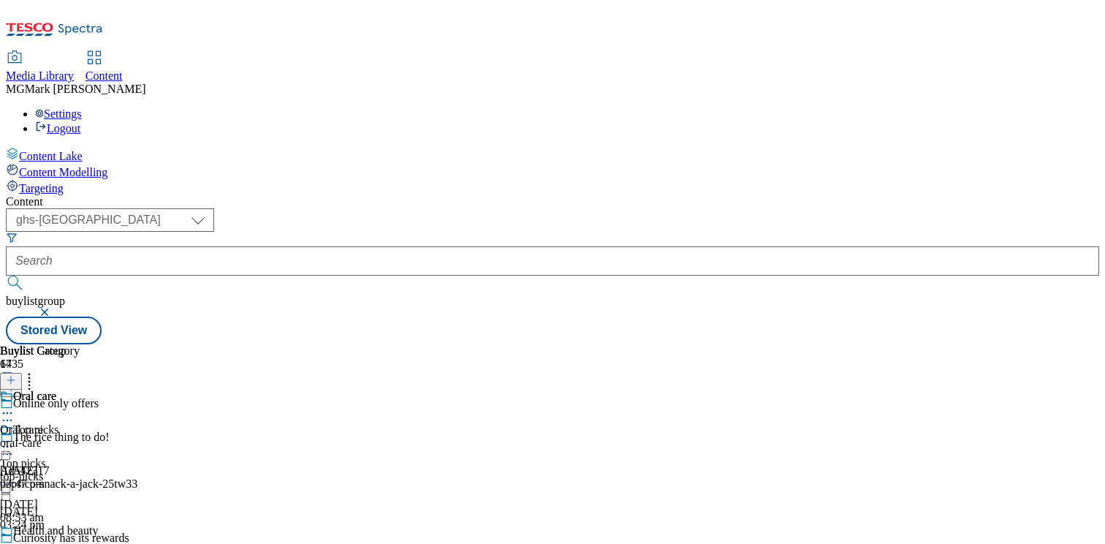
click at [80, 436] on div "oral-care" at bounding box center [40, 442] width 80 height 13
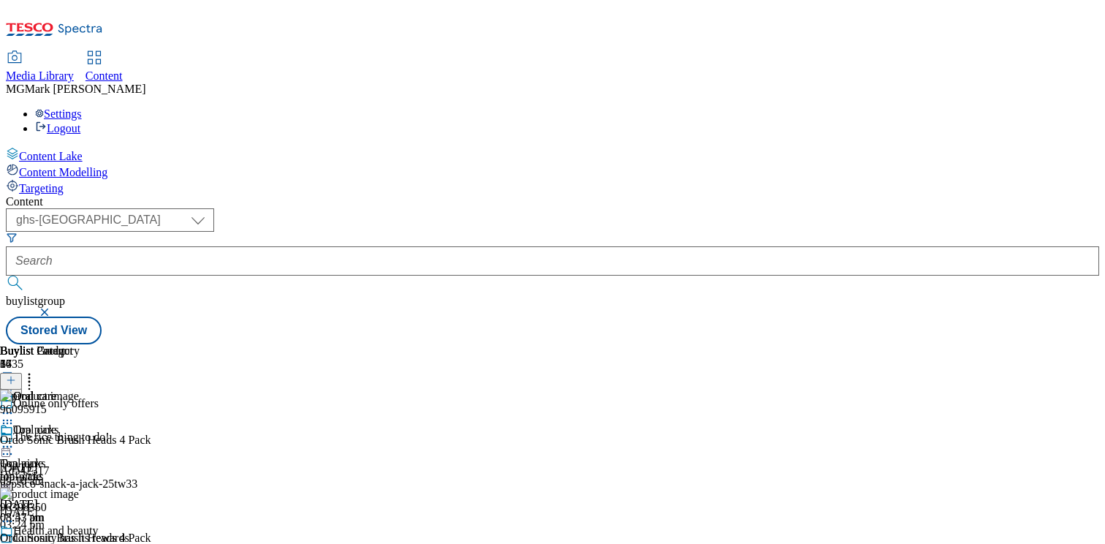
click at [37, 370] on icon at bounding box center [29, 377] width 15 height 15
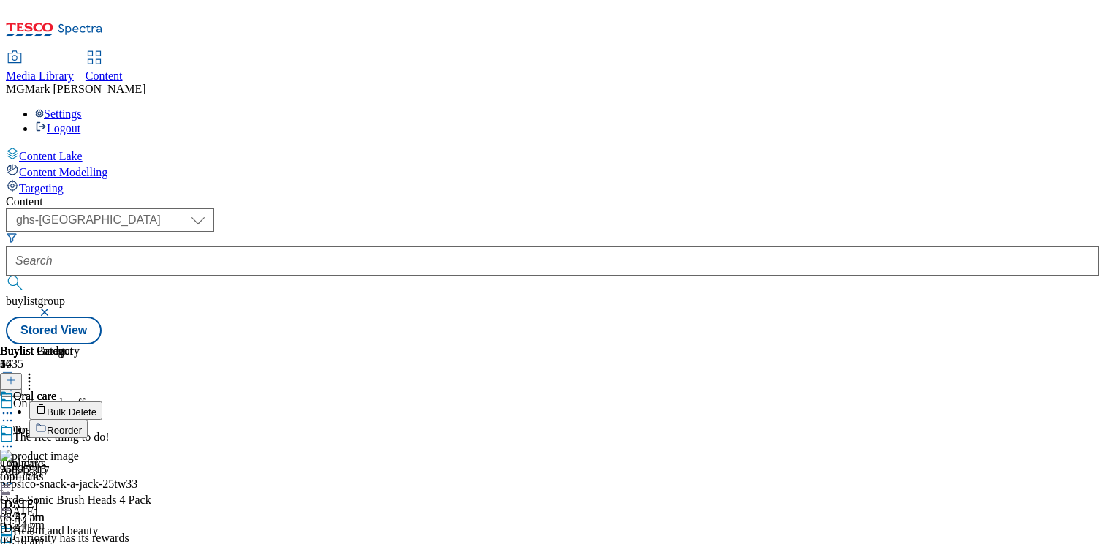
click at [96, 406] on span "Bulk Delete" at bounding box center [72, 411] width 50 height 11
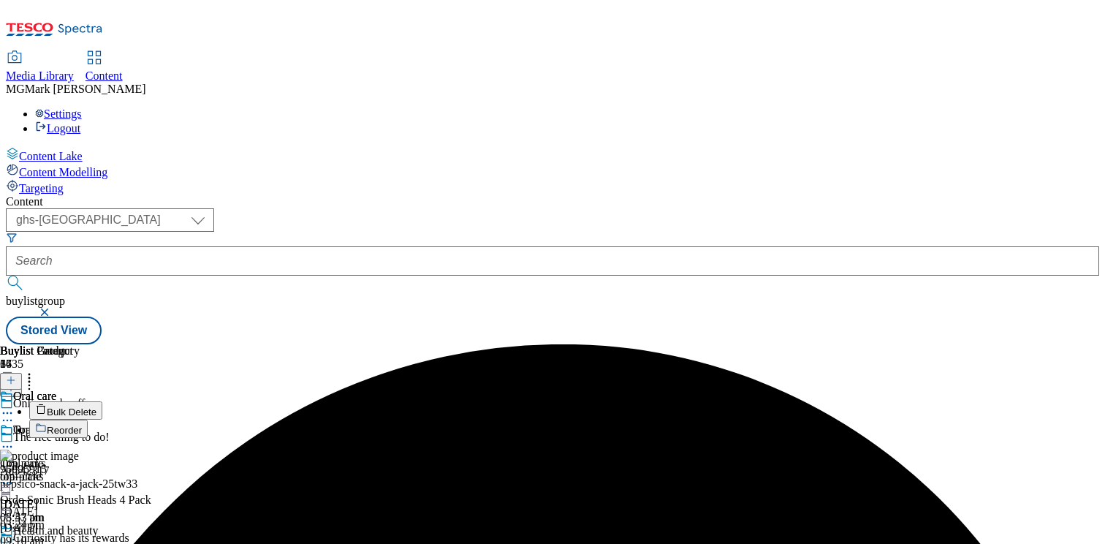
scroll to position [103, 0]
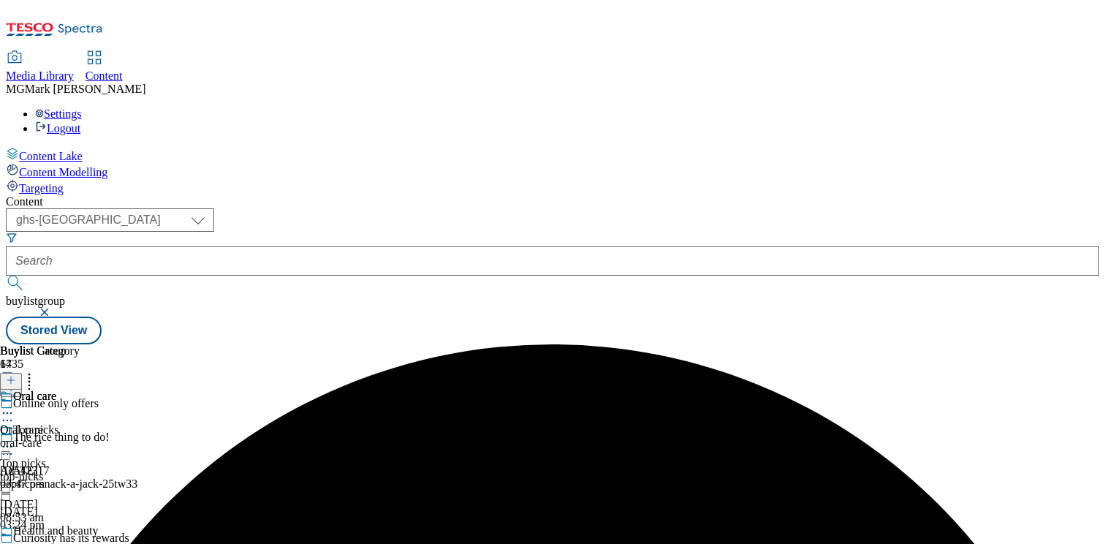
click at [15, 405] on icon at bounding box center [7, 412] width 15 height 15
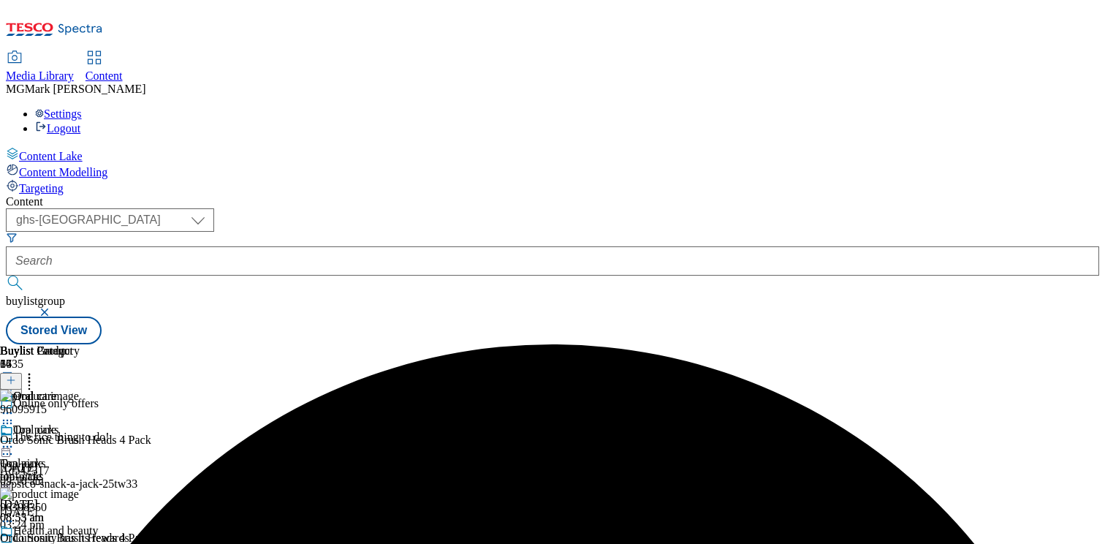
scroll to position [0, 192]
click at [37, 370] on icon at bounding box center [29, 377] width 15 height 15
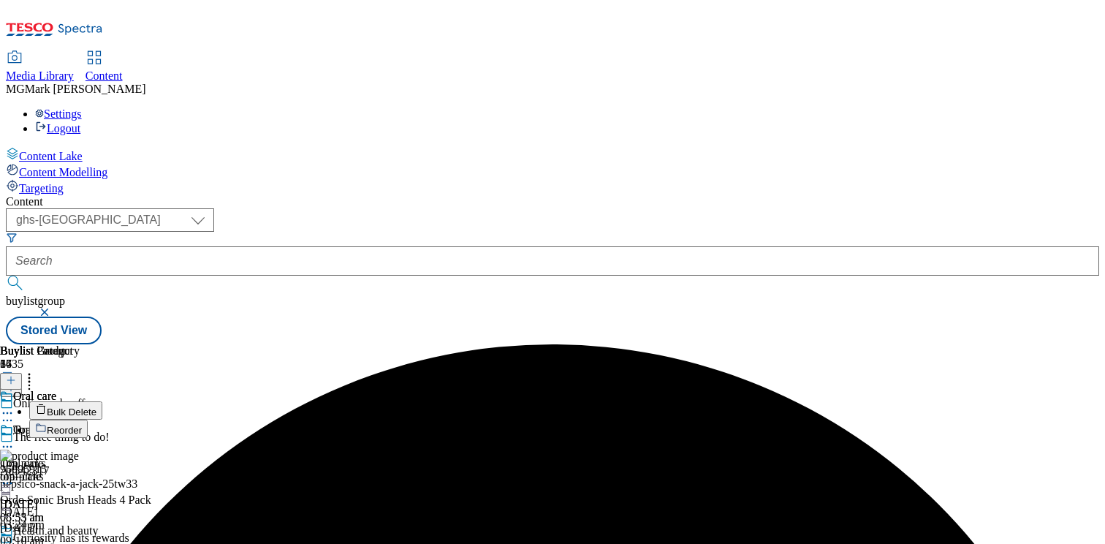
click at [96, 406] on span "Bulk Delete" at bounding box center [72, 411] width 50 height 11
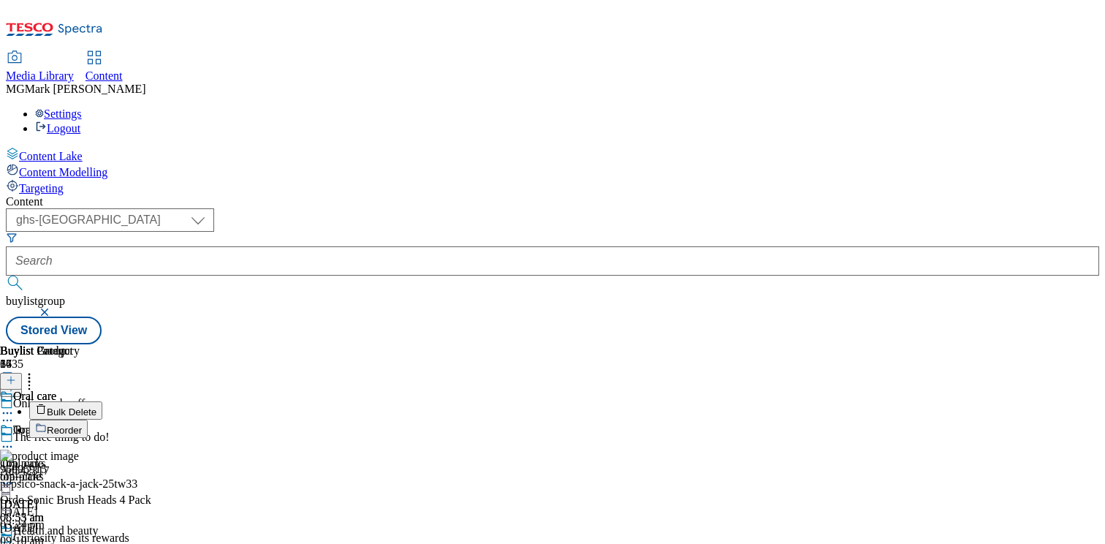
scroll to position [140, 0]
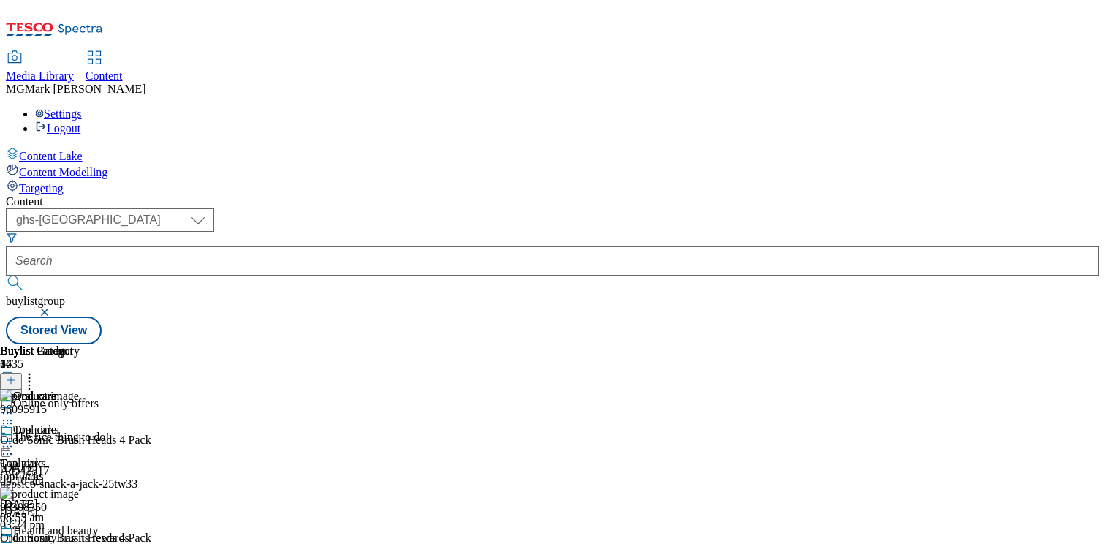
click at [80, 437] on div "Oral care Oral care oral-care 6 Oct 2025 08:55 am" at bounding box center [40, 473] width 80 height 101
click at [80, 446] on div "Oral care Oral care oral-care 6 Oct 2025 08:55 am" at bounding box center [40, 473] width 80 height 101
click at [37, 370] on icon at bounding box center [29, 377] width 15 height 15
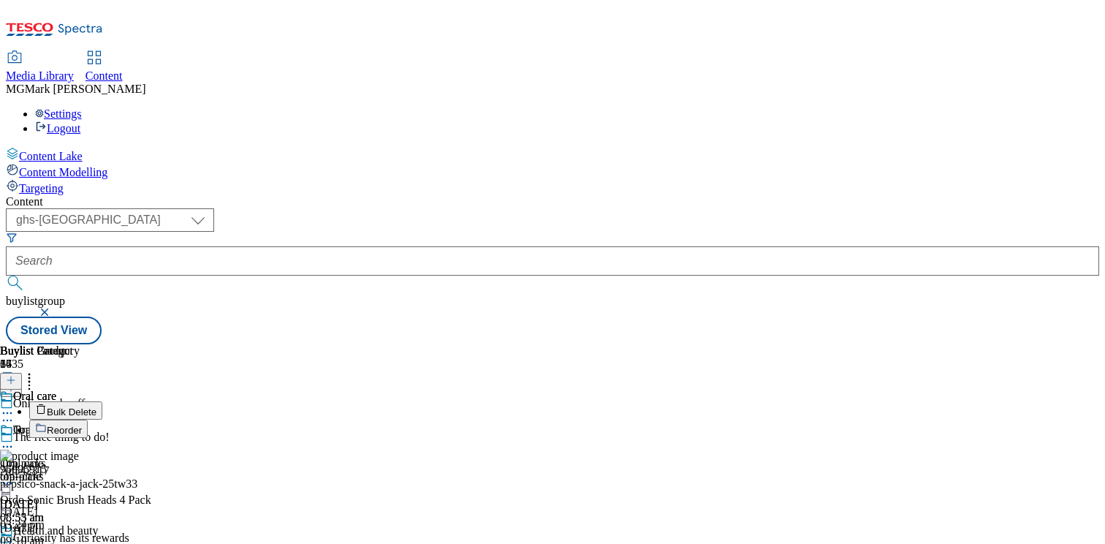
click at [96, 406] on span "Bulk Delete" at bounding box center [72, 411] width 50 height 11
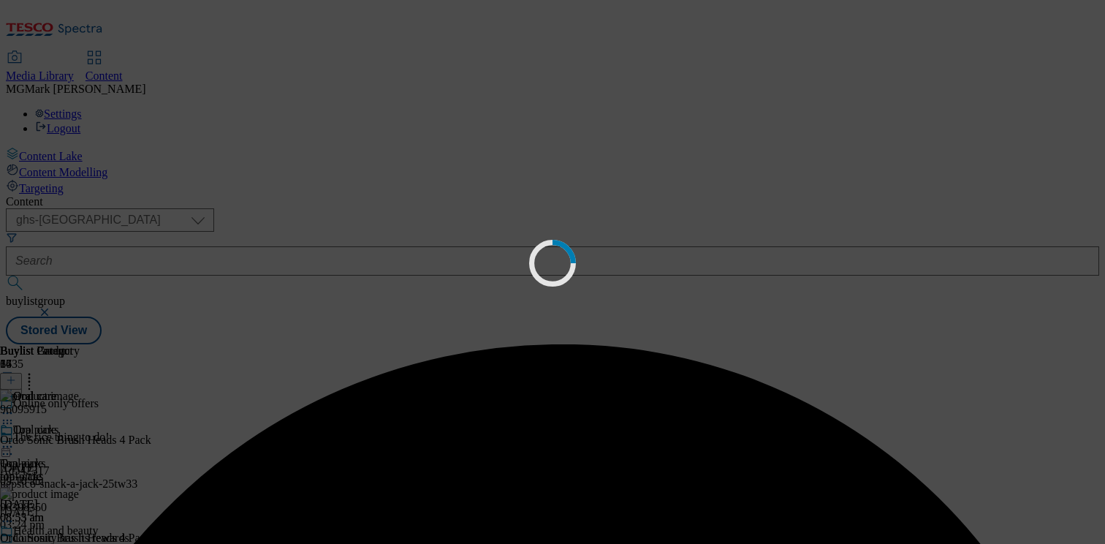
scroll to position [9, 0]
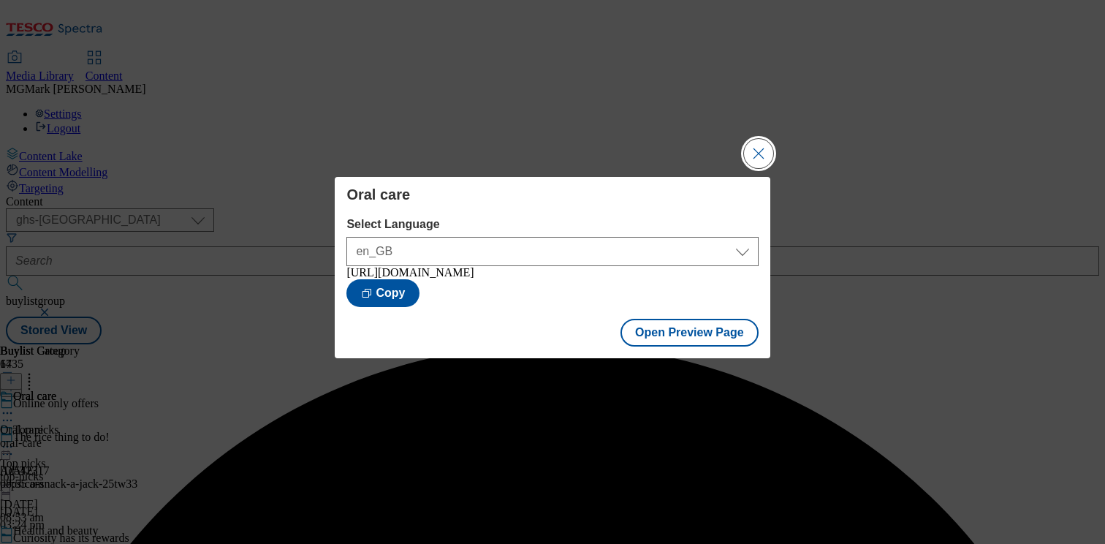
click at [759, 141] on button "Close Modal" at bounding box center [758, 153] width 29 height 29
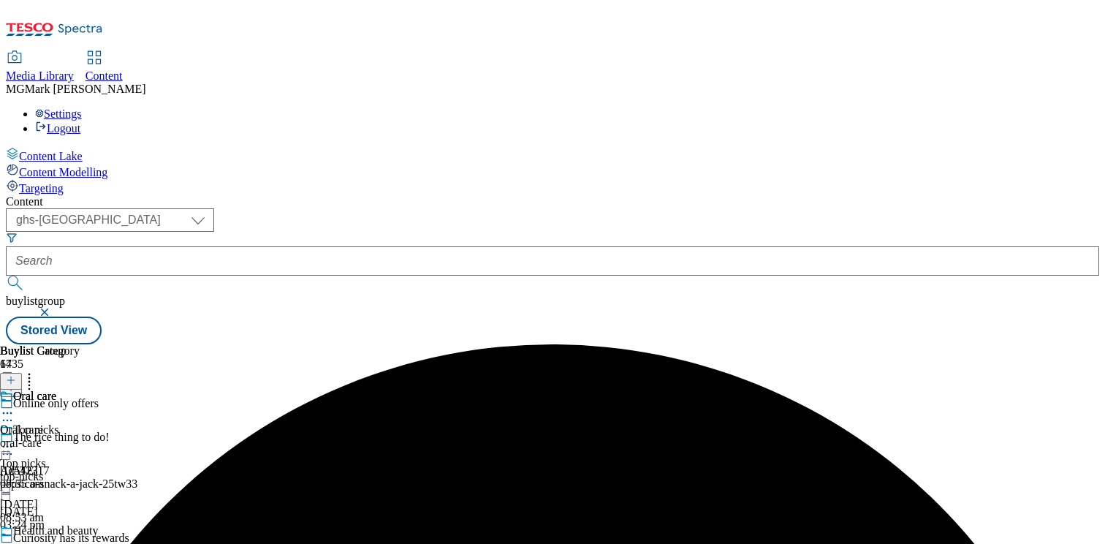
click at [80, 389] on div "Oral care Oral care oral-care 6 Oct 2025 08:55 am" at bounding box center [40, 439] width 80 height 101
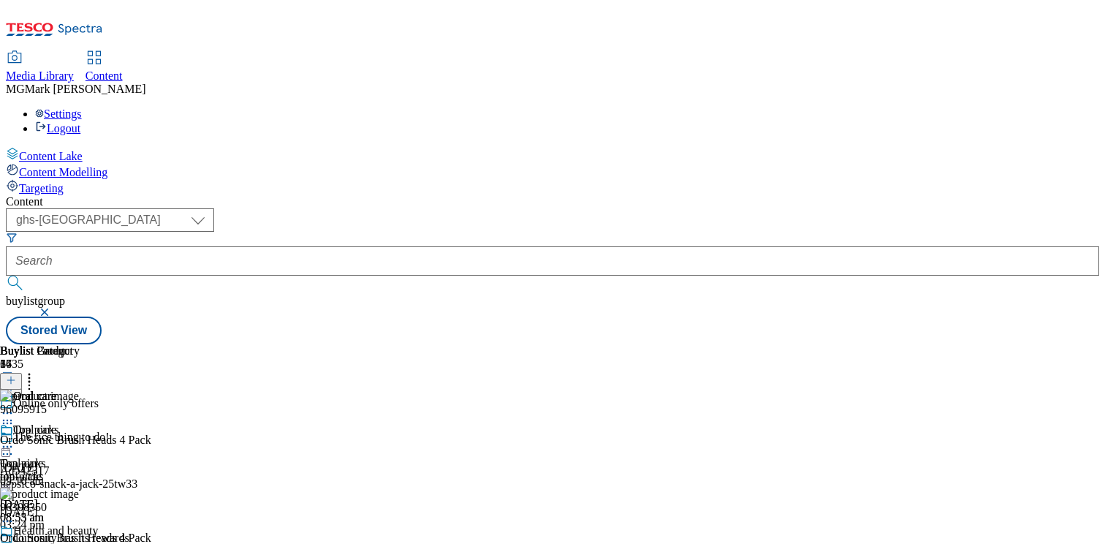
scroll to position [128, 0]
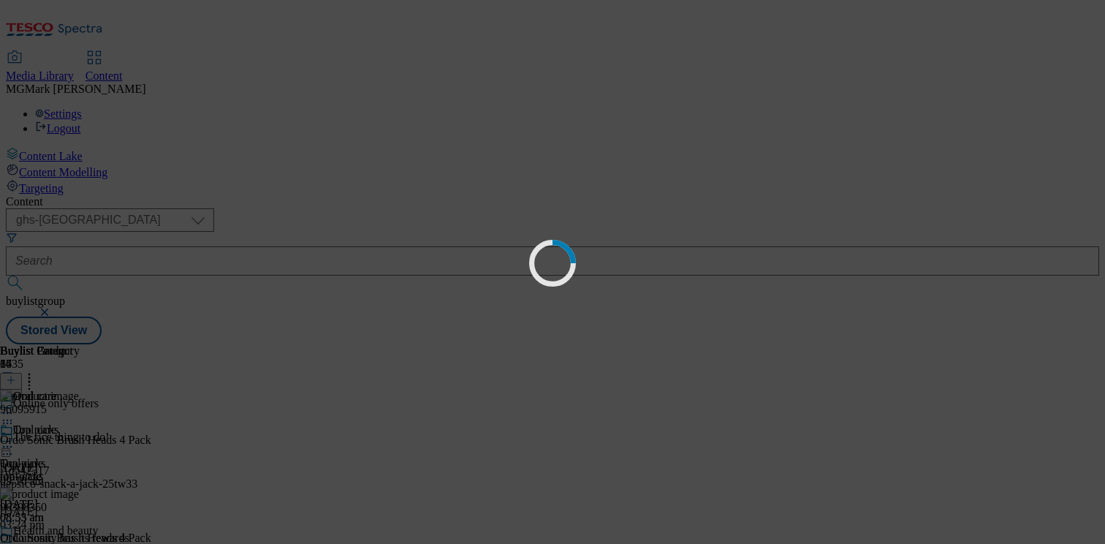
scroll to position [1, 0]
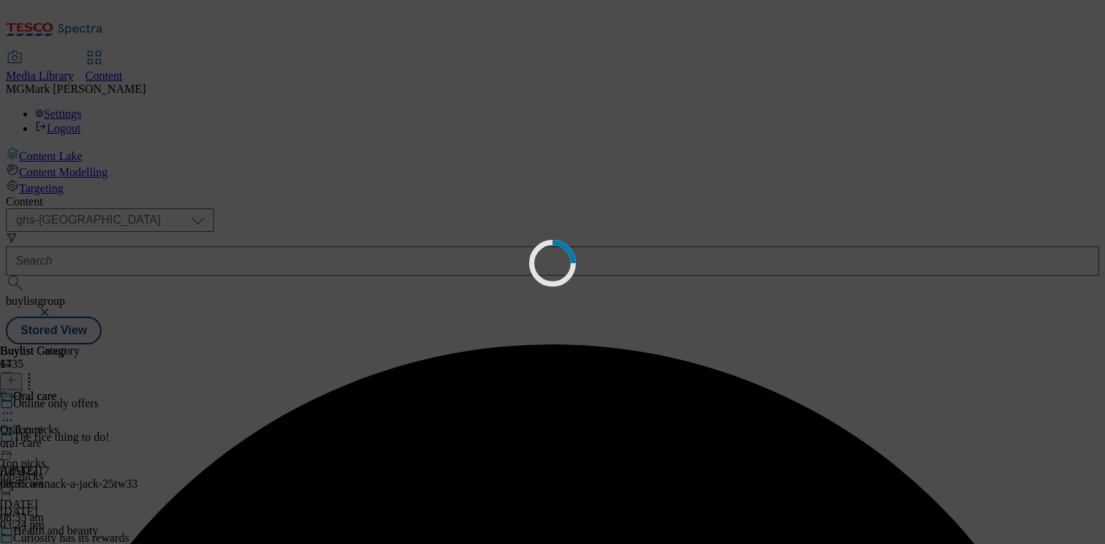
scroll to position [0, 0]
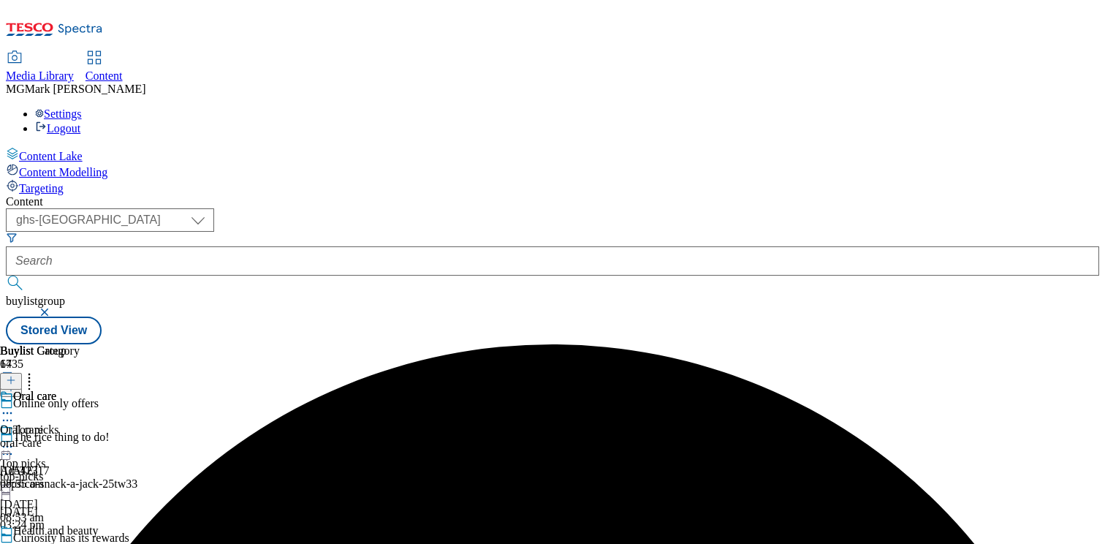
click at [80, 389] on div "Oral care Oral care oral-care 6 Oct 2025 08:55 am" at bounding box center [40, 439] width 80 height 101
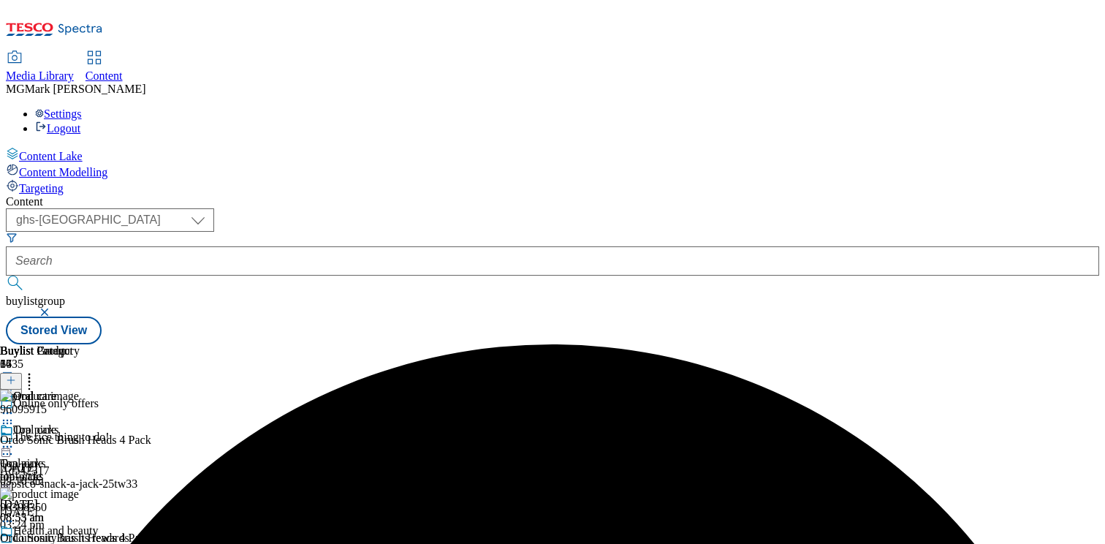
scroll to position [0, 192]
click at [37, 370] on icon at bounding box center [29, 377] width 15 height 15
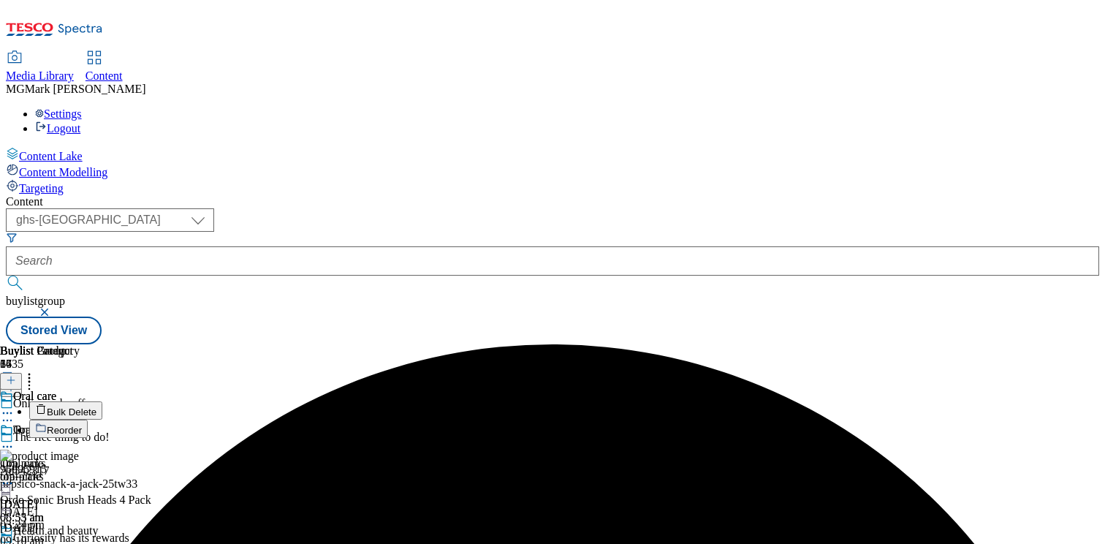
click at [96, 406] on span "Bulk Delete" at bounding box center [72, 411] width 50 height 11
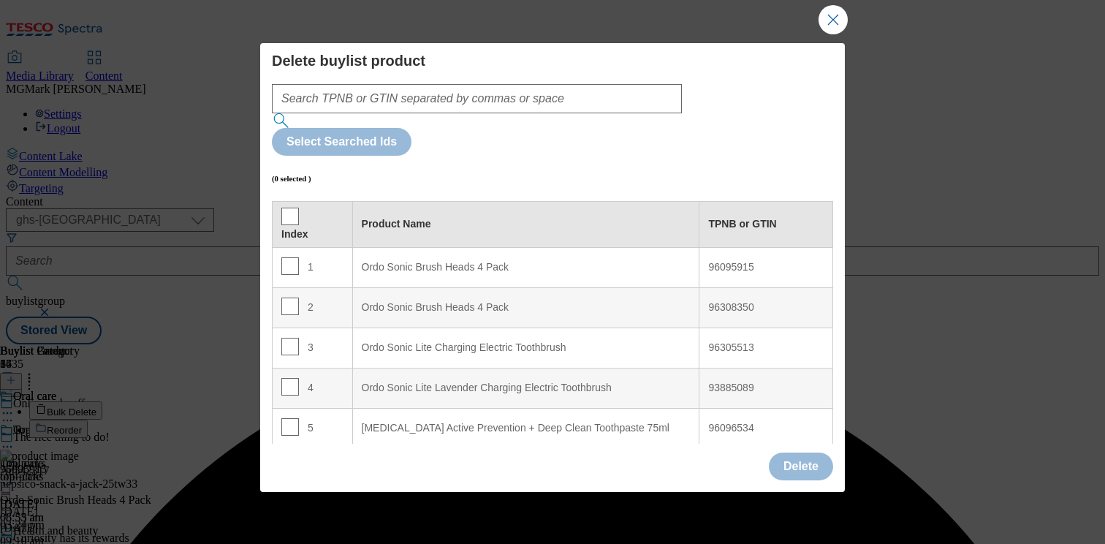
click at [269, 155] on div "Delete buylist product Select Searched Ids (0 selected ) Index Product Name TPN…" at bounding box center [552, 243] width 584 height 400
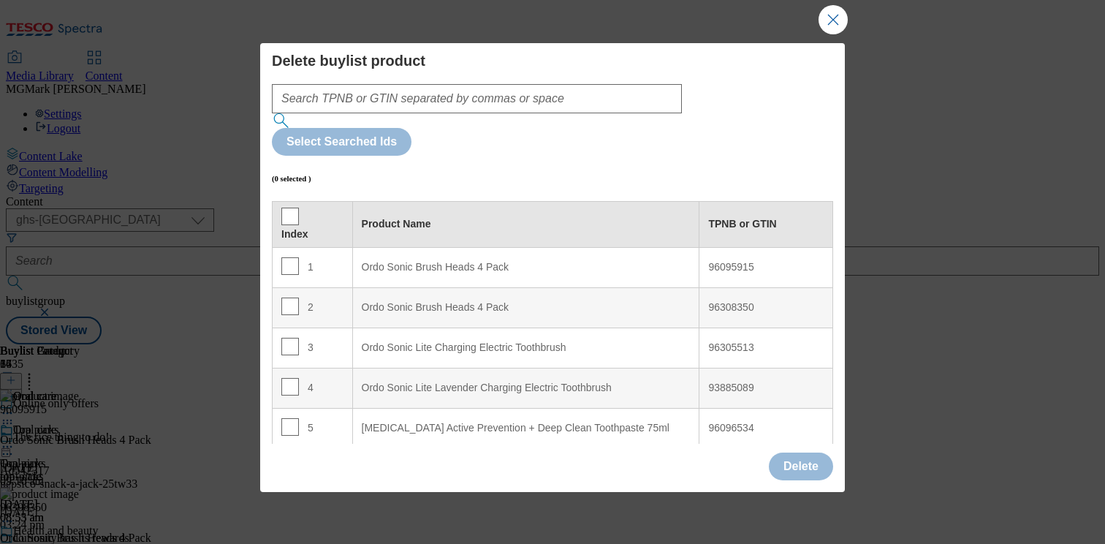
click at [302, 228] on div "Index" at bounding box center [312, 234] width 62 height 13
click at [279, 201] on th "Index" at bounding box center [313, 224] width 80 height 46
click at [294, 207] on input "Modal" at bounding box center [290, 216] width 18 height 18
checkbox input "true"
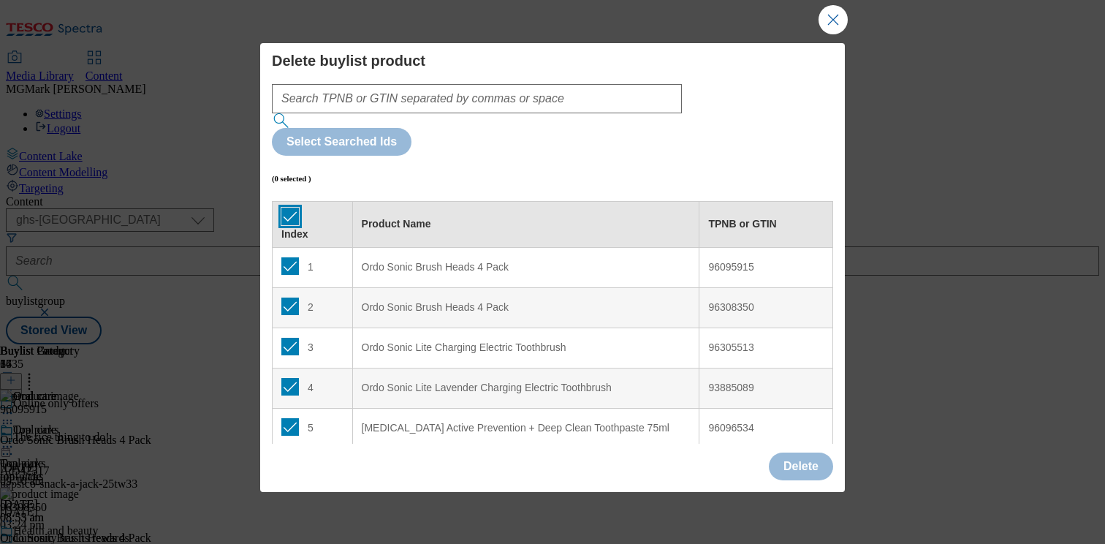
checkbox input "true"
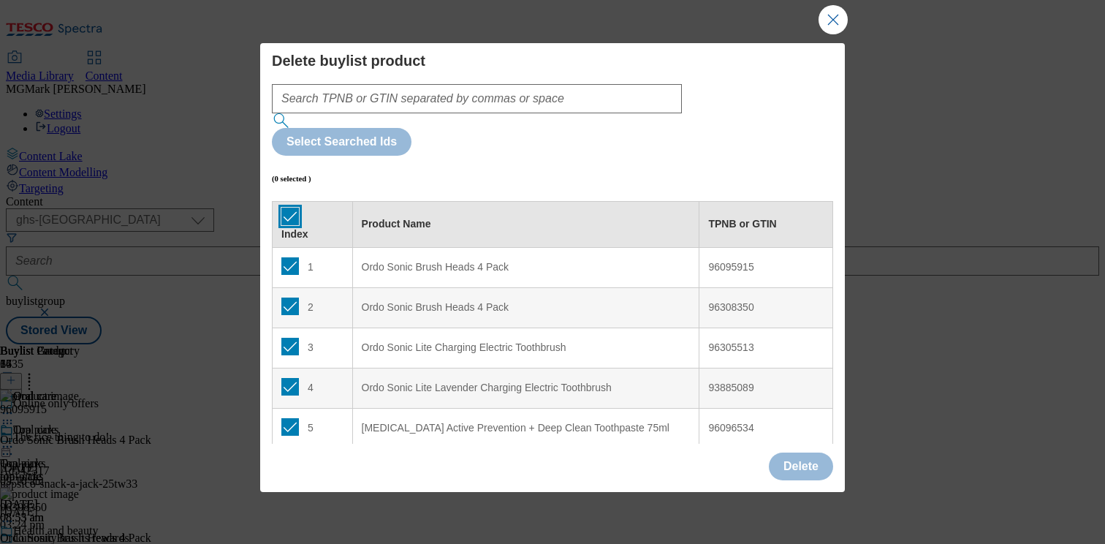
checkbox input "true"
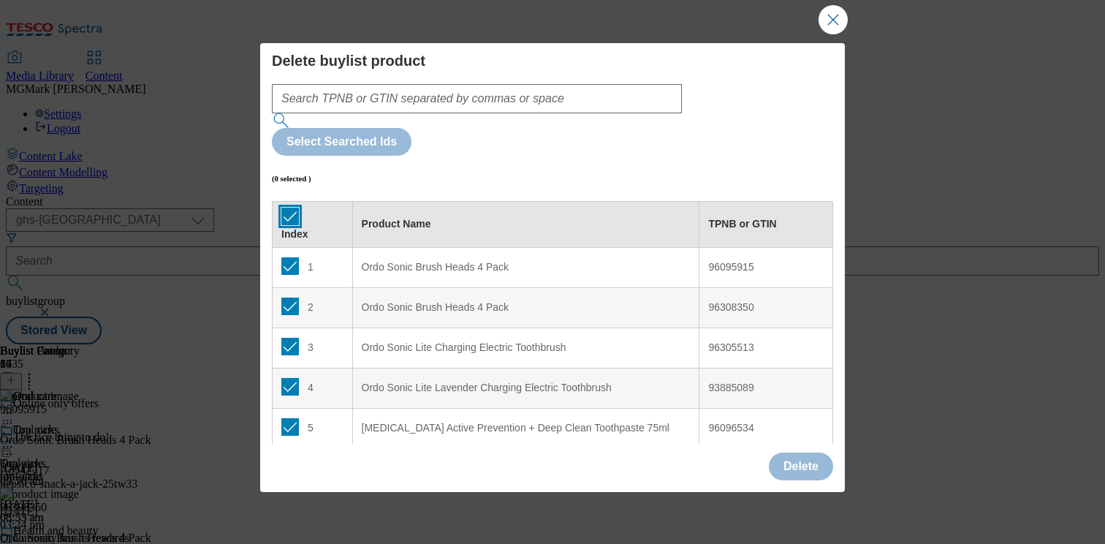
checkbox input "true"
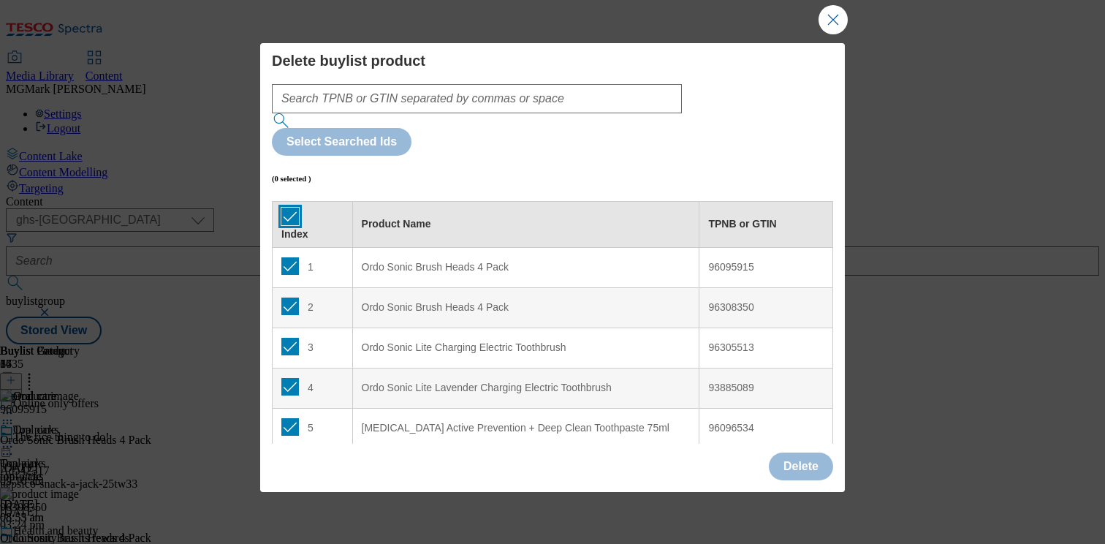
checkbox input "true"
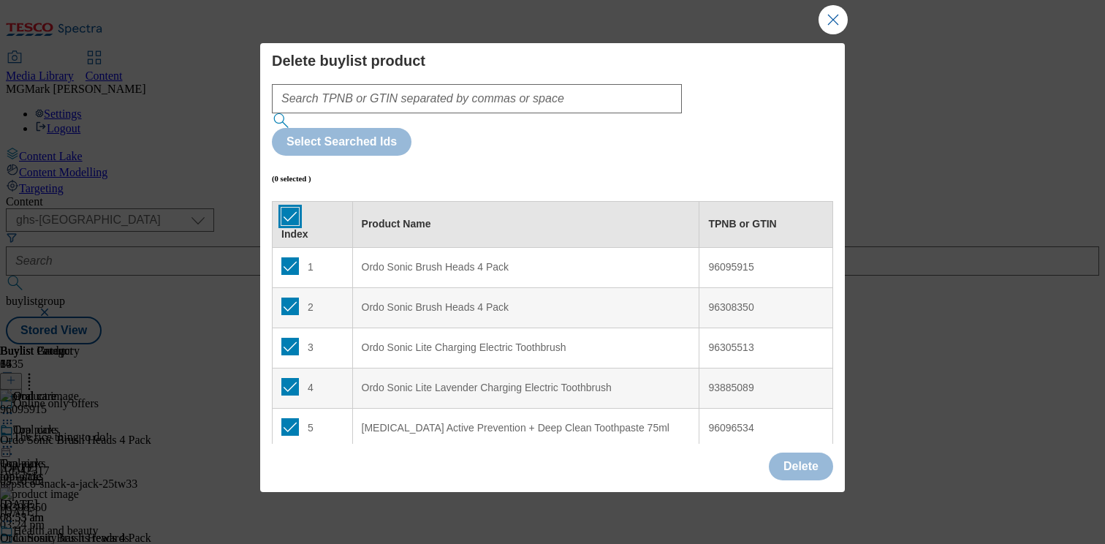
checkbox input "true"
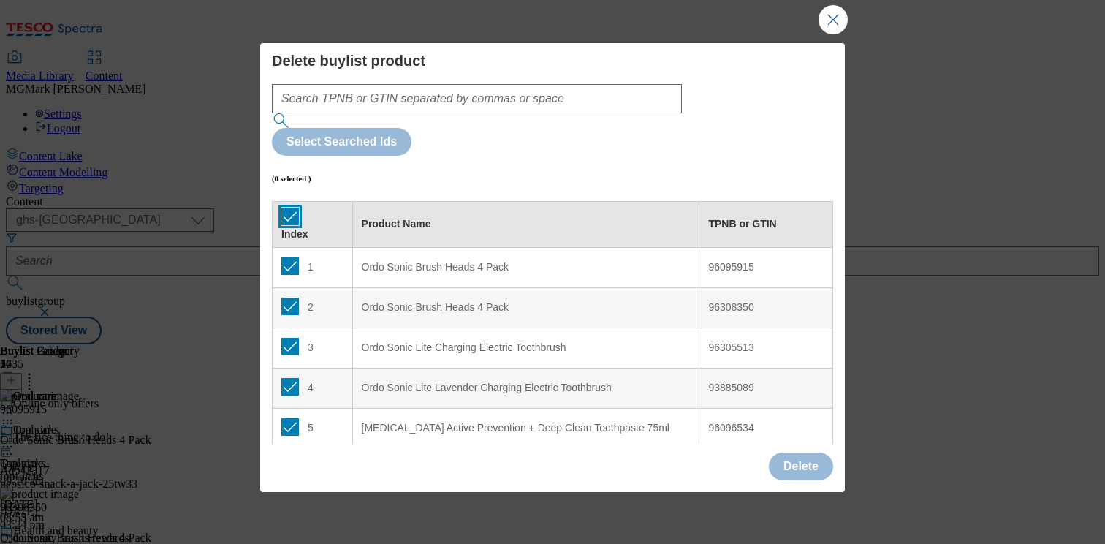
checkbox input "true"
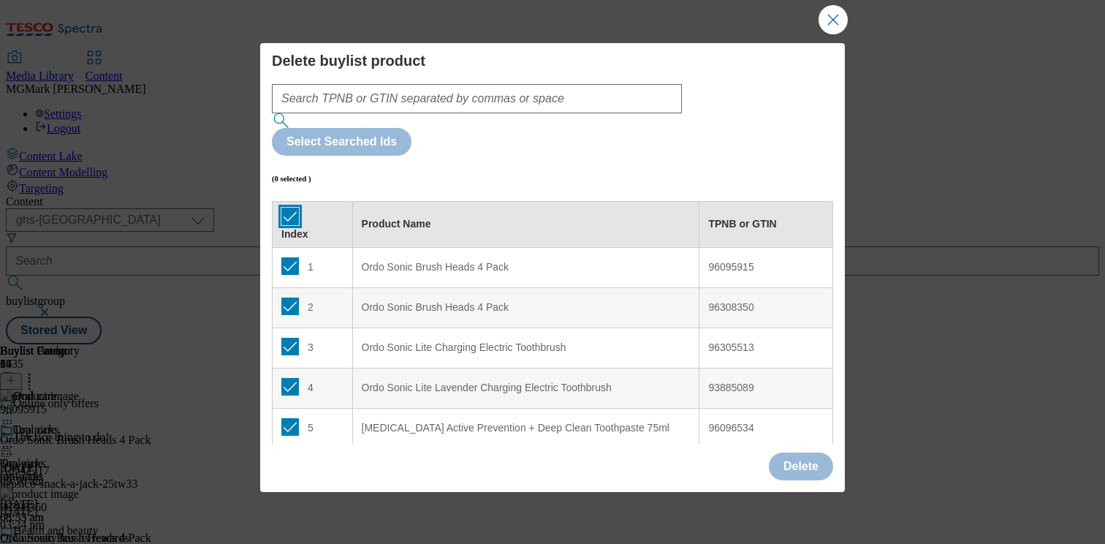
checkbox input "true"
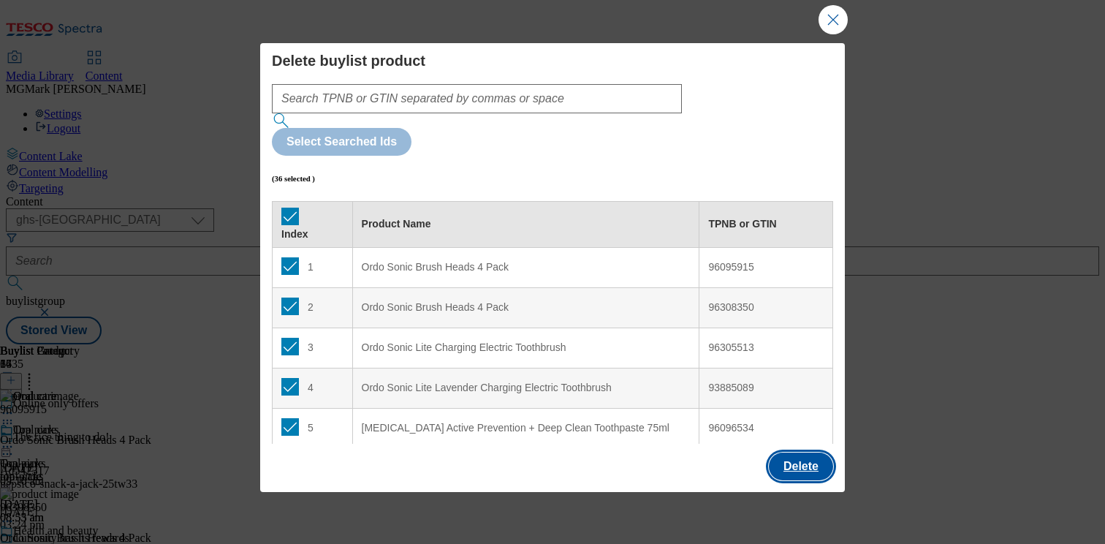
click at [812, 460] on button "Delete" at bounding box center [801, 466] width 64 height 28
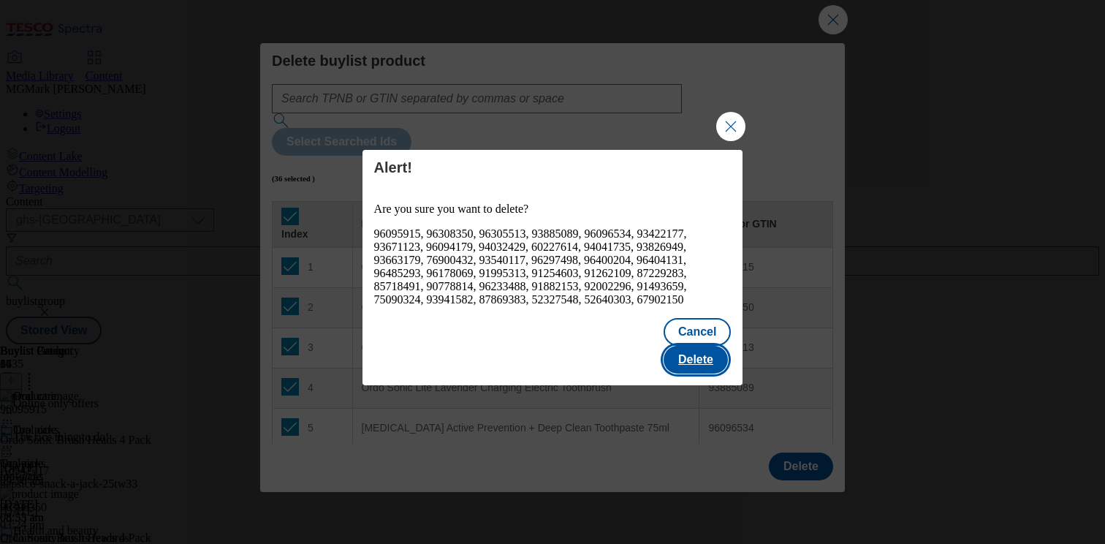
click at [690, 346] on button "Delete" at bounding box center [695, 360] width 64 height 28
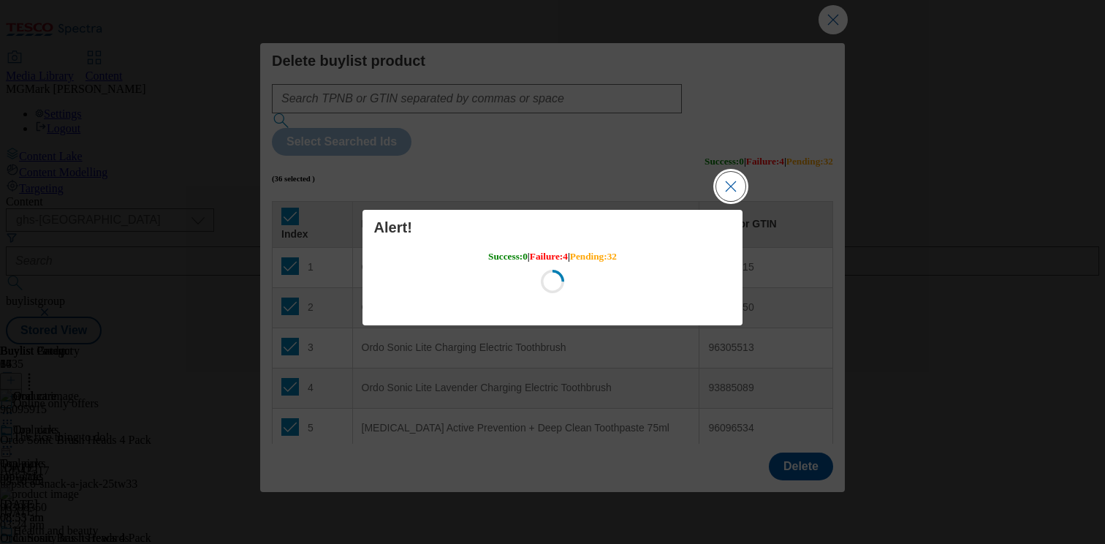
click at [733, 182] on button "Close Modal" at bounding box center [730, 186] width 29 height 29
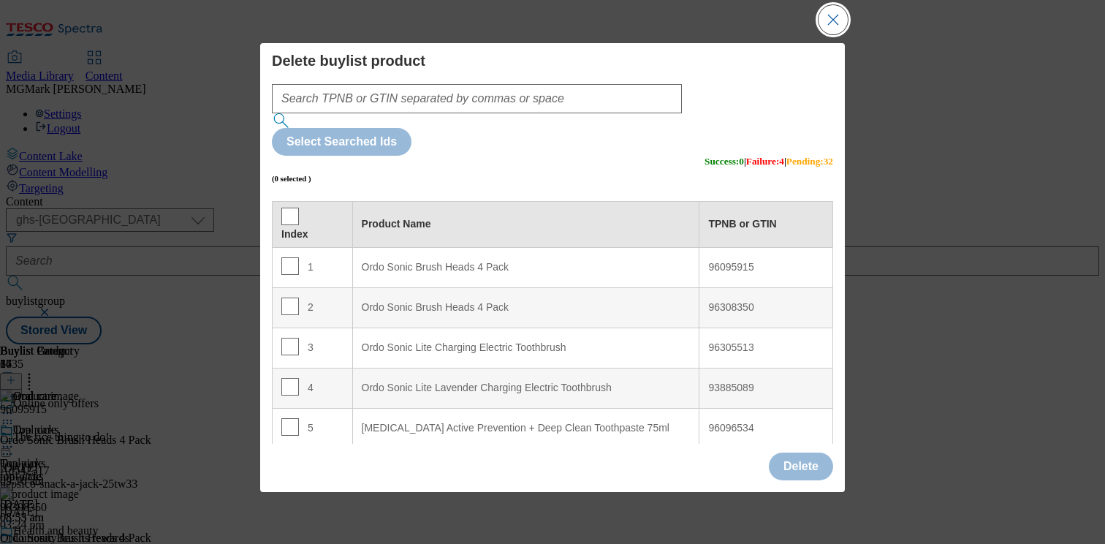
click at [831, 28] on button "Close Modal" at bounding box center [832, 19] width 29 height 29
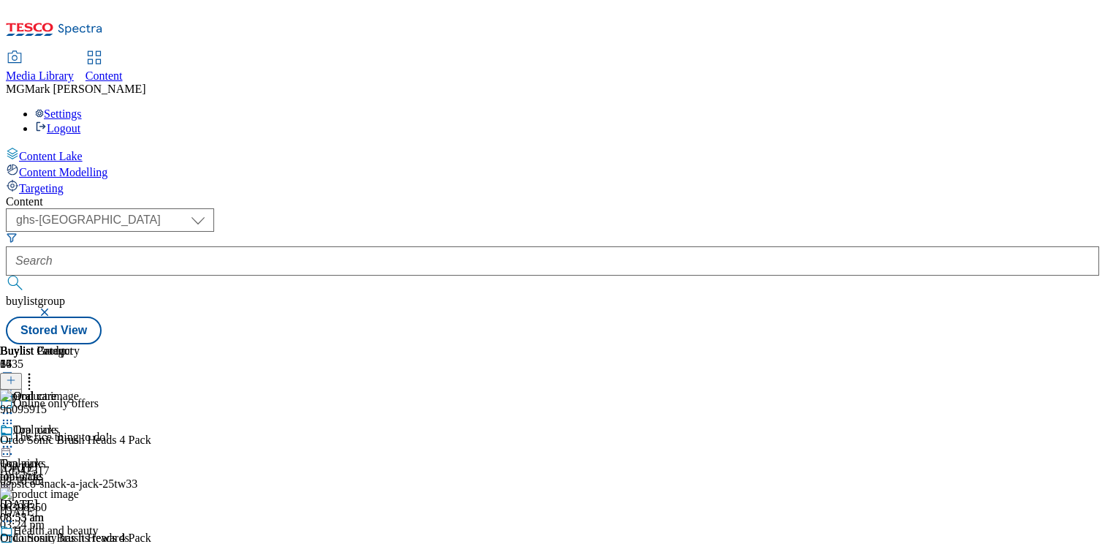
scroll to position [140, 0]
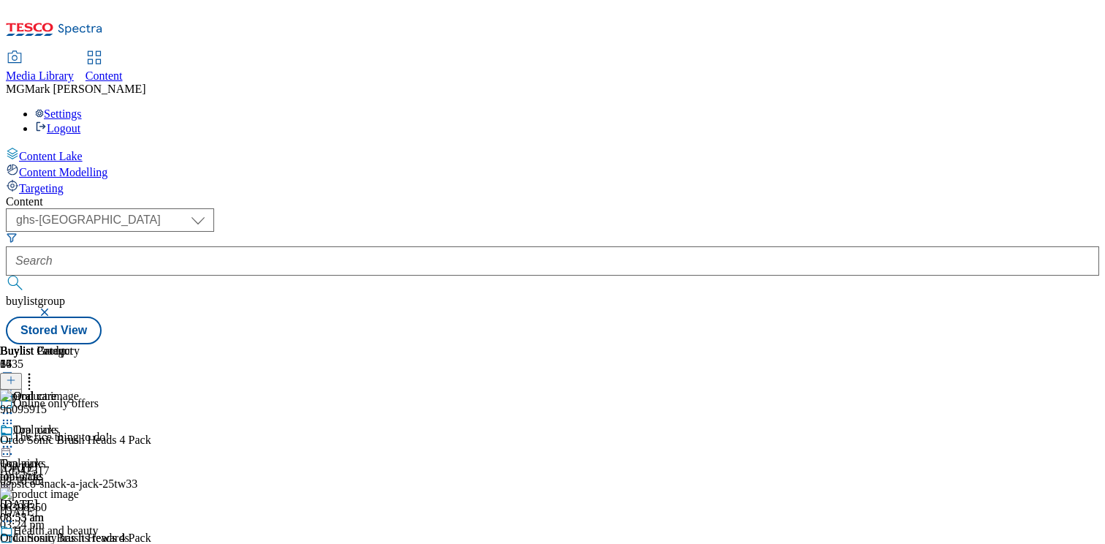
scroll to position [241, 0]
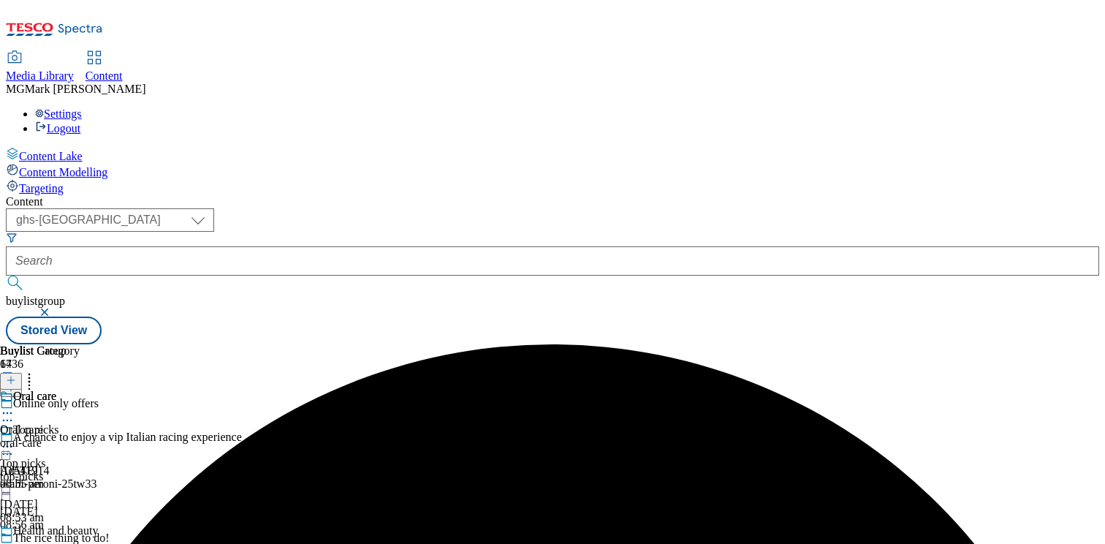
scroll to position [140, 0]
click at [80, 389] on div "Oral care Oral care oral-care 6 Oct 2025 08:55 am" at bounding box center [40, 439] width 80 height 101
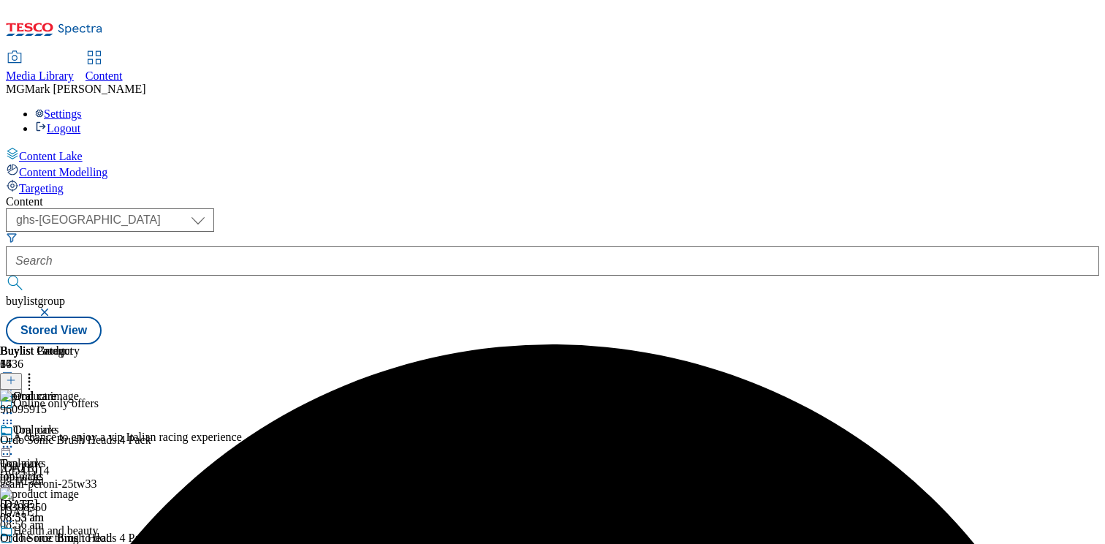
scroll to position [4, 0]
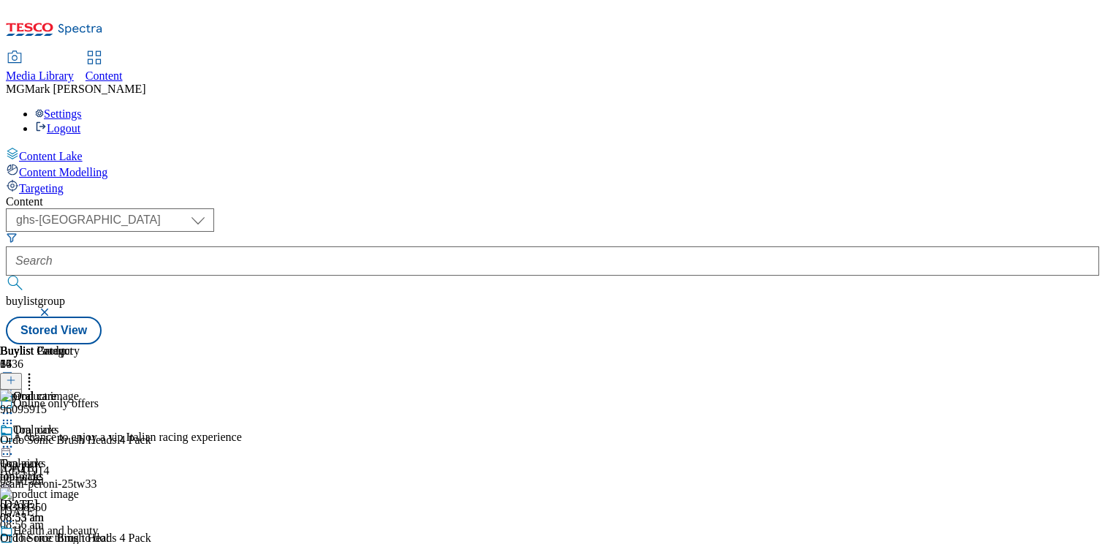
click at [424, 344] on header "Buylist Product 36" at bounding box center [212, 366] width 424 height 45
click at [31, 377] on circle at bounding box center [29, 378] width 2 height 2
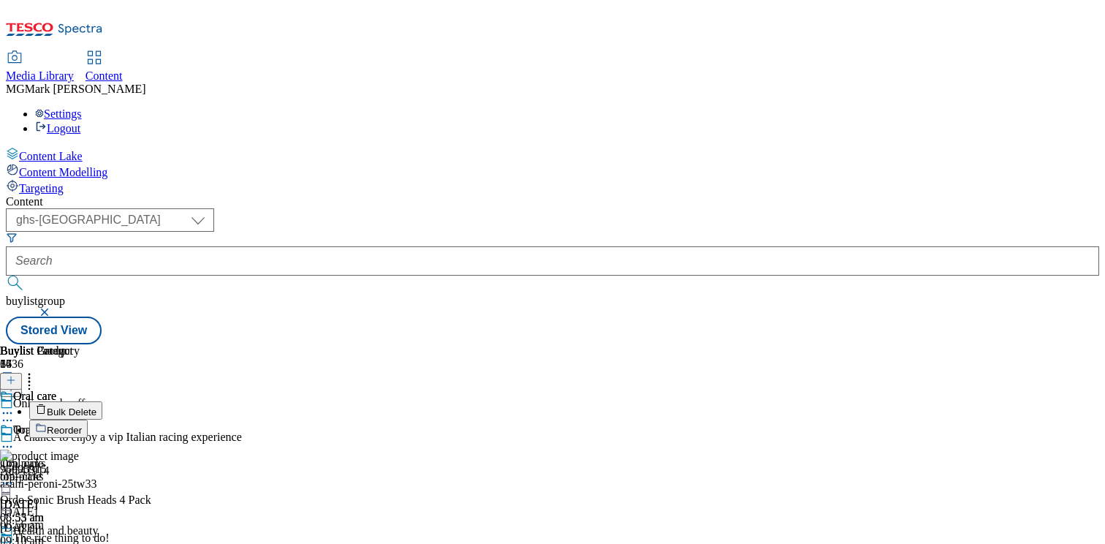
click at [96, 406] on span "Bulk Delete" at bounding box center [72, 411] width 50 height 11
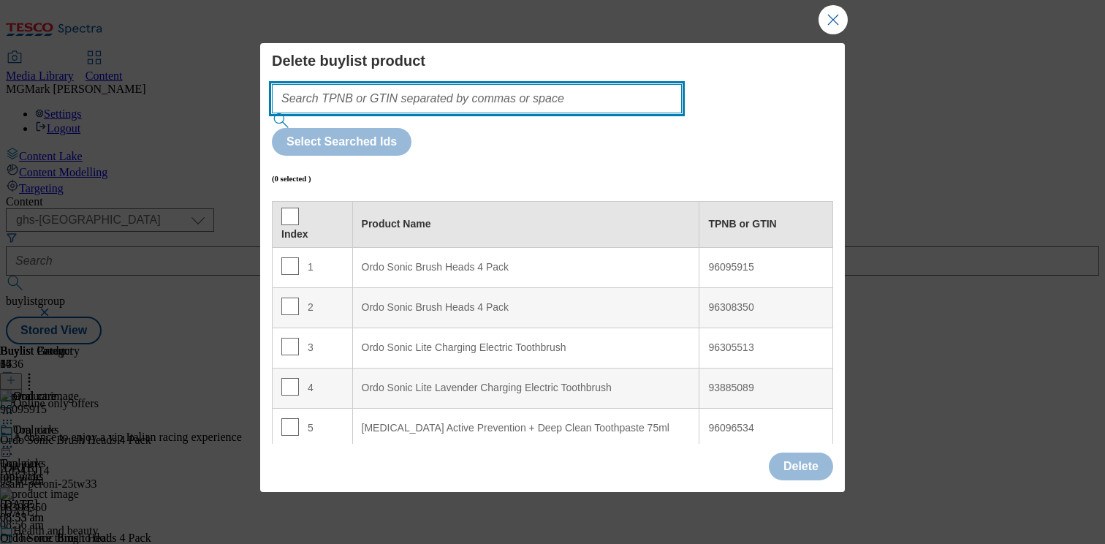
click at [384, 97] on input "Modal" at bounding box center [477, 98] width 410 height 29
paste input "93276120 93101309 93161168 96305409 96096632 60227614 51164799 76900414 9609417…"
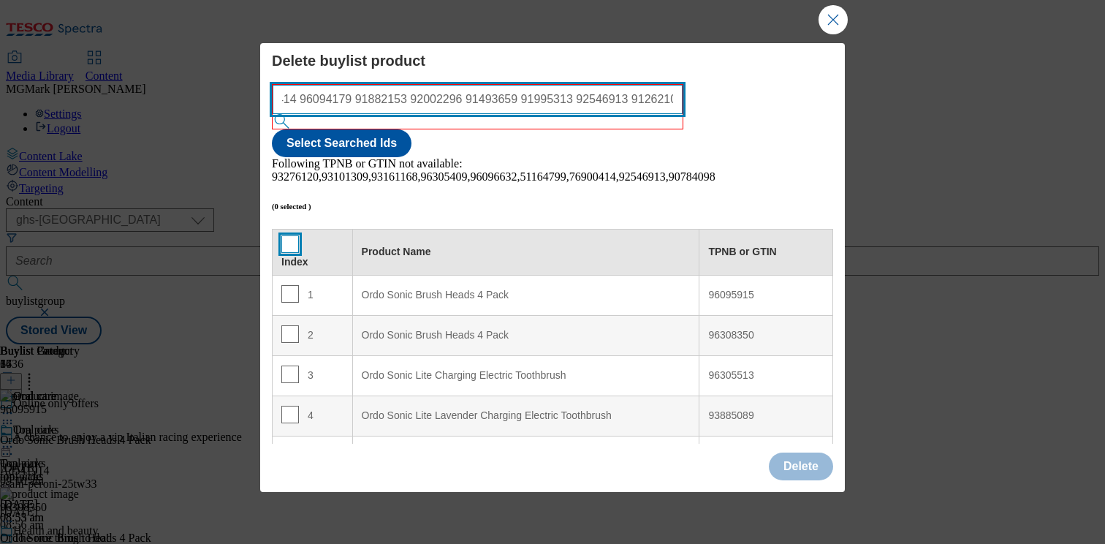
type input "93276120 93101309 93161168 96305409 96096632 60227614 51164799 76900414 9609417…"
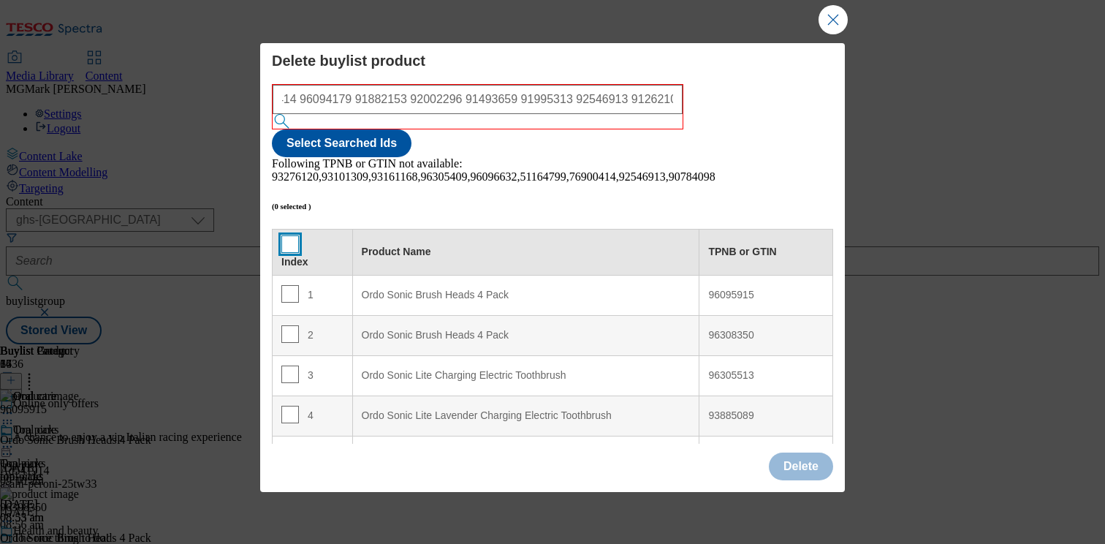
scroll to position [0, 0]
click at [291, 235] on input "Modal" at bounding box center [290, 244] width 18 height 18
checkbox input "true"
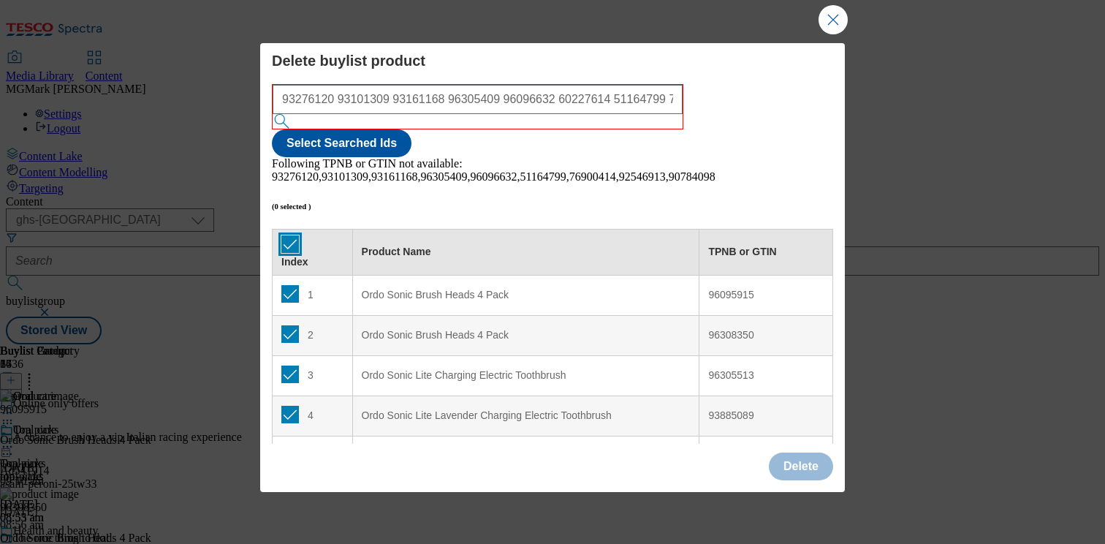
checkbox input "true"
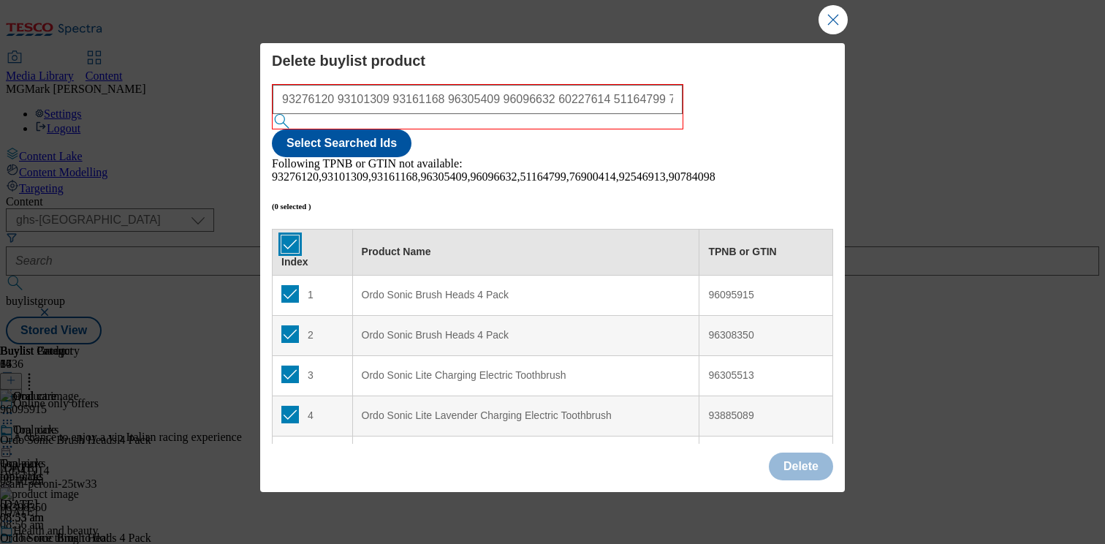
checkbox input "true"
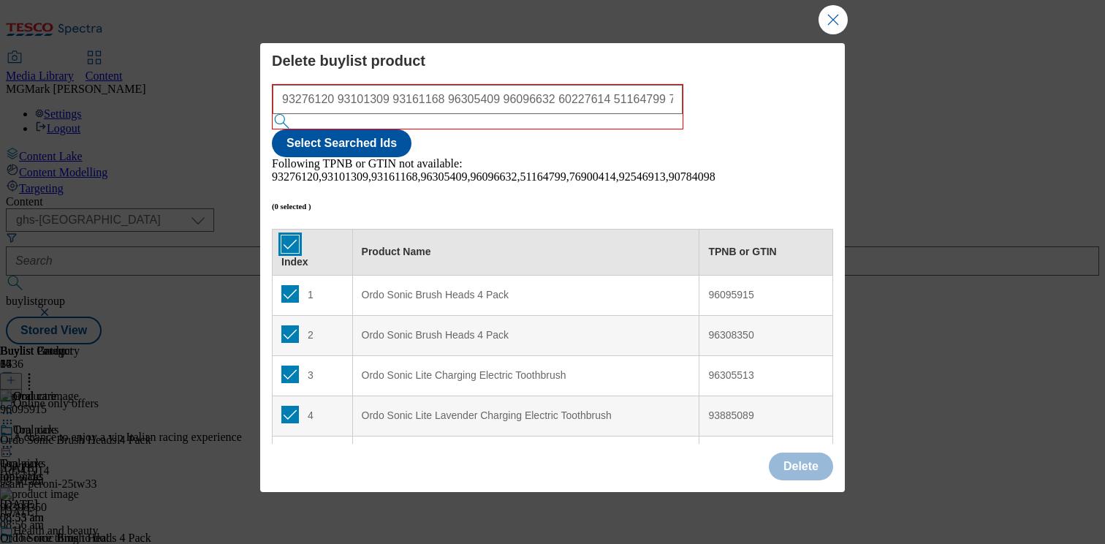
checkbox input "true"
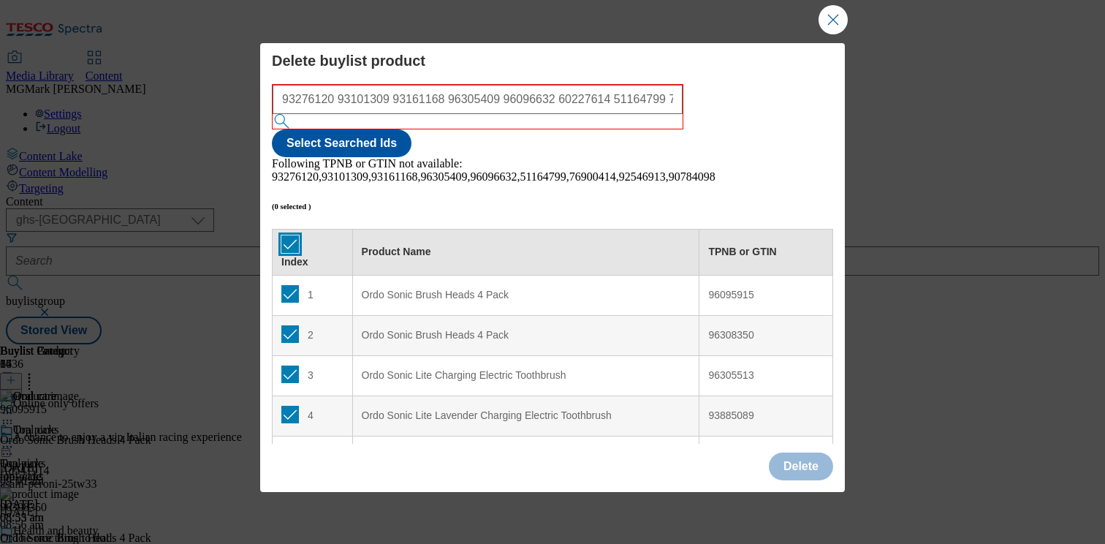
checkbox input "true"
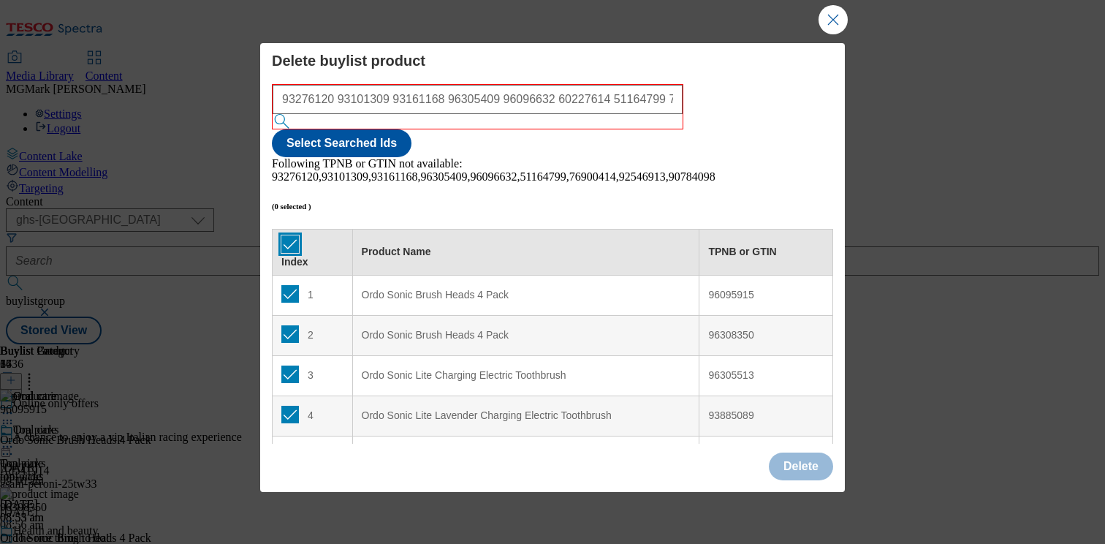
checkbox input "true"
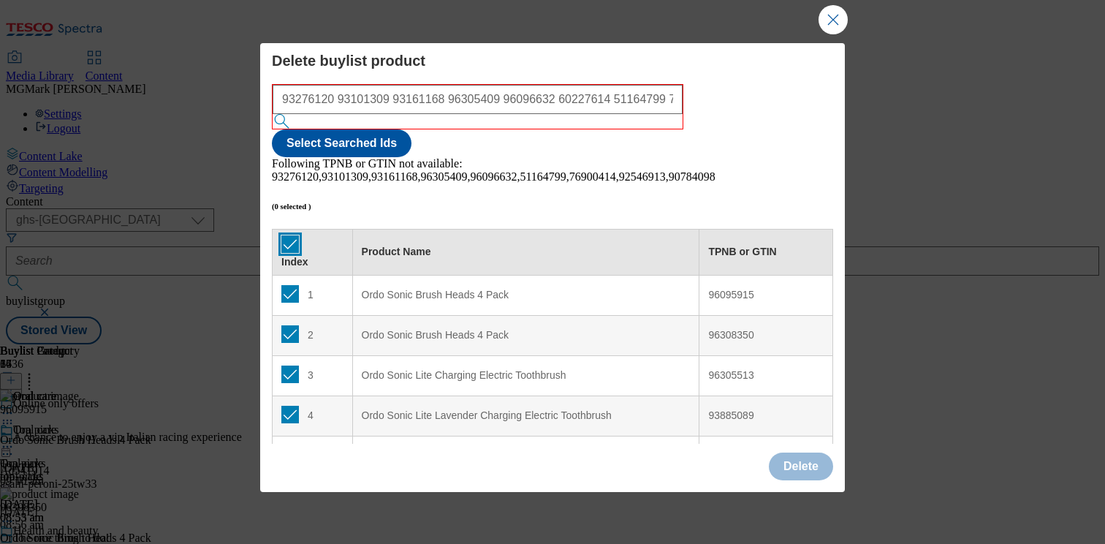
checkbox input "true"
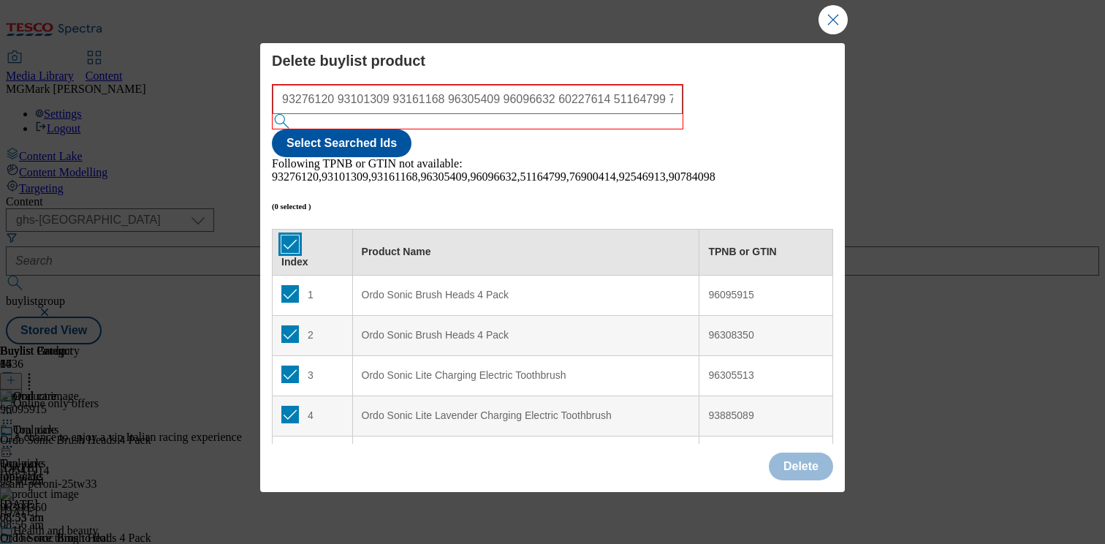
checkbox input "true"
click at [806, 466] on button "Delete" at bounding box center [801, 466] width 64 height 28
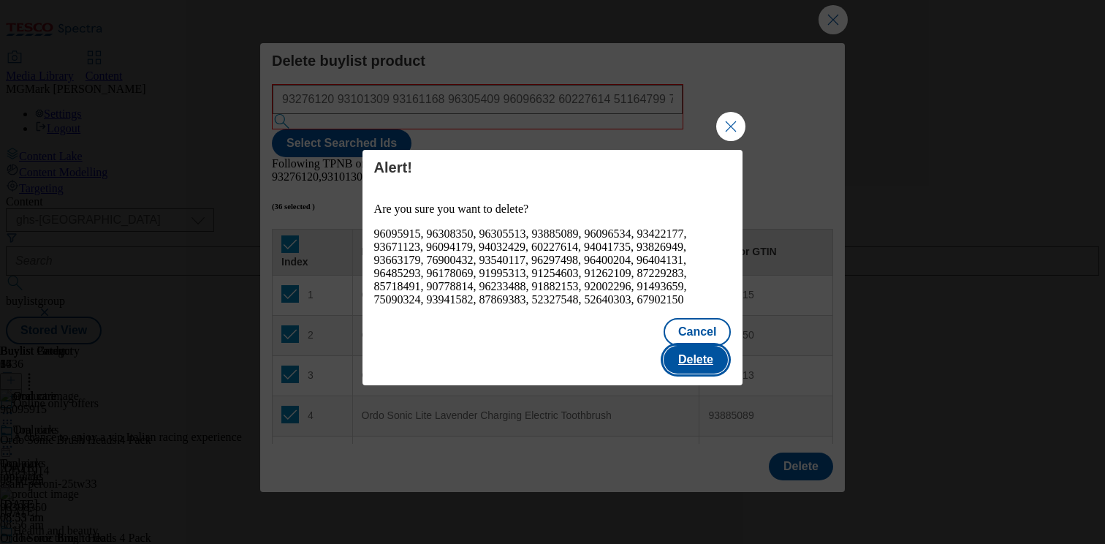
click at [701, 346] on button "Delete" at bounding box center [695, 360] width 64 height 28
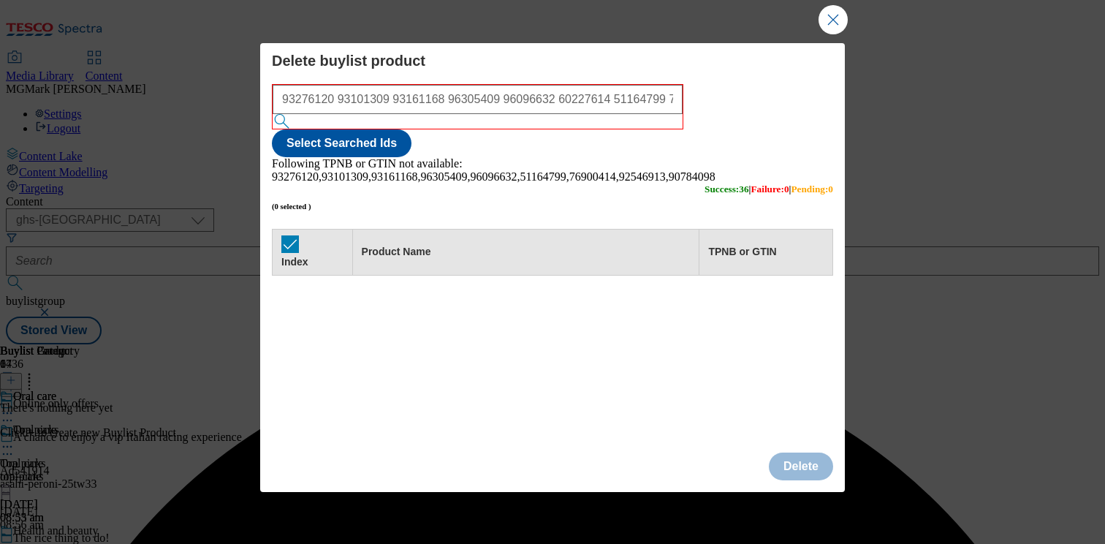
click at [829, 344] on div "Success - Content Deleted" at bounding box center [552, 344] width 1093 height 0
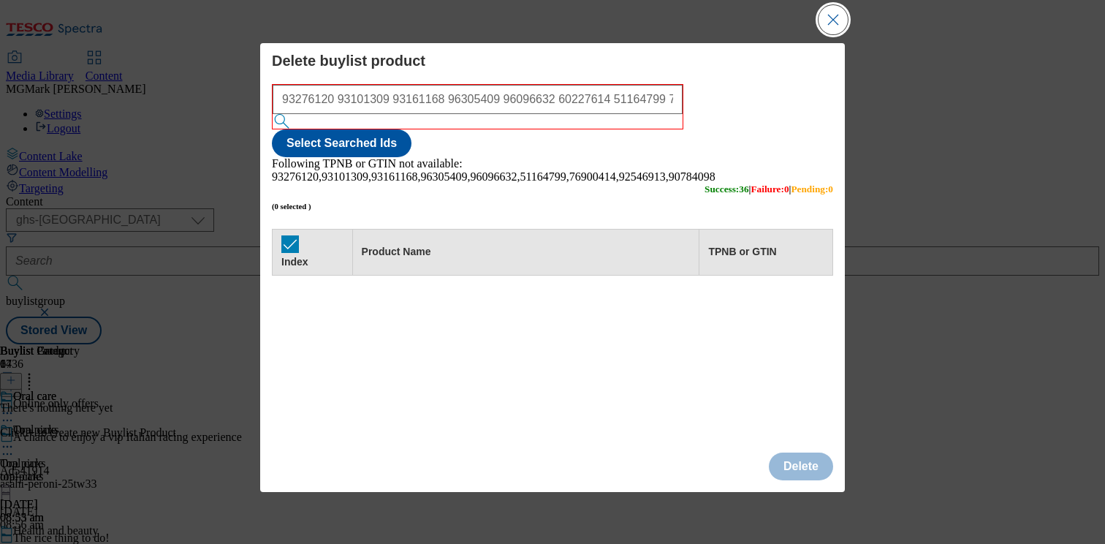
click at [833, 23] on button "Close Modal" at bounding box center [832, 19] width 29 height 29
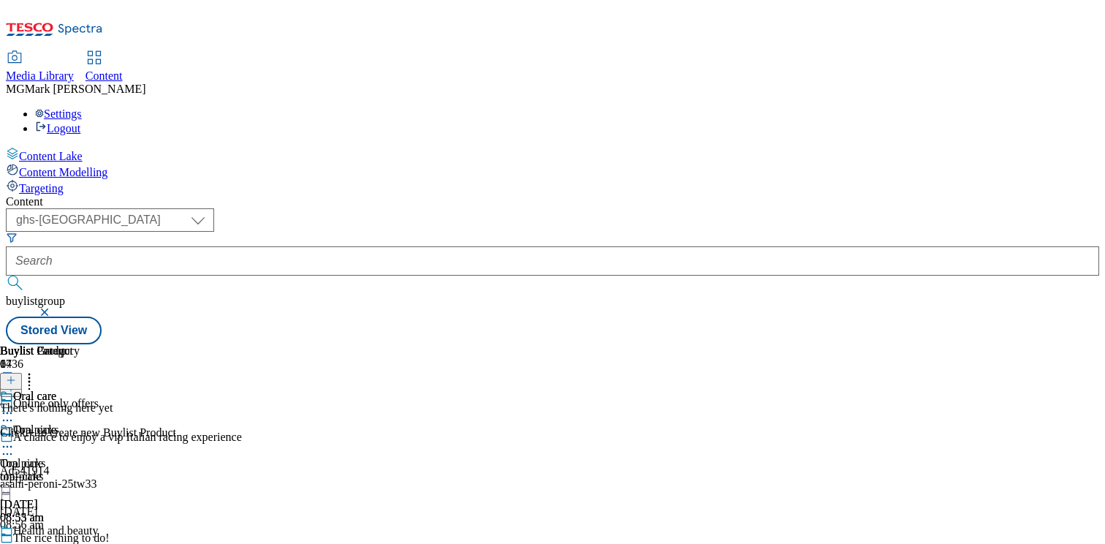
scroll to position [0, 192]
click at [16, 375] on icon at bounding box center [11, 380] width 10 height 10
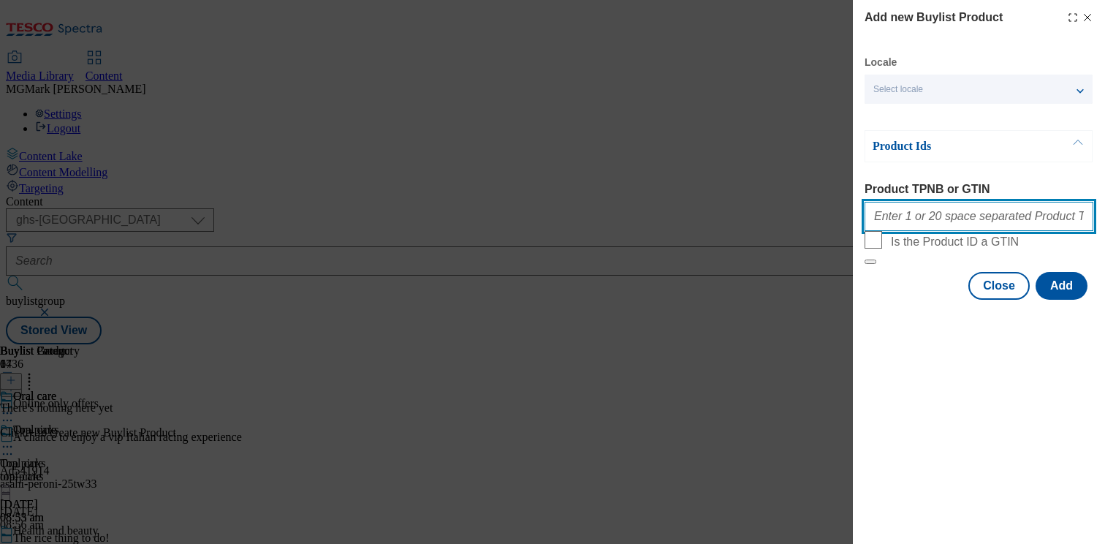
click at [986, 213] on input "Product TPNB or GTIN" at bounding box center [978, 216] width 229 height 29
paste input "93276120 93101309 93161168 96305409 96096632 60227614 51164799 76900414 9609417…"
type input "93276120 93101309 93161168 96305409 96096632 60227614 51164799 76900414 9609417…"
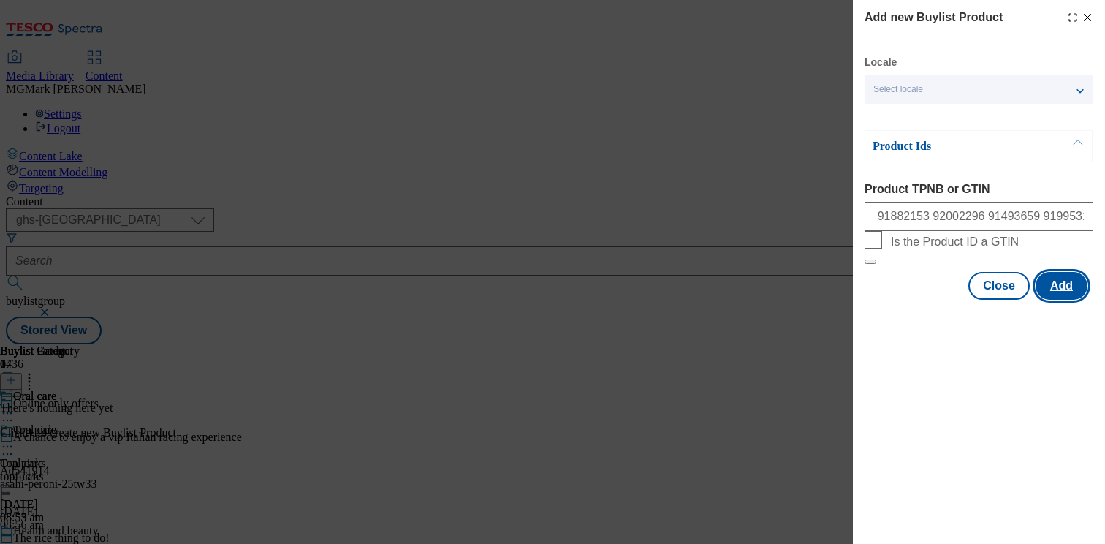
scroll to position [0, 0]
click at [1059, 300] on button "Add" at bounding box center [1061, 286] width 52 height 28
click at [1056, 300] on button "Add" at bounding box center [1061, 286] width 52 height 28
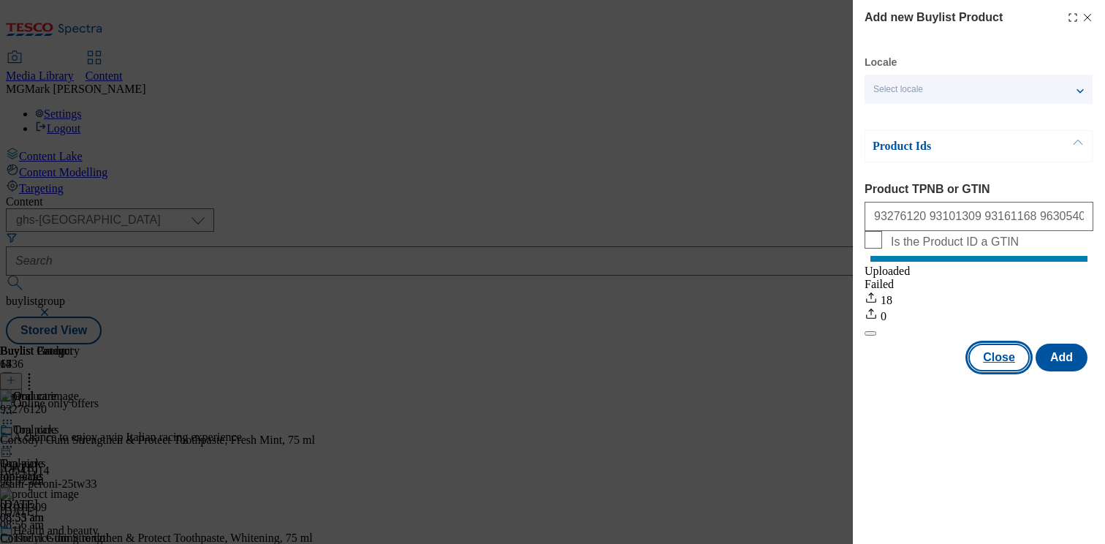
click at [995, 371] on button "Close" at bounding box center [998, 357] width 61 height 28
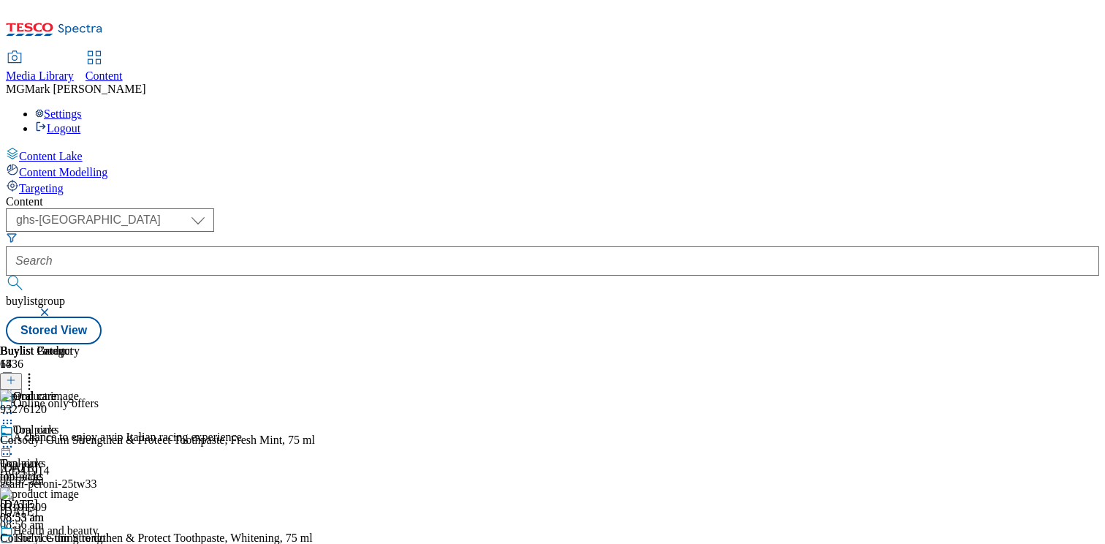
scroll to position [362, 0]
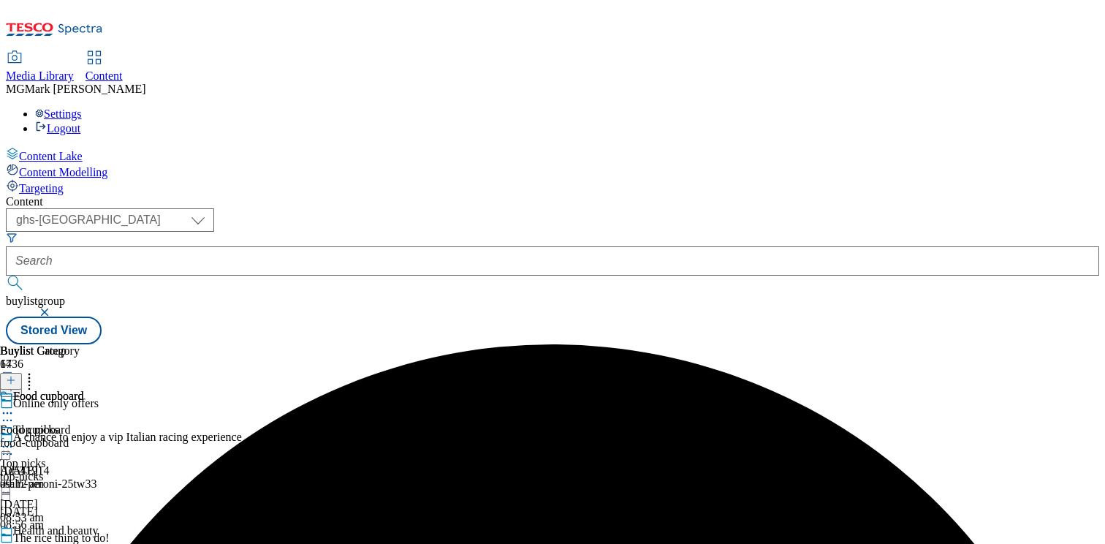
scroll to position [365, 0]
click at [83, 389] on div "Food cupboard Food cupboard food-cupboard 22 Jul 2025 09:12 am" at bounding box center [41, 439] width 83 height 101
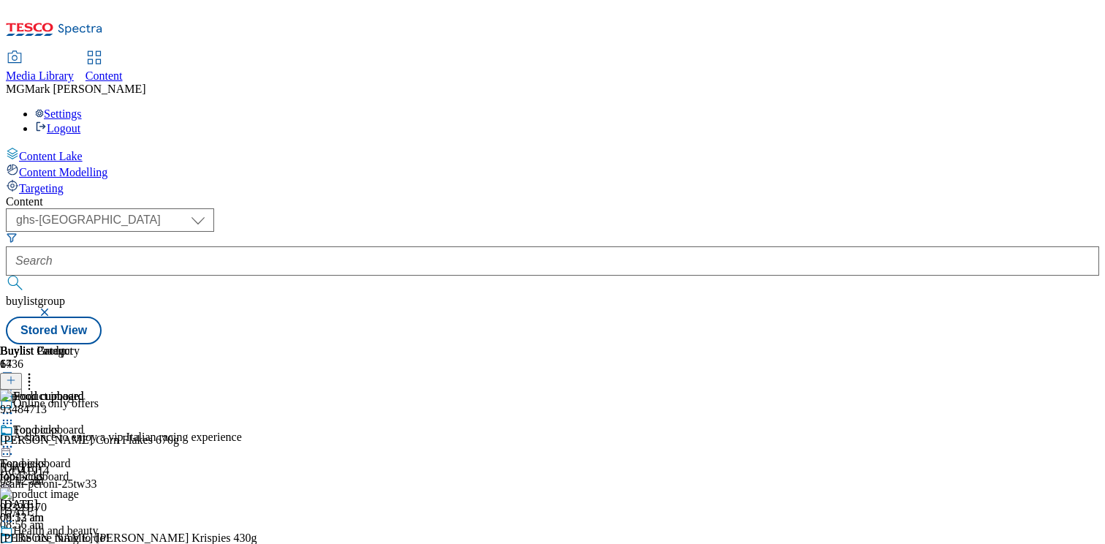
click at [15, 439] on icon at bounding box center [7, 446] width 15 height 15
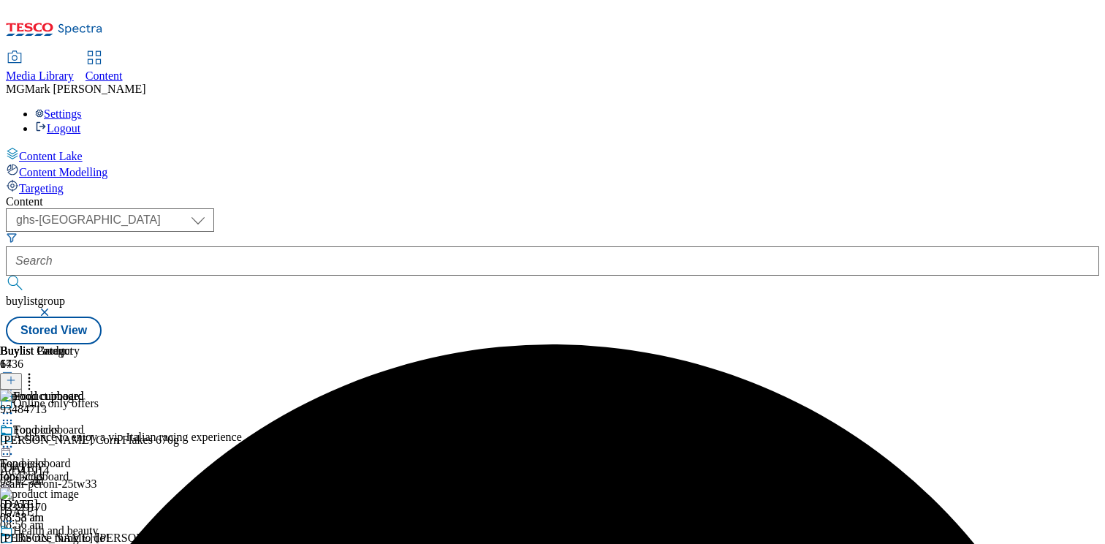
scroll to position [0, 192]
click at [37, 370] on icon at bounding box center [29, 377] width 15 height 15
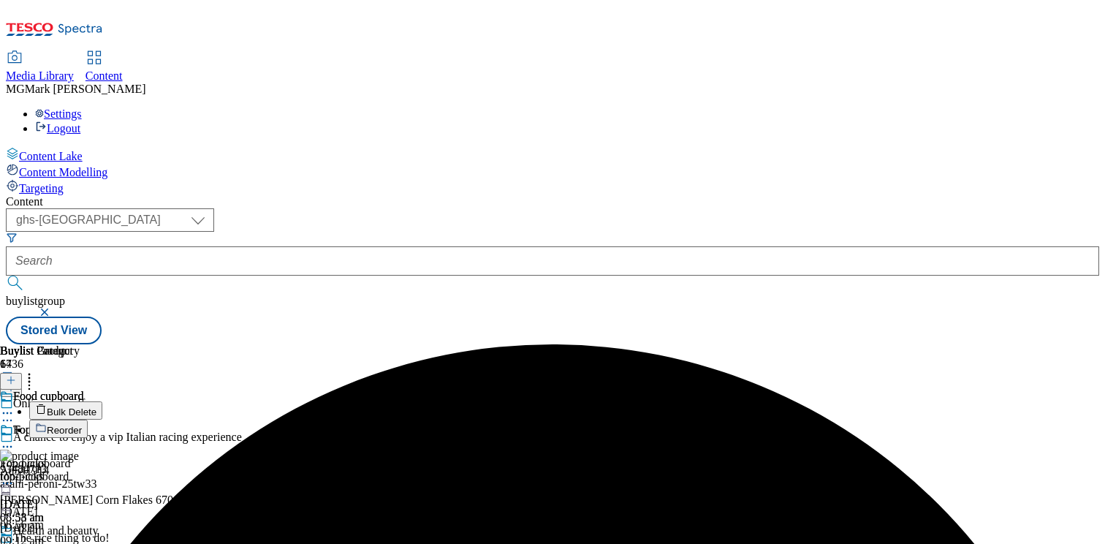
click at [102, 401] on button "Bulk Delete" at bounding box center [65, 410] width 73 height 18
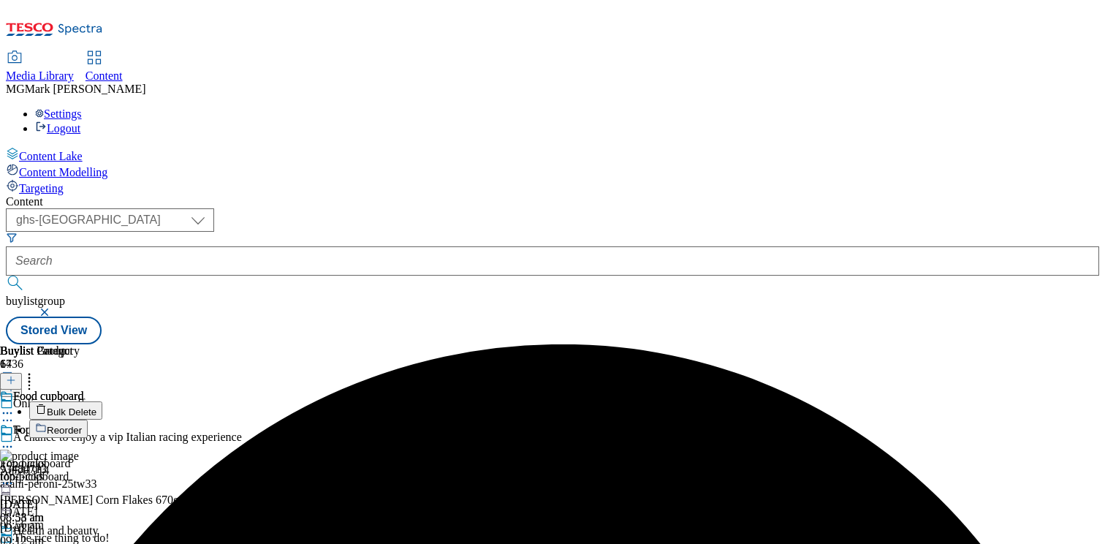
click at [15, 405] on icon at bounding box center [7, 412] width 15 height 15
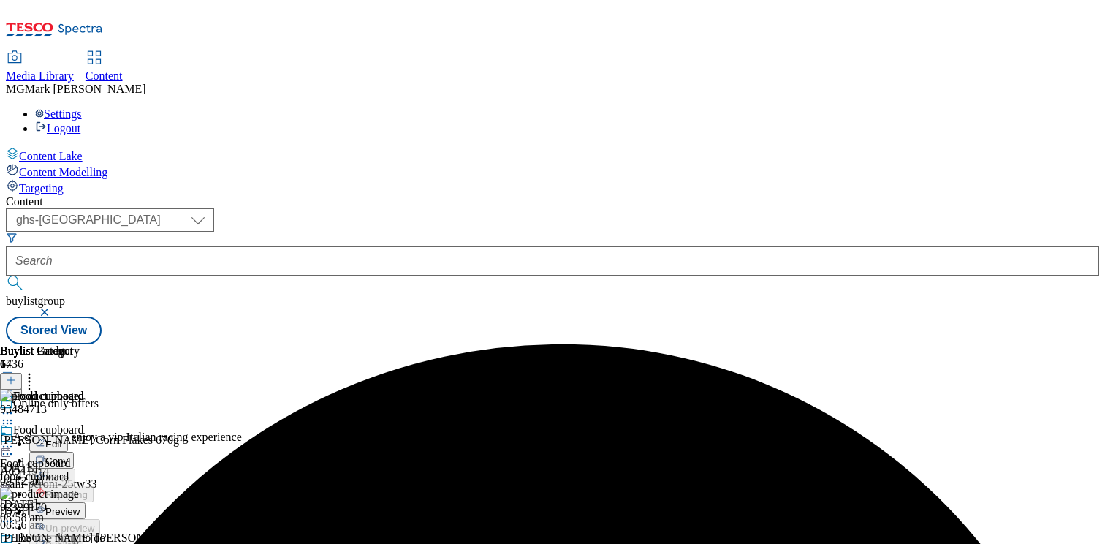
click at [83, 459] on div "Food cupboard Food cupboard food-cupboard 6 Oct 2025 08:58 am" at bounding box center [41, 473] width 83 height 101
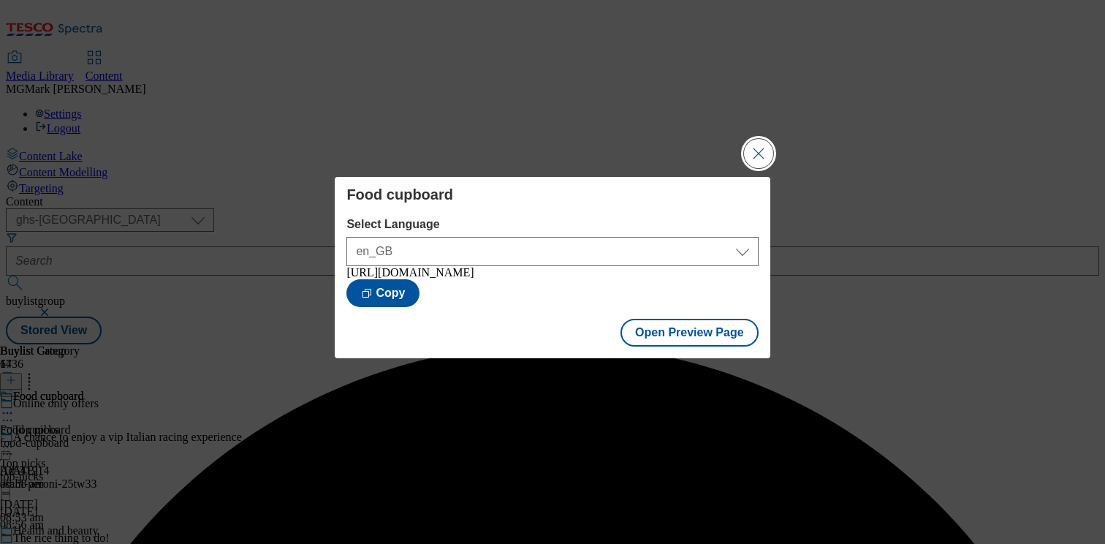
click at [766, 147] on button "Close Modal" at bounding box center [758, 153] width 29 height 29
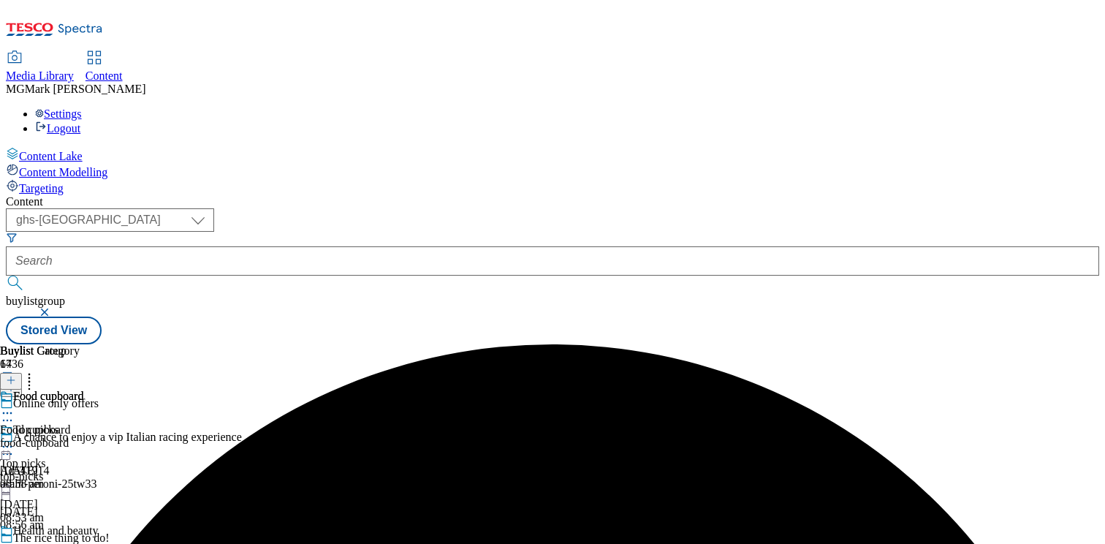
scroll to position [305, 0]
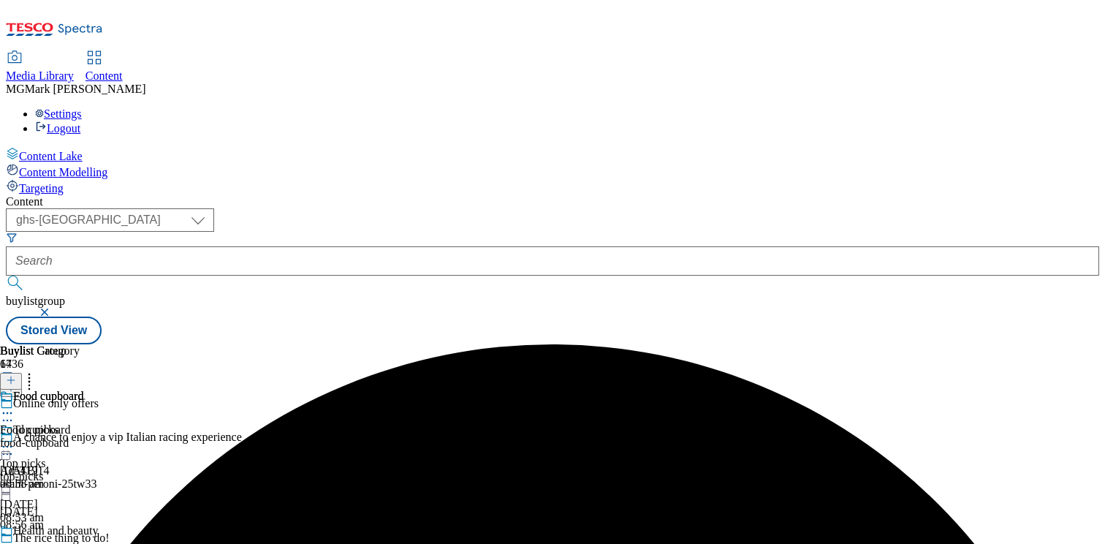
scroll to position [422, 0]
drag, startPoint x: 855, startPoint y: 316, endPoint x: 867, endPoint y: 319, distance: 12.6
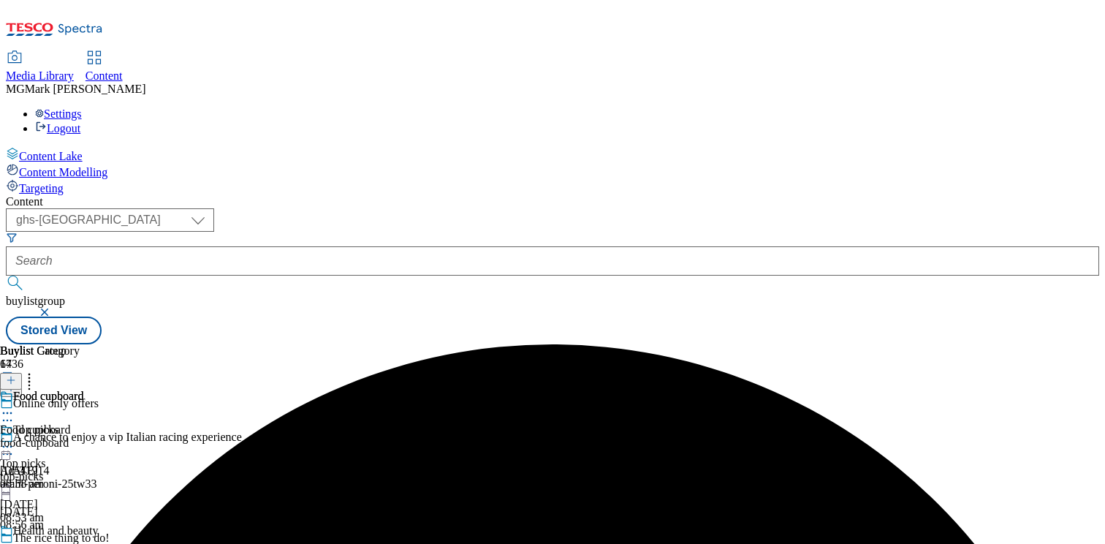
click at [83, 389] on div "Food cupboard Food cupboard food-cupboard 6 Oct 2025 08:58 am" at bounding box center [41, 439] width 83 height 101
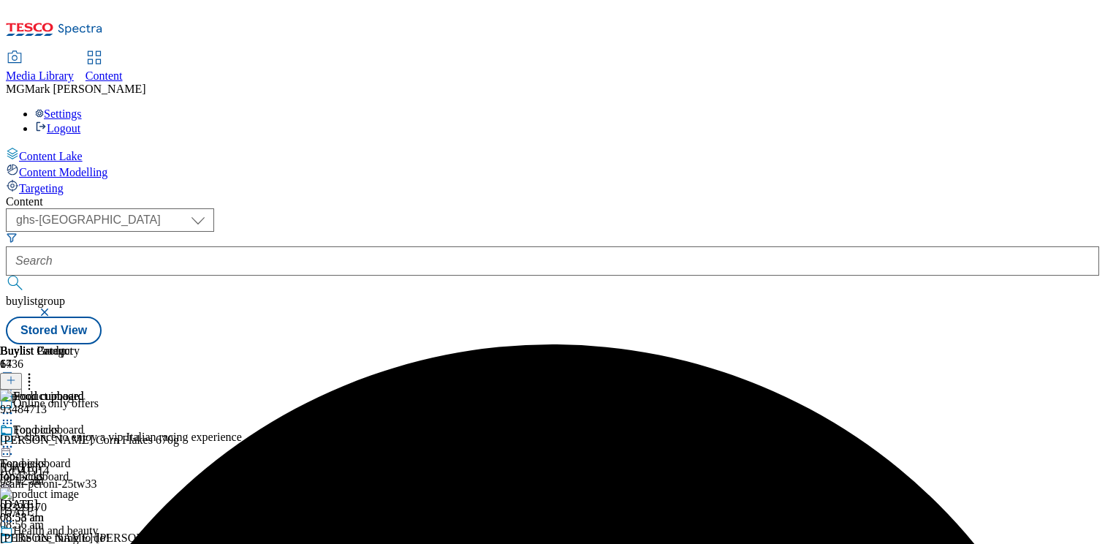
scroll to position [0, 192]
click at [37, 370] on icon at bounding box center [29, 377] width 15 height 15
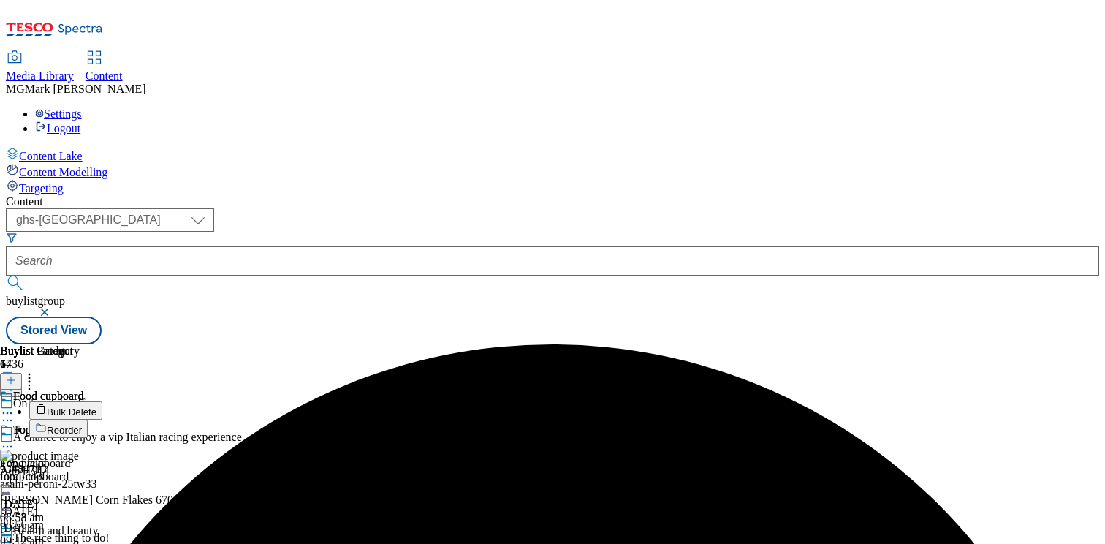
click at [96, 406] on span "Bulk Delete" at bounding box center [72, 411] width 50 height 11
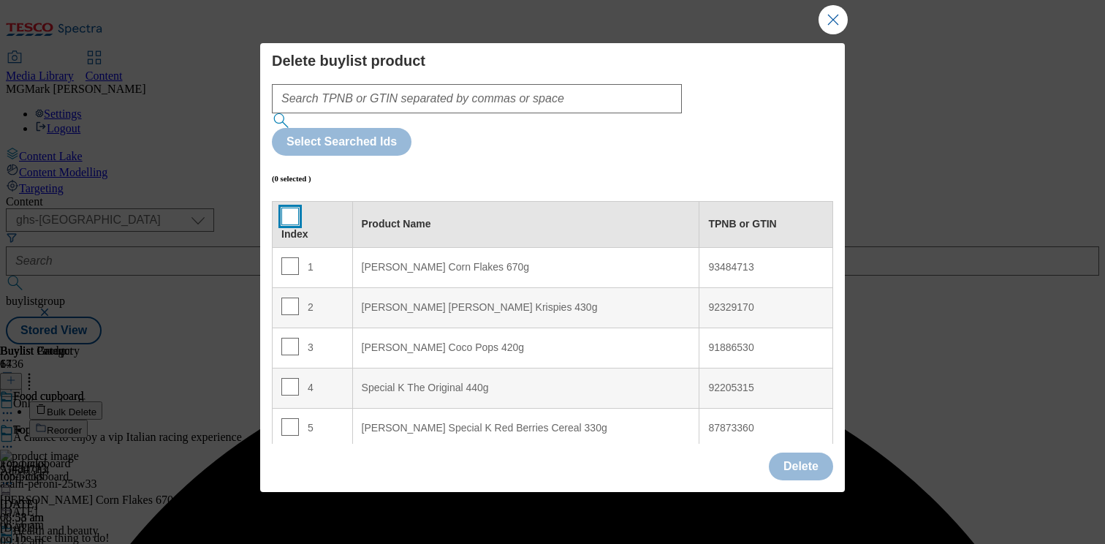
click at [289, 207] on input "Modal" at bounding box center [290, 216] width 18 height 18
checkbox input "true"
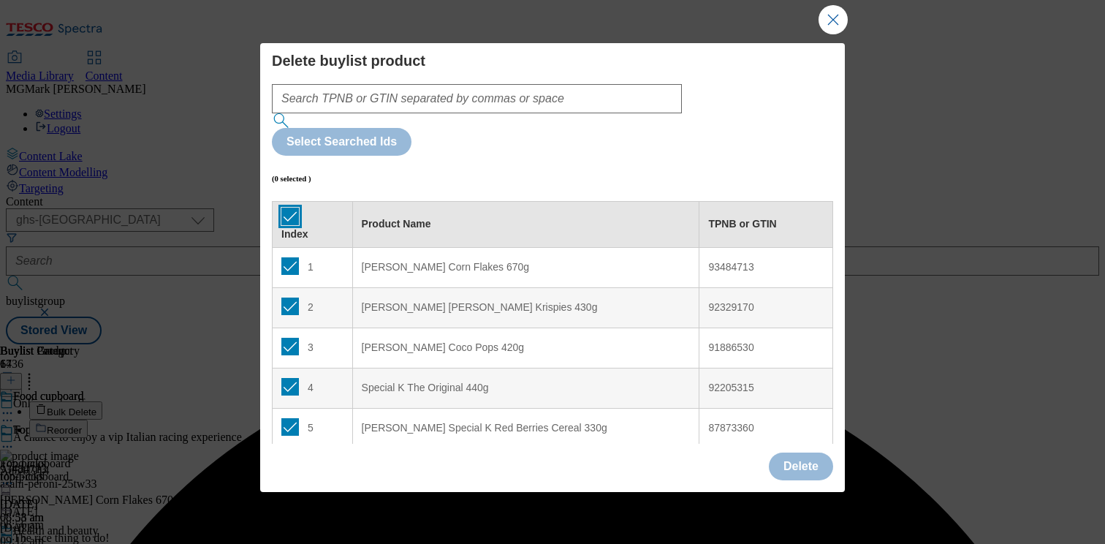
checkbox input "true"
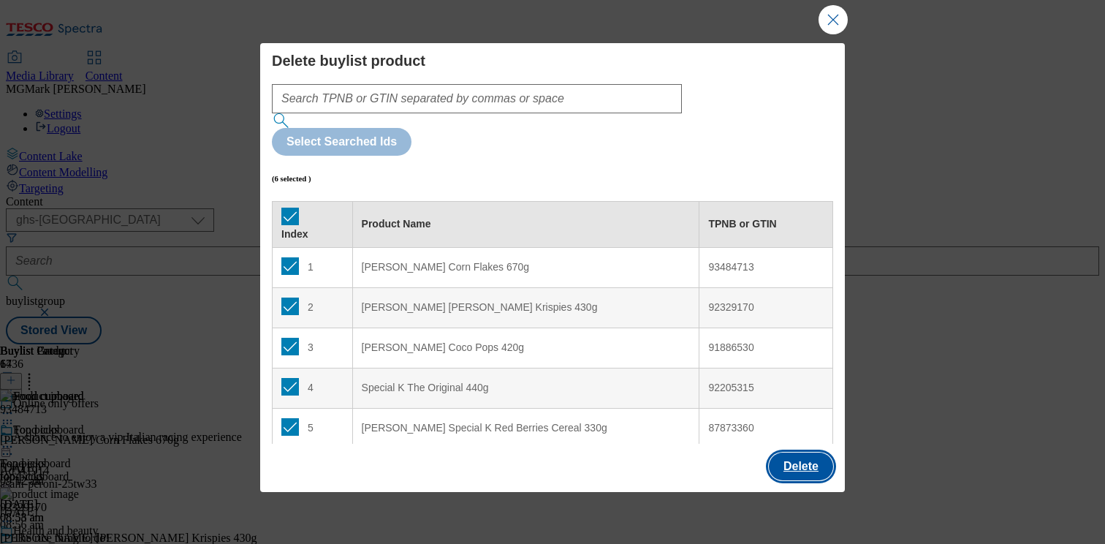
click at [787, 460] on button "Delete" at bounding box center [801, 466] width 64 height 28
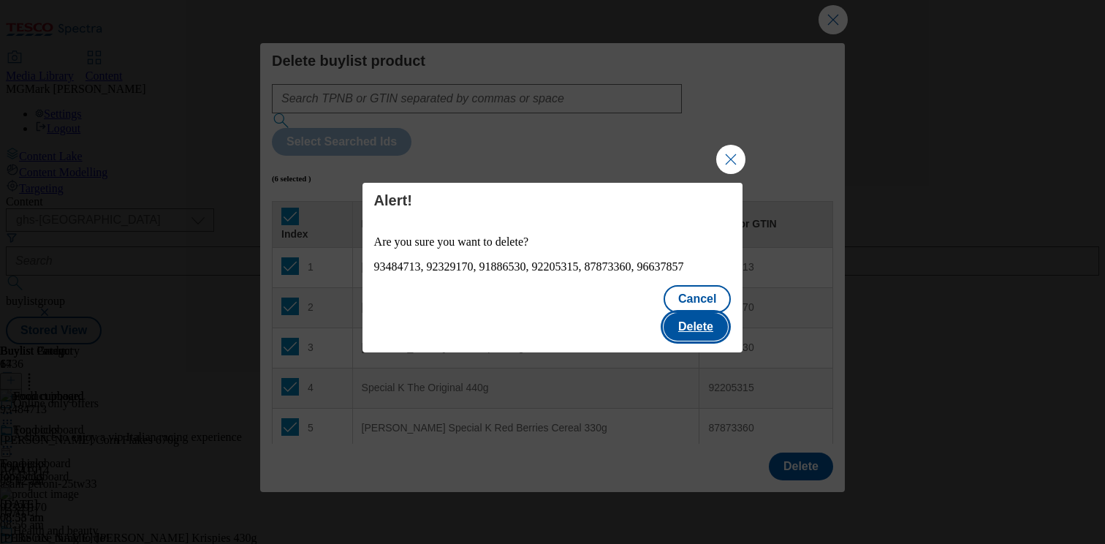
click at [709, 321] on button "Delete" at bounding box center [695, 327] width 64 height 28
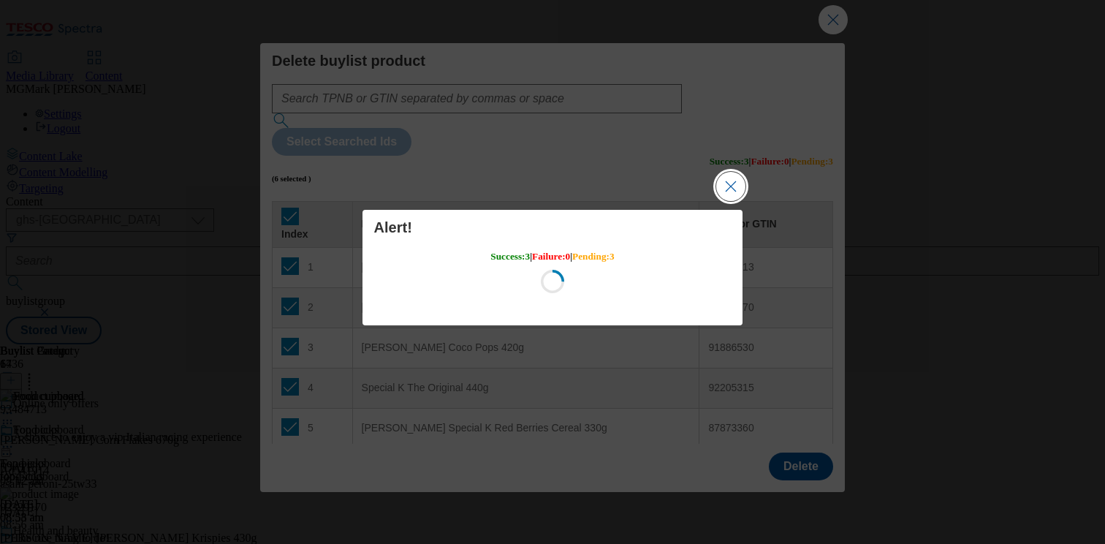
scroll to position [0, 0]
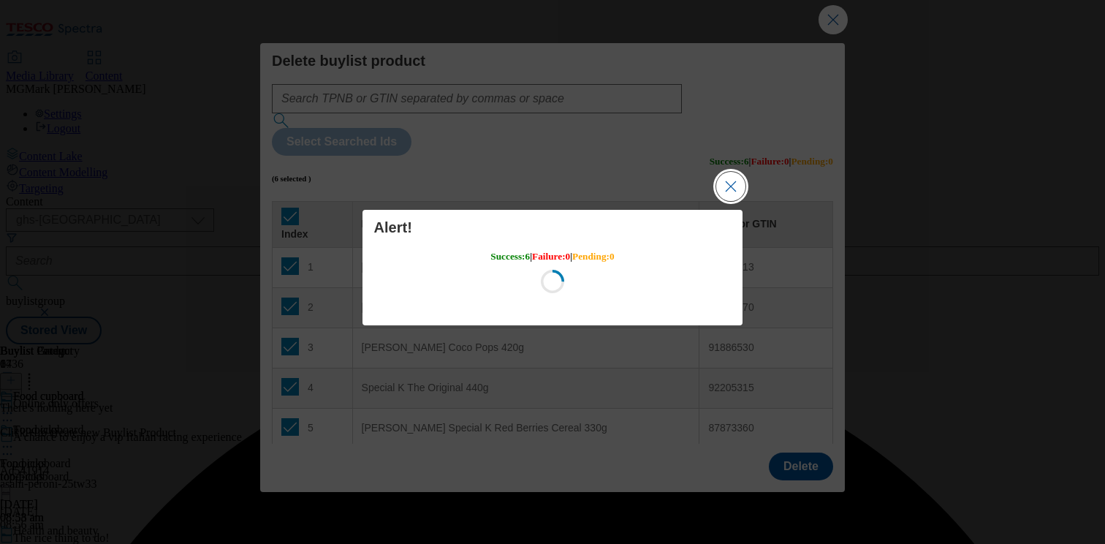
click at [740, 195] on button "Close Modal" at bounding box center [730, 186] width 29 height 29
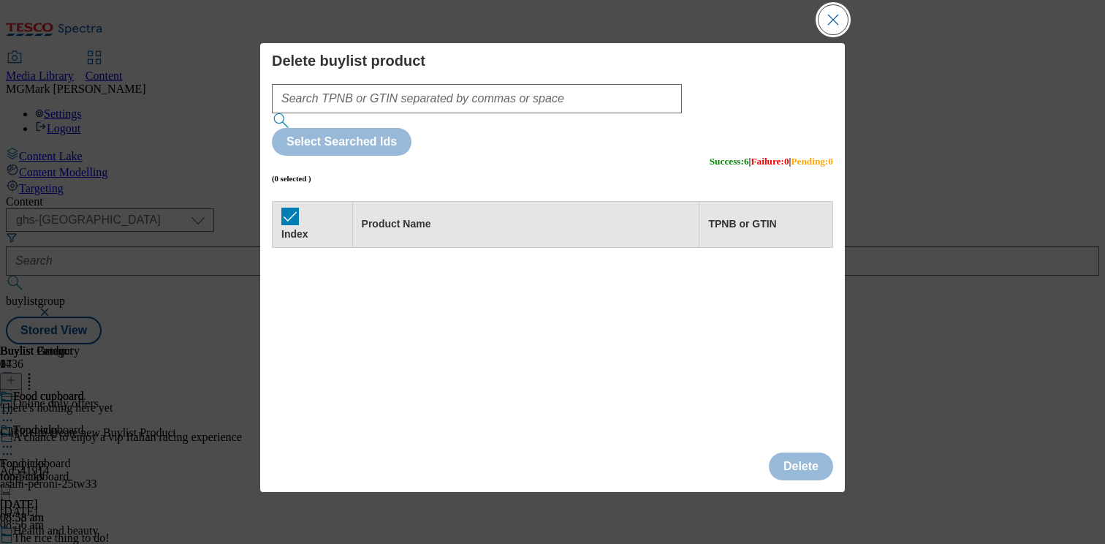
click at [832, 23] on button "Close Modal" at bounding box center [832, 19] width 29 height 29
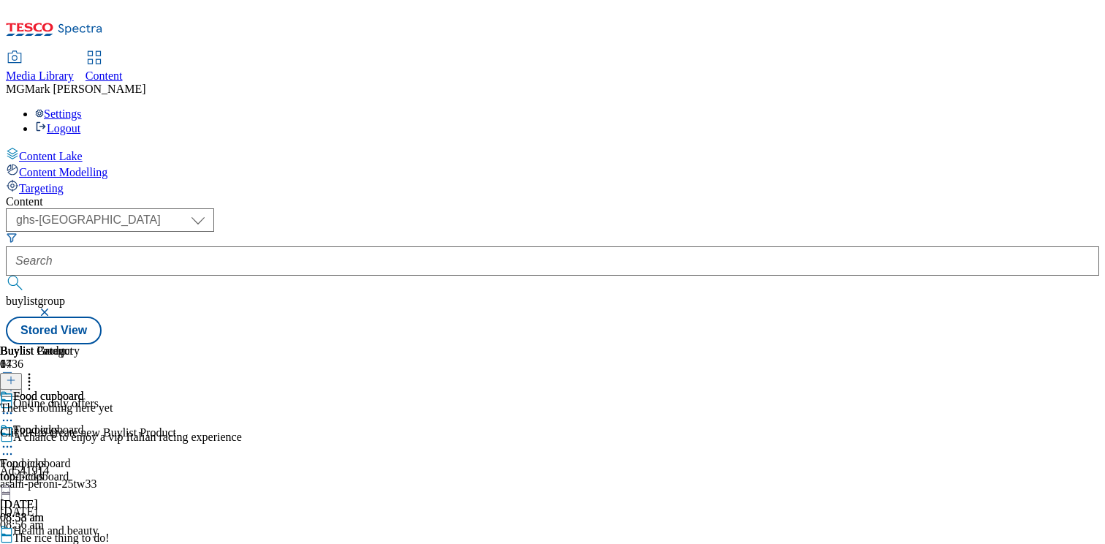
scroll to position [0, 192]
click at [16, 375] on icon at bounding box center [11, 380] width 10 height 10
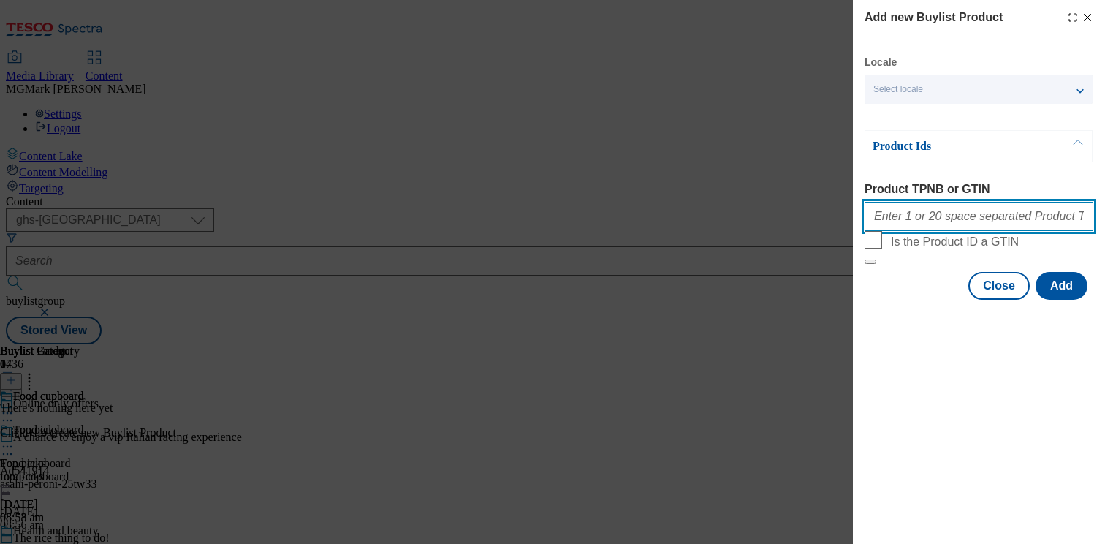
click at [888, 213] on input "Product TPNB or GTIN" at bounding box center [978, 216] width 229 height 29
paste input "87884623 87885602 87892037 87895161 89430138 91707466 91777629 83165565 8316557…"
type input "87884623 87885602 87892037 87895161 89430138 91707466 91777629 83165565 8316557…"
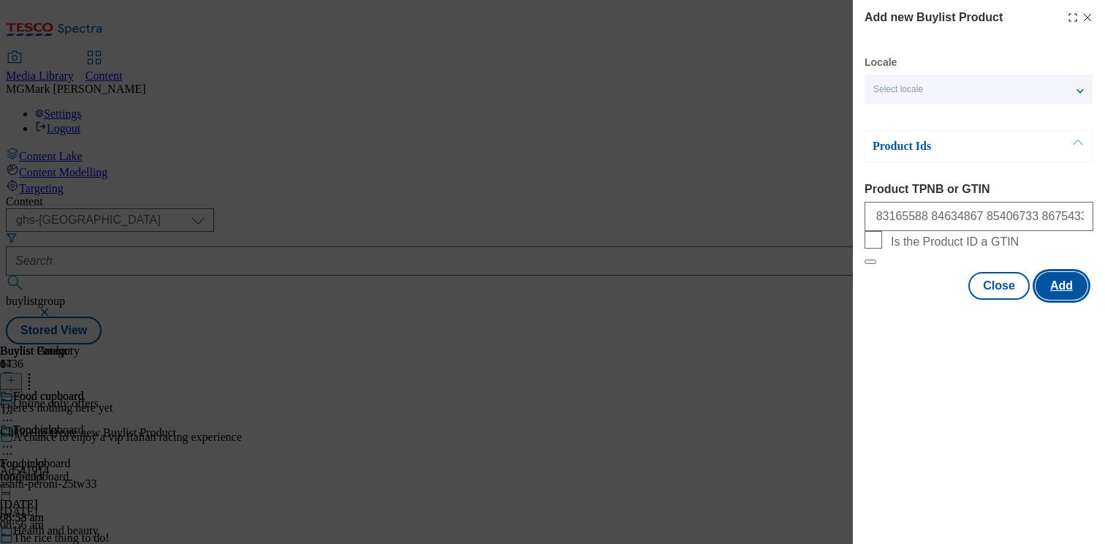
scroll to position [0, 0]
click at [1063, 300] on button "Add" at bounding box center [1061, 286] width 52 height 28
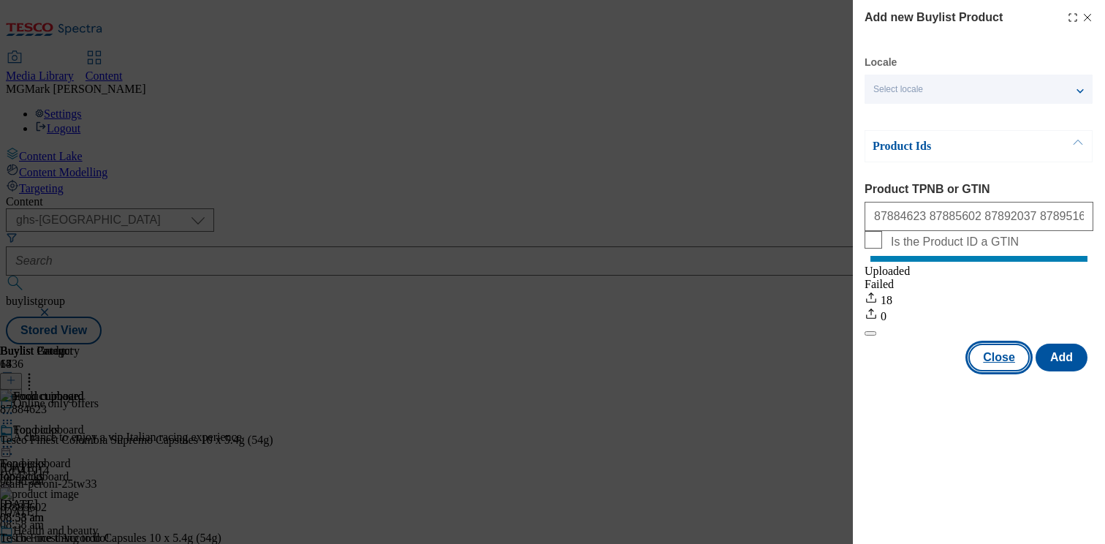
click at [998, 371] on button "Close" at bounding box center [998, 357] width 61 height 28
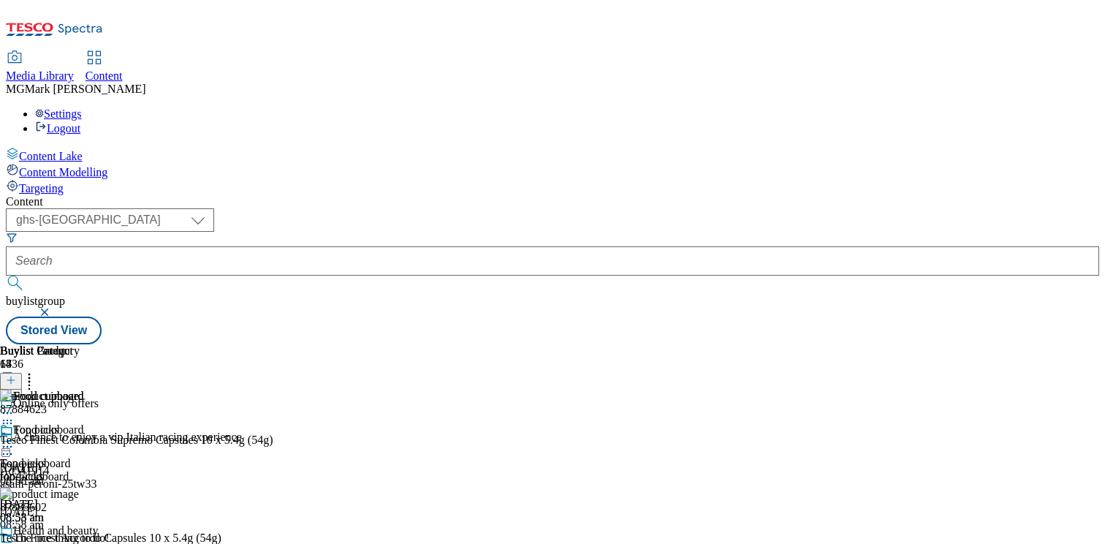
scroll to position [0, 160]
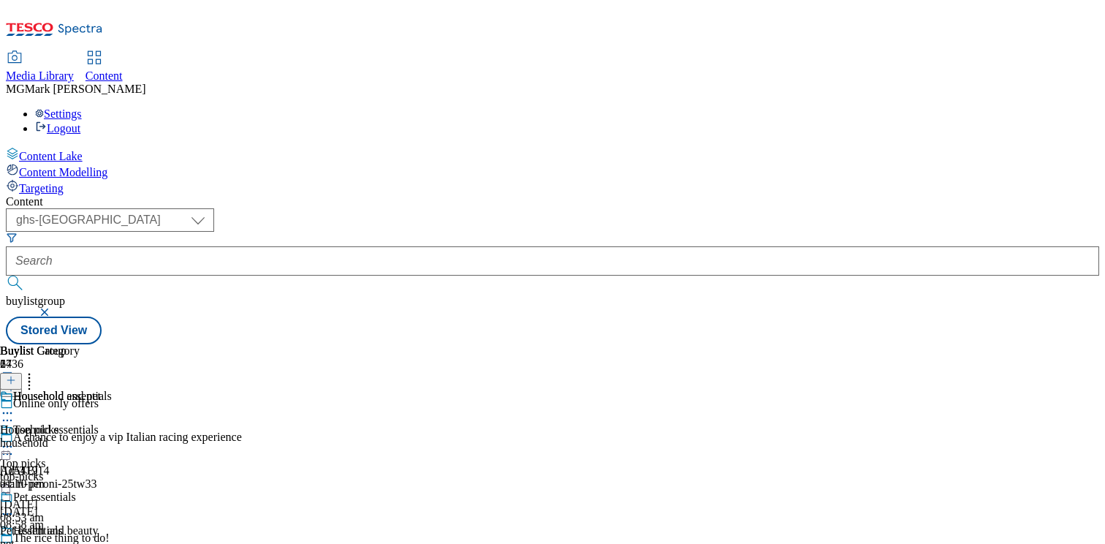
click at [112, 537] on div "pet" at bounding box center [56, 543] width 112 height 13
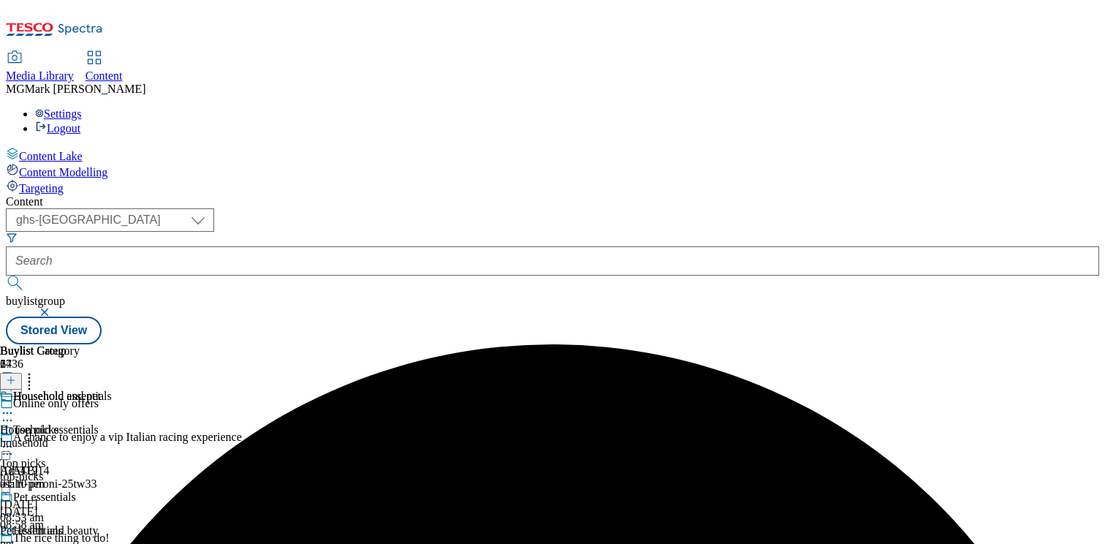
scroll to position [544, 0]
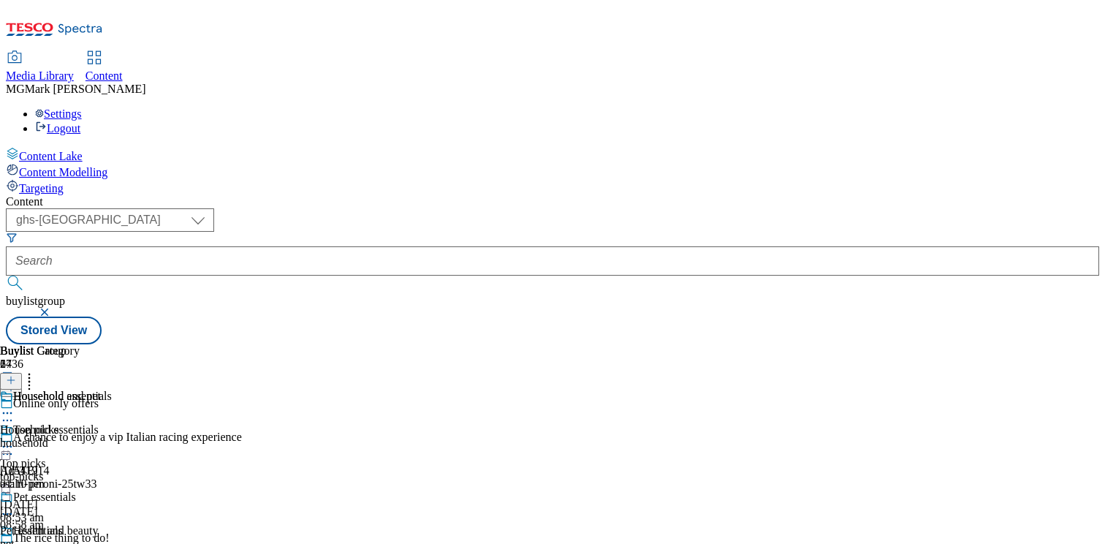
click at [112, 537] on div "pet" at bounding box center [56, 543] width 112 height 13
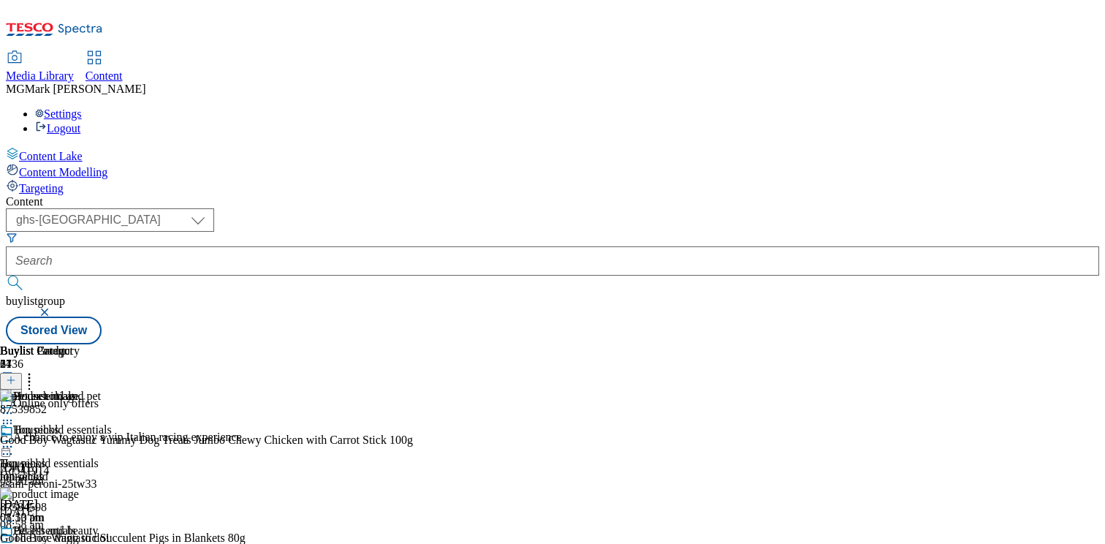
click at [15, 540] on icon at bounding box center [7, 547] width 15 height 15
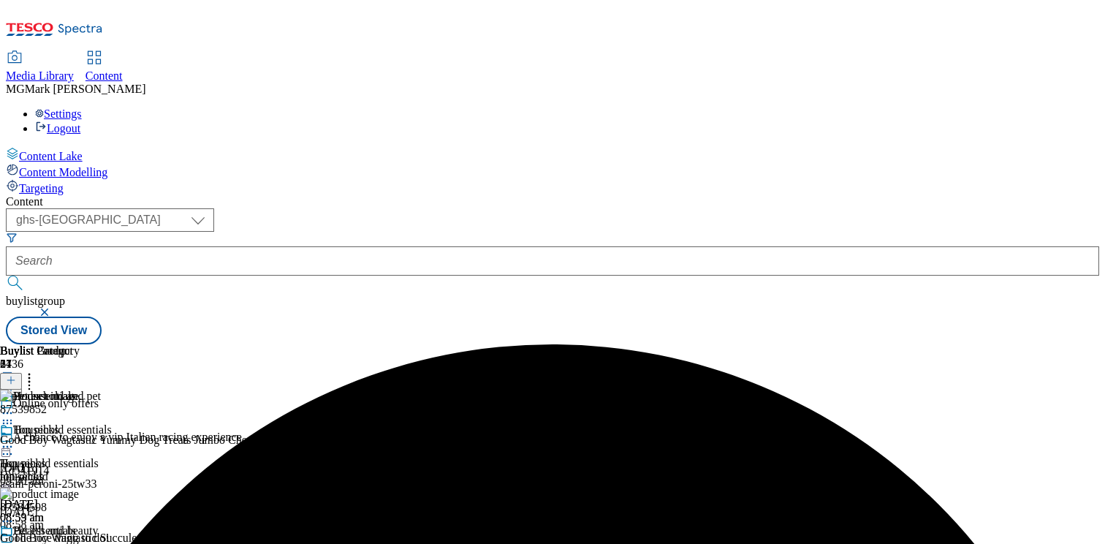
scroll to position [0, 192]
click at [37, 370] on icon at bounding box center [29, 377] width 15 height 15
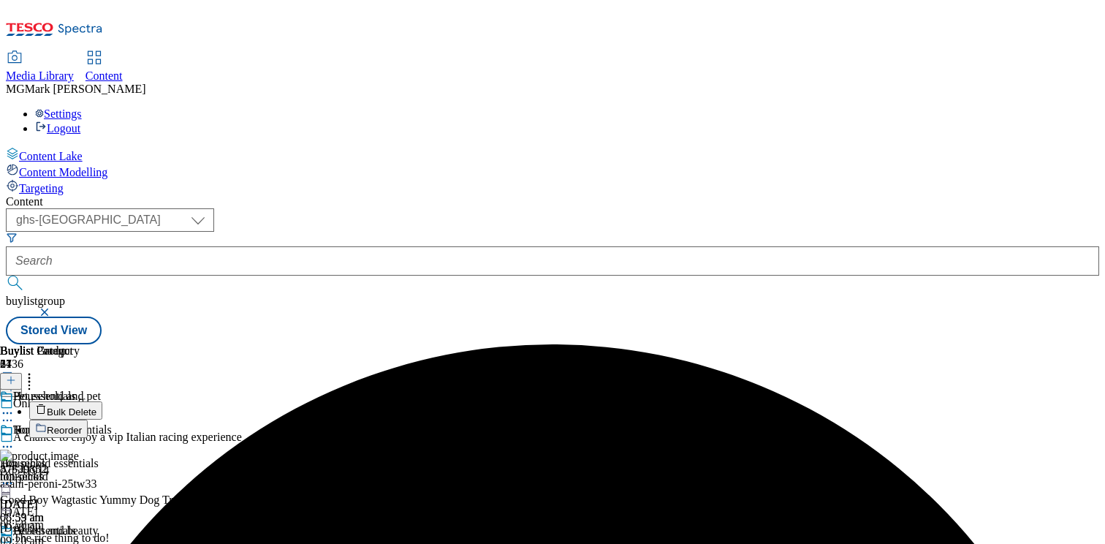
click at [102, 401] on button "Bulk Delete" at bounding box center [65, 410] width 73 height 18
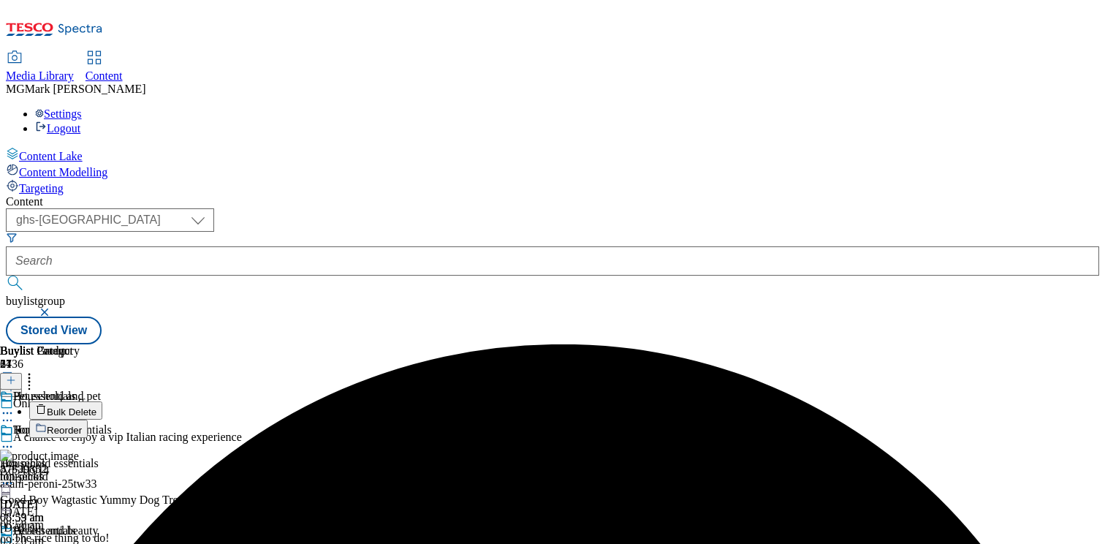
scroll to position [468, 0]
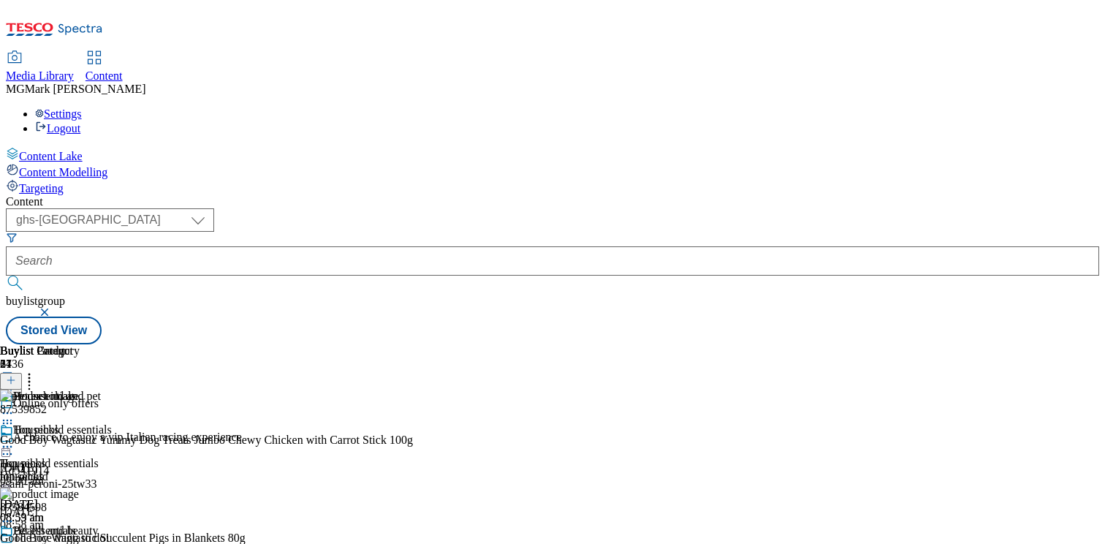
scroll to position [641, 0]
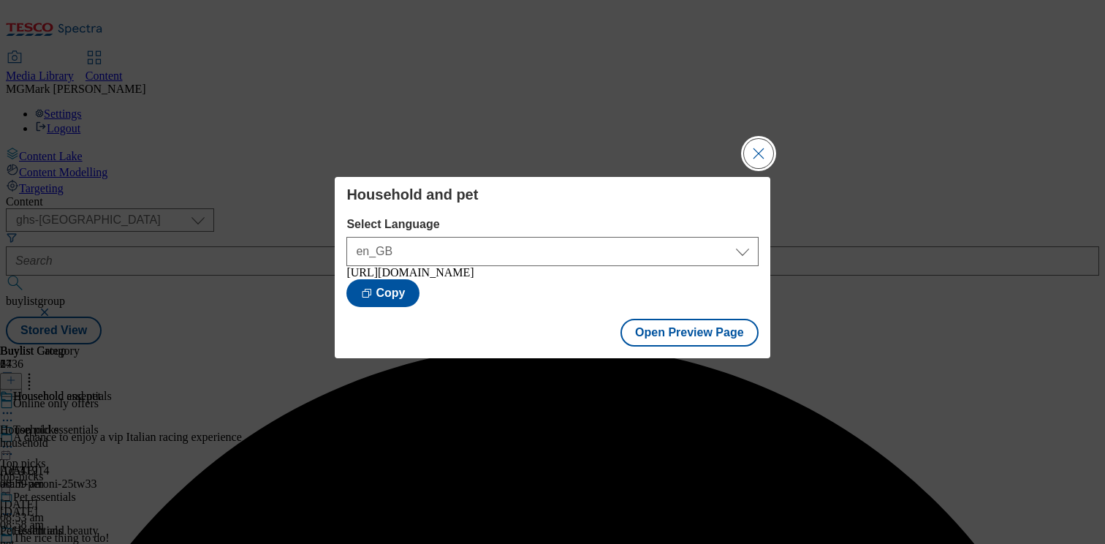
click at [755, 146] on button "Close Modal" at bounding box center [758, 153] width 29 height 29
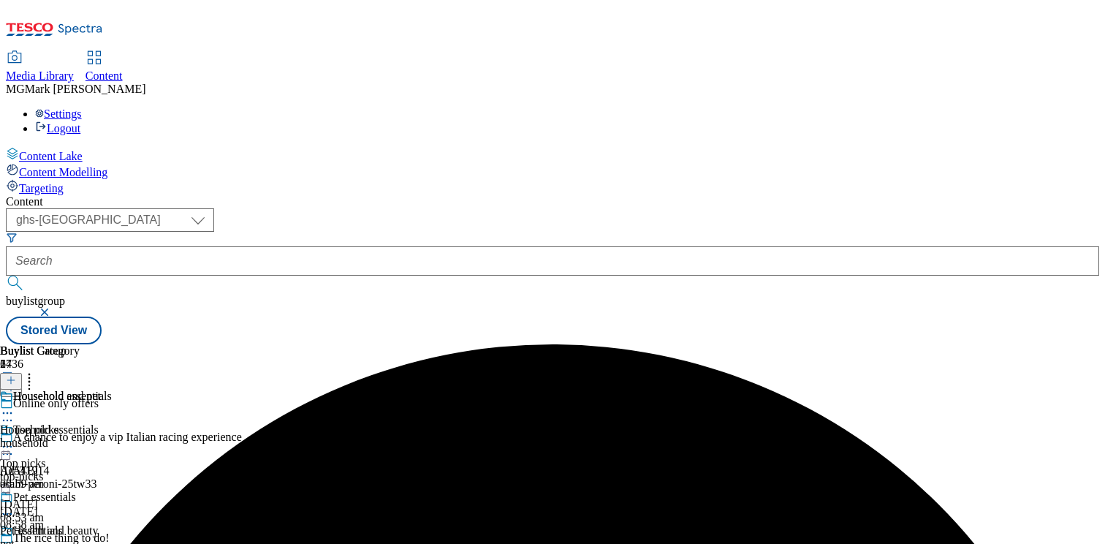
scroll to position [492, 0]
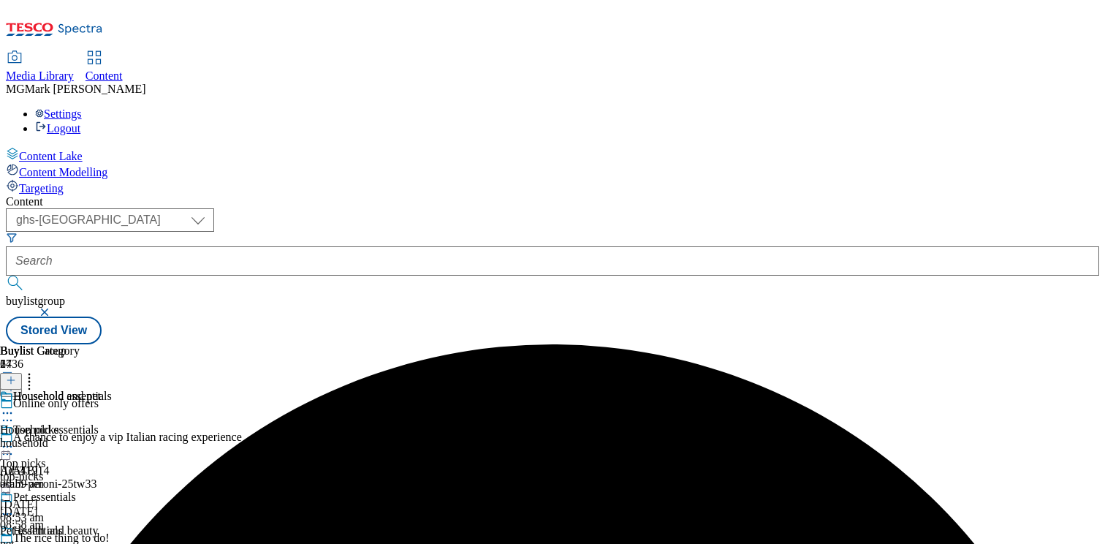
click at [112, 490] on div "Pet essentials Pet essentials pet 6 Oct 2025 08:59 am" at bounding box center [56, 540] width 112 height 101
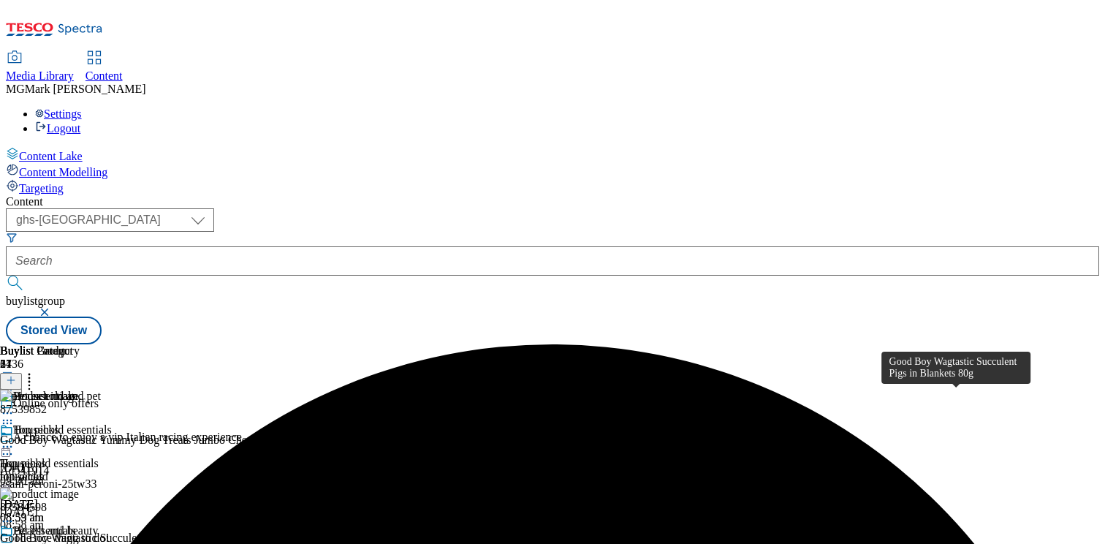
scroll to position [0, 192]
click at [37, 370] on icon at bounding box center [29, 377] width 15 height 15
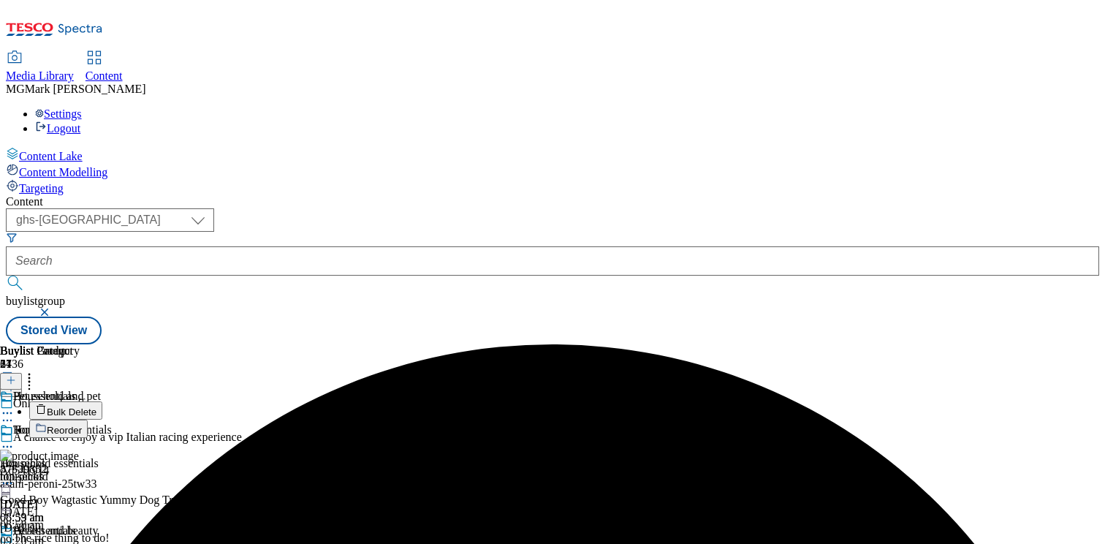
click at [96, 406] on span "Bulk Delete" at bounding box center [72, 411] width 50 height 11
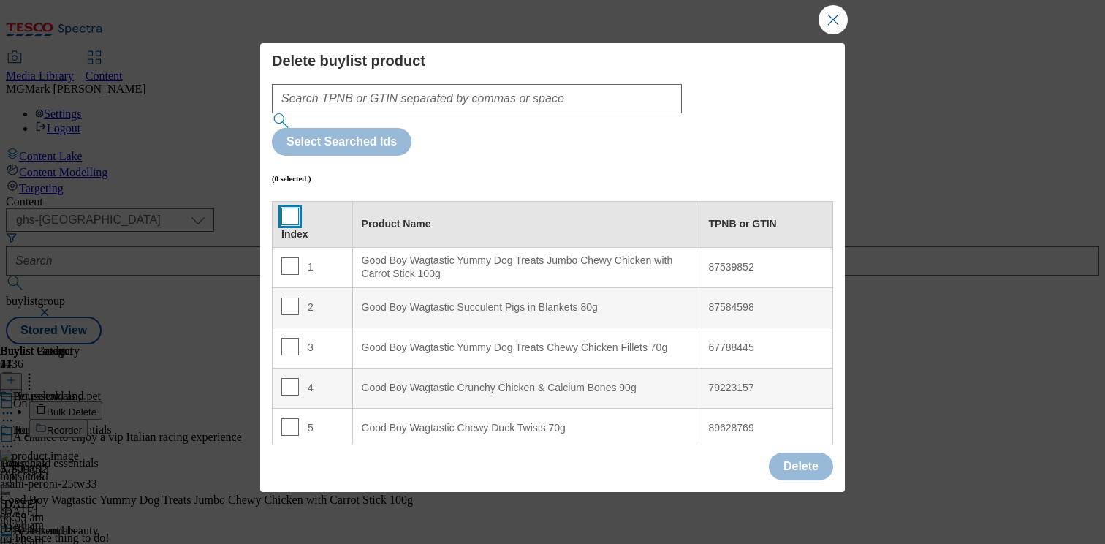
click at [286, 207] on input "Modal" at bounding box center [290, 216] width 18 height 18
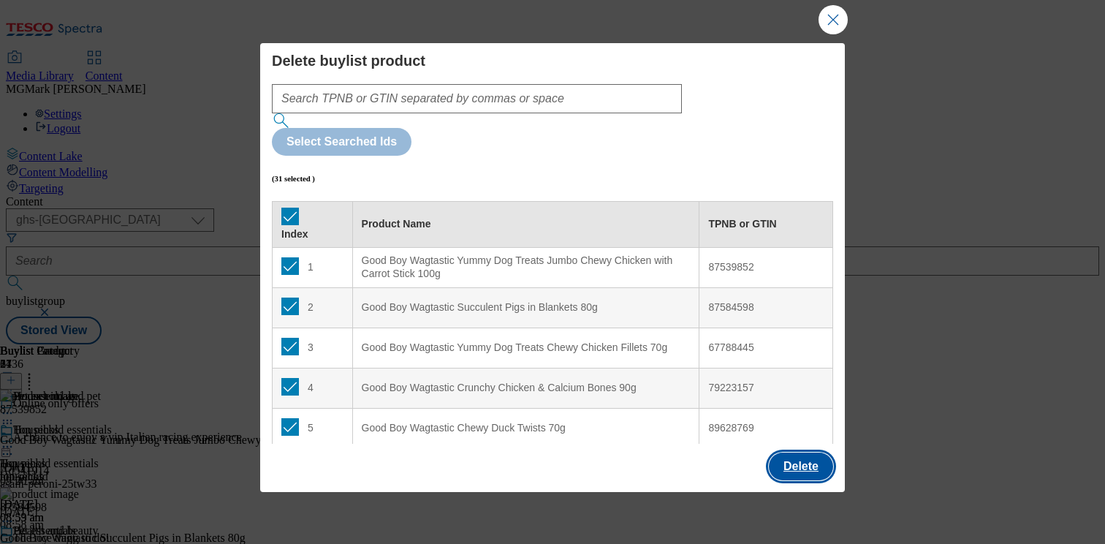
click at [809, 471] on button "Delete" at bounding box center [801, 466] width 64 height 28
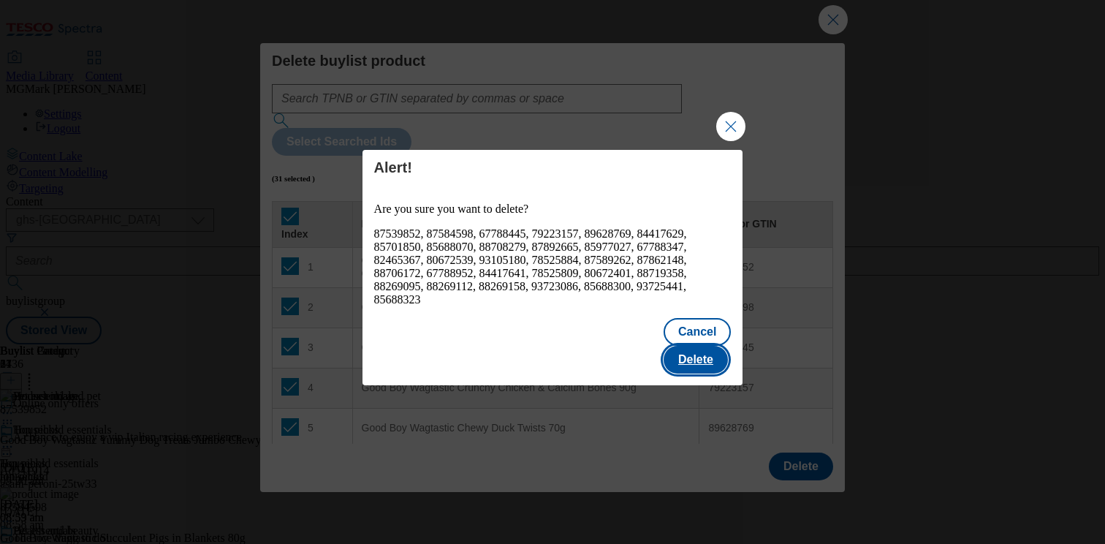
click at [686, 346] on button "Delete" at bounding box center [695, 360] width 64 height 28
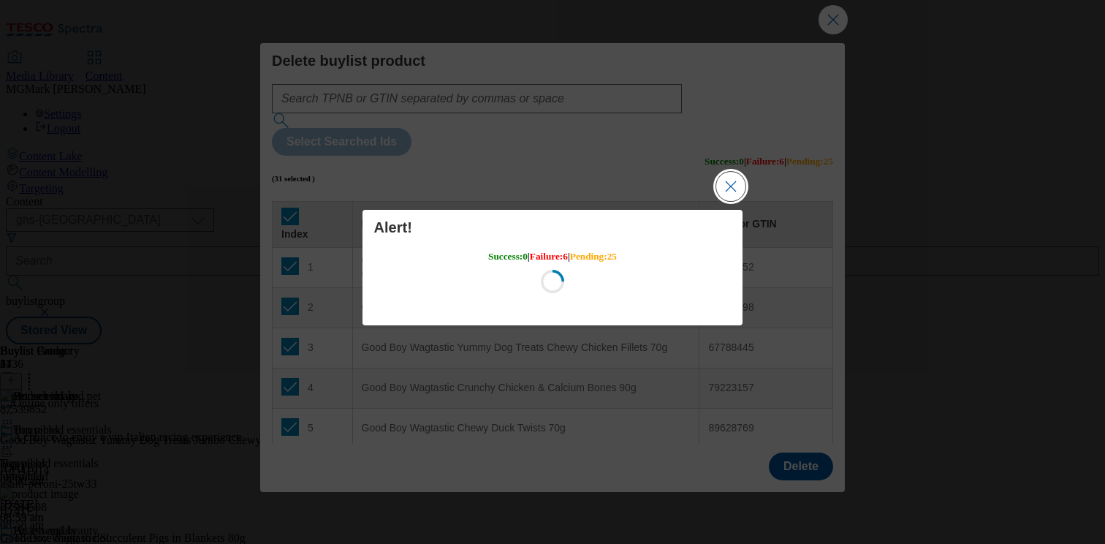
click at [734, 200] on button "Close Modal" at bounding box center [730, 186] width 29 height 29
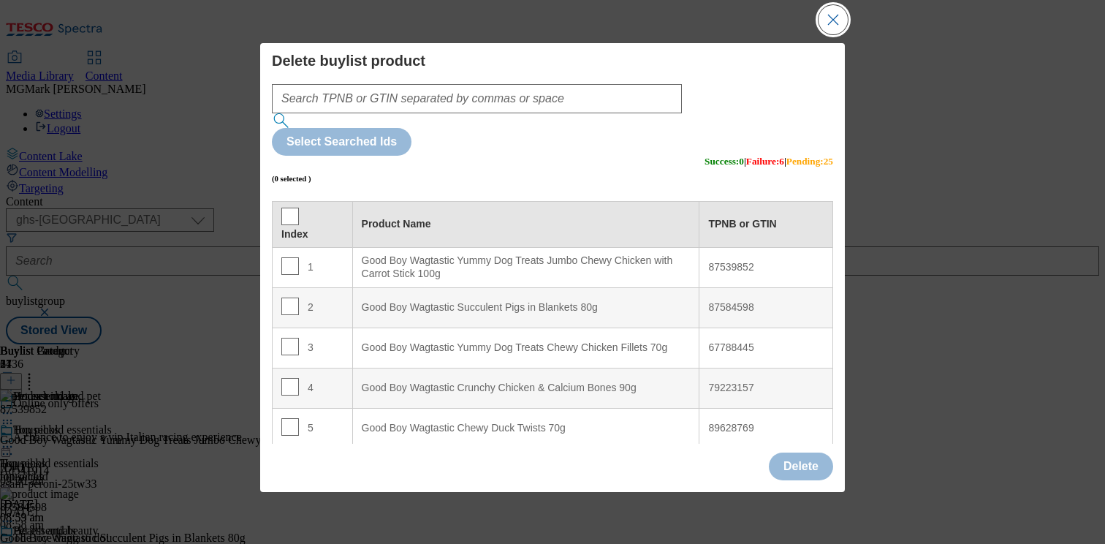
click at [842, 25] on button "Close Modal" at bounding box center [832, 19] width 29 height 29
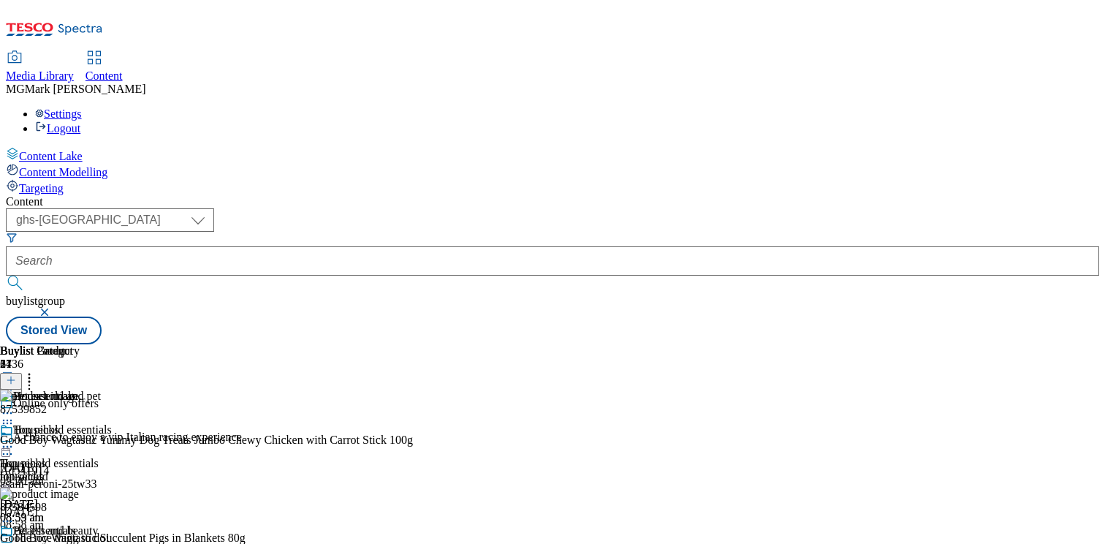
scroll to position [490, 0]
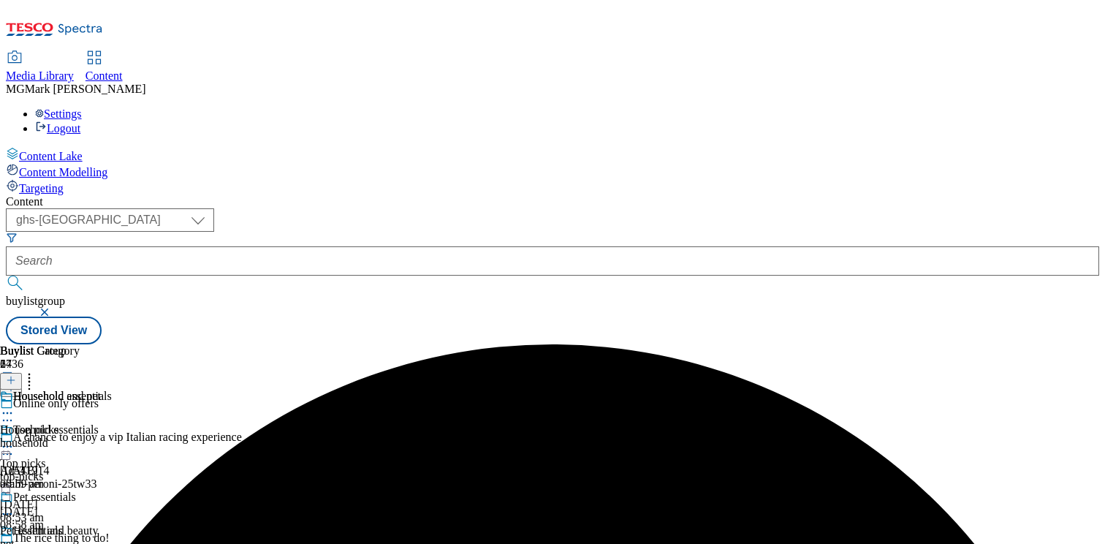
click at [112, 537] on div "pet" at bounding box center [56, 543] width 112 height 13
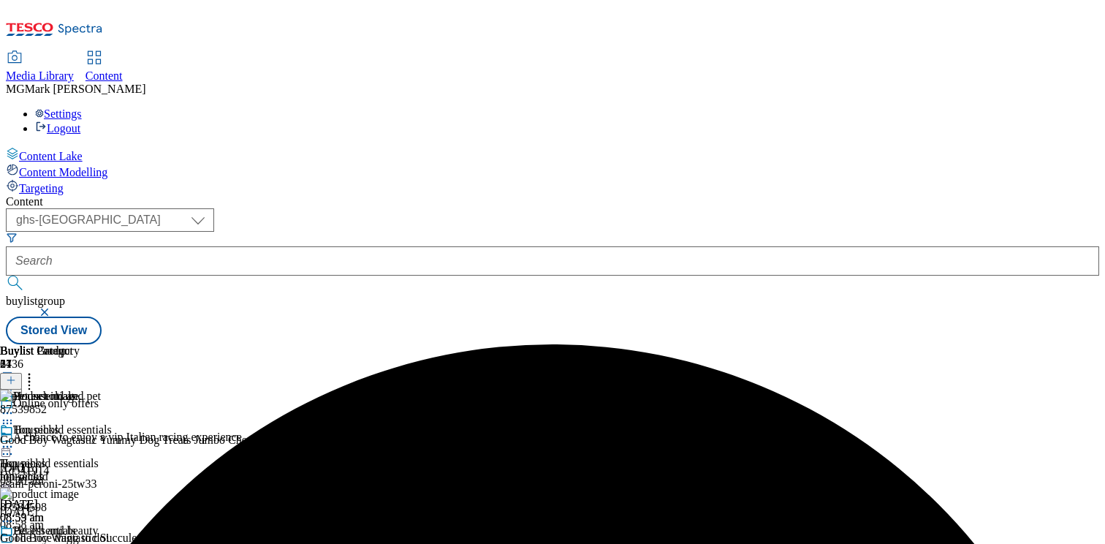
click at [31, 381] on circle at bounding box center [29, 382] width 2 height 2
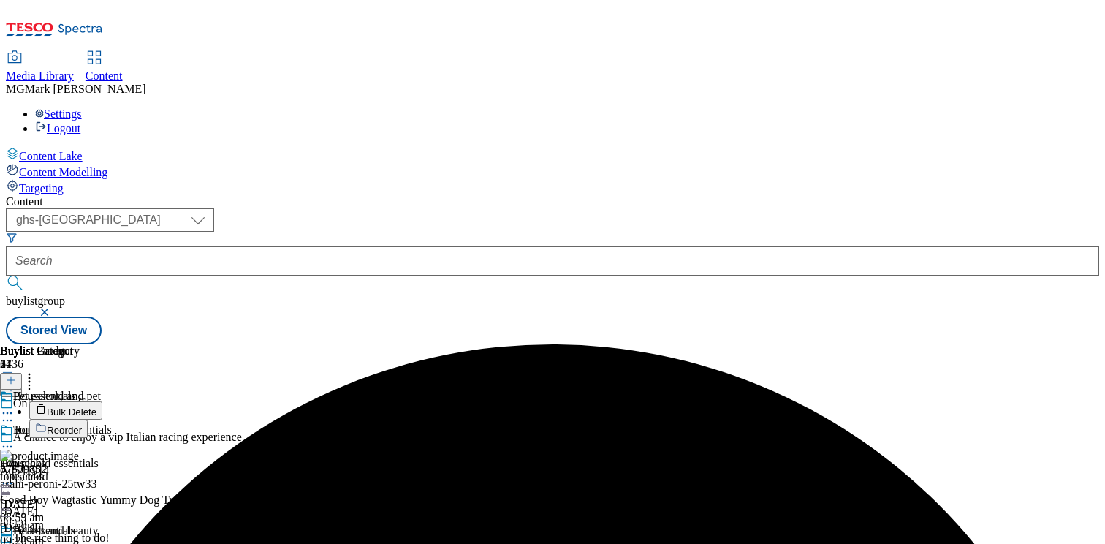
click at [96, 406] on span "Bulk Delete" at bounding box center [72, 411] width 50 height 11
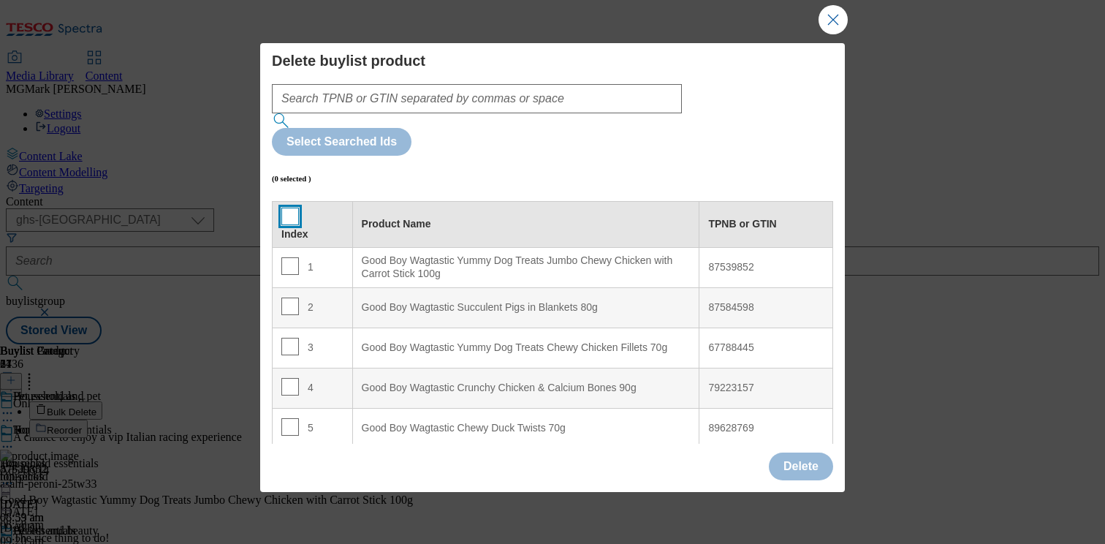
click at [287, 207] on input "Modal" at bounding box center [290, 216] width 18 height 18
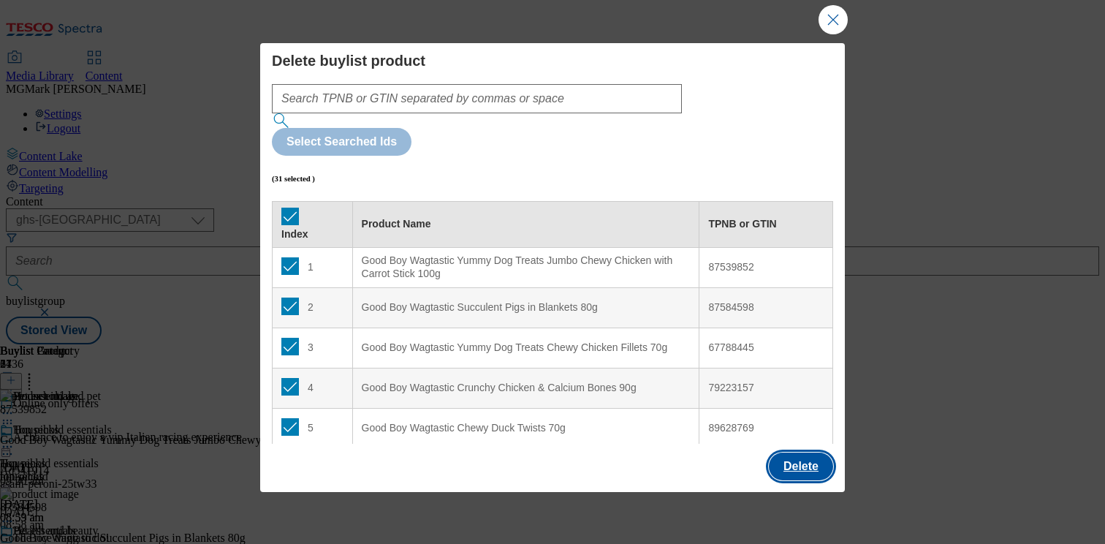
click at [793, 462] on button "Delete" at bounding box center [801, 466] width 64 height 28
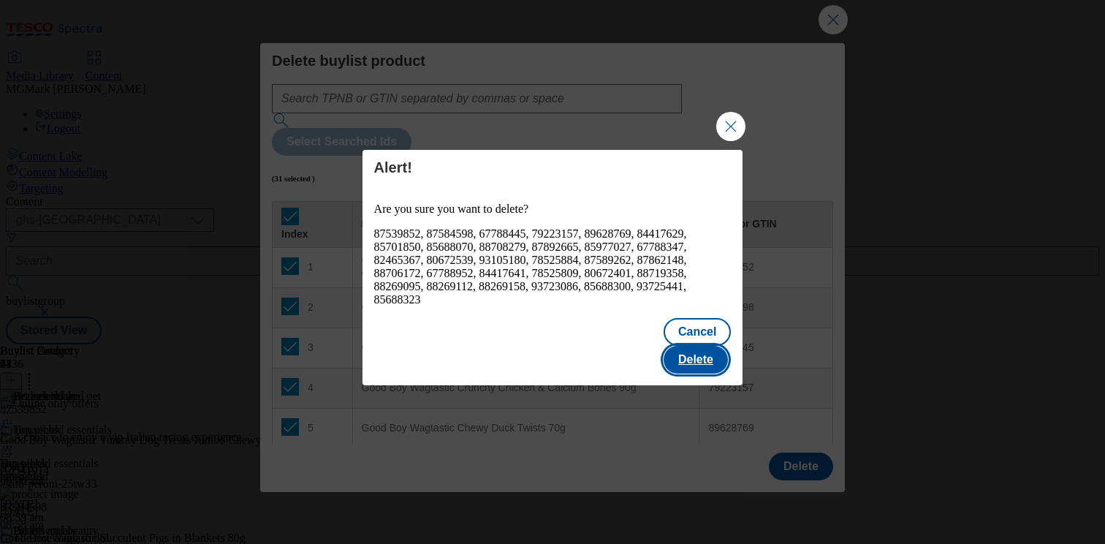
click at [694, 347] on button "Delete" at bounding box center [695, 360] width 64 height 28
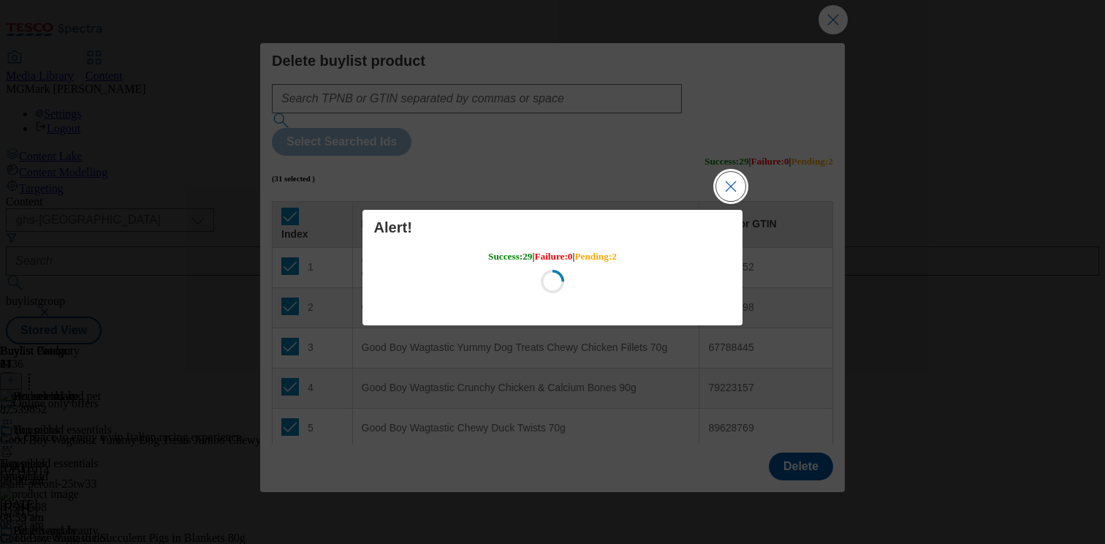
scroll to position [0, 0]
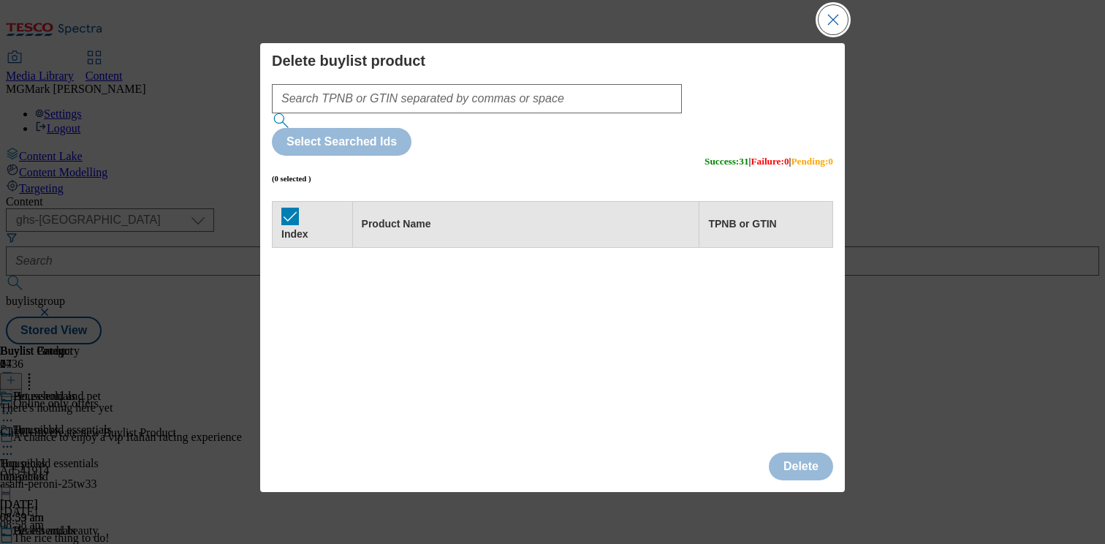
click at [829, 12] on button "Close Modal" at bounding box center [832, 19] width 29 height 29
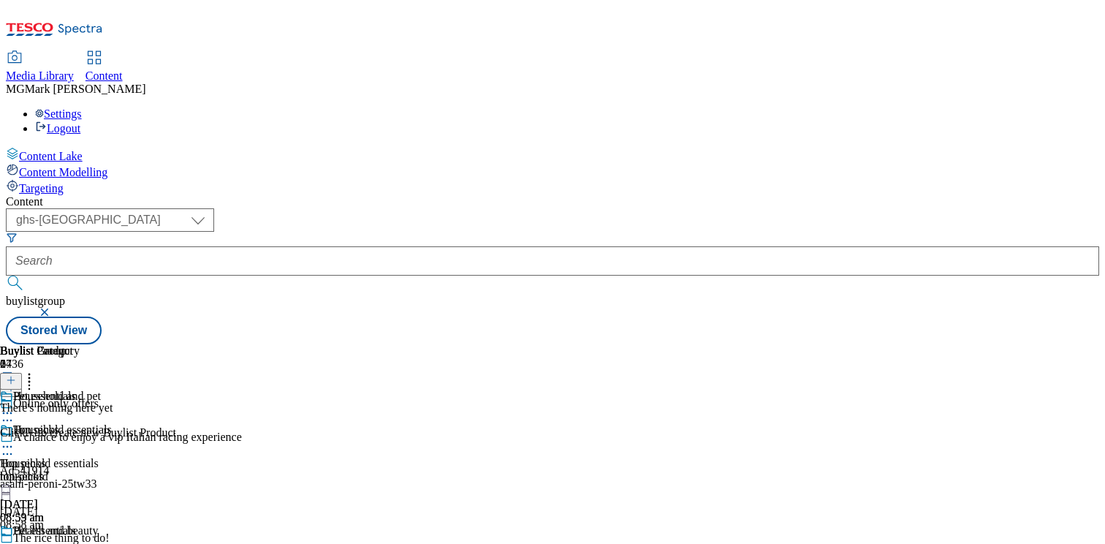
scroll to position [0, 192]
click at [22, 373] on button at bounding box center [11, 381] width 22 height 17
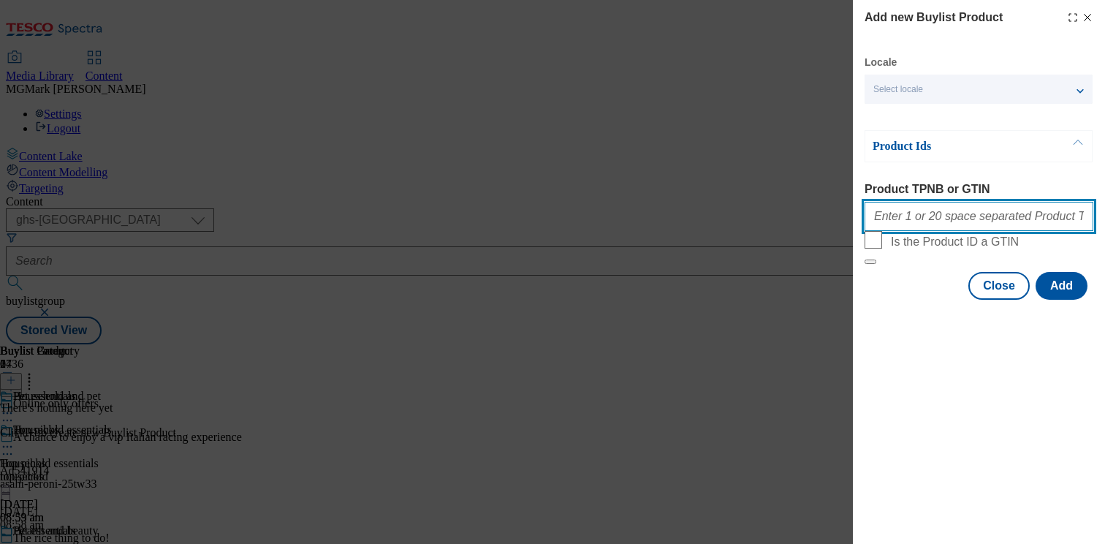
click at [967, 230] on input "Product TPNB or GTIN" at bounding box center [978, 216] width 229 height 29
paste input "62749955 85792153 87742242 87178532 93221363 93538697 93346083 93338480 9321094…"
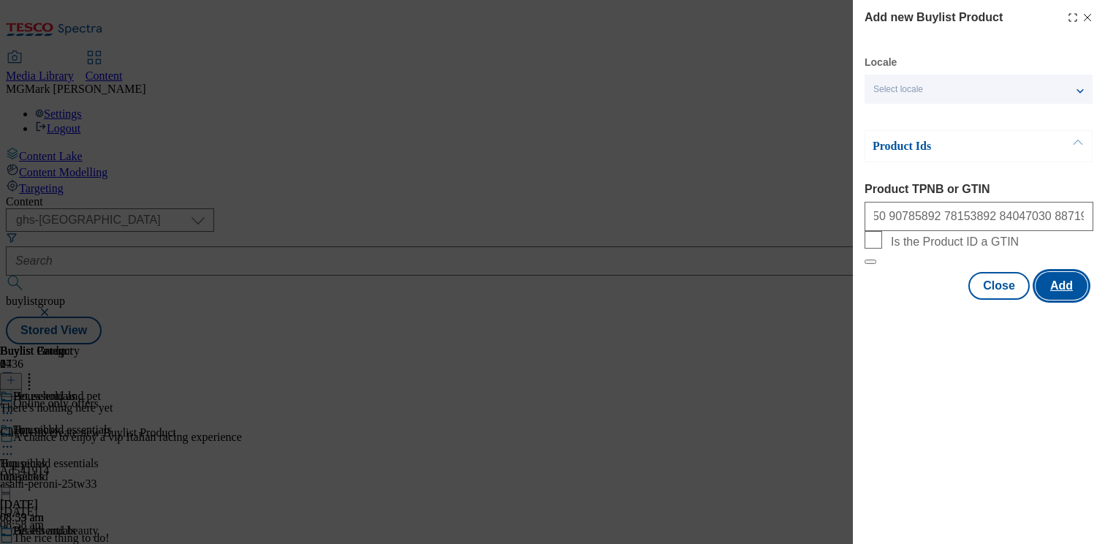
scroll to position [0, 0]
click at [1050, 300] on button "Add" at bounding box center [1061, 286] width 52 height 28
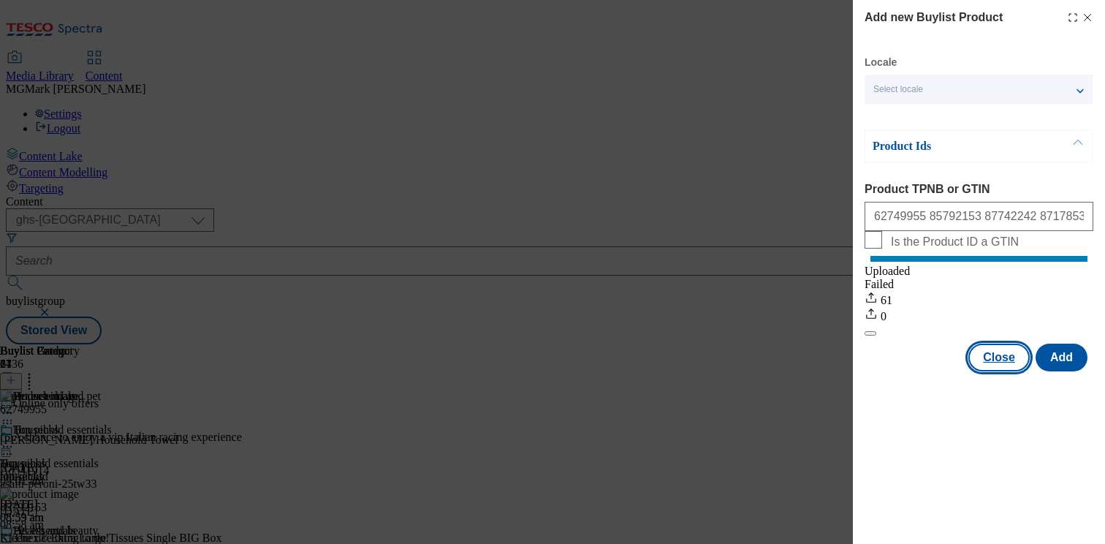
click at [1004, 371] on button "Close" at bounding box center [998, 357] width 61 height 28
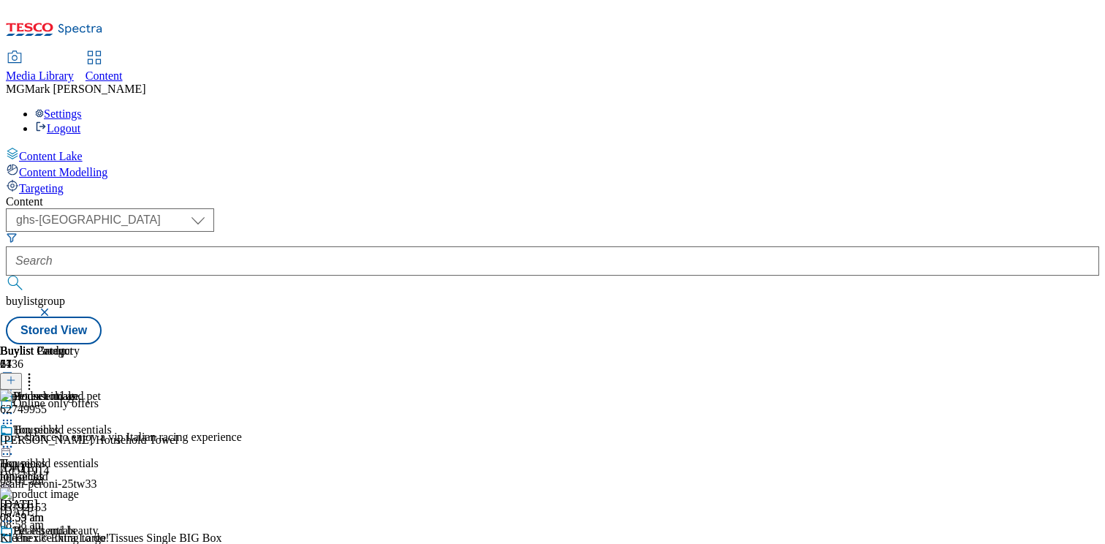
scroll to position [665, 0]
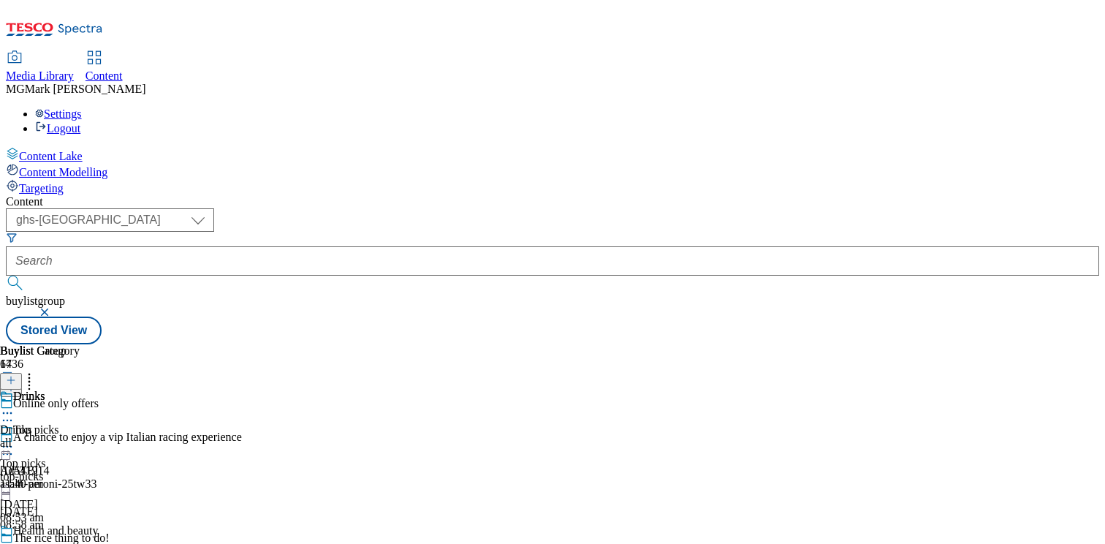
click at [80, 436] on div "all" at bounding box center [40, 442] width 80 height 13
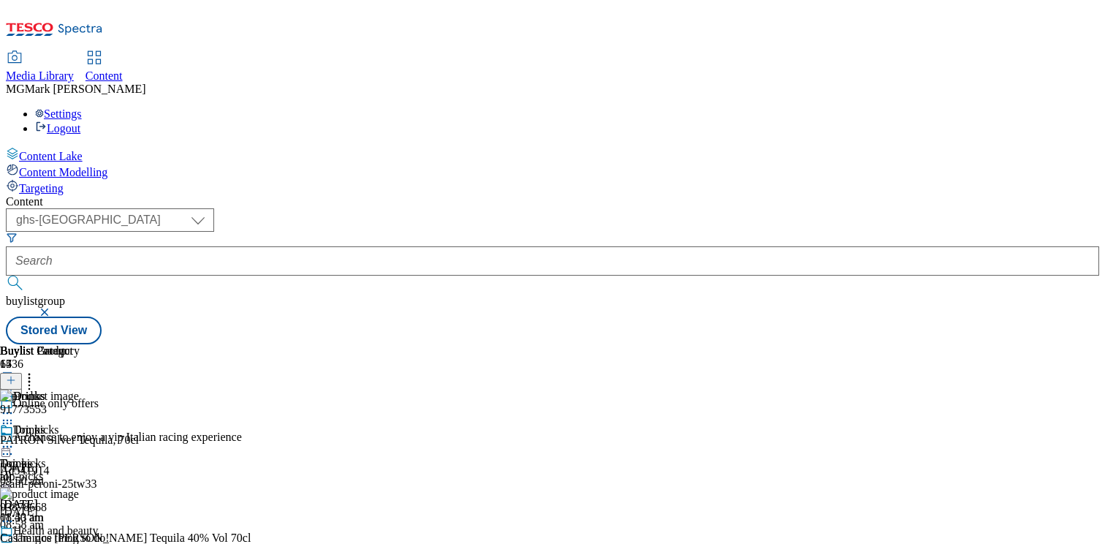
scroll to position [0, 192]
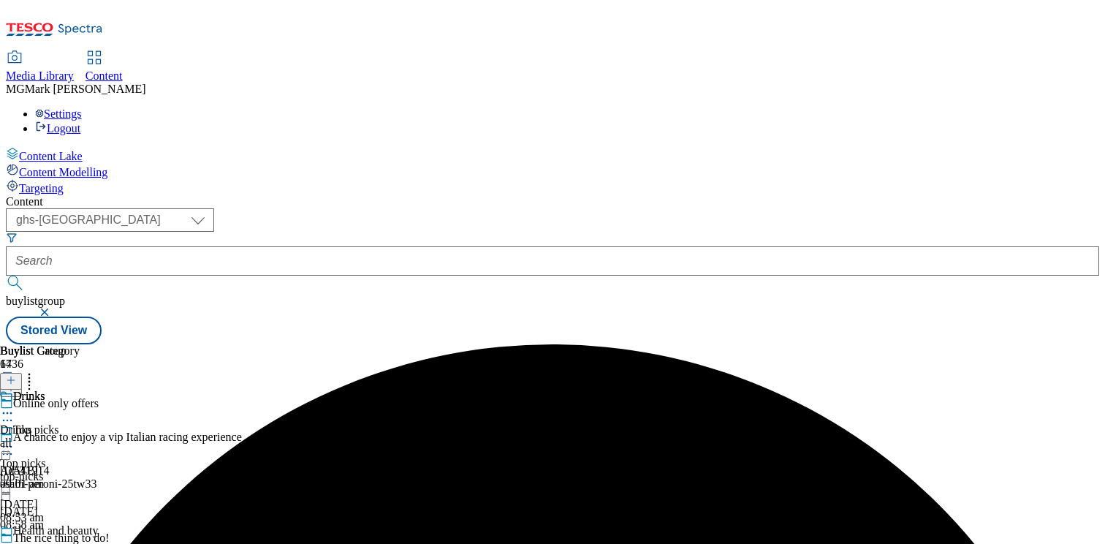
click at [80, 389] on div "Drinks Drinks all 6 Oct 2025 09:01 am" at bounding box center [40, 439] width 80 height 101
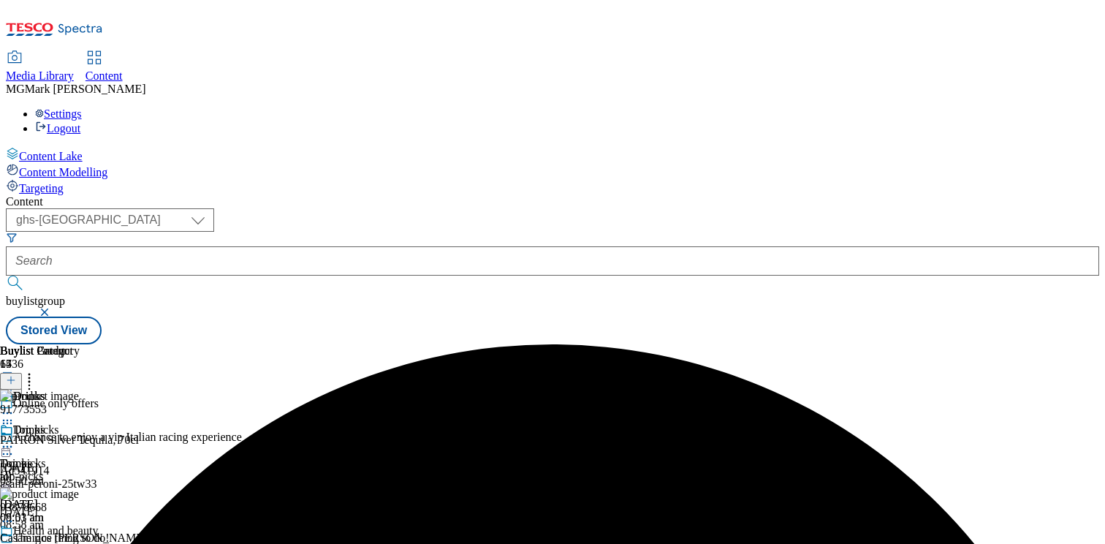
scroll to position [0, 192]
click at [37, 370] on icon at bounding box center [29, 377] width 15 height 15
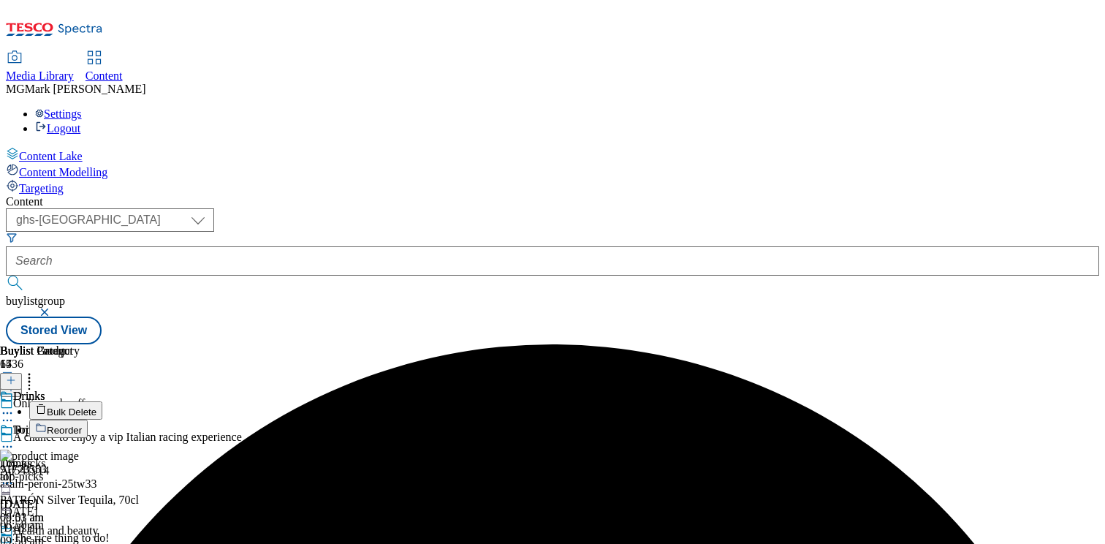
click at [102, 401] on button "Bulk Delete" at bounding box center [65, 410] width 73 height 18
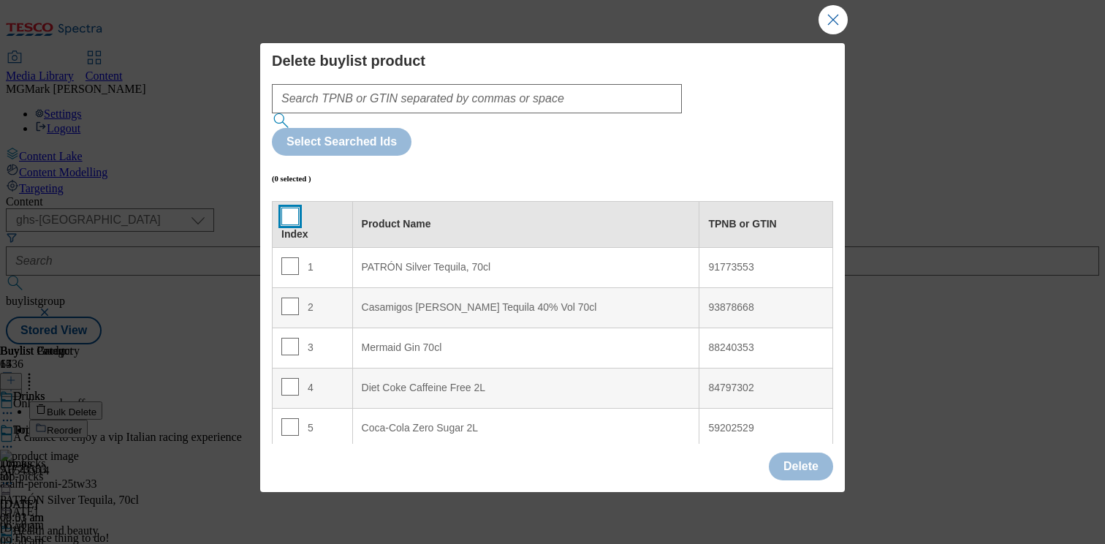
click at [292, 207] on input "Modal" at bounding box center [290, 216] width 18 height 18
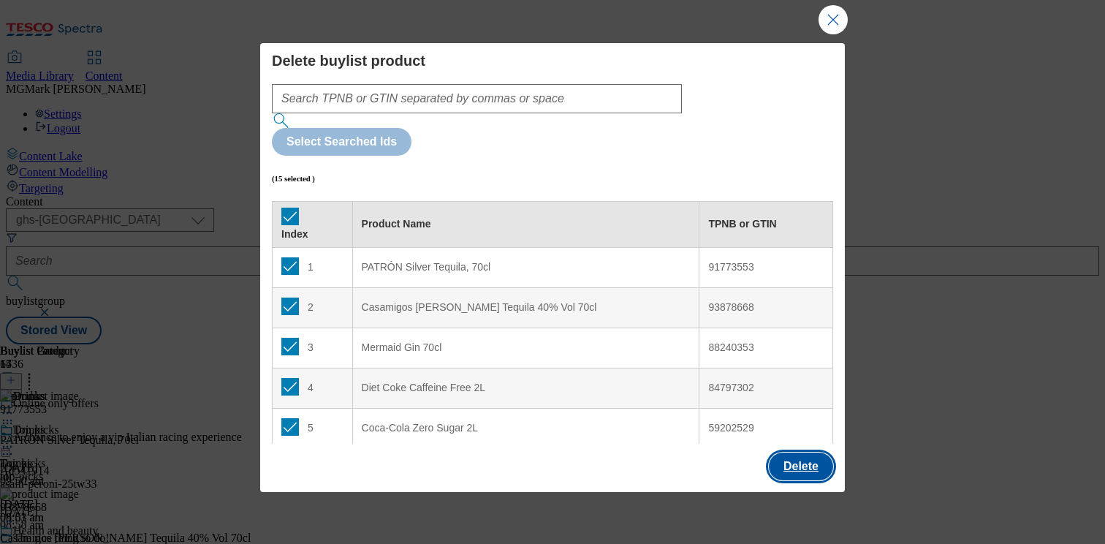
click at [791, 466] on button "Delete" at bounding box center [801, 466] width 64 height 28
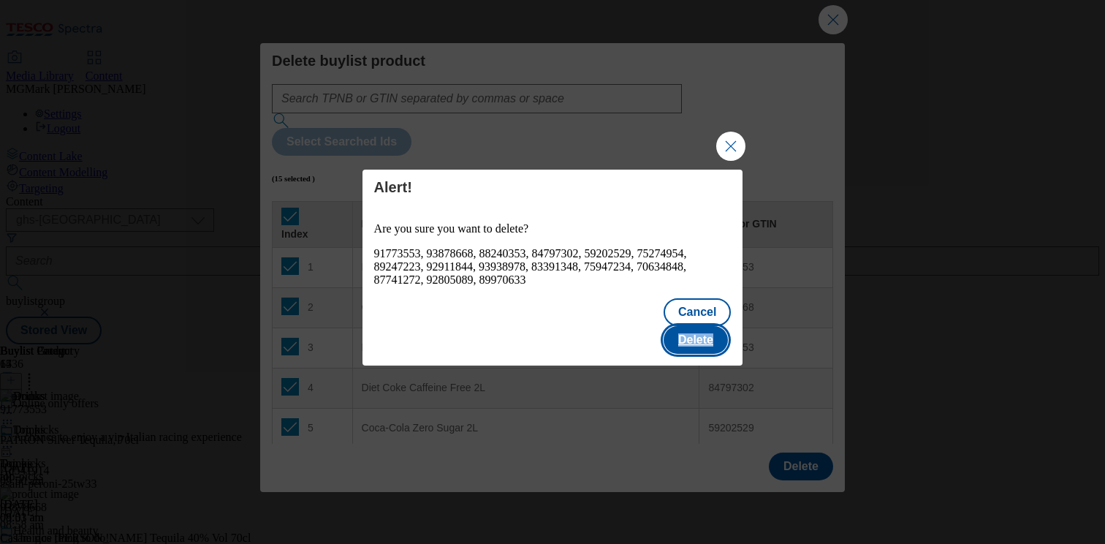
drag, startPoint x: 791, startPoint y: 466, endPoint x: 698, endPoint y: 320, distance: 173.1
click at [698, 320] on div "Alert! Are you sure you want to delete? 91773553, 93878668, 88240353, 84797302,…" at bounding box center [552, 272] width 1105 height 544
click at [698, 326] on button "Delete" at bounding box center [695, 340] width 64 height 28
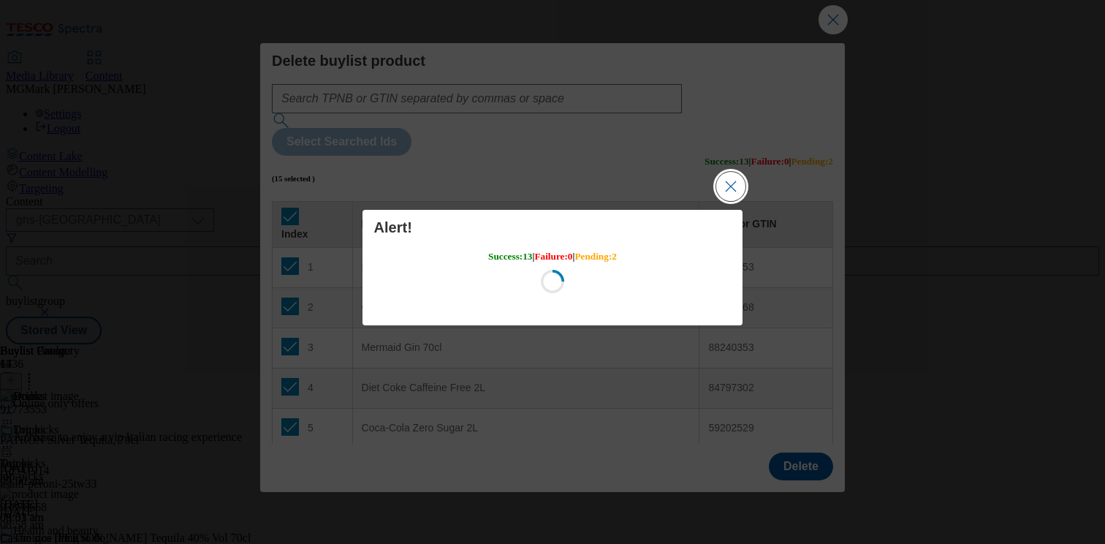
scroll to position [0, 0]
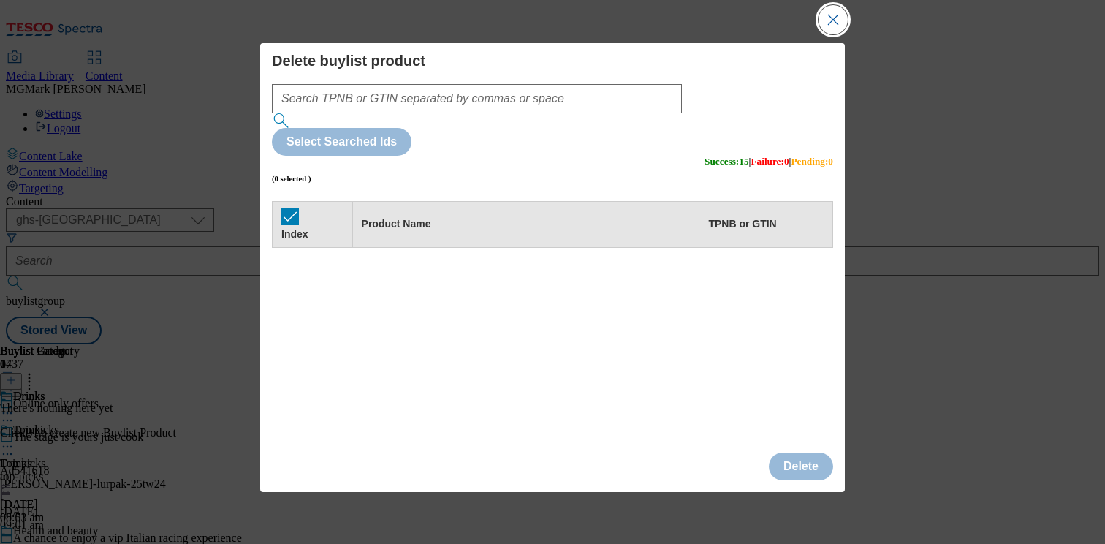
click at [836, 16] on button "Close Modal" at bounding box center [832, 19] width 29 height 29
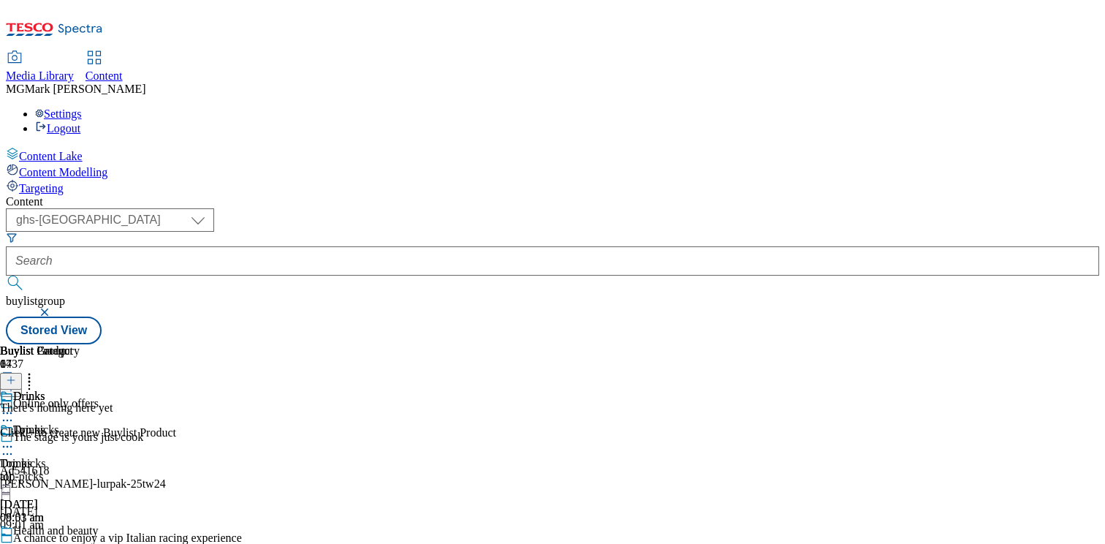
scroll to position [0, 192]
click at [22, 373] on button at bounding box center [11, 381] width 22 height 17
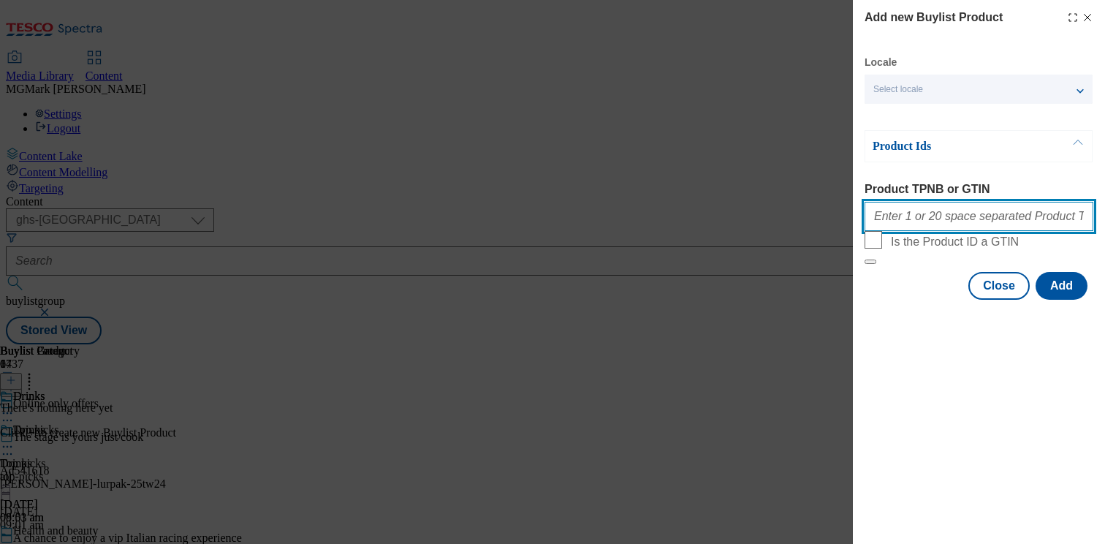
click at [921, 226] on input "Product TPNB or GTIN" at bounding box center [978, 216] width 229 height 29
paste input "91773553 93878668 88240353 84797302 59202529 75274954 89247223 92911844 9393897…"
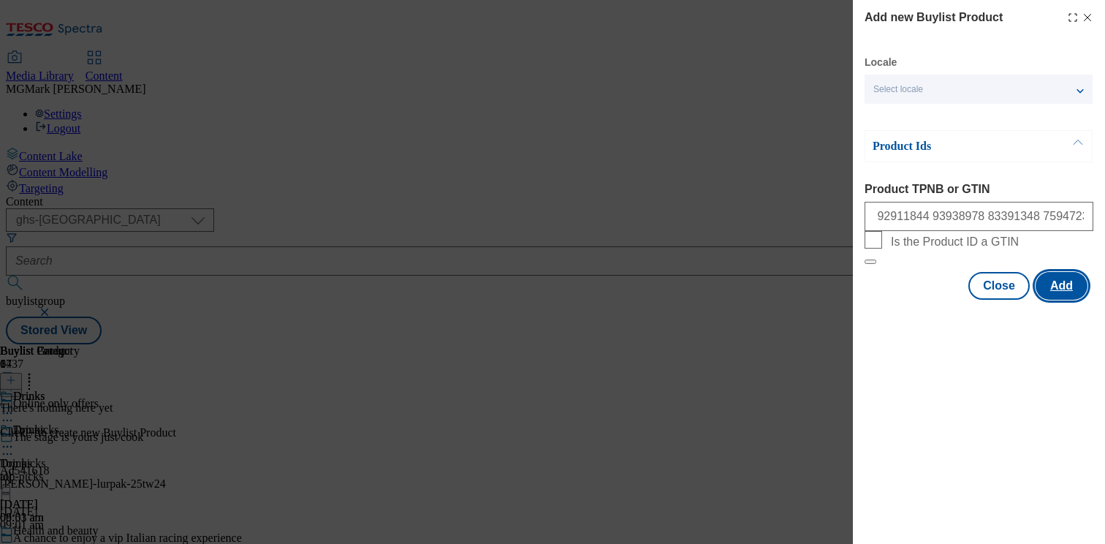
scroll to position [0, 0]
click at [1064, 300] on button "Add" at bounding box center [1061, 286] width 52 height 28
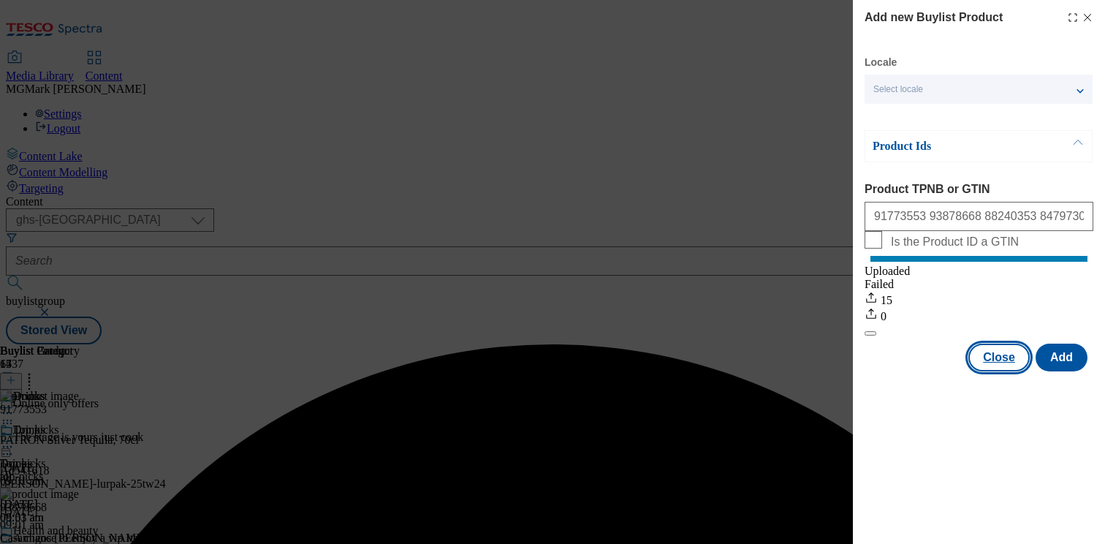
click at [985, 371] on button "Close" at bounding box center [998, 357] width 61 height 28
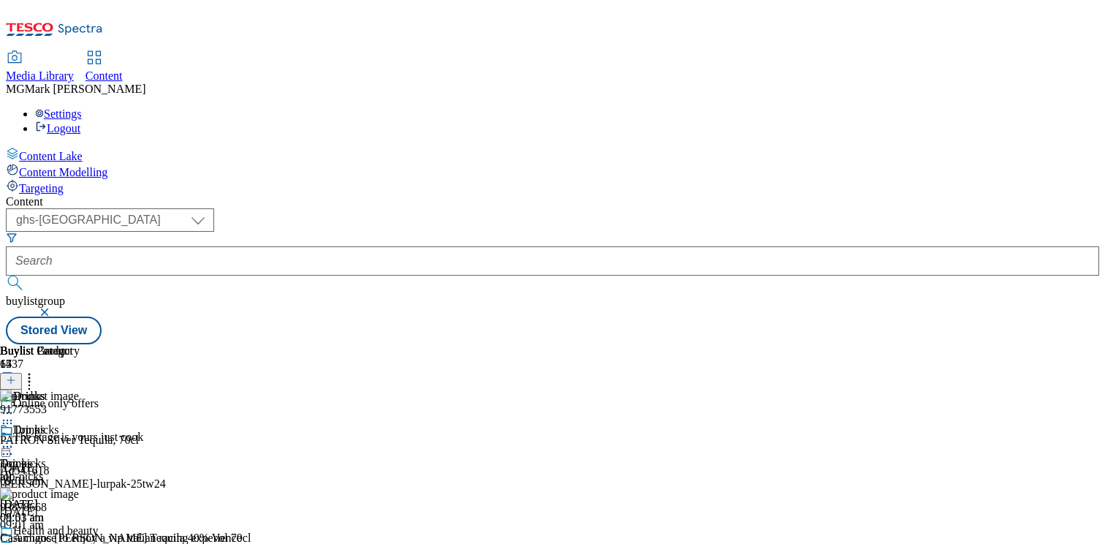
scroll to position [863, 0]
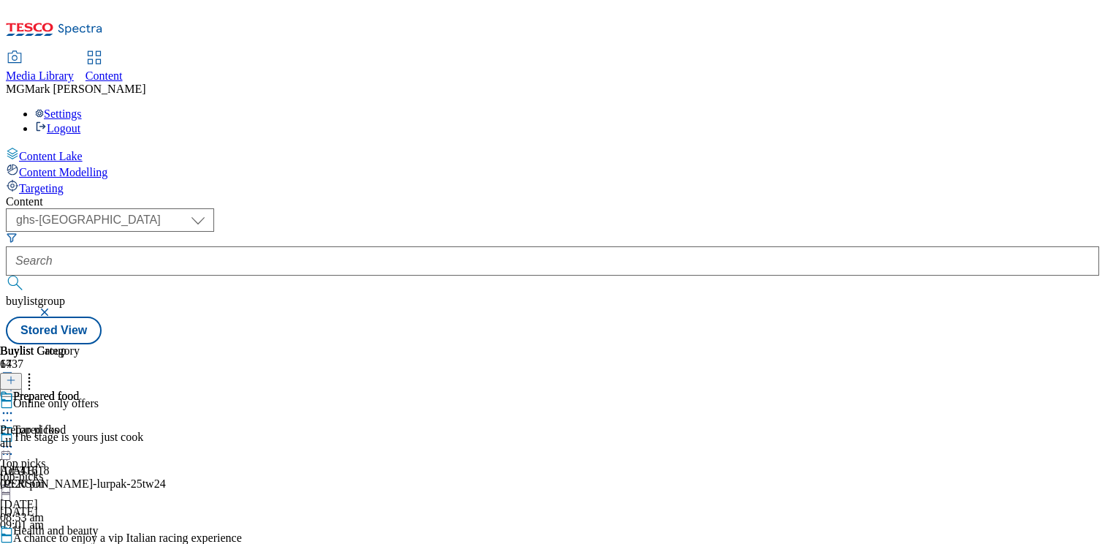
click at [80, 436] on div "all" at bounding box center [40, 442] width 80 height 13
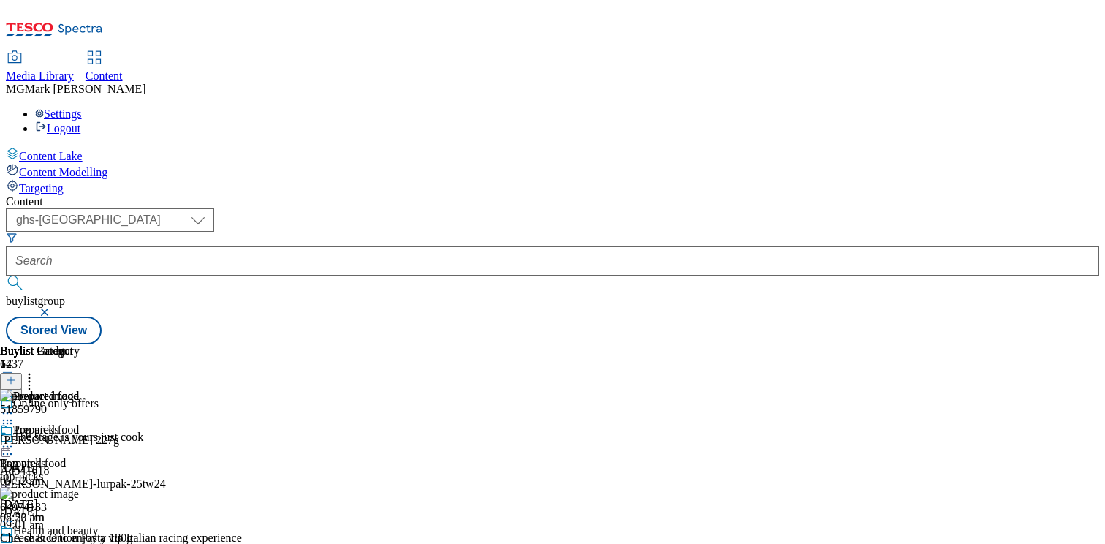
scroll to position [0, 192]
click at [37, 370] on icon at bounding box center [29, 377] width 15 height 15
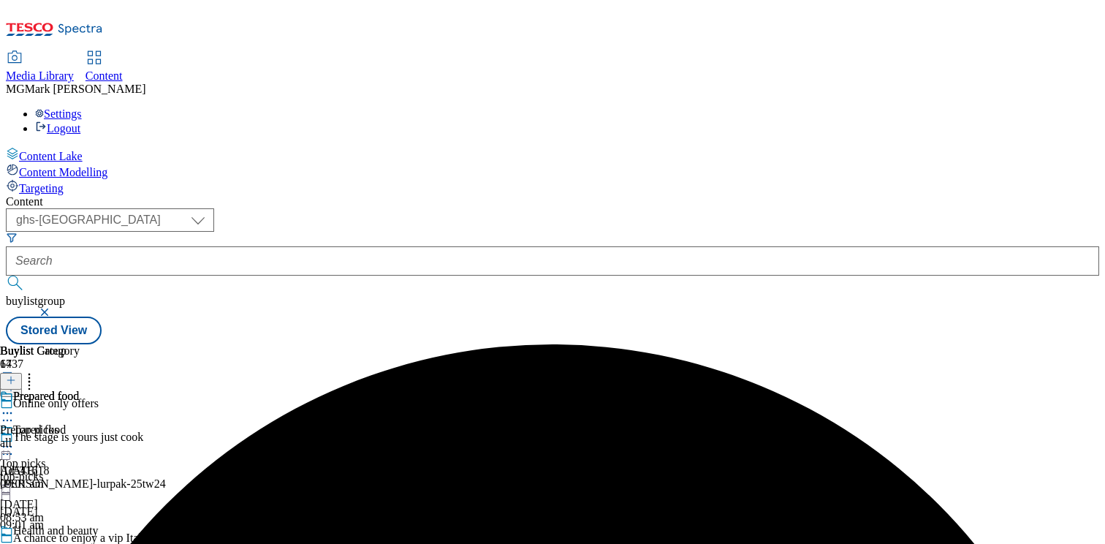
click at [80, 436] on div "all" at bounding box center [40, 442] width 80 height 13
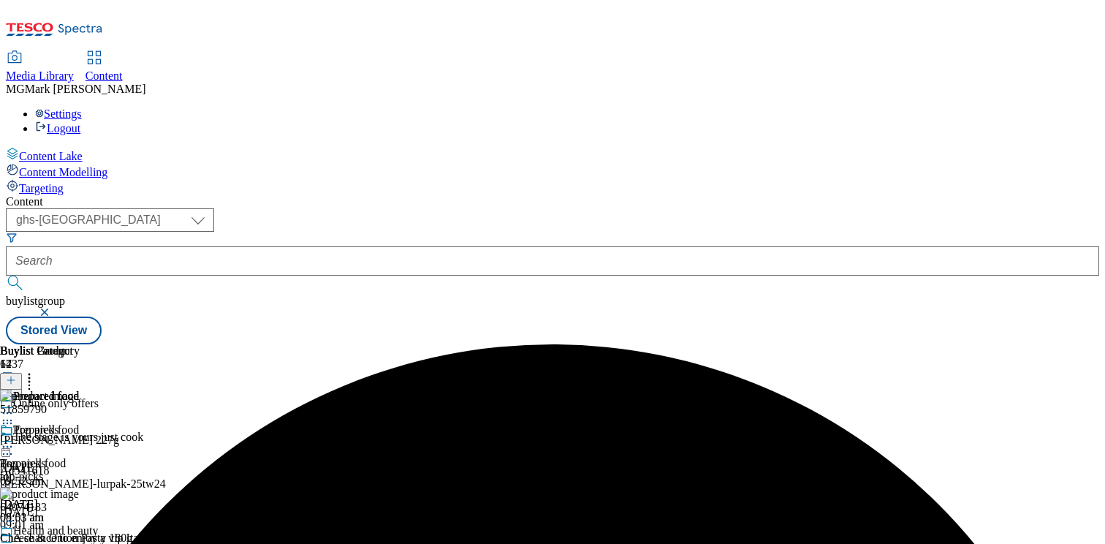
scroll to position [0, 192]
click at [15, 405] on icon at bounding box center [7, 412] width 15 height 15
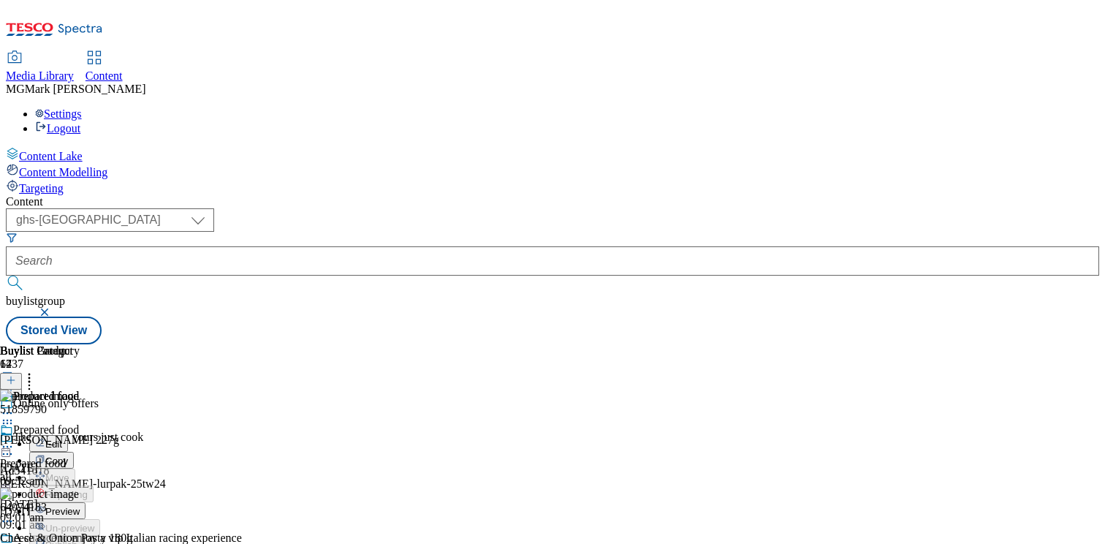
click at [80, 506] on span "Preview" at bounding box center [62, 511] width 34 height 11
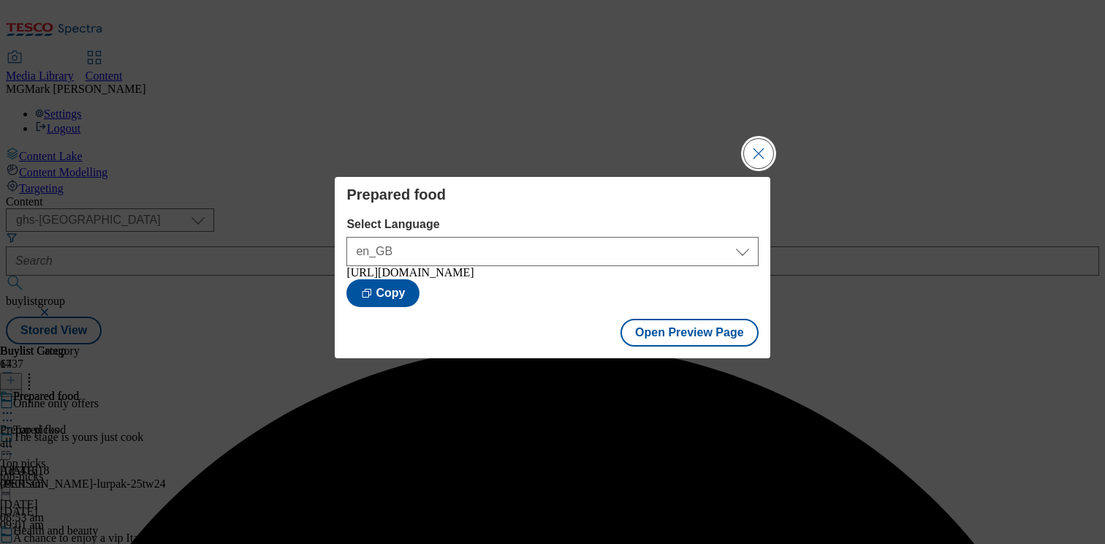
click at [758, 146] on button "Close Modal" at bounding box center [758, 153] width 29 height 29
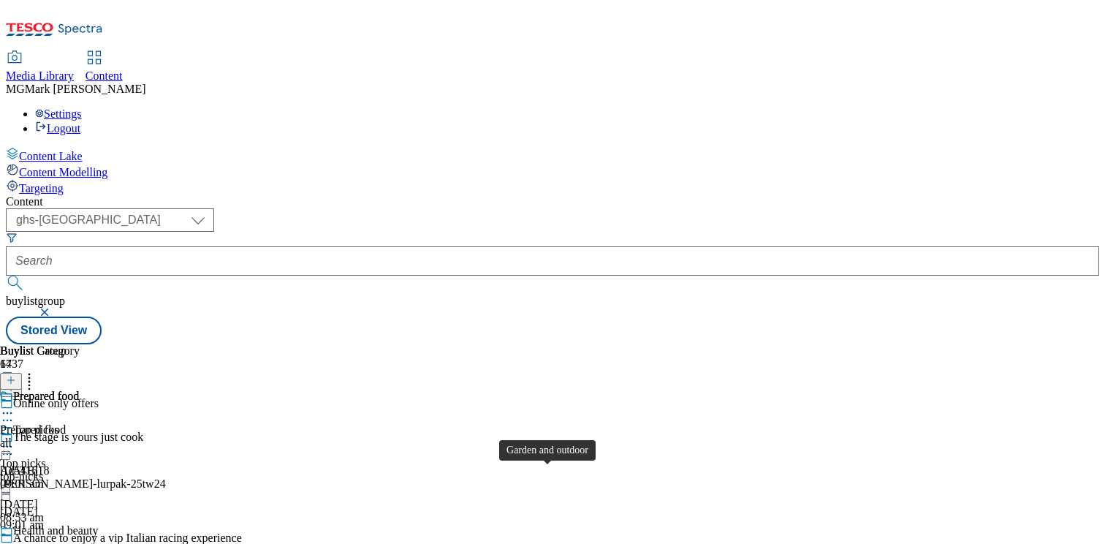
scroll to position [820, 0]
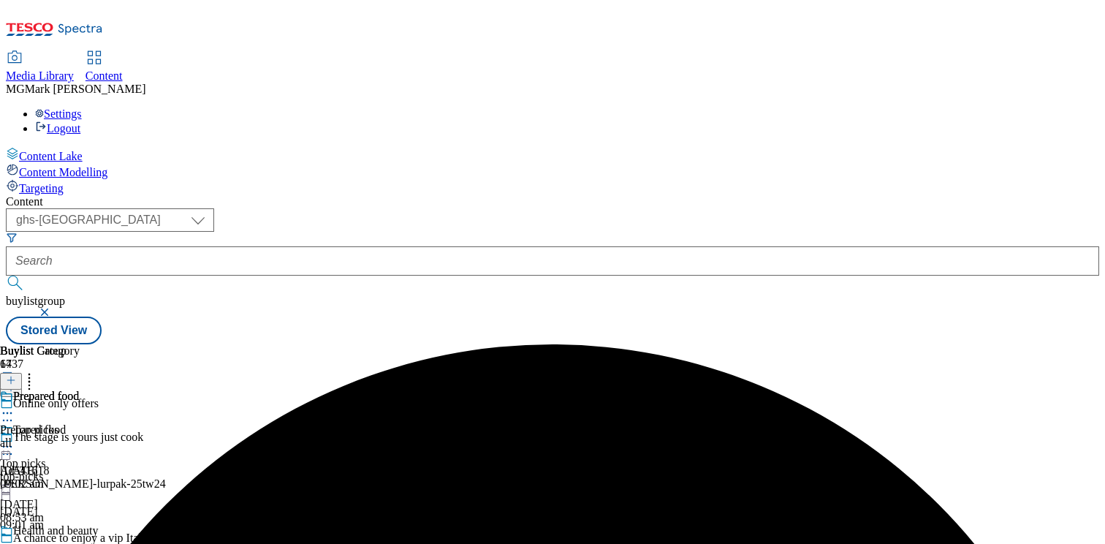
scroll to position [657, 0]
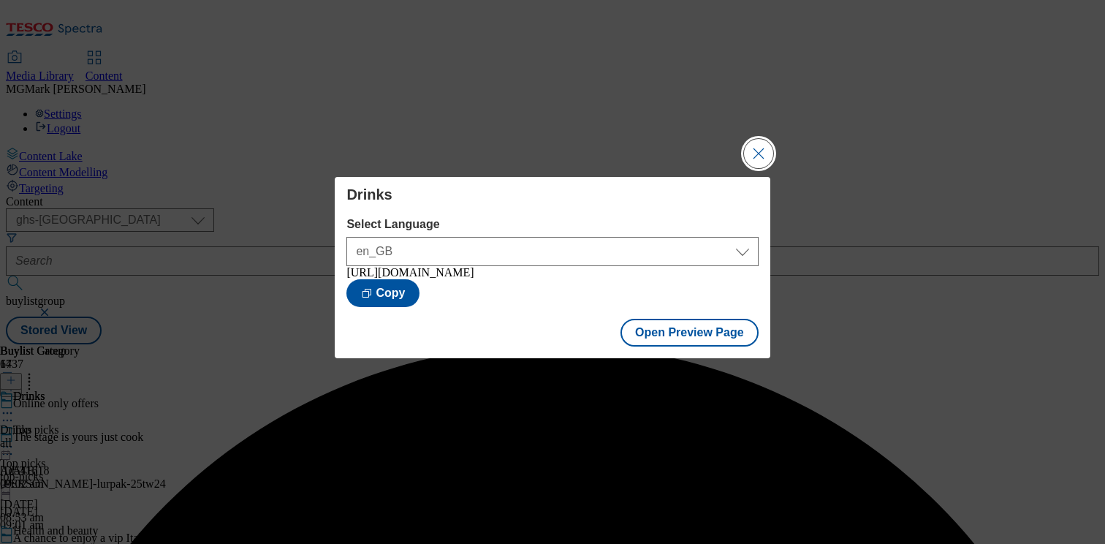
click at [766, 149] on button "Close Modal" at bounding box center [758, 153] width 29 height 29
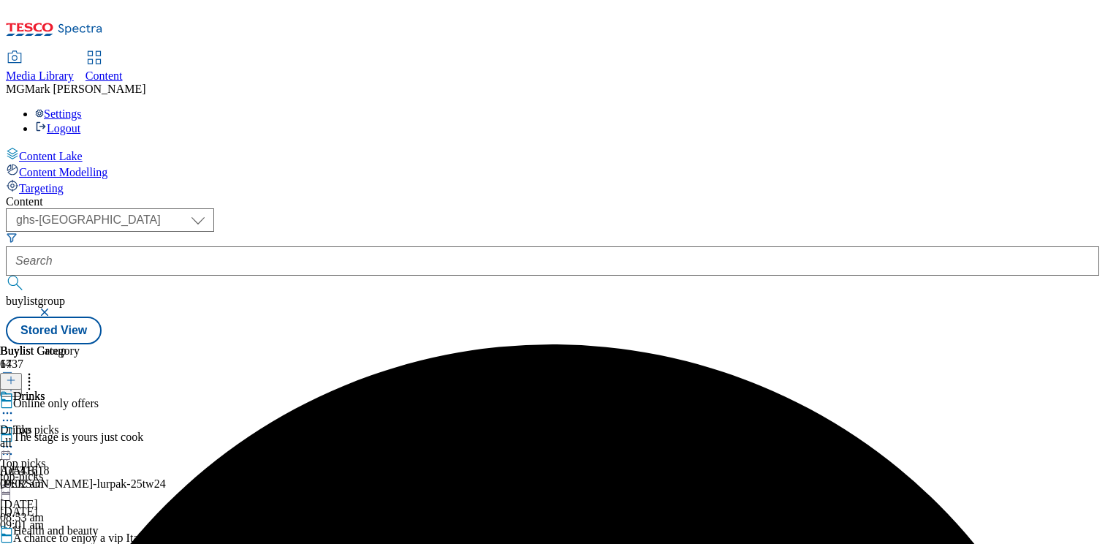
scroll to position [717, 0]
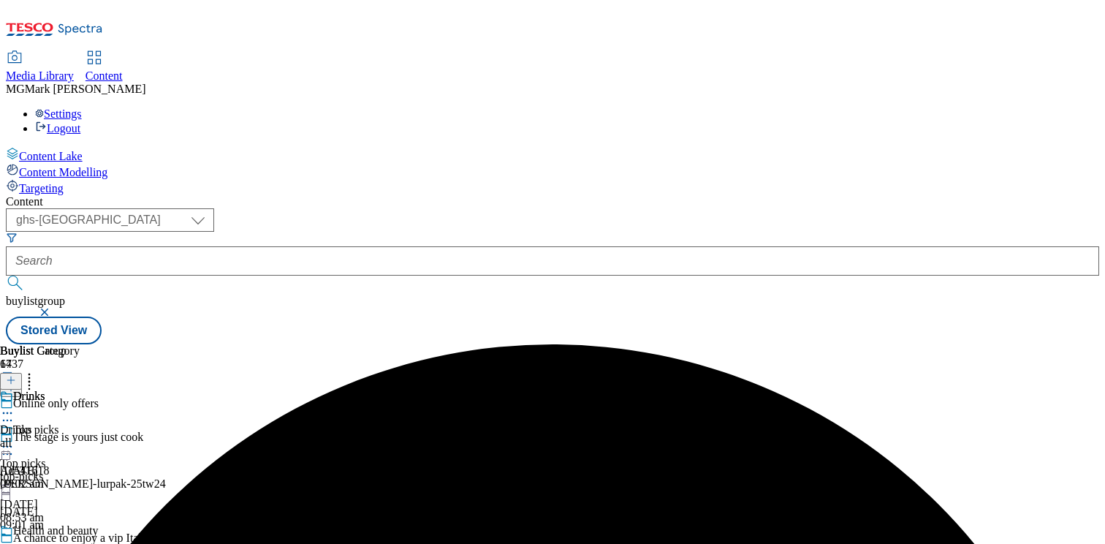
scroll to position [564, 0]
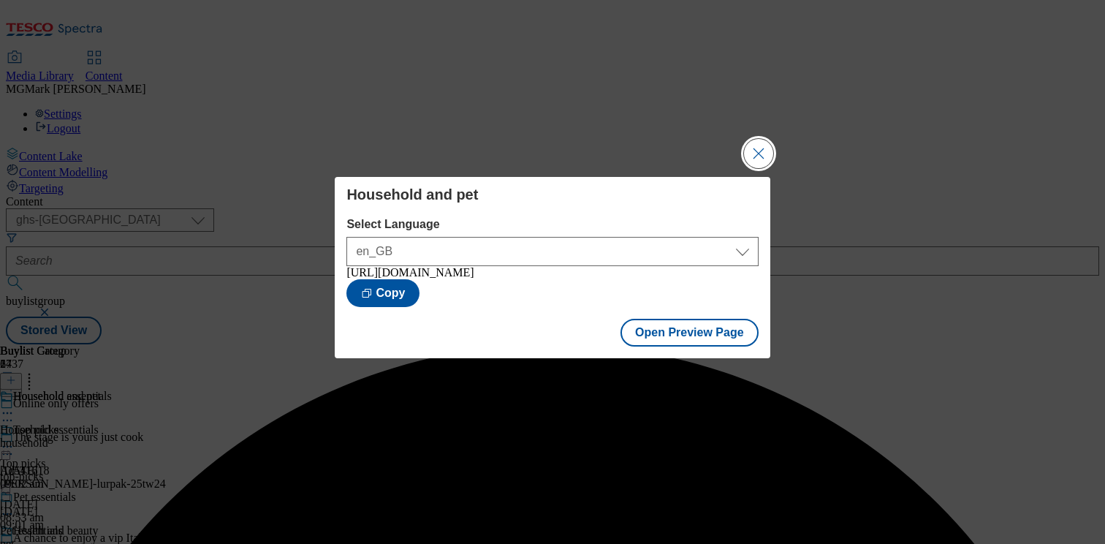
click at [752, 144] on button "Close Modal" at bounding box center [758, 153] width 29 height 29
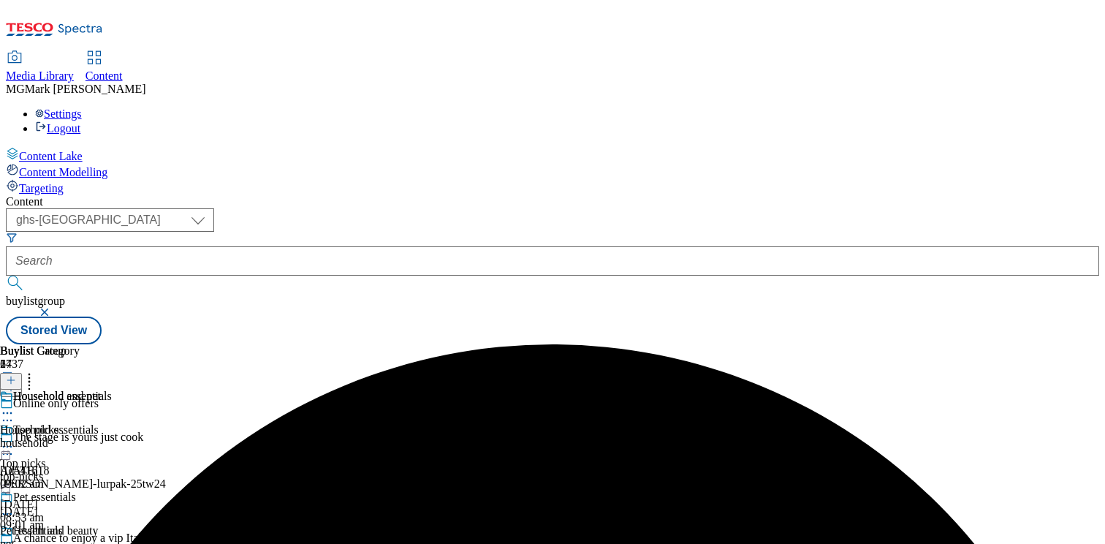
scroll to position [451, 0]
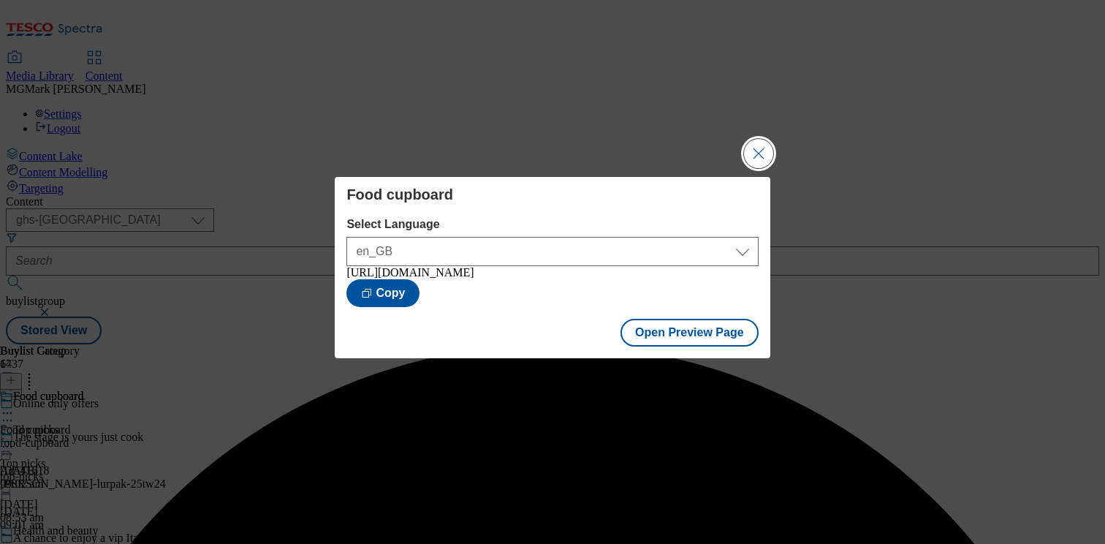
click at [763, 151] on button "Close Modal" at bounding box center [758, 153] width 29 height 29
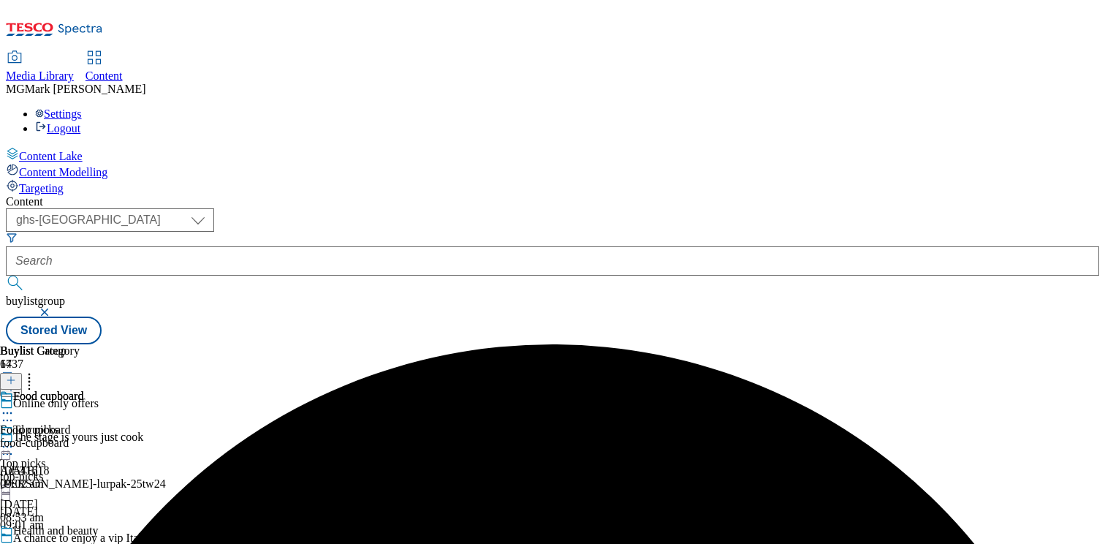
scroll to position [309, 0]
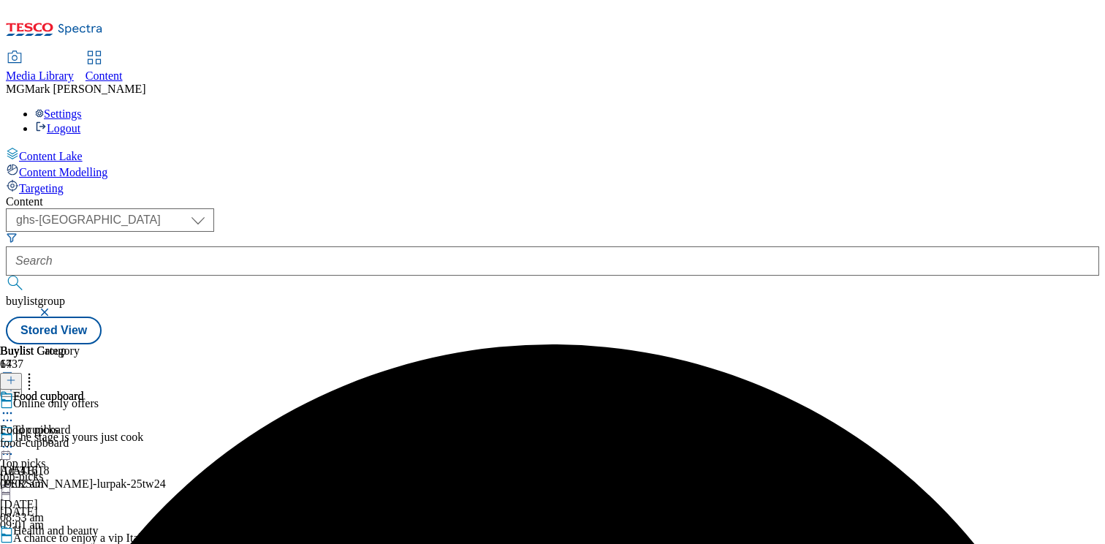
click at [107, 470] on div "top-picks" at bounding box center [53, 476] width 107 height 13
click at [15, 439] on icon at bounding box center [7, 446] width 15 height 15
click at [80, 539] on span "Preview" at bounding box center [62, 544] width 34 height 11
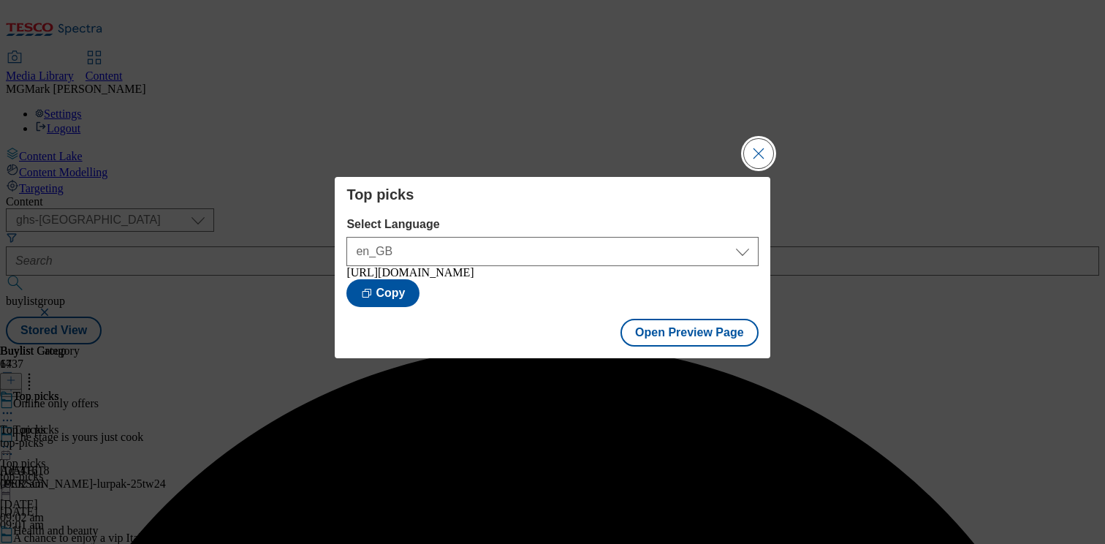
click at [762, 139] on button "Close Modal" at bounding box center [758, 153] width 29 height 29
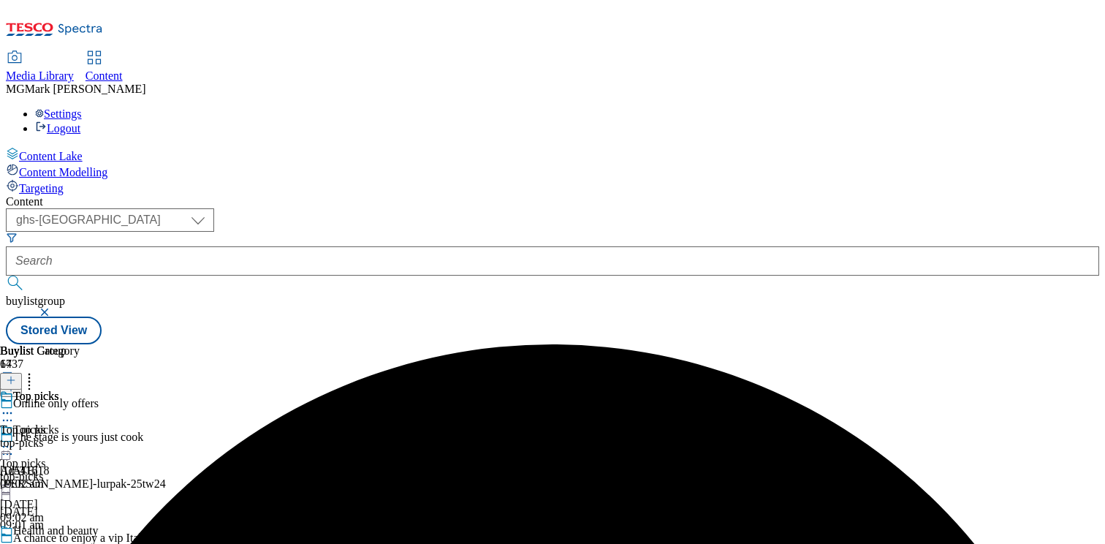
click at [15, 439] on icon at bounding box center [7, 446] width 15 height 15
click at [107, 540] on div at bounding box center [53, 549] width 107 height 18
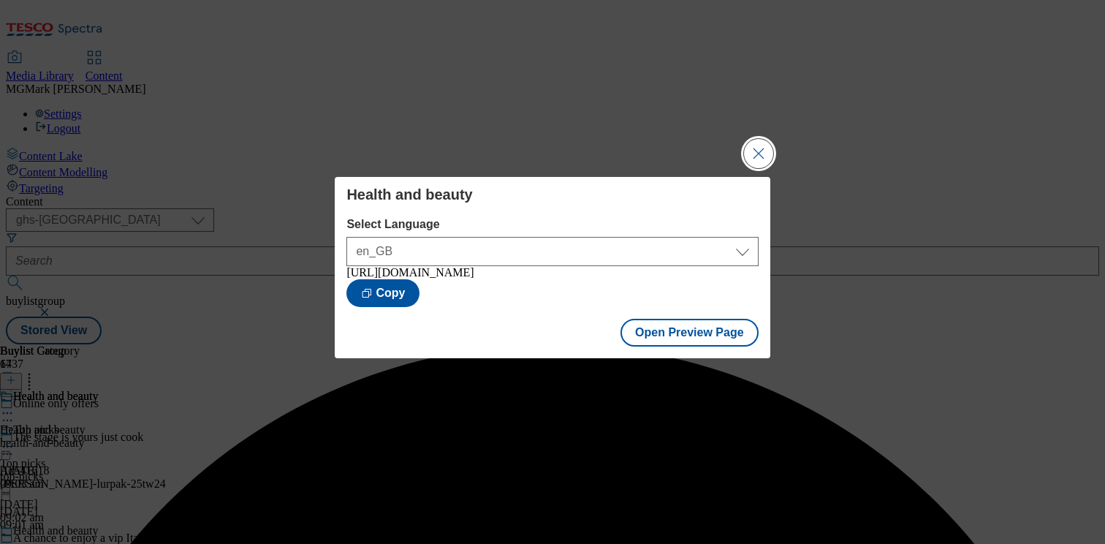
click at [773, 139] on button "Close Modal" at bounding box center [758, 153] width 29 height 29
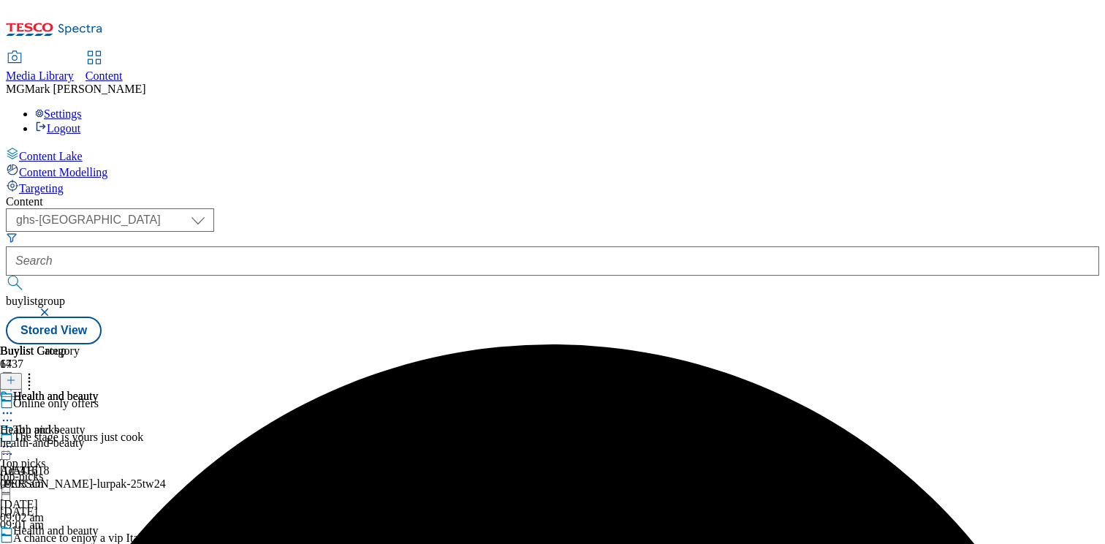
click at [15, 540] on icon at bounding box center [7, 547] width 15 height 15
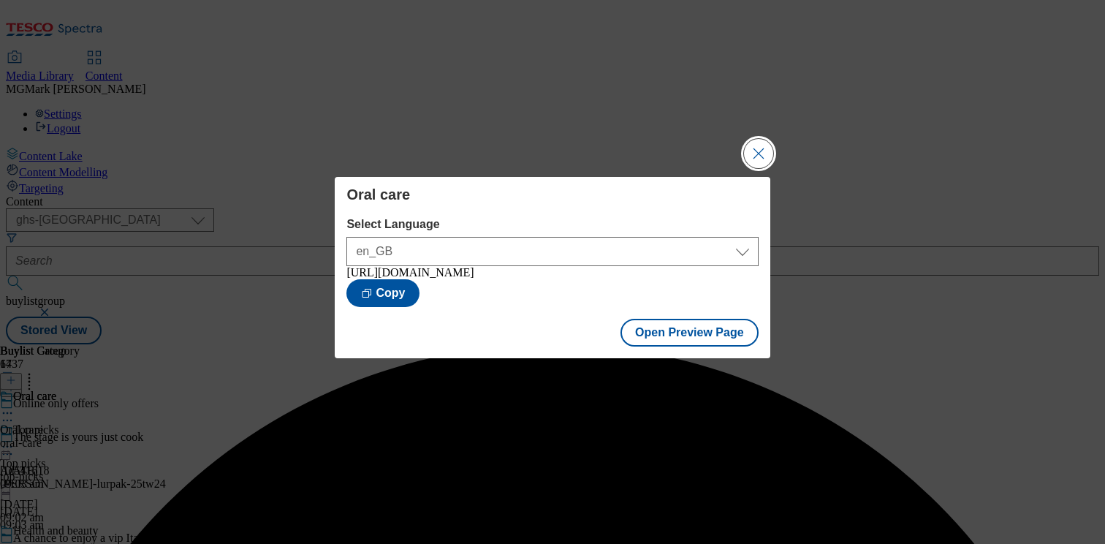
click at [759, 149] on button "Close Modal" at bounding box center [758, 153] width 29 height 29
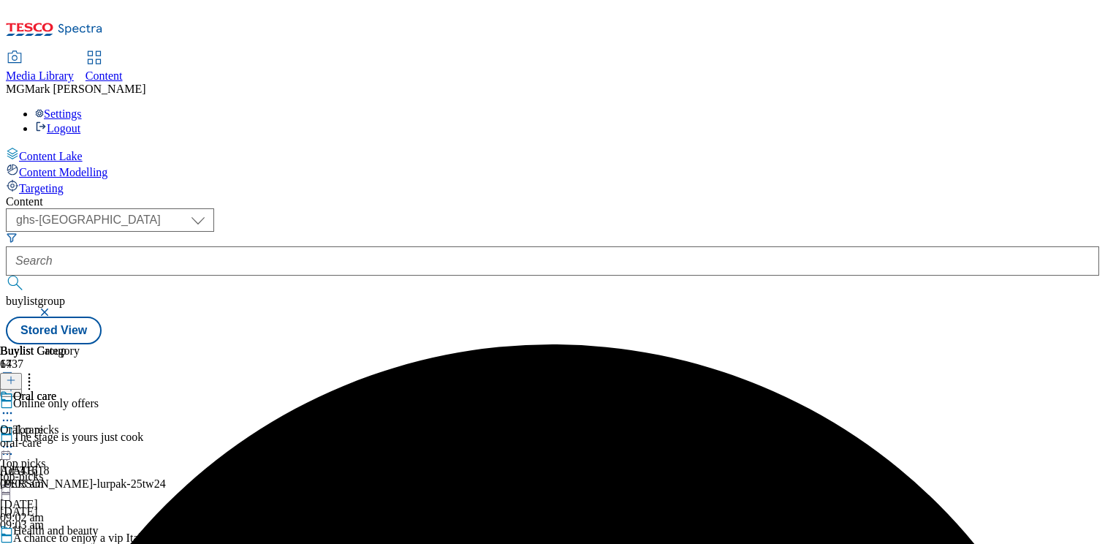
scroll to position [190, 0]
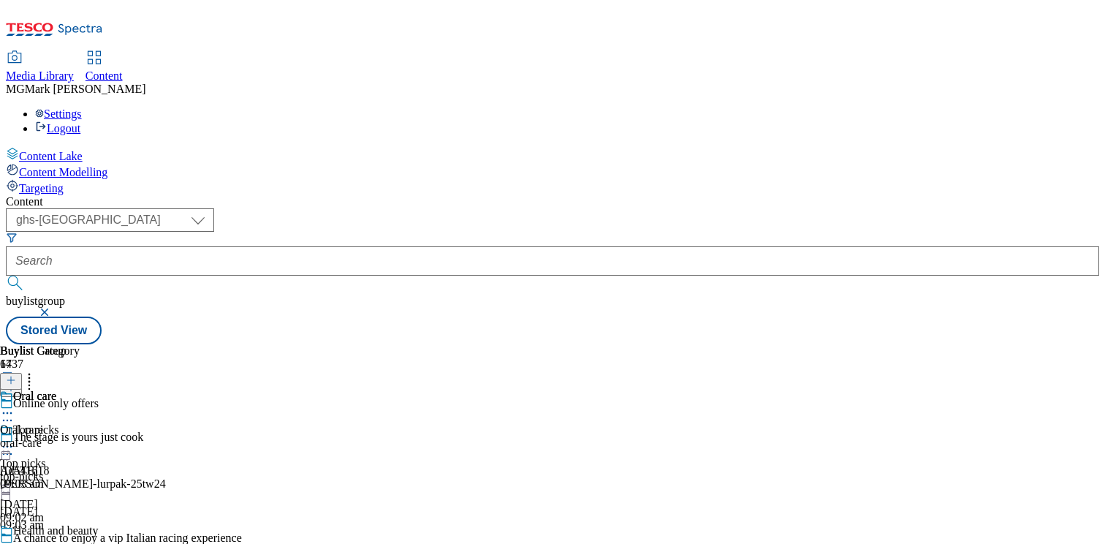
scroll to position [276, 0]
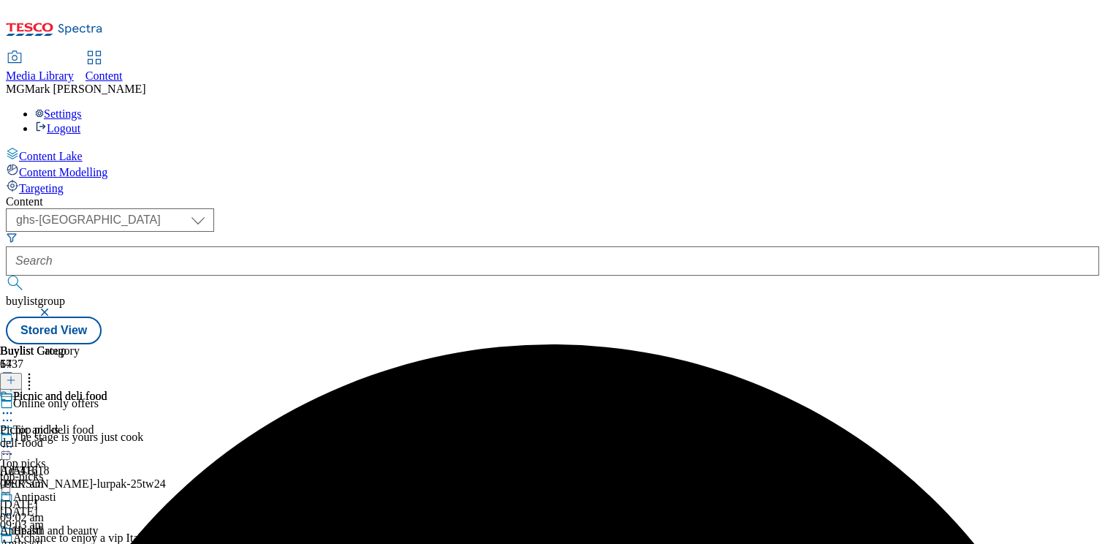
scroll to position [1011, 0]
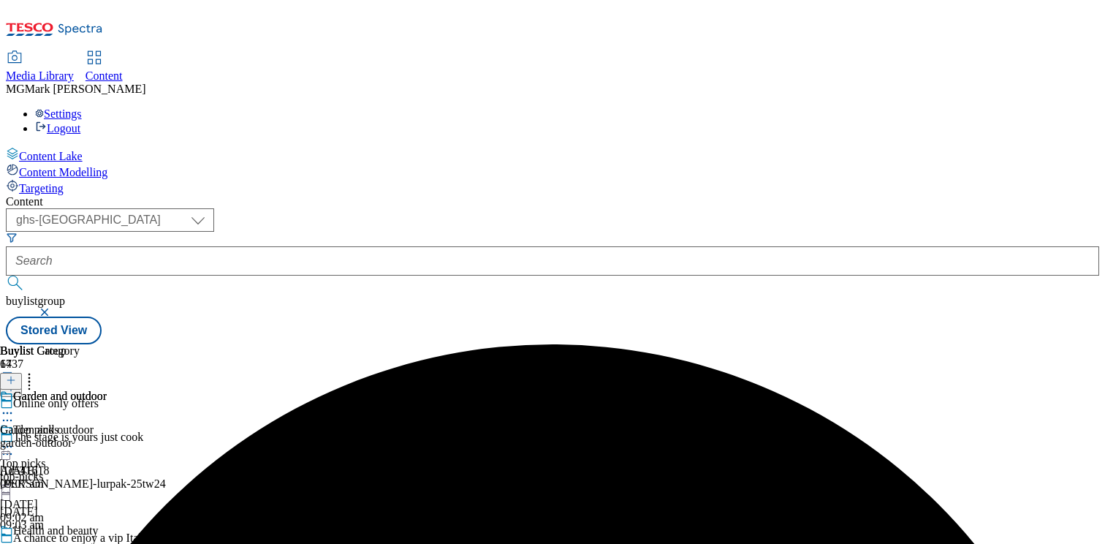
scroll to position [77, 0]
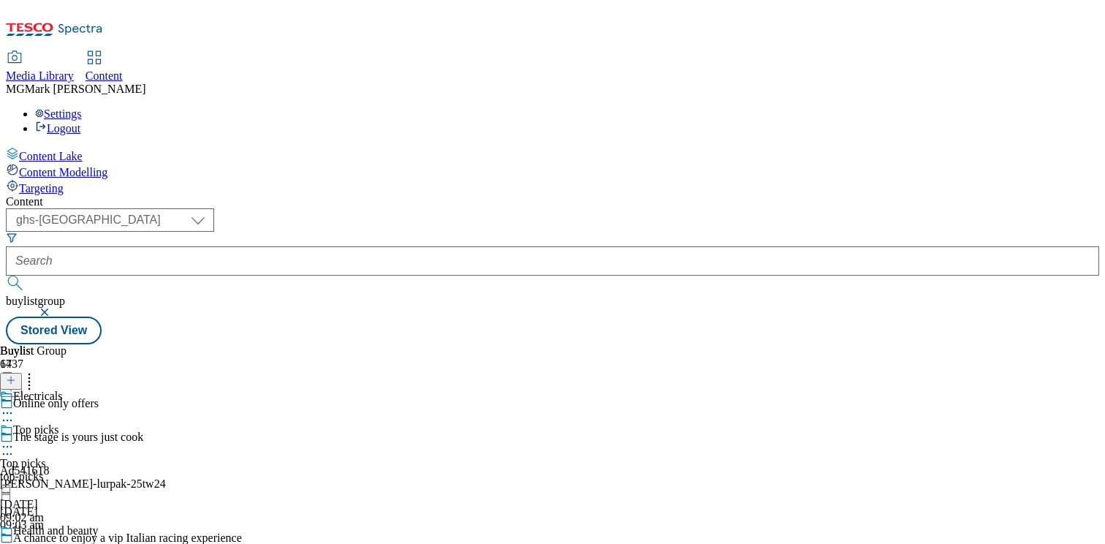
scroll to position [1495, 0]
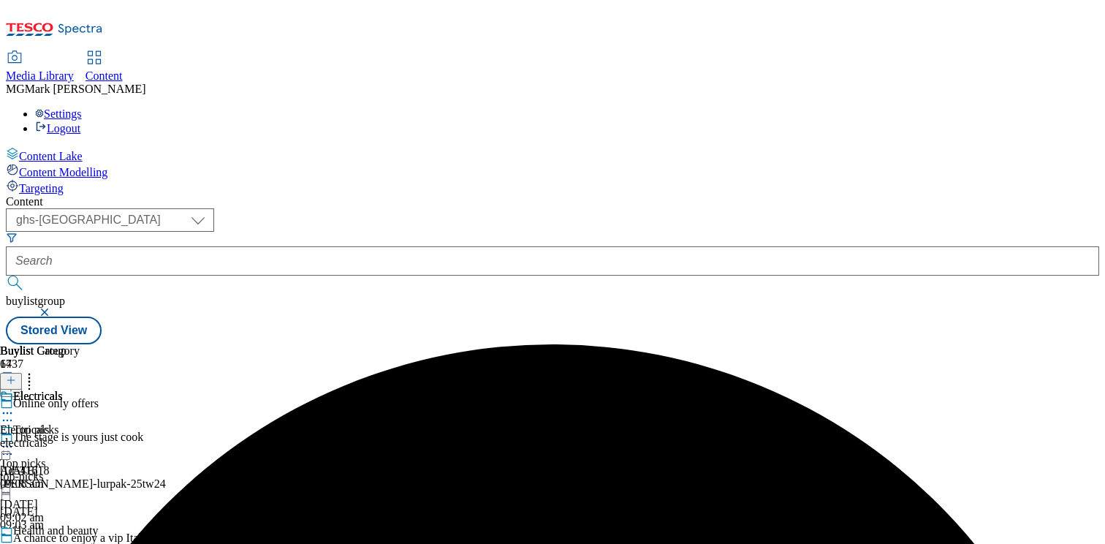
scroll to position [1632, 0]
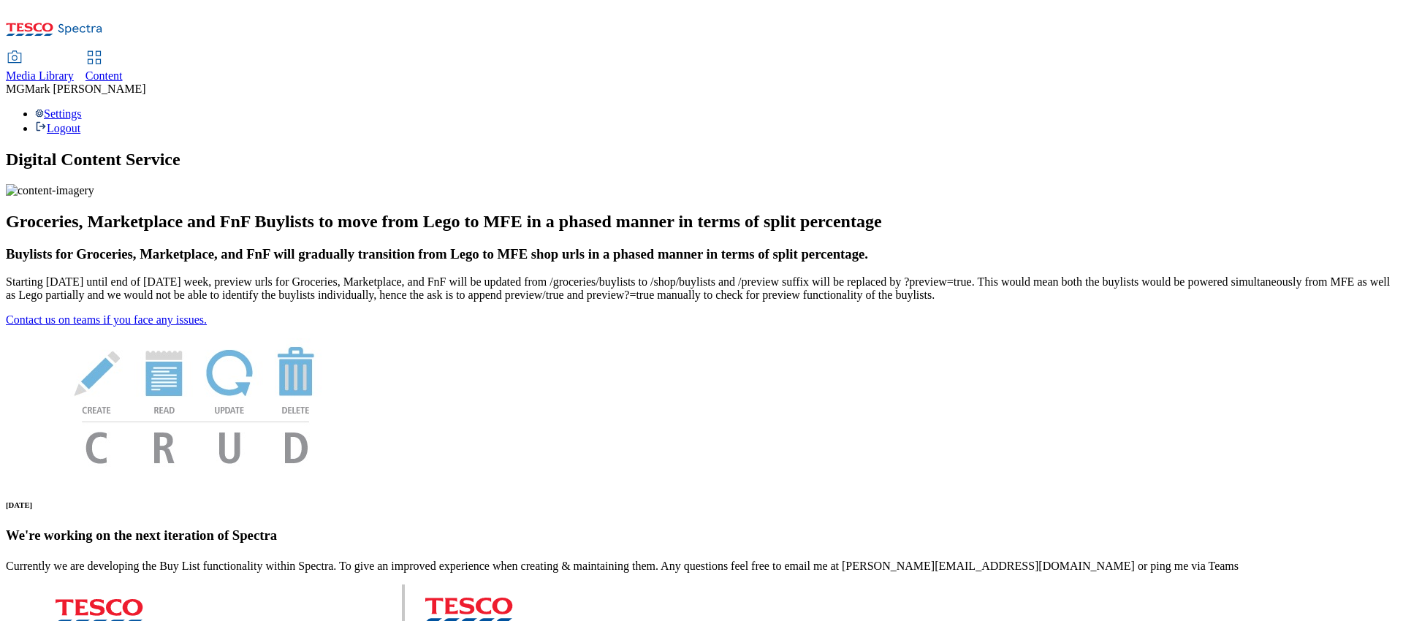
click at [123, 69] on span "Content" at bounding box center [103, 75] width 37 height 12
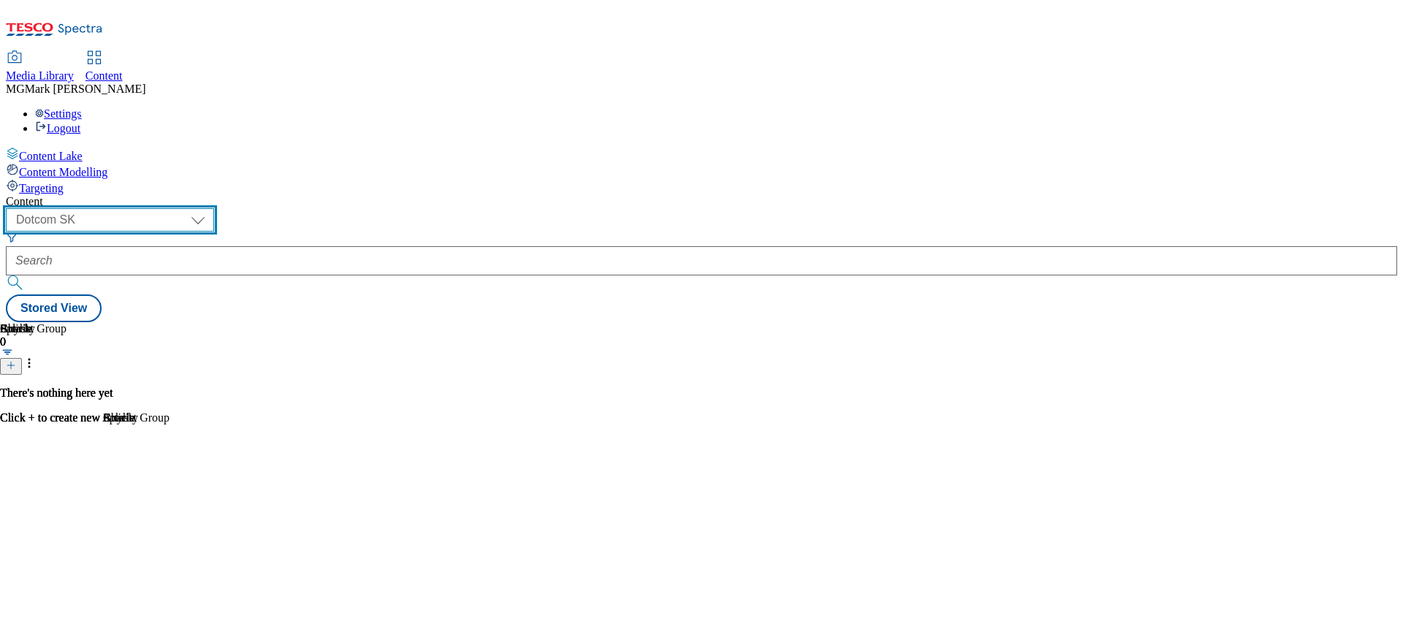
click at [214, 208] on select "Dotcom CZ Dotcom SK ghs-roi ghs-uk Phones [GEOGRAPHIC_DATA]" at bounding box center [110, 219] width 208 height 23
select select "ghs-[GEOGRAPHIC_DATA]"
click at [190, 208] on select "Dotcom CZ Dotcom SK ghs-roi ghs-uk Phones [GEOGRAPHIC_DATA]" at bounding box center [110, 219] width 208 height 23
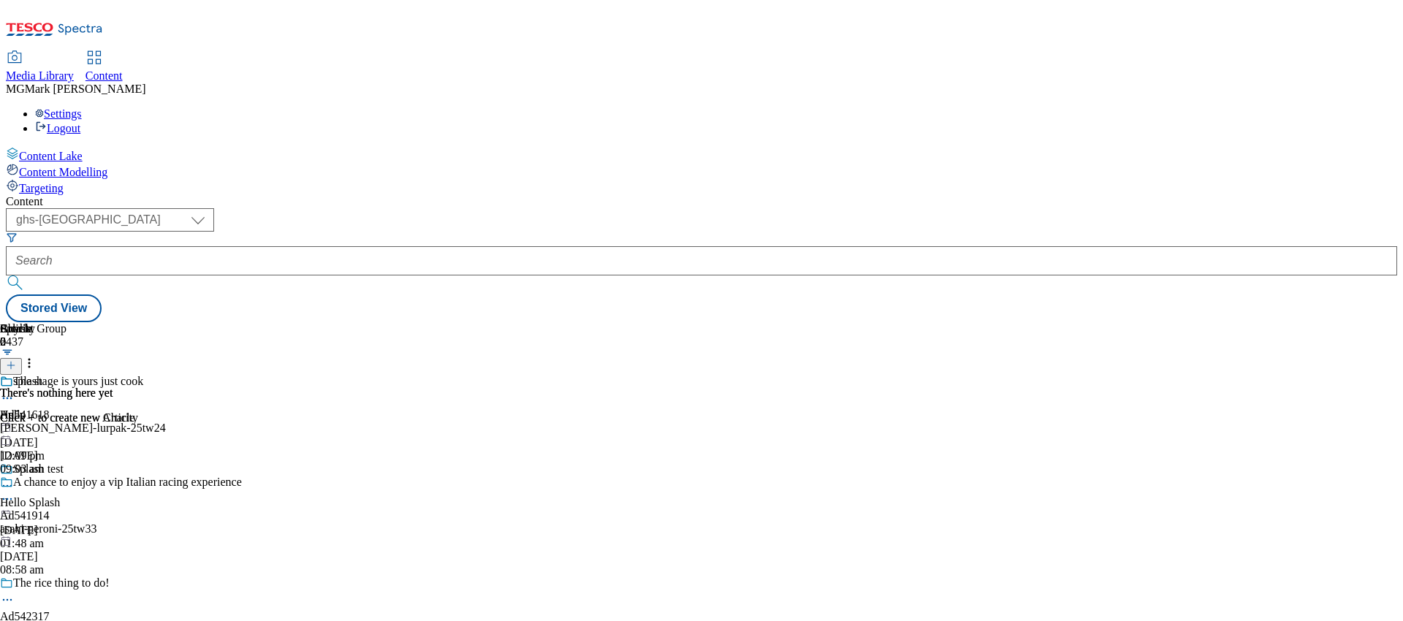
click at [74, 69] on div "Media Library" at bounding box center [40, 75] width 68 height 13
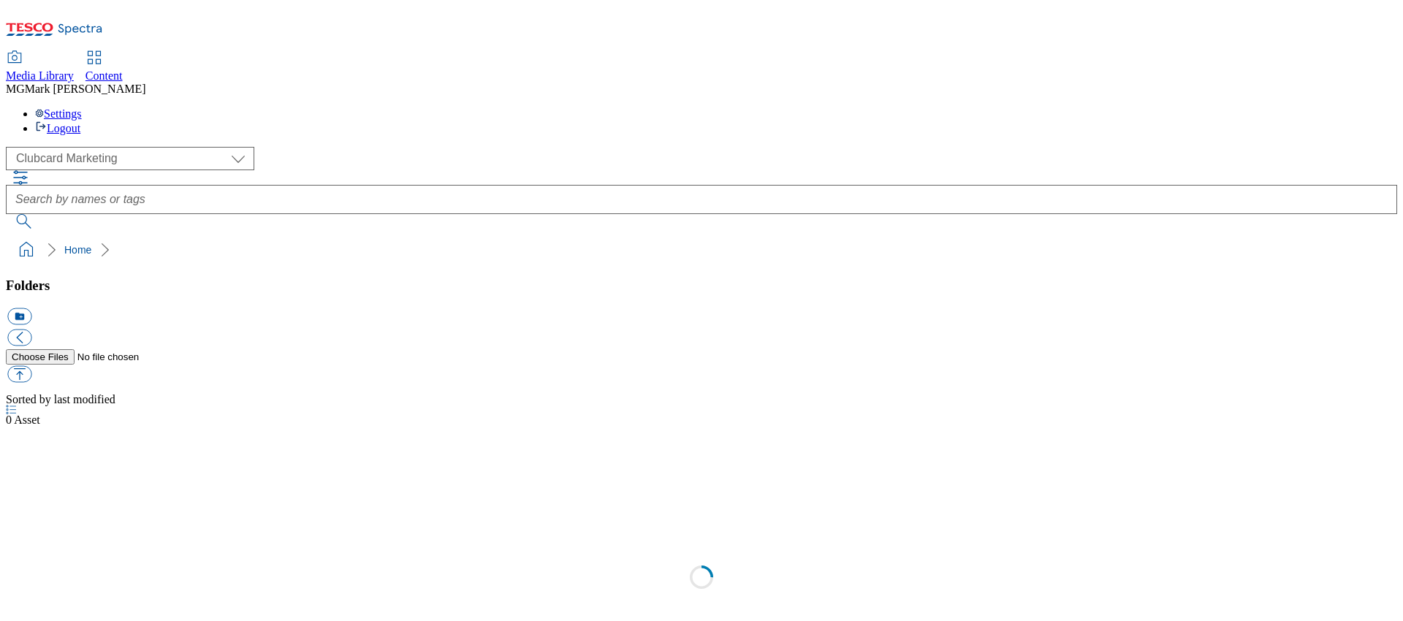
scroll to position [1, 0]
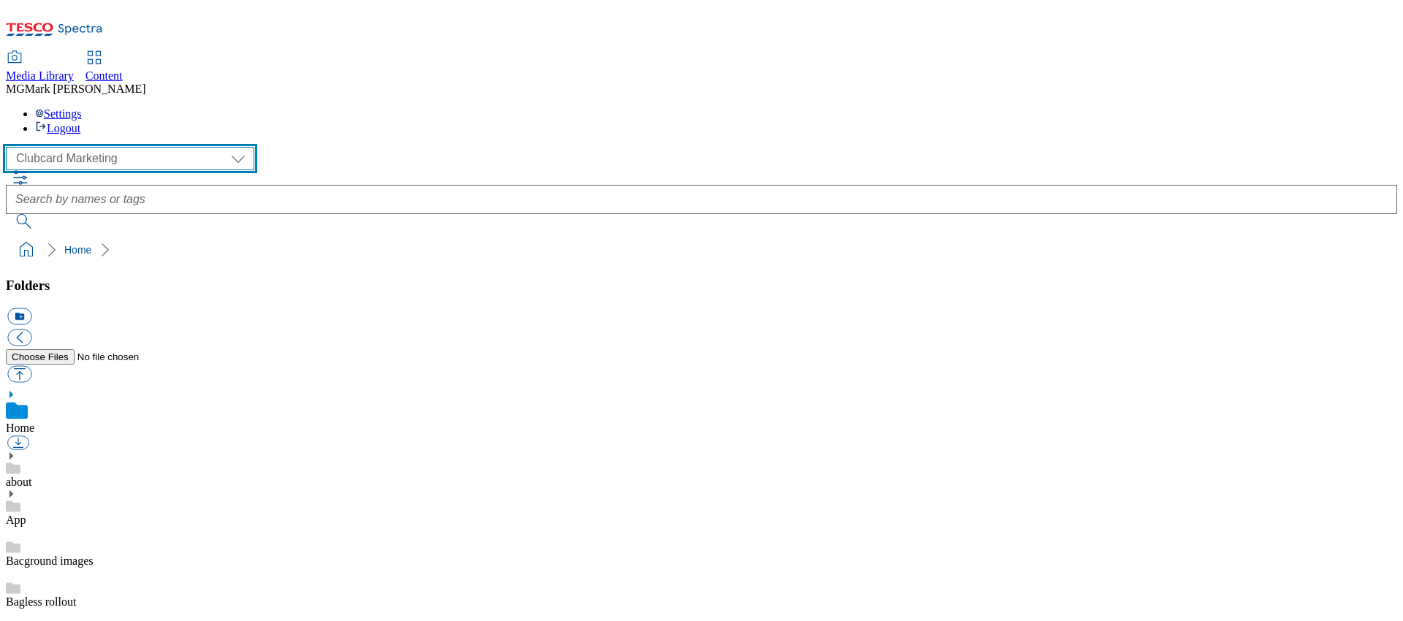
click at [88, 147] on select "Clubcard Marketing Dotcom UK FnF Stores GHS Marketing [GEOGRAPHIC_DATA] GHS Pro…" at bounding box center [130, 158] width 248 height 23
select select "flare-homepage"
click at [10, 147] on select "Clubcard Marketing Dotcom UK FnF Stores GHS Marketing [GEOGRAPHIC_DATA] GHS Pro…" at bounding box center [130, 158] width 248 height 23
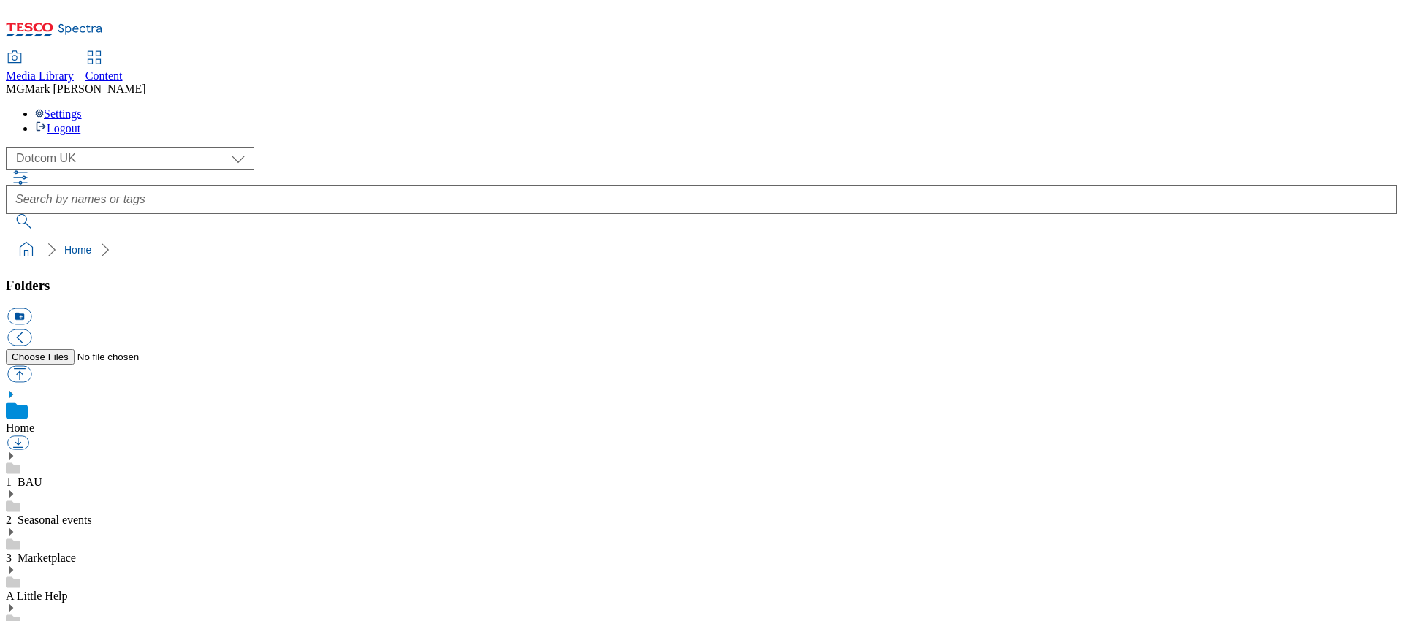
click at [13, 452] on use at bounding box center [11, 455] width 4 height 7
click at [13, 531] on use at bounding box center [11, 534] width 4 height 7
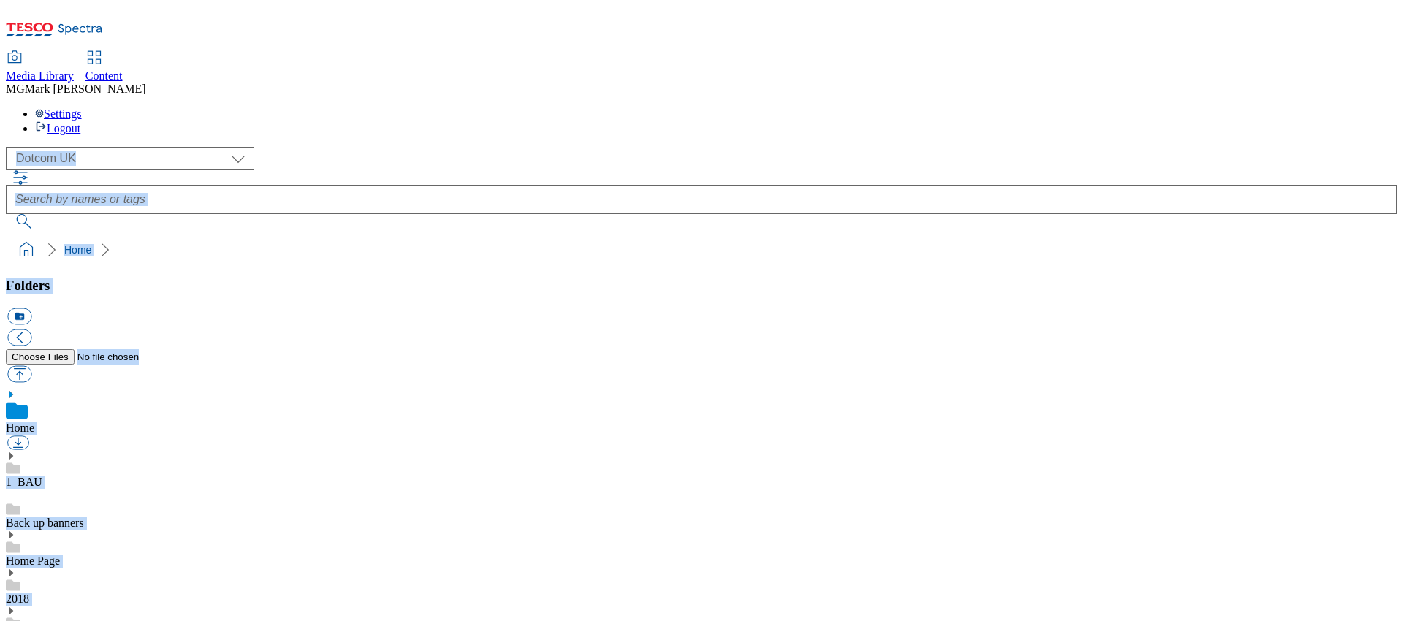
drag, startPoint x: 98, startPoint y: 498, endPoint x: 92, endPoint y: 88, distance: 409.9
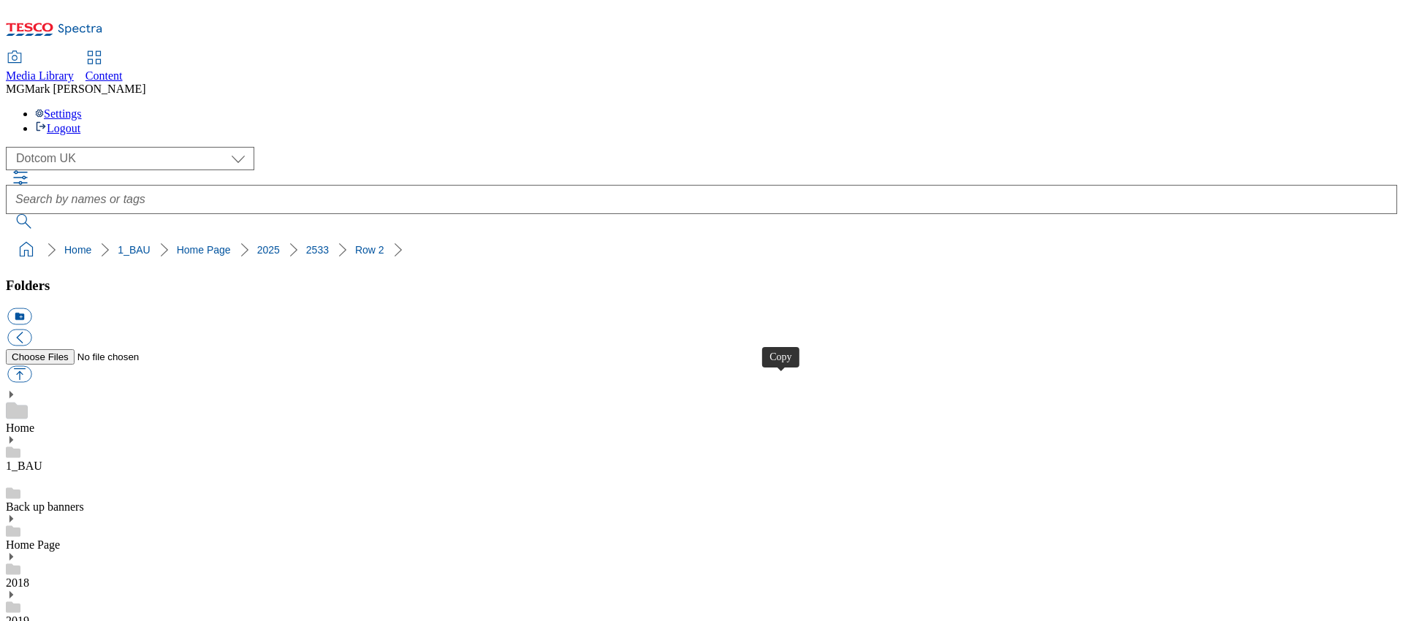
drag, startPoint x: 780, startPoint y: 390, endPoint x: 779, endPoint y: 443, distance: 52.6
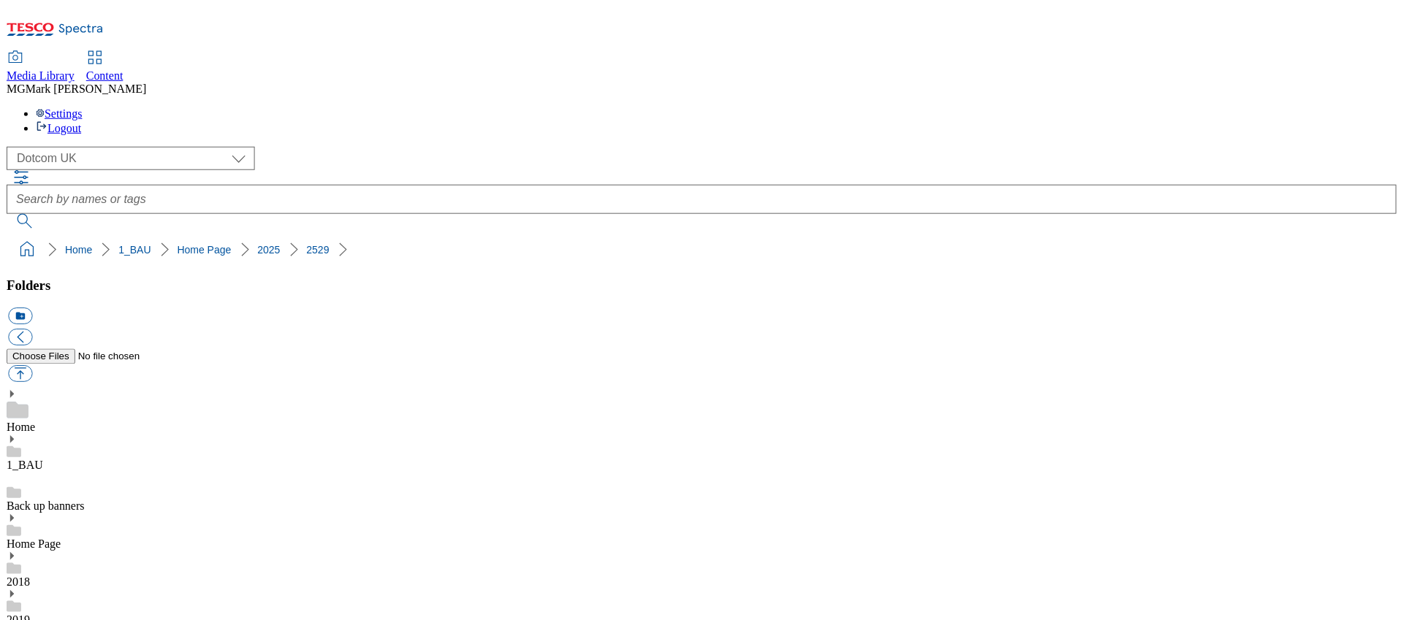
scroll to position [316, 0]
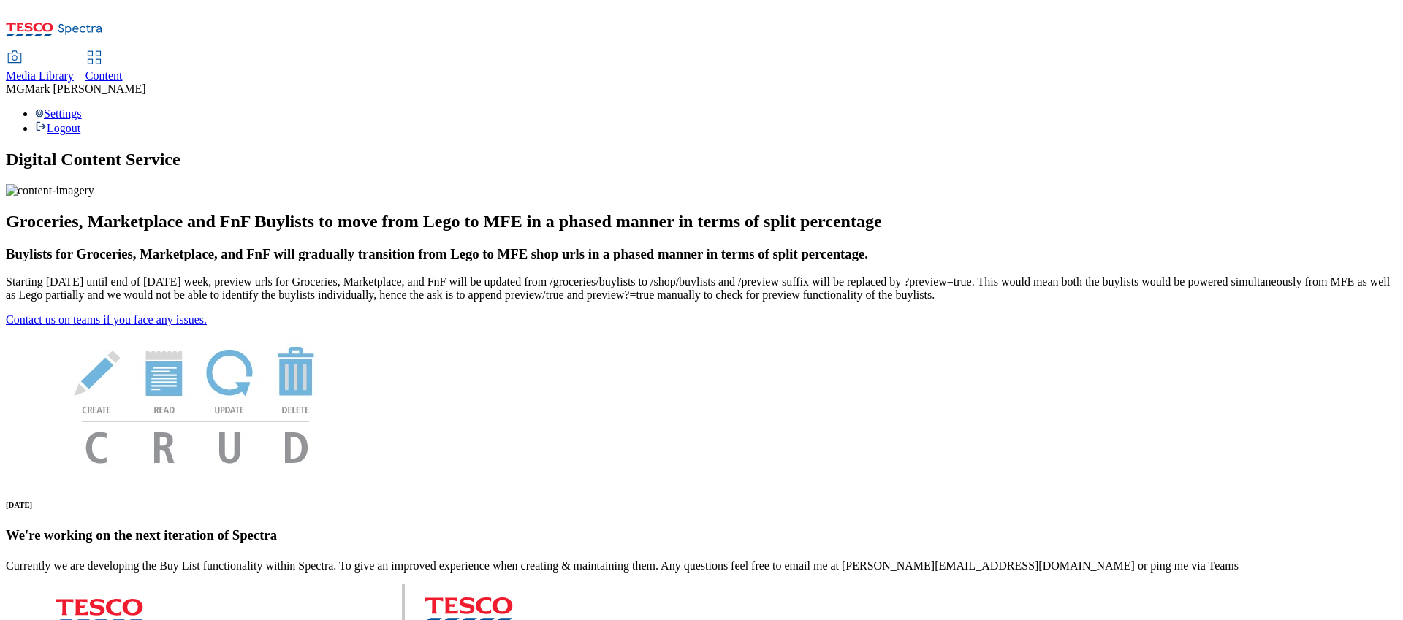
click at [74, 69] on span "Media Library" at bounding box center [40, 75] width 68 height 12
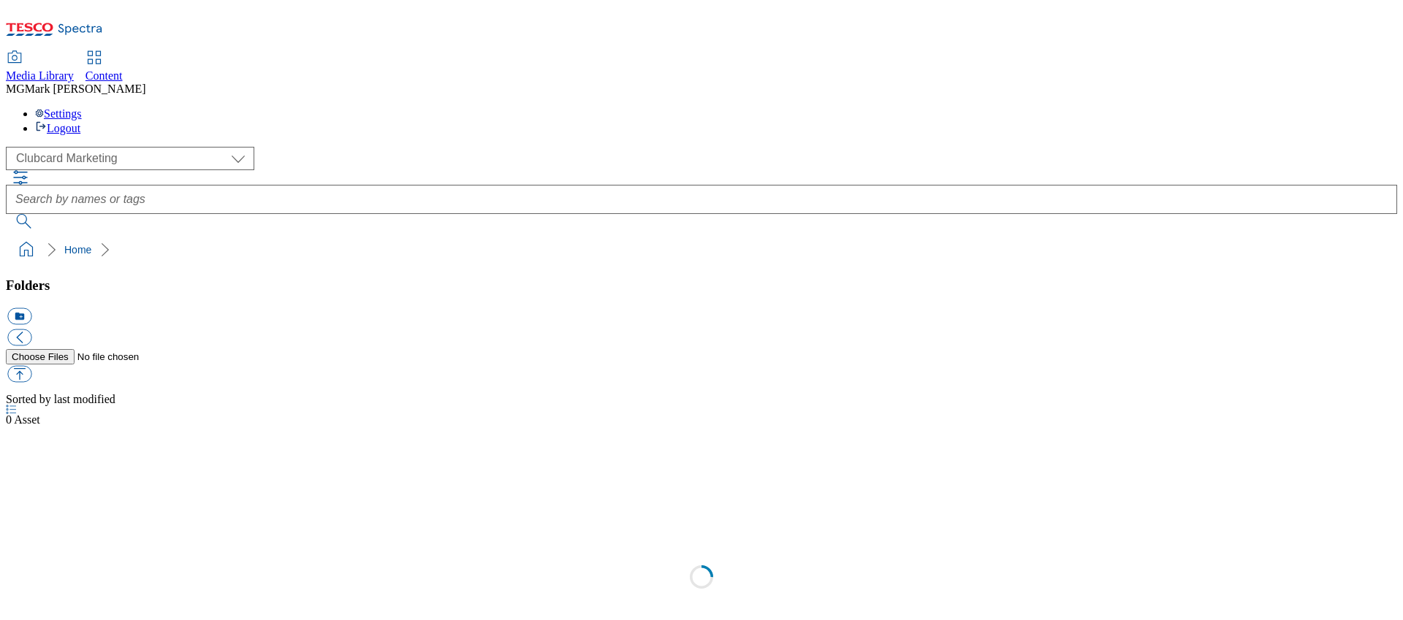
click at [123, 69] on span "Content" at bounding box center [103, 75] width 37 height 12
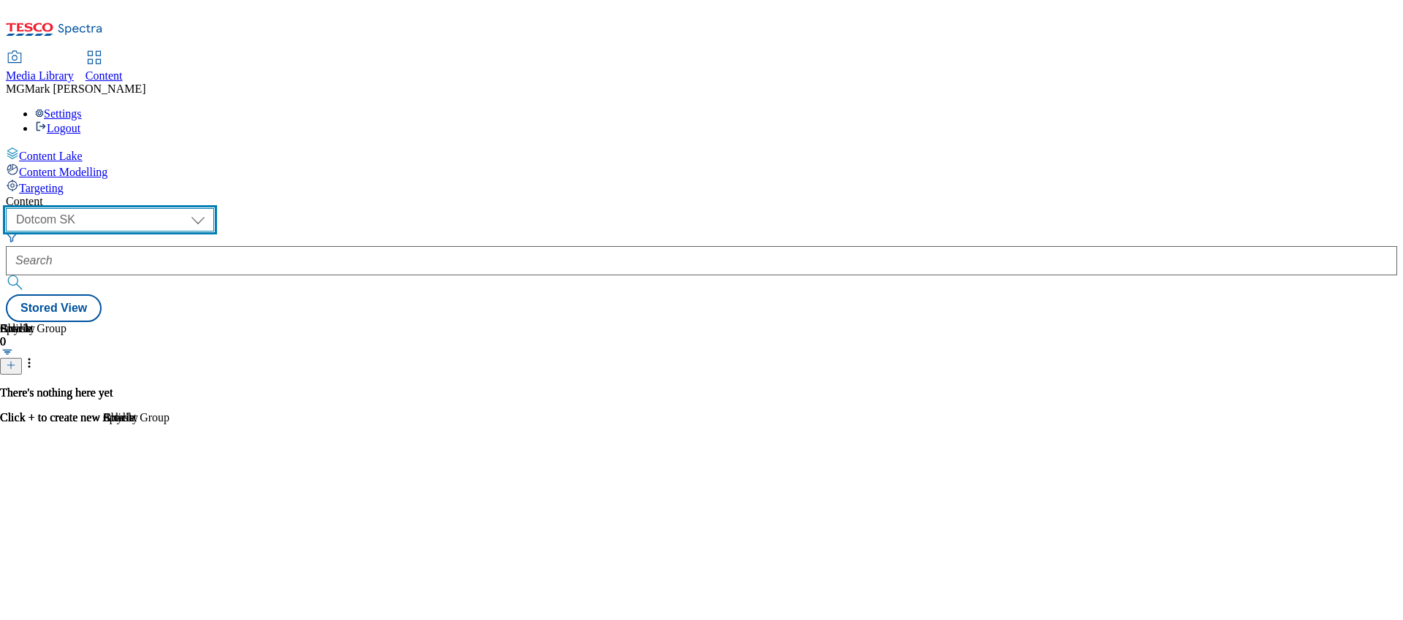
click at [202, 208] on select "Dotcom CZ Dotcom SK ghs-roi ghs-uk Phones [GEOGRAPHIC_DATA]" at bounding box center [110, 219] width 208 height 23
select select "ghs-[GEOGRAPHIC_DATA]"
click at [190, 208] on select "Dotcom CZ Dotcom SK ghs-roi ghs-uk Phones [GEOGRAPHIC_DATA]" at bounding box center [110, 219] width 208 height 23
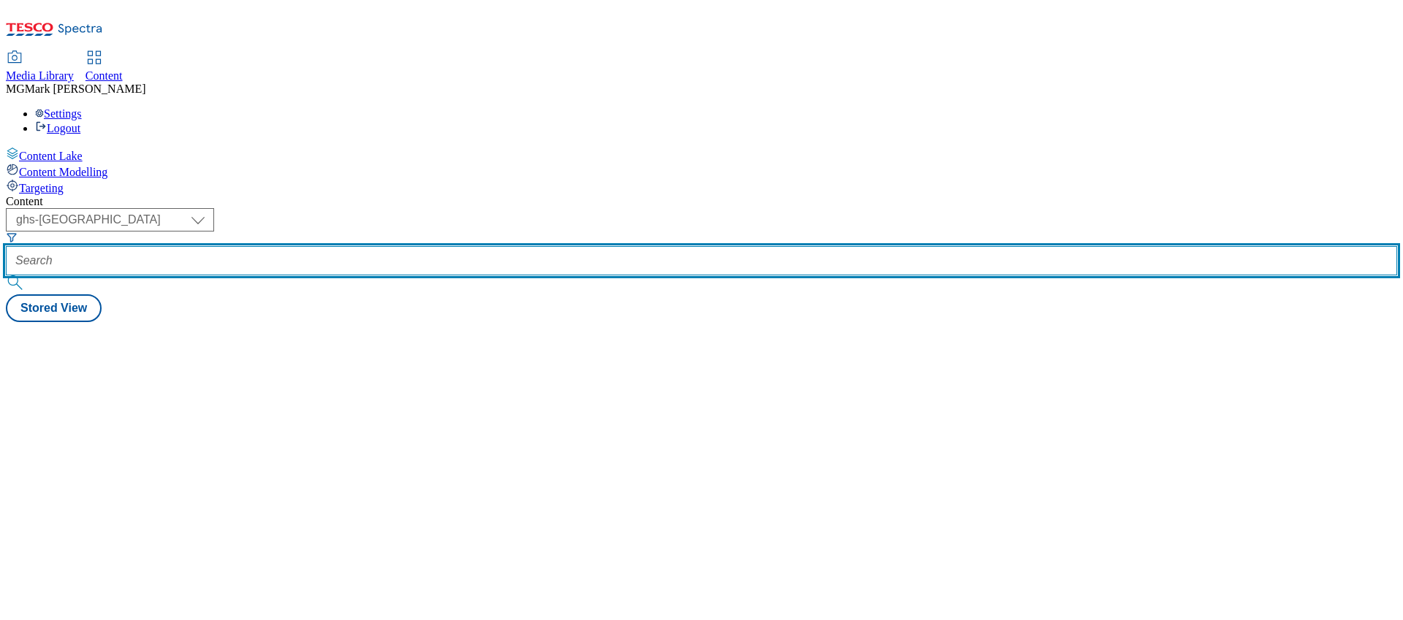
click at [347, 246] on input "text" at bounding box center [701, 260] width 1391 height 29
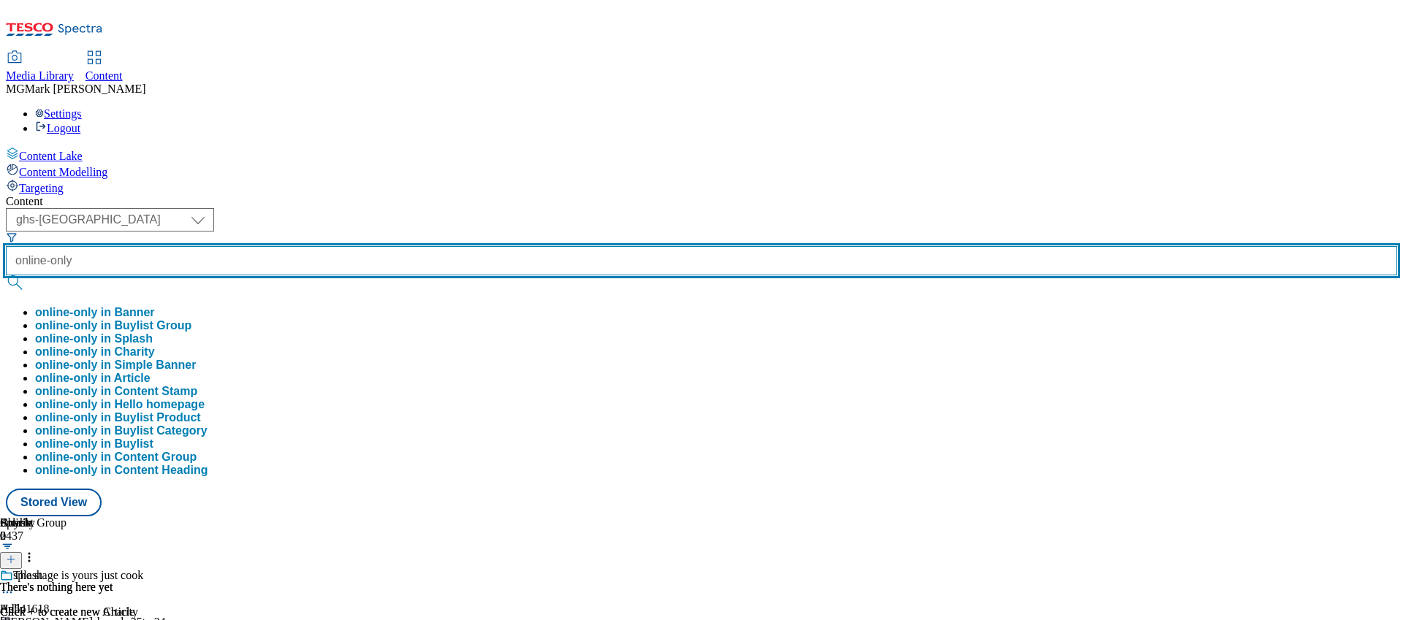
type input "online-only"
click at [6, 275] on button "submit" at bounding box center [16, 282] width 20 height 15
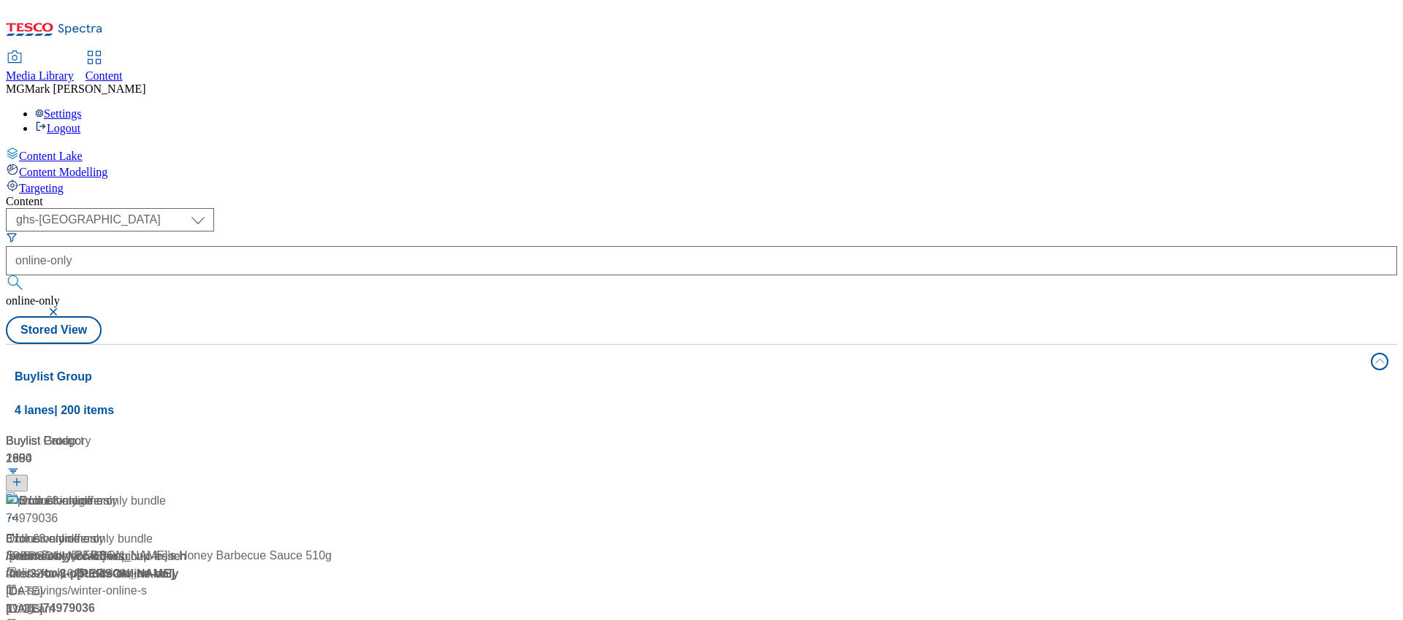
click at [317, 548] on div "/ online-only-cc-offers" at bounding box center [161, 557] width 311 height 18
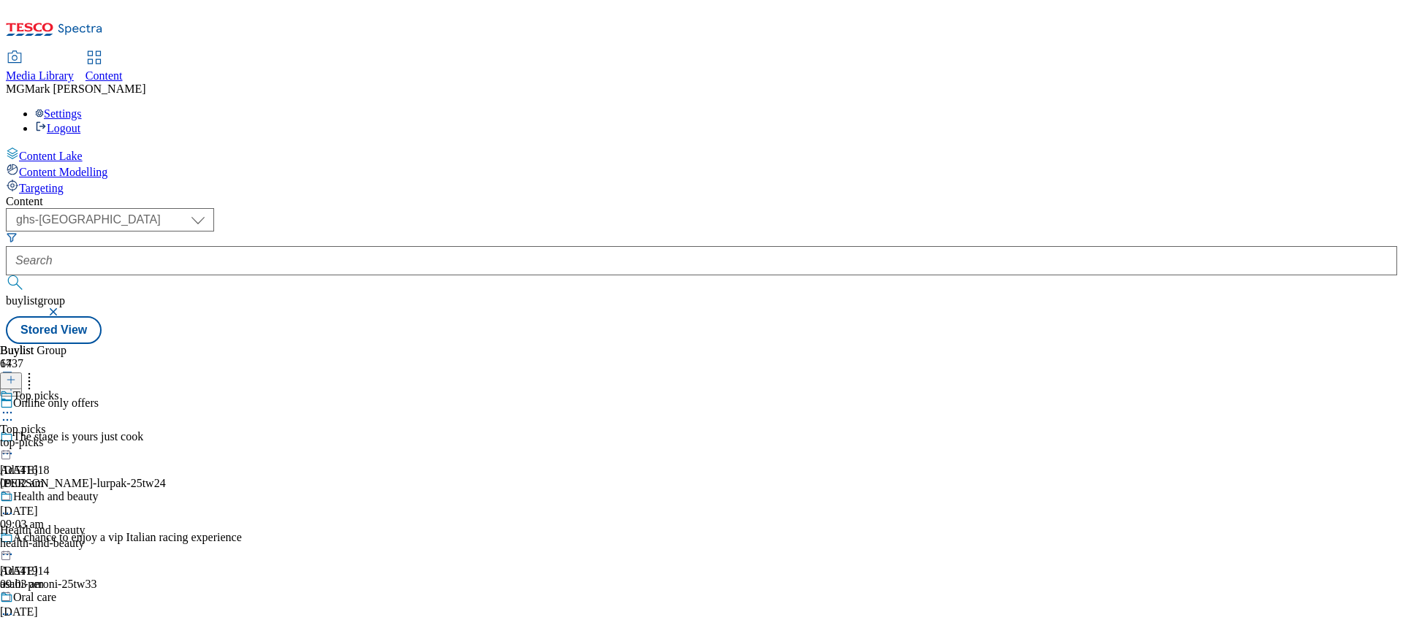
click at [107, 389] on div "Top picks Top picks top-picks 6 Oct 2025 09:02 am" at bounding box center [53, 439] width 107 height 101
click at [80, 436] on div "top-picks" at bounding box center [40, 442] width 80 height 13
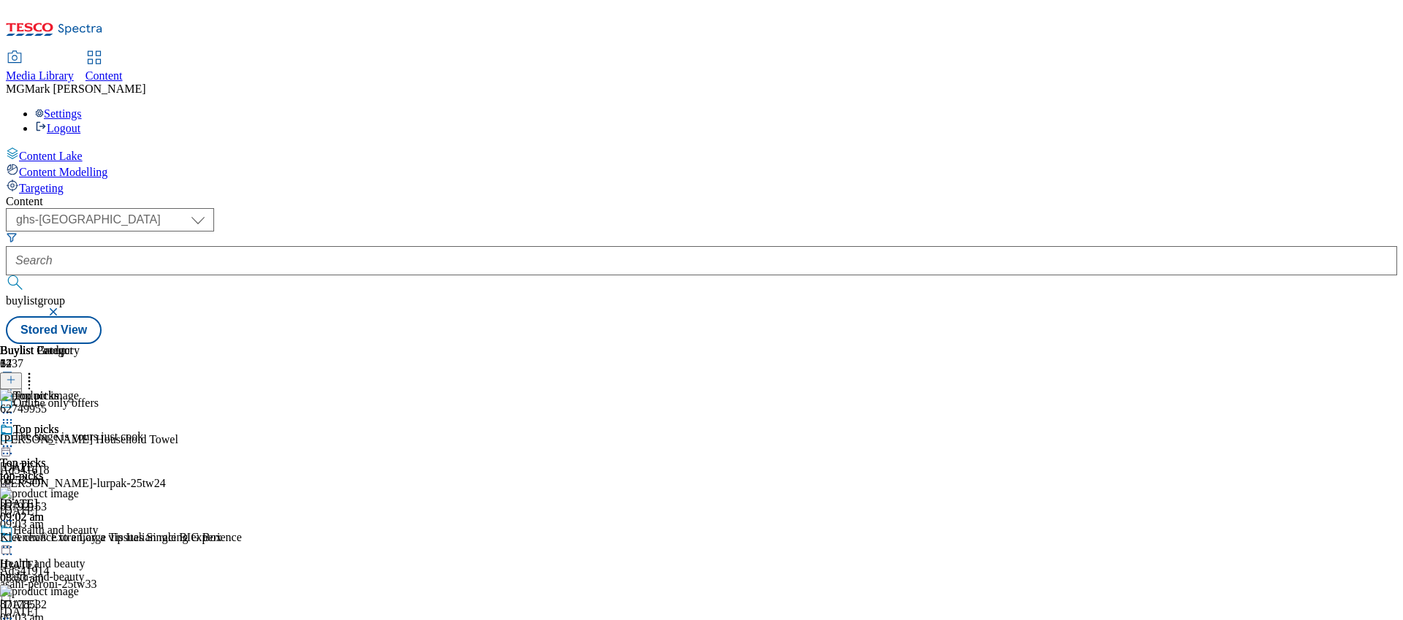
scroll to position [620, 0]
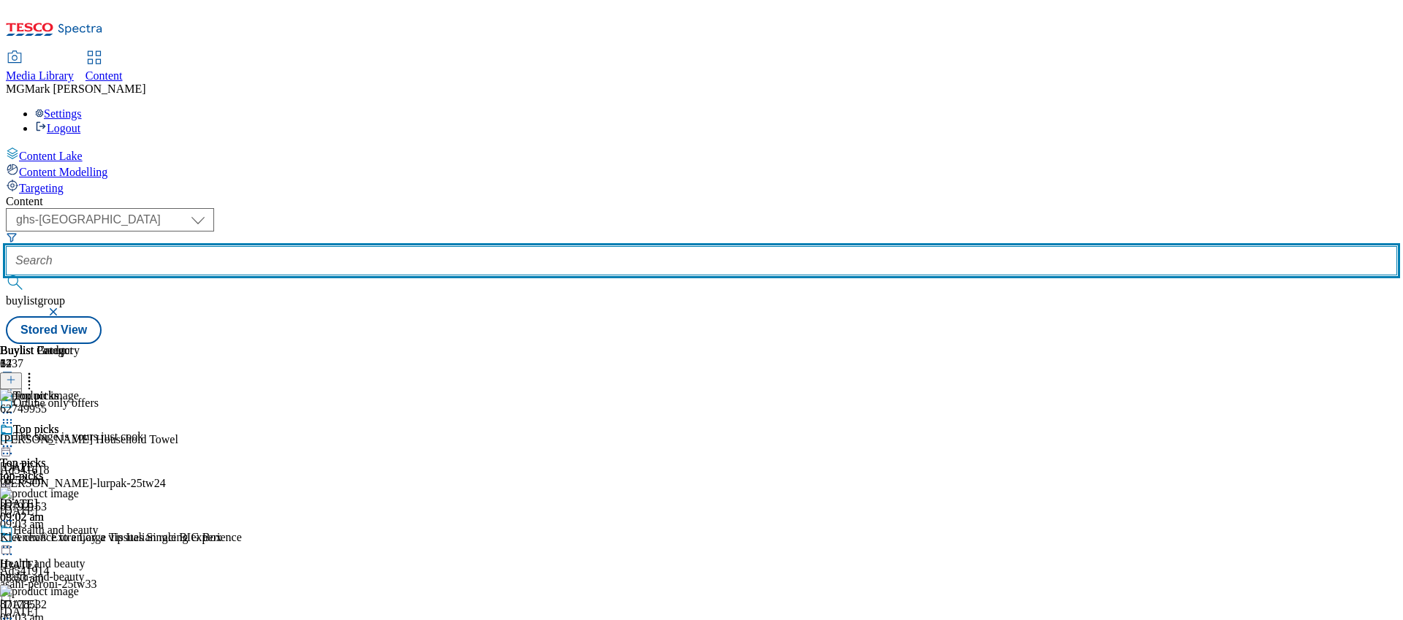
click at [357, 246] on input "text" at bounding box center [701, 260] width 1391 height 29
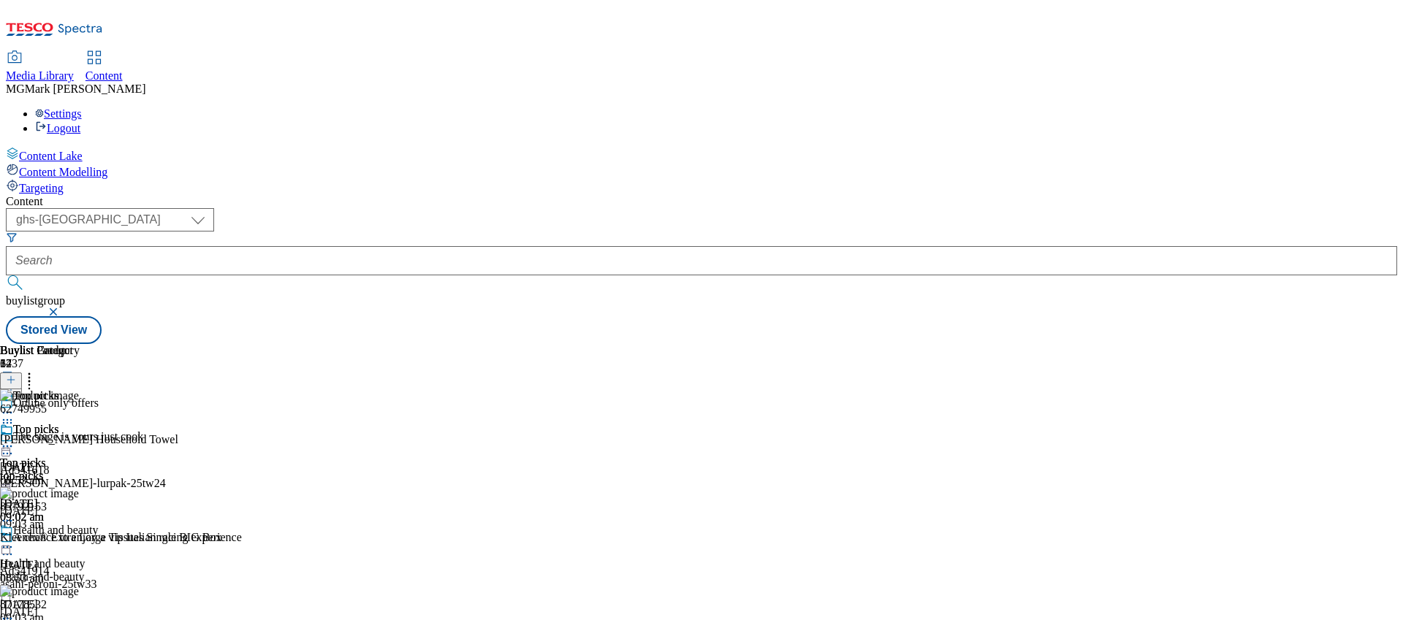
click at [62, 308] on button "button" at bounding box center [54, 312] width 15 height 9
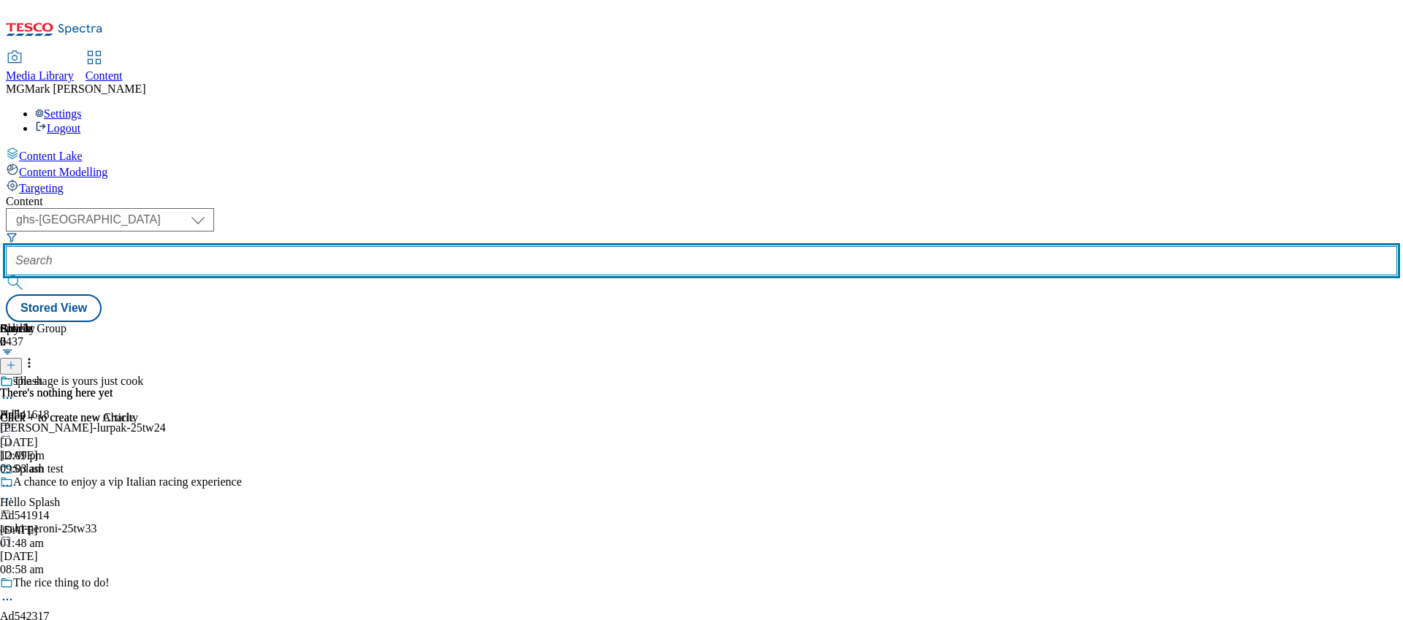
click at [381, 246] on input "text" at bounding box center [701, 260] width 1391 height 29
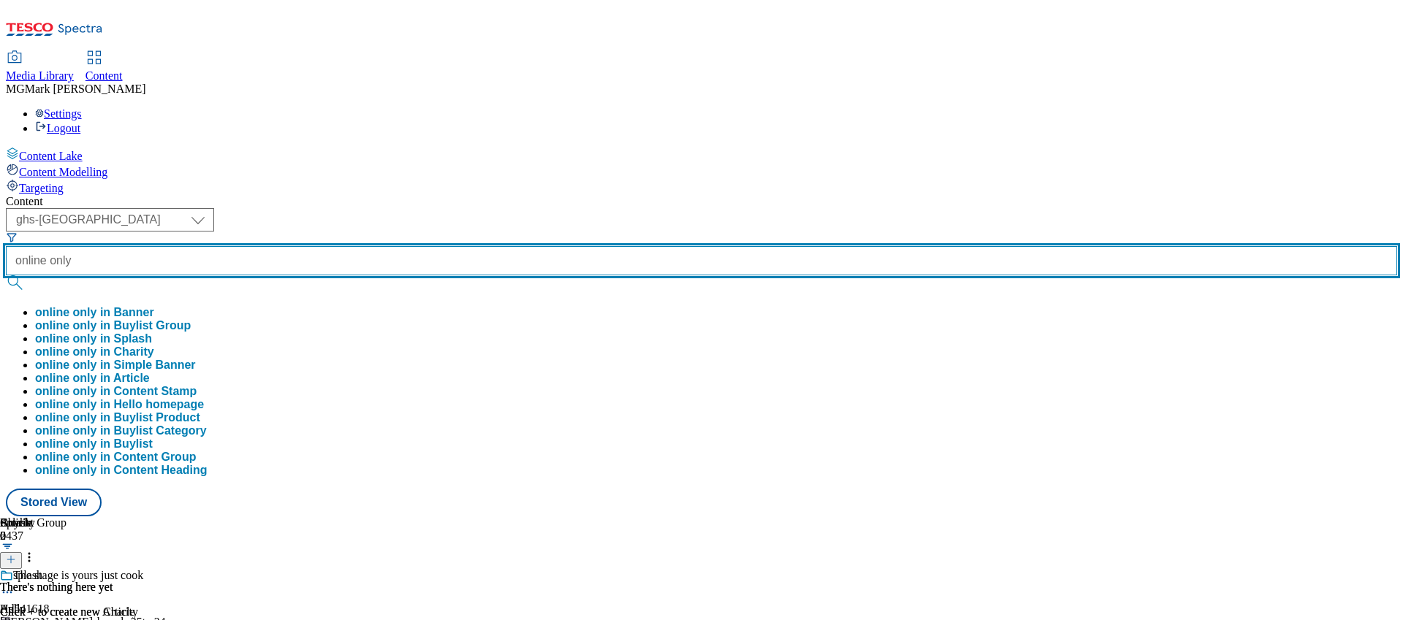
type input "online only"
click at [6, 275] on button "submit" at bounding box center [16, 282] width 20 height 15
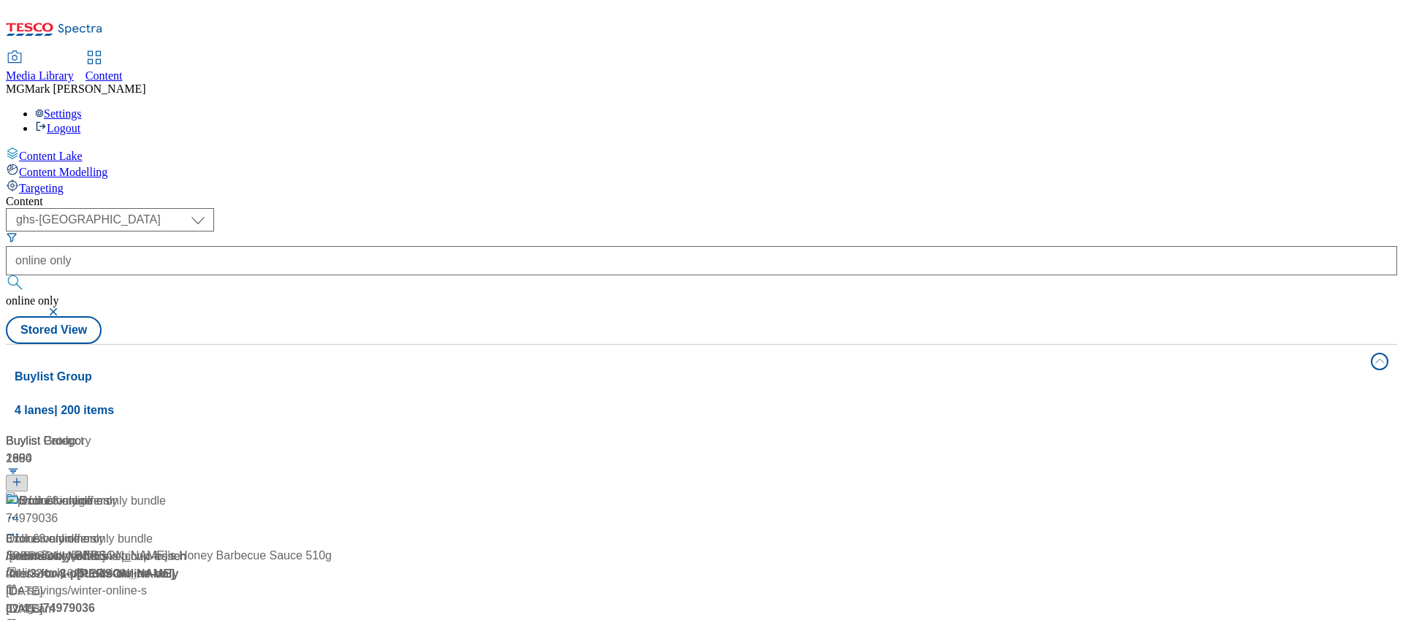
click at [317, 492] on div "Online only offers Online only offers / online-only-offers 17 Jul 2024 02:45 am" at bounding box center [161, 555] width 311 height 126
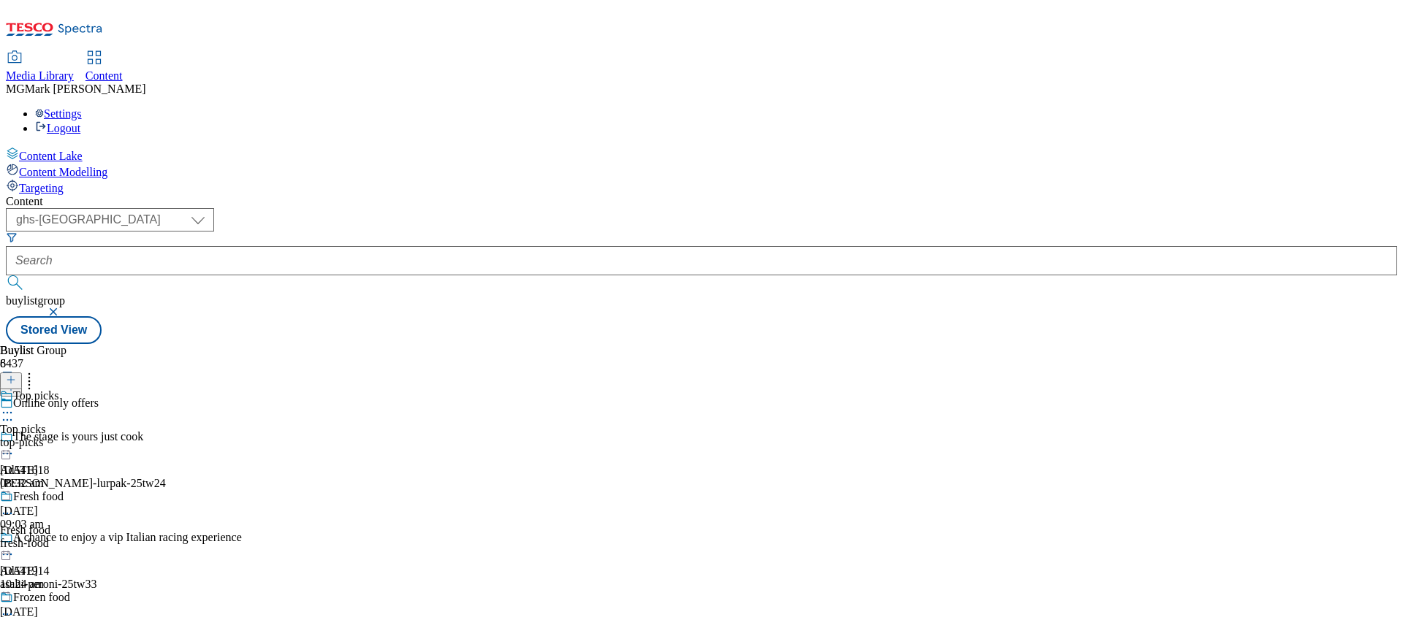
click at [122, 436] on div "top-picks" at bounding box center [61, 442] width 122 height 13
click at [122, 571] on div "fresh-food" at bounding box center [61, 577] width 122 height 13
click at [80, 436] on div "fridge-fillers" at bounding box center [40, 442] width 80 height 13
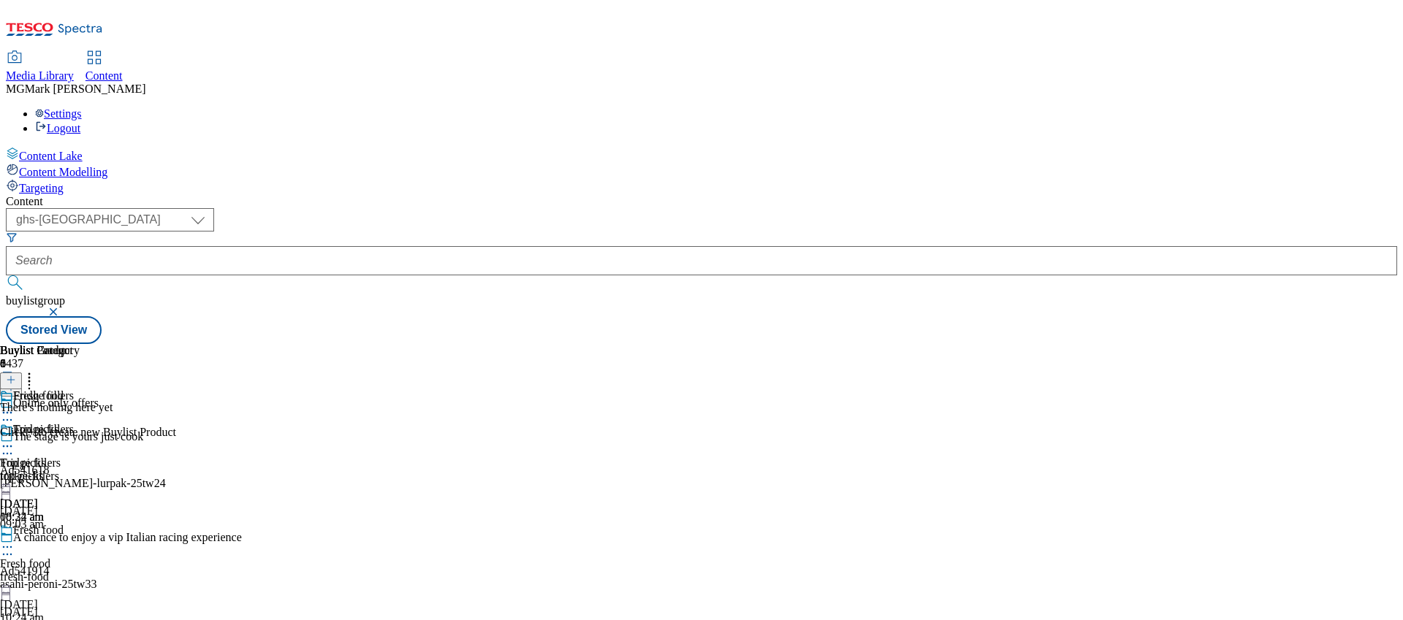
click at [15, 540] on icon at bounding box center [7, 547] width 15 height 15
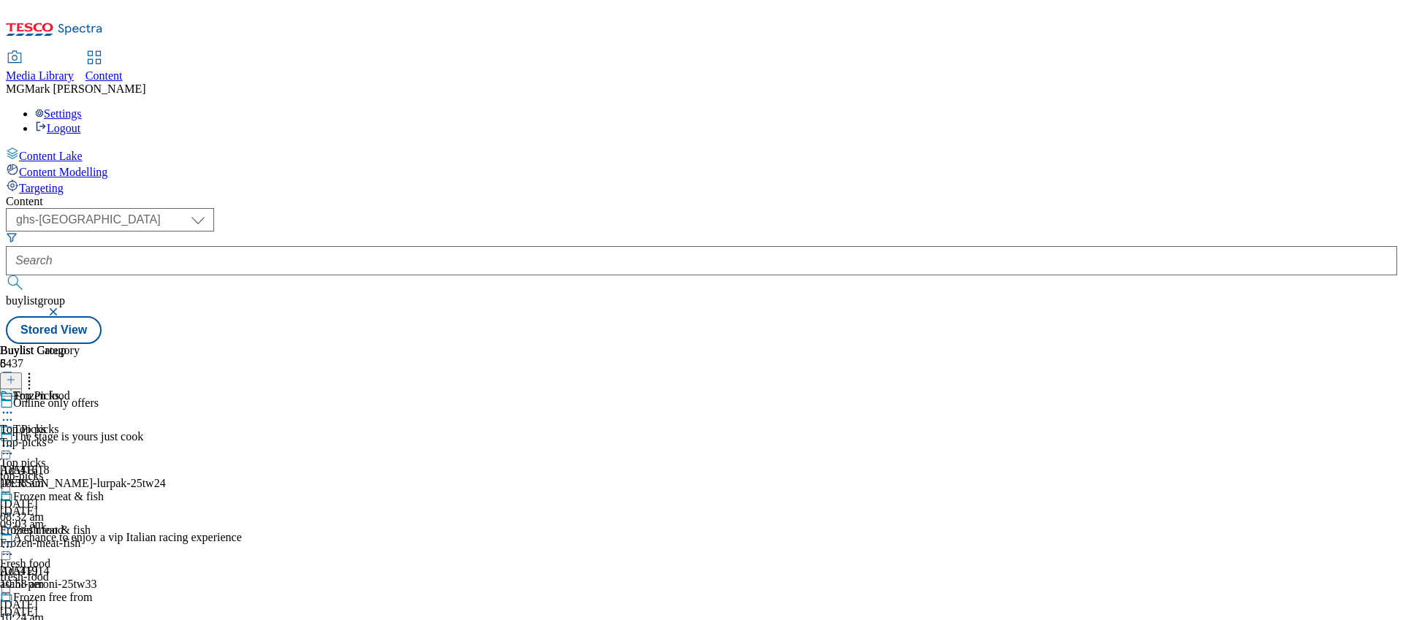
click at [122, 470] on div "top-picks" at bounding box center [61, 476] width 122 height 13
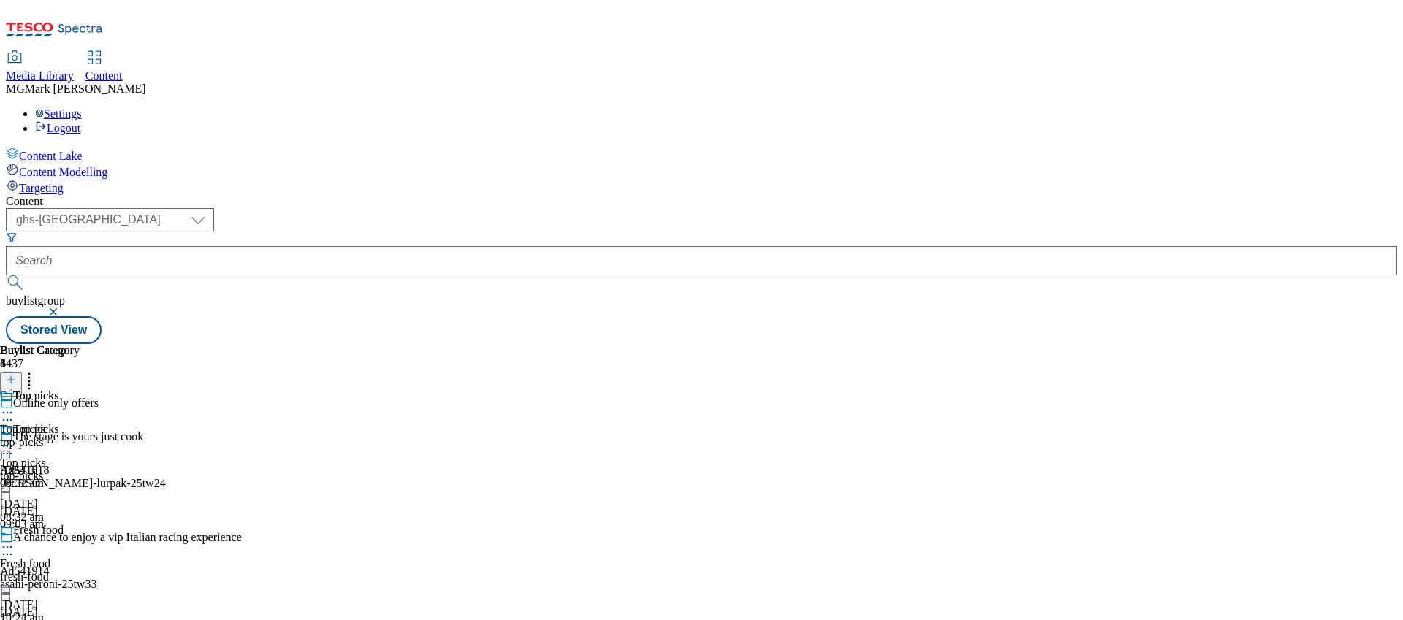
click at [80, 436] on div "top-picks" at bounding box center [40, 442] width 80 height 13
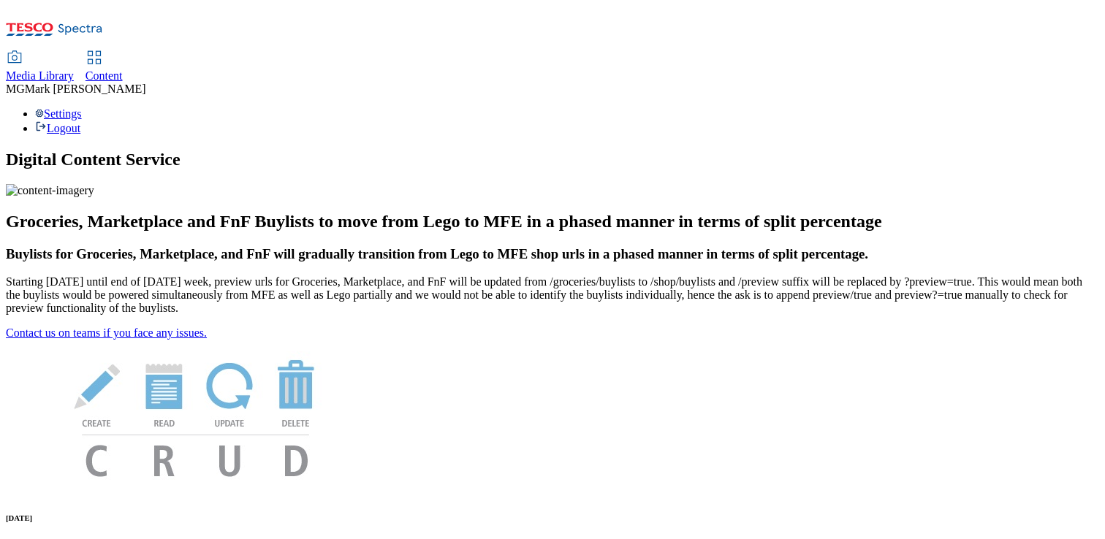
click at [74, 69] on span "Media Library" at bounding box center [40, 75] width 68 height 12
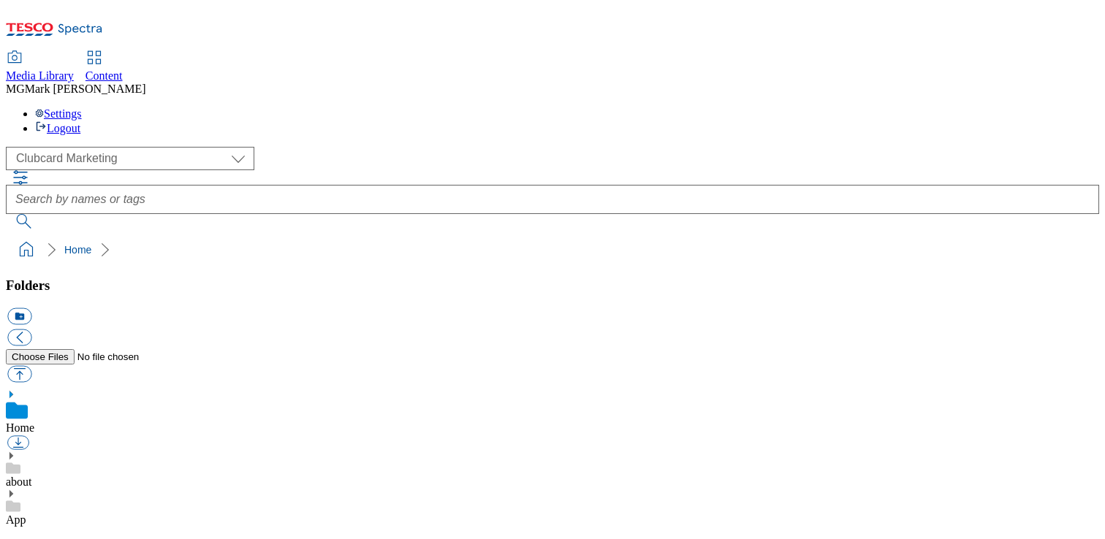
scroll to position [2, 0]
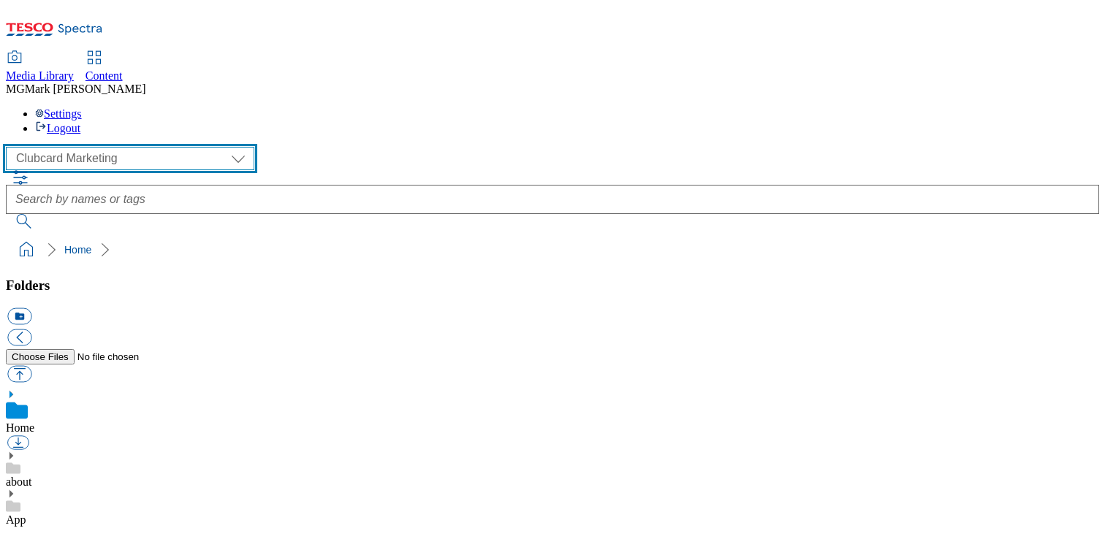
click at [112, 147] on select "Clubcard Marketing Dotcom UK FnF Stores GHS Marketing [GEOGRAPHIC_DATA] GHS Pro…" at bounding box center [130, 158] width 248 height 23
select select "flare-ghs-mktg"
click at [10, 147] on select "Clubcard Marketing Dotcom UK FnF Stores GHS Marketing [GEOGRAPHIC_DATA] GHS Pro…" at bounding box center [130, 158] width 248 height 23
